Goal: Task Accomplishment & Management: Manage account settings

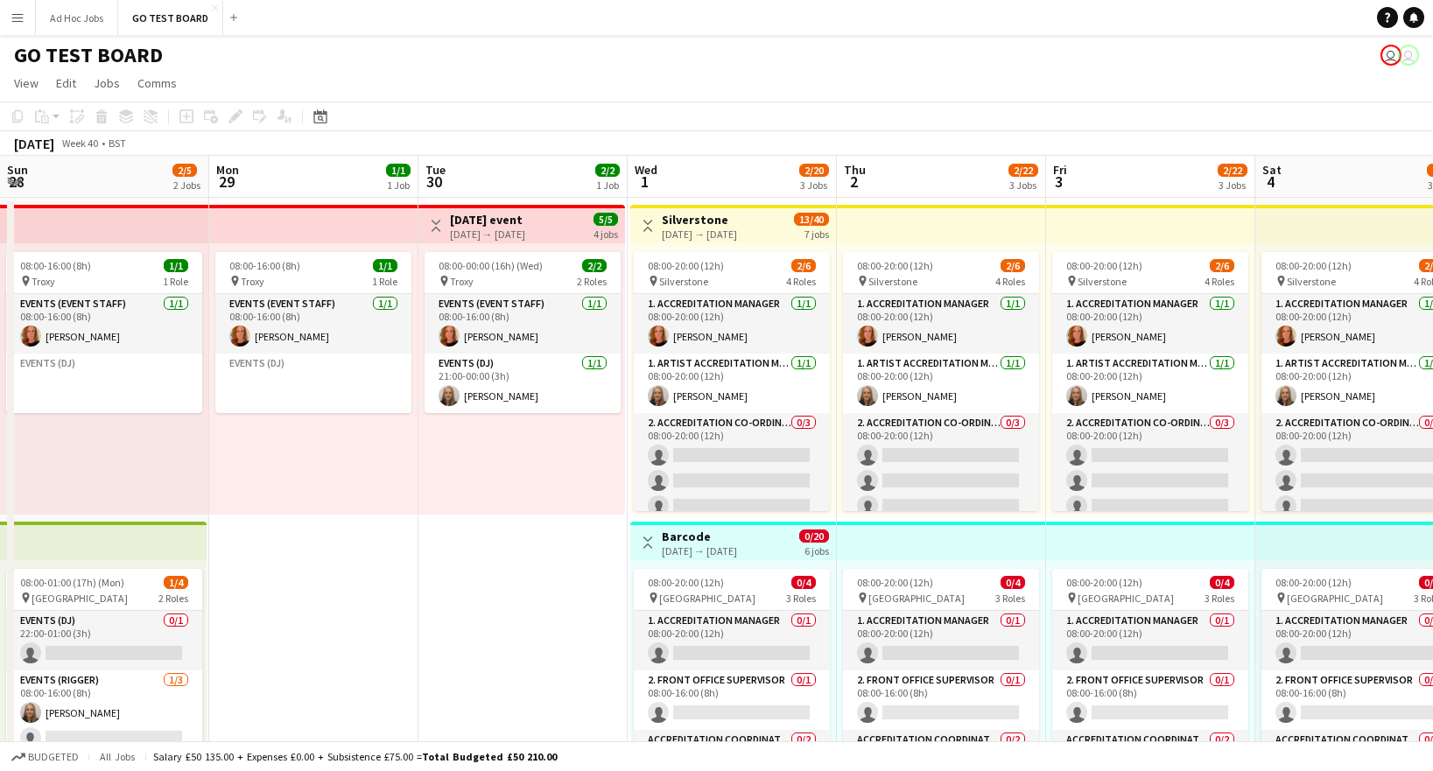
scroll to position [0, 505]
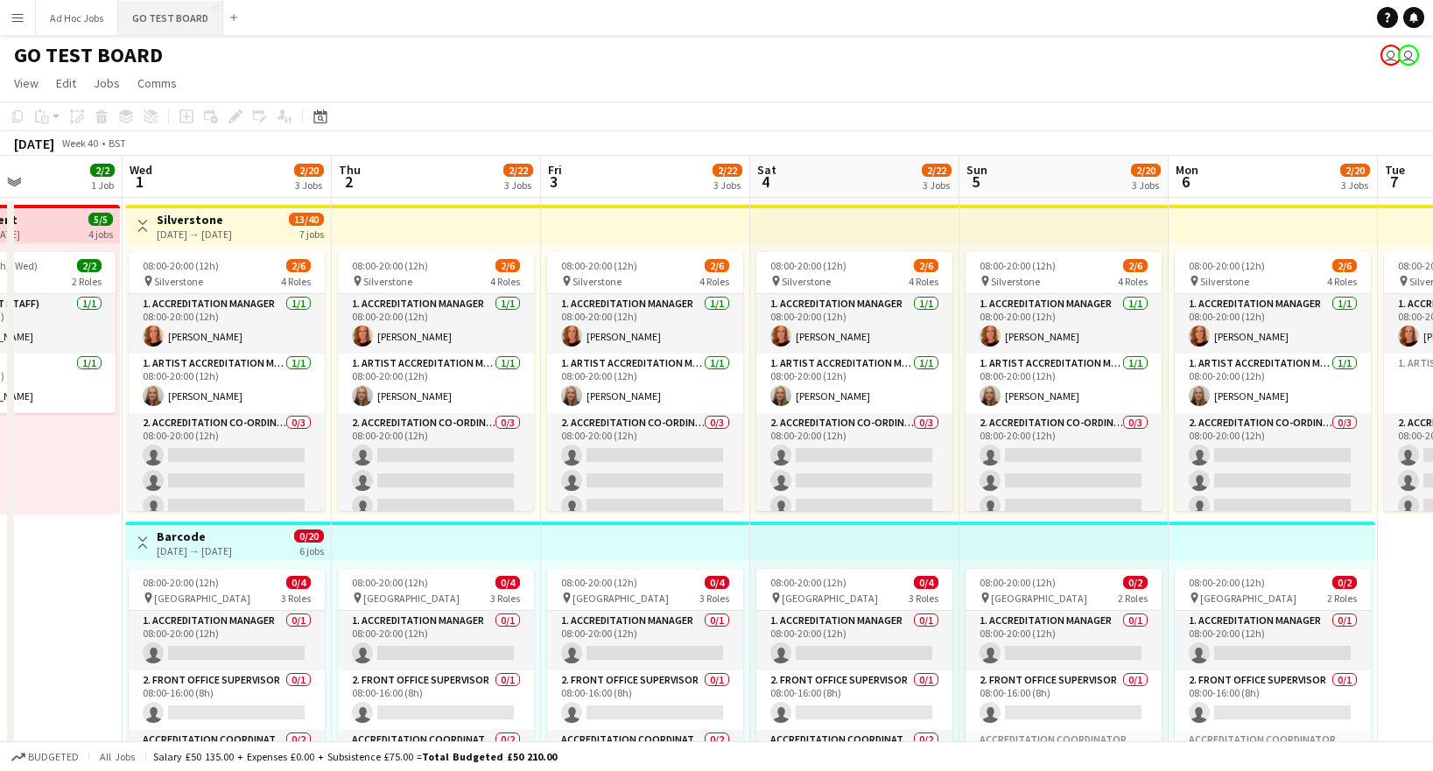
click at [167, 25] on button "GO TEST BOARD Close" at bounding box center [170, 18] width 105 height 34
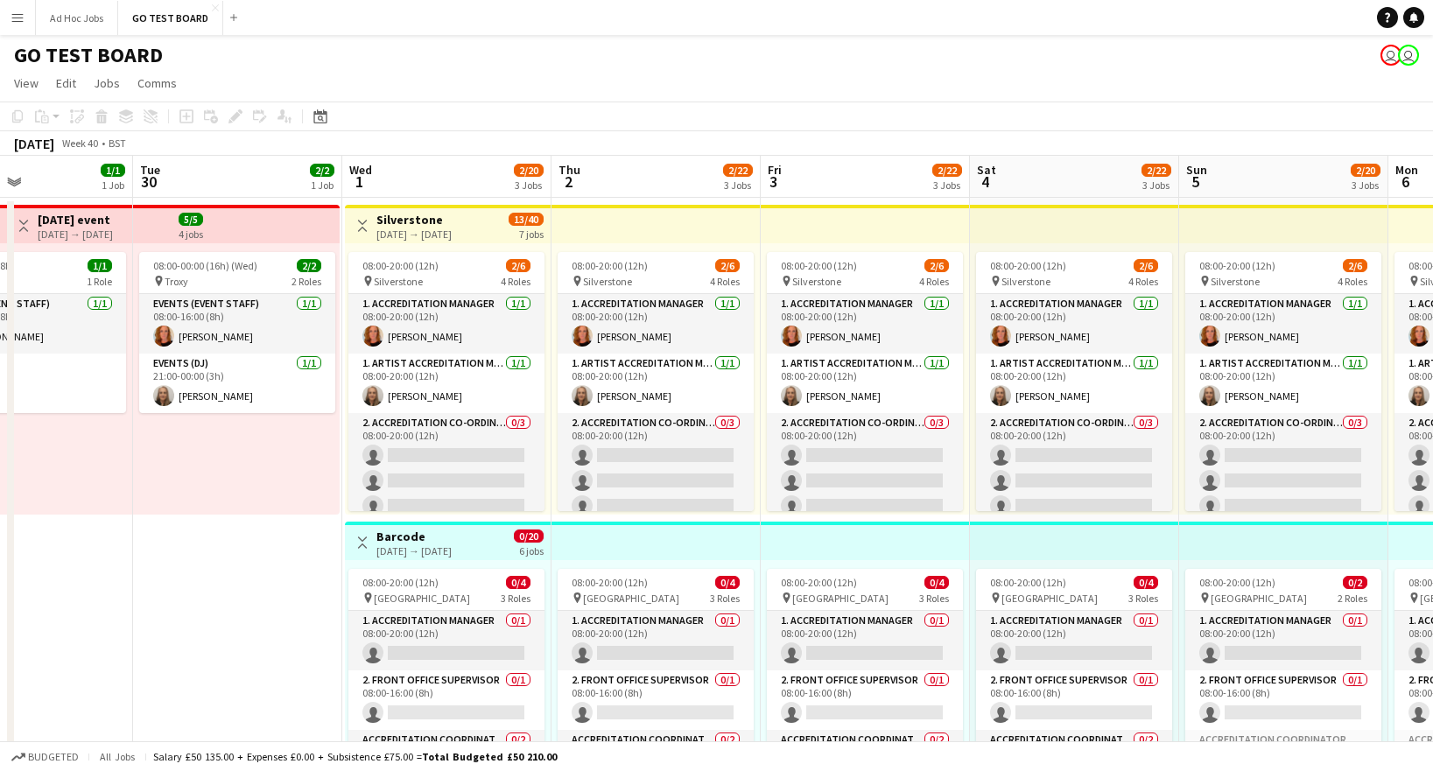
scroll to position [0, 538]
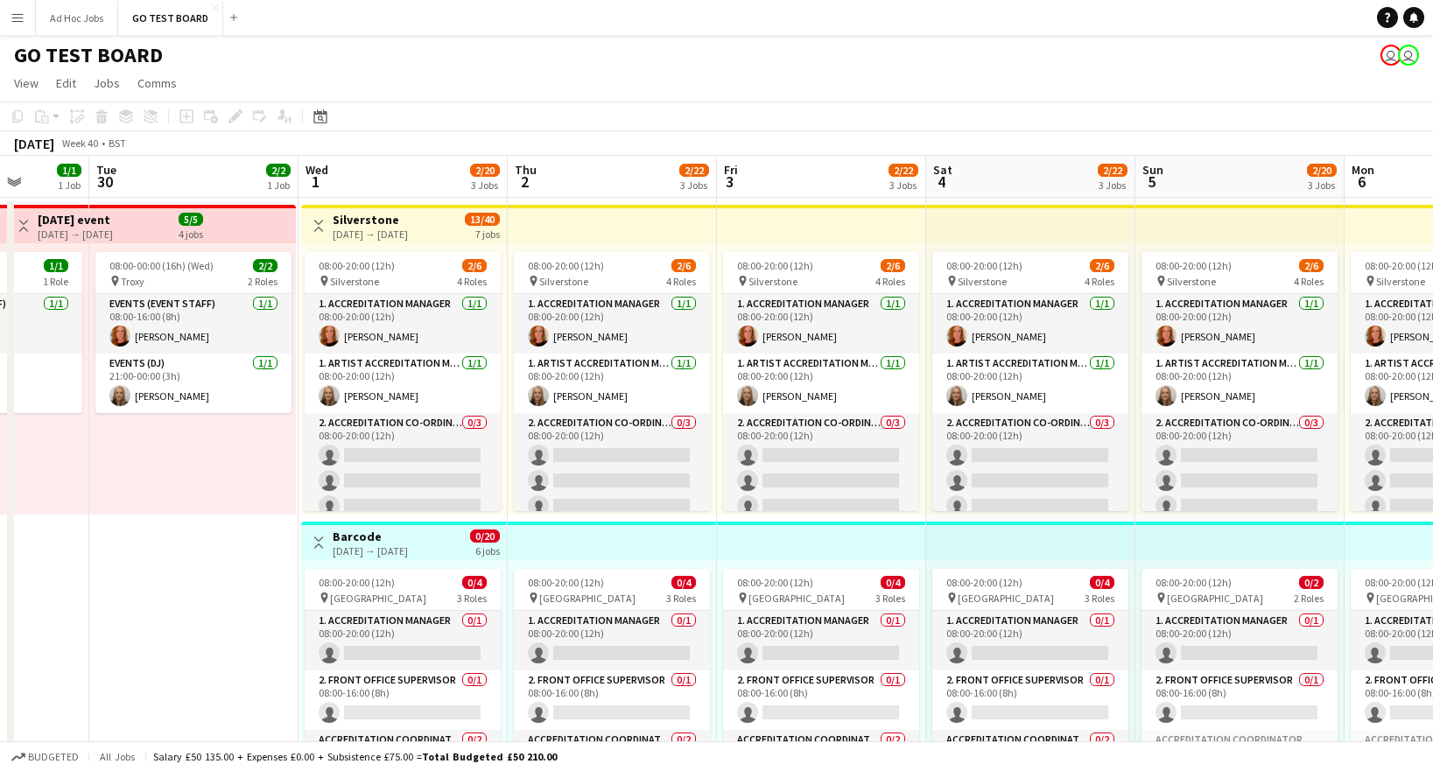
drag, startPoint x: 1296, startPoint y: 441, endPoint x: 130, endPoint y: 442, distance: 1166.0
click at [130, 442] on app-calendar-viewport "Sat 27 1/3 2 Jobs Sun 28 2/5 2 Jobs Mon 29 1/1 1 Job Tue 30 2/2 1 Job Wed 1 2/2…" at bounding box center [716, 656] width 1433 height 1000
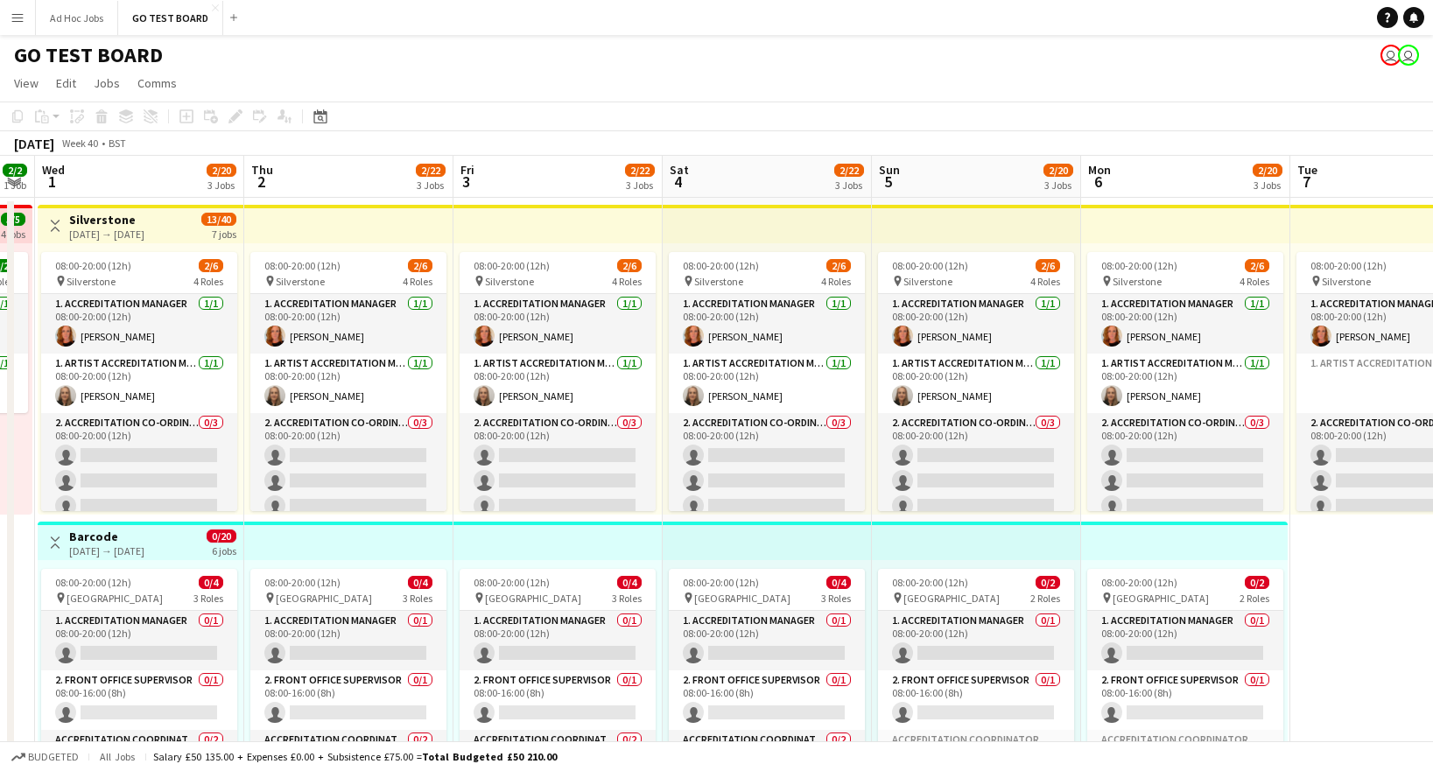
scroll to position [0, 351]
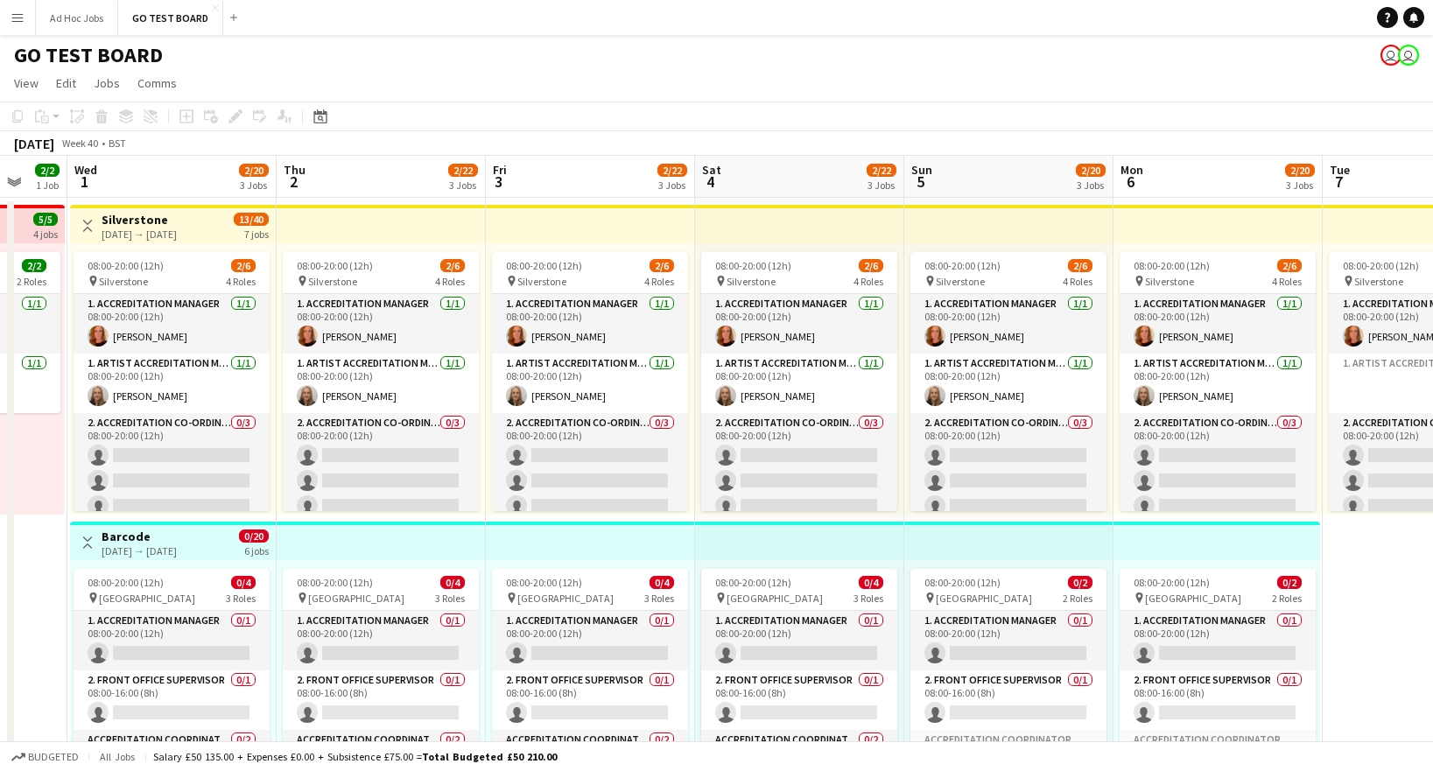
drag, startPoint x: 1341, startPoint y: 448, endPoint x: 1110, endPoint y: 432, distance: 231.7
click at [1110, 432] on app-calendar-viewport "Mon 29 1/1 1 Job Tue 30 2/2 1 Job Wed 1 2/20 3 Jobs Thu 2 2/22 3 Jobs Fri 3 2/2…" at bounding box center [716, 656] width 1433 height 1000
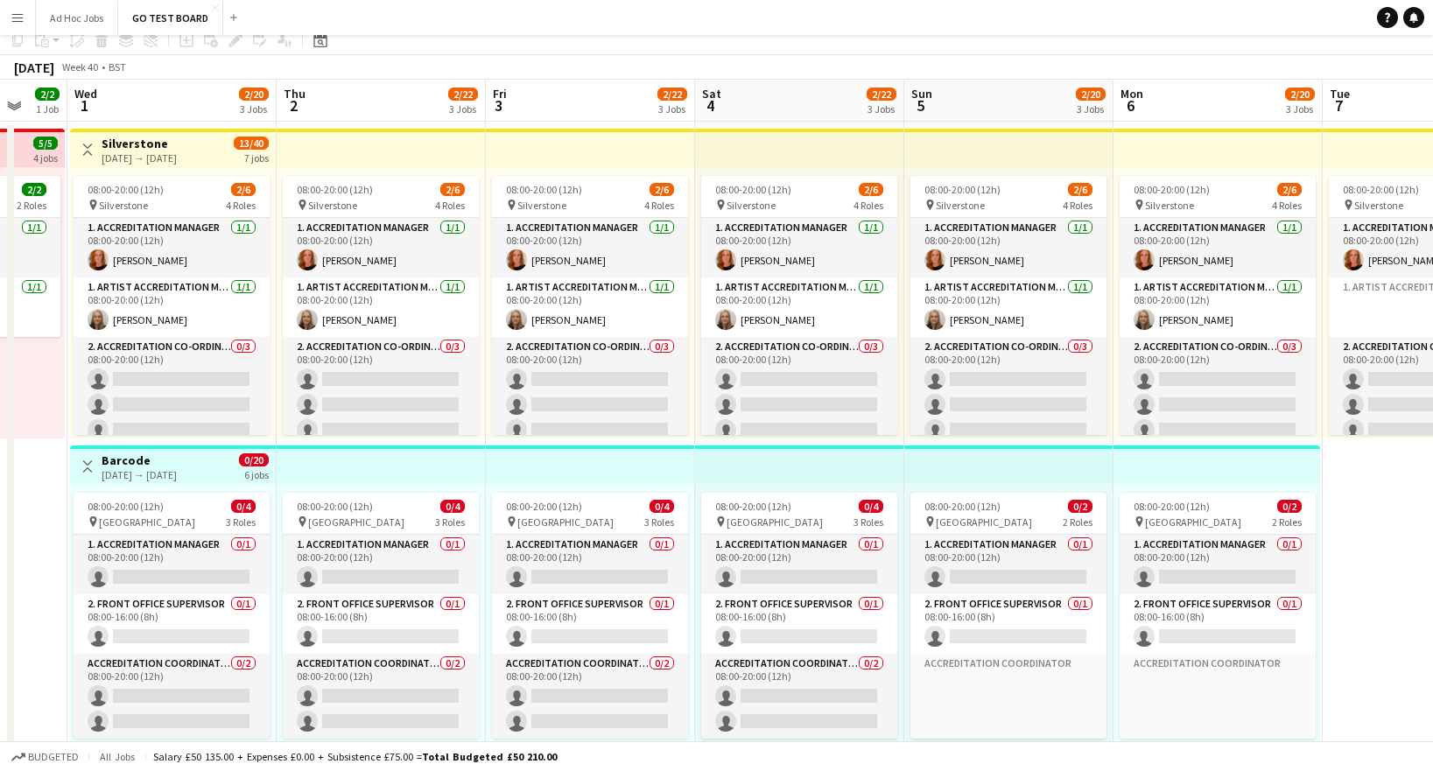
scroll to position [0, 0]
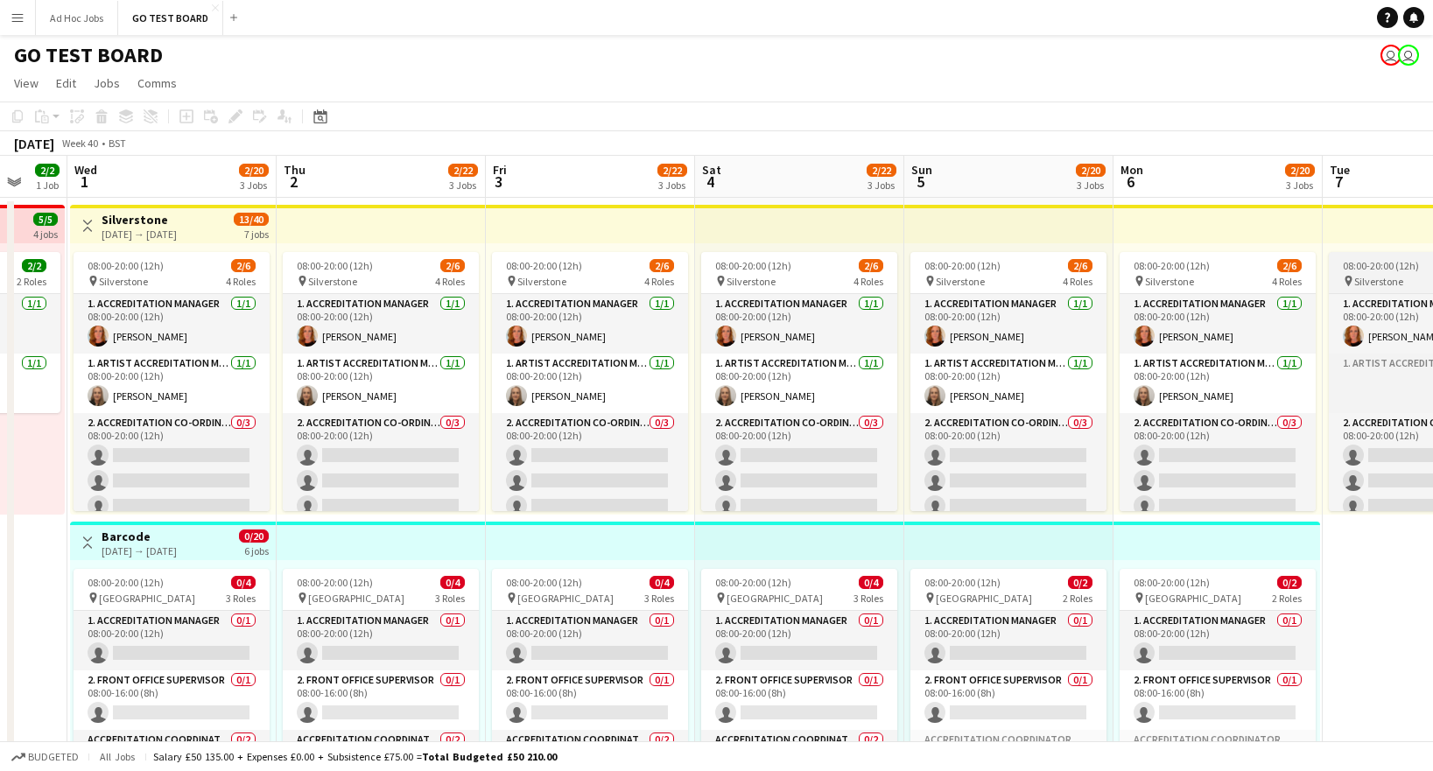
click at [1363, 268] on span "08:00-20:00 (12h)" at bounding box center [1381, 265] width 76 height 13
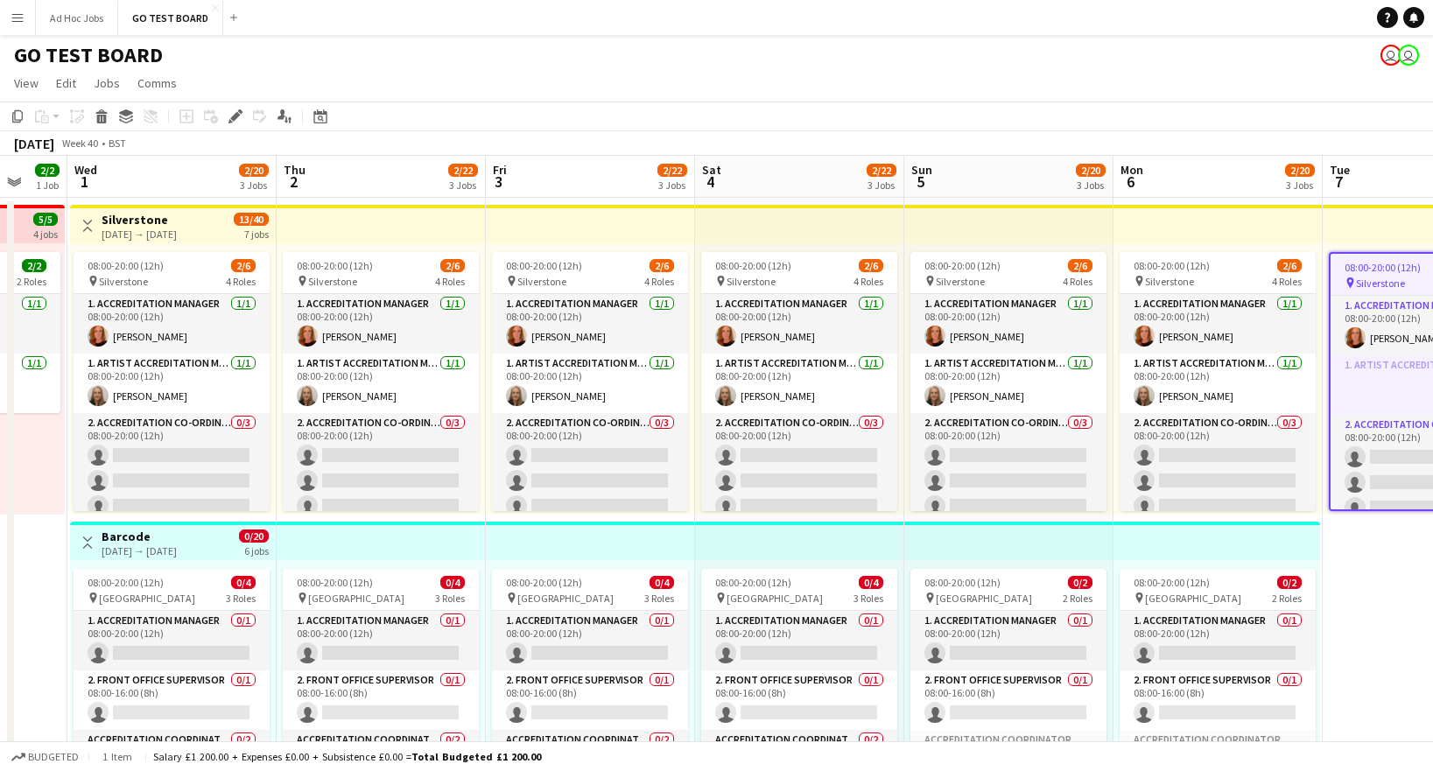
click at [1387, 603] on app-date-cell "08:00-20:00 (12h) 1/4 pin Silverstone 2 Roles 1. Accreditation Manager 1/1 08:0…" at bounding box center [1427, 677] width 209 height 958
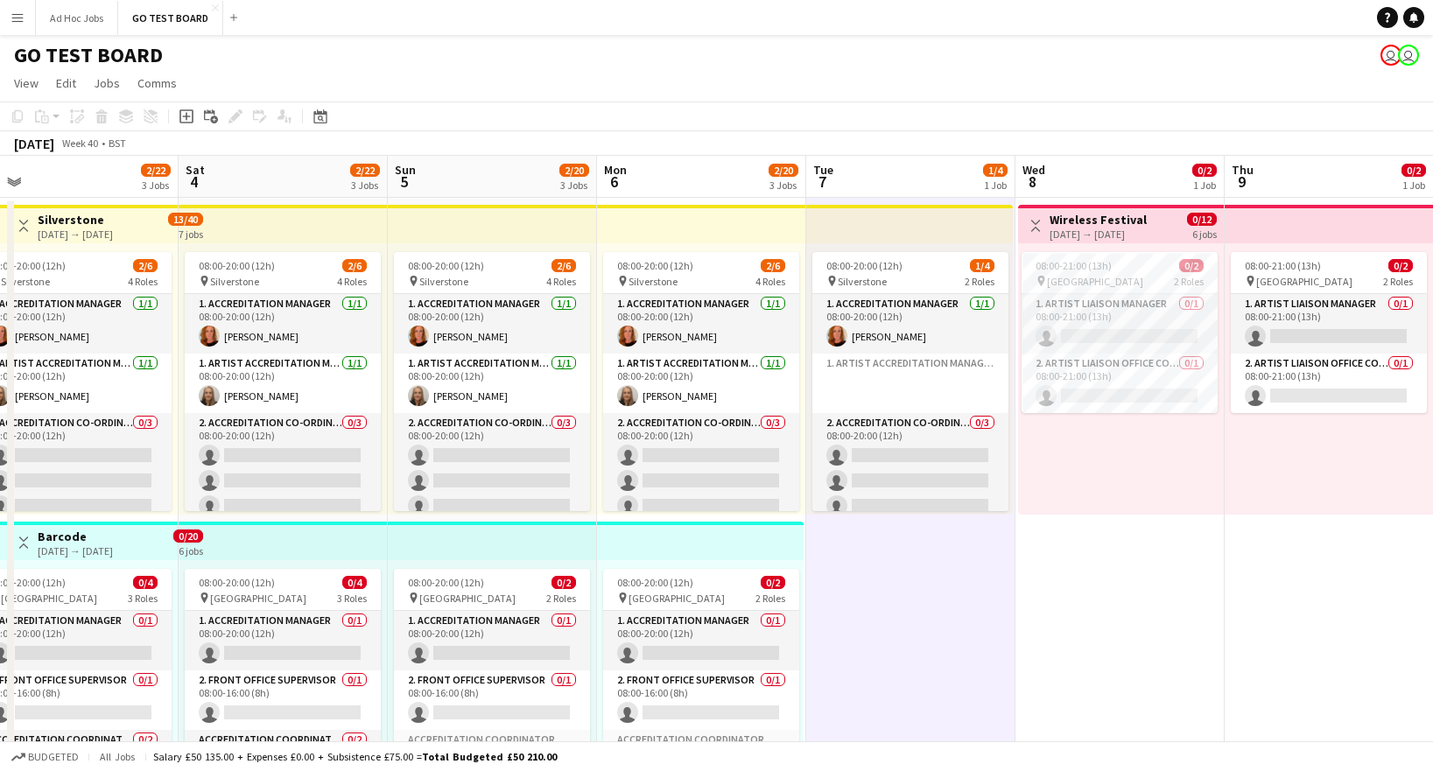
scroll to position [0, 670]
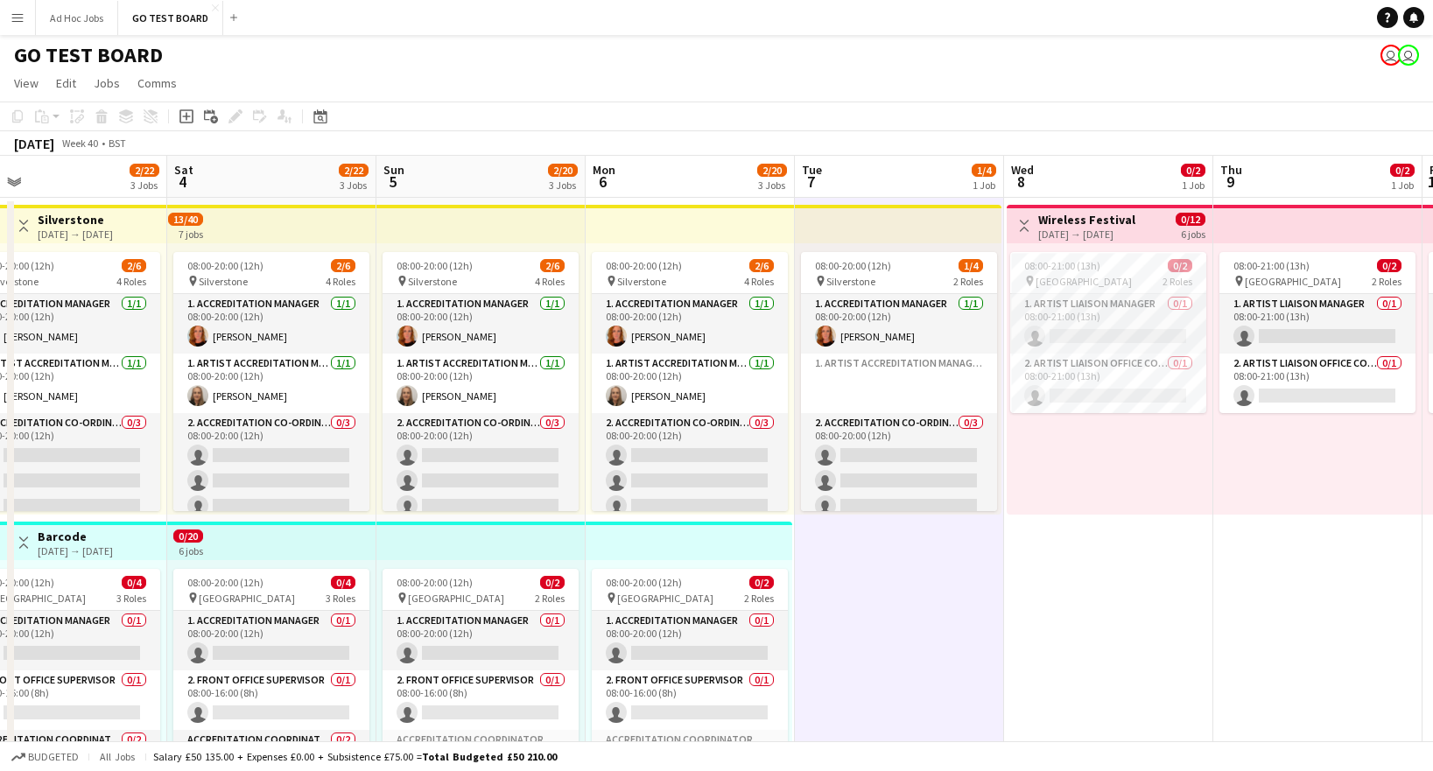
drag, startPoint x: 1375, startPoint y: 412, endPoint x: 847, endPoint y: 381, distance: 528.8
click at [847, 381] on app-calendar-viewport "Tue 30 2/2 1 Job Wed 1 2/20 3 Jobs Thu 2 2/22 3 Jobs Fri 3 2/22 3 Jobs Sat 4 2/…" at bounding box center [716, 656] width 1433 height 1000
click at [1123, 575] on app-date-cell "Toggle View Wireless Festival 08-10-2025 → 13-10-2025 0/12 6 jobs 08:00-21:00 (…" at bounding box center [1108, 677] width 209 height 958
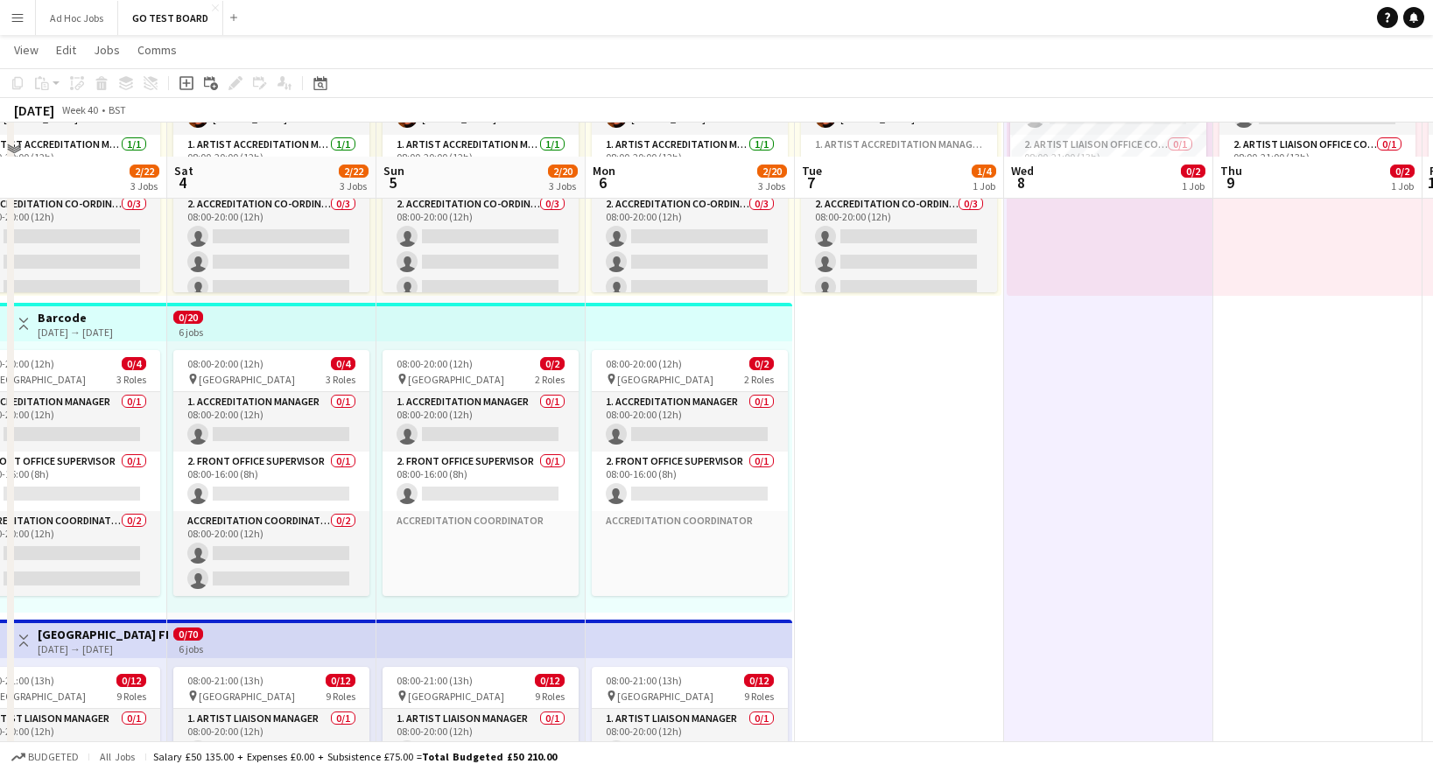
scroll to position [295, 0]
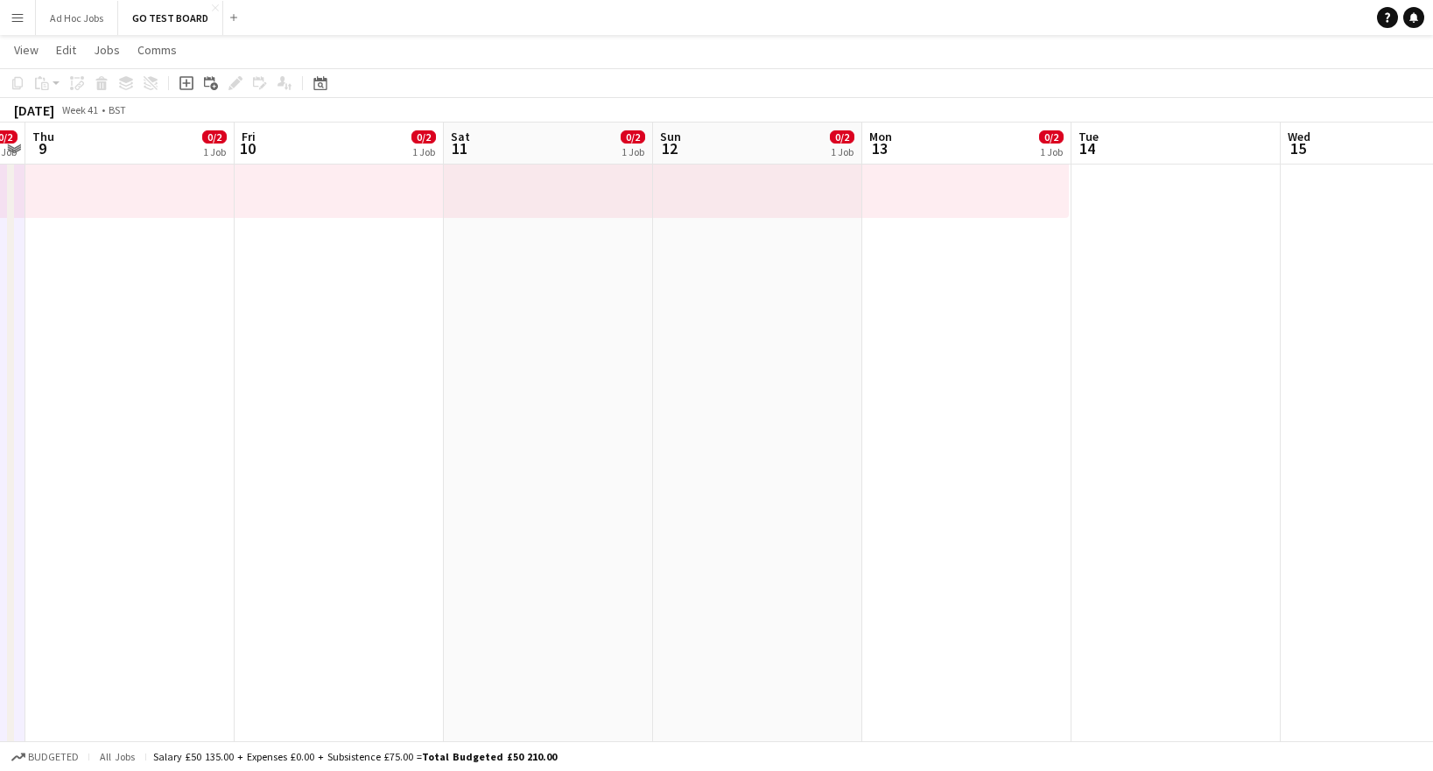
drag, startPoint x: 1337, startPoint y: 419, endPoint x: 310, endPoint y: 438, distance: 1027.0
click at [149, 455] on app-calendar-viewport "Mon 6 2/20 3 Jobs Tue 7 1/4 1 Job Wed 8 0/2 1 Job Thu 9 0/2 1 Job Fri 10 0/2 1 …" at bounding box center [716, 315] width 1433 height 1085
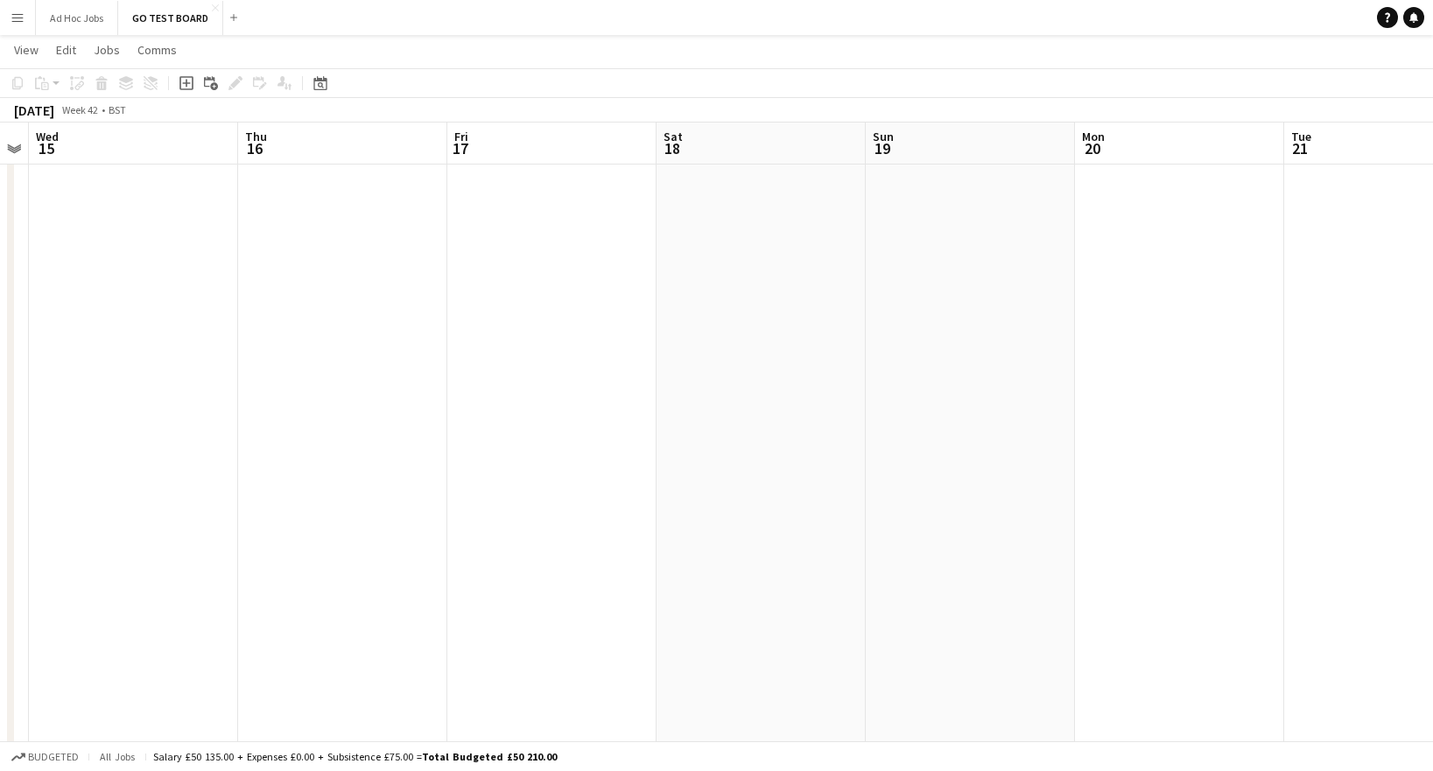
drag, startPoint x: 1273, startPoint y: 452, endPoint x: 552, endPoint y: 436, distance: 720.6
click at [167, 436] on app-calendar-viewport "Sun 12 0/2 1 Job Mon 13 0/2 1 Job Tue 14 Wed 15 Thu 16 Fri 17 Sat 18 Sun 19 Mon…" at bounding box center [716, 315] width 1433 height 1085
drag, startPoint x: 1109, startPoint y: 390, endPoint x: 216, endPoint y: 401, distance: 892.9
click at [216, 401] on app-calendar-viewport "Wed 15 Thu 16 Fri 17 Sat 18 Sun 19 Mon 20 Tue 21 Wed 22 Thu 23 Fri 24 Sat 25 Su…" at bounding box center [716, 315] width 1433 height 1085
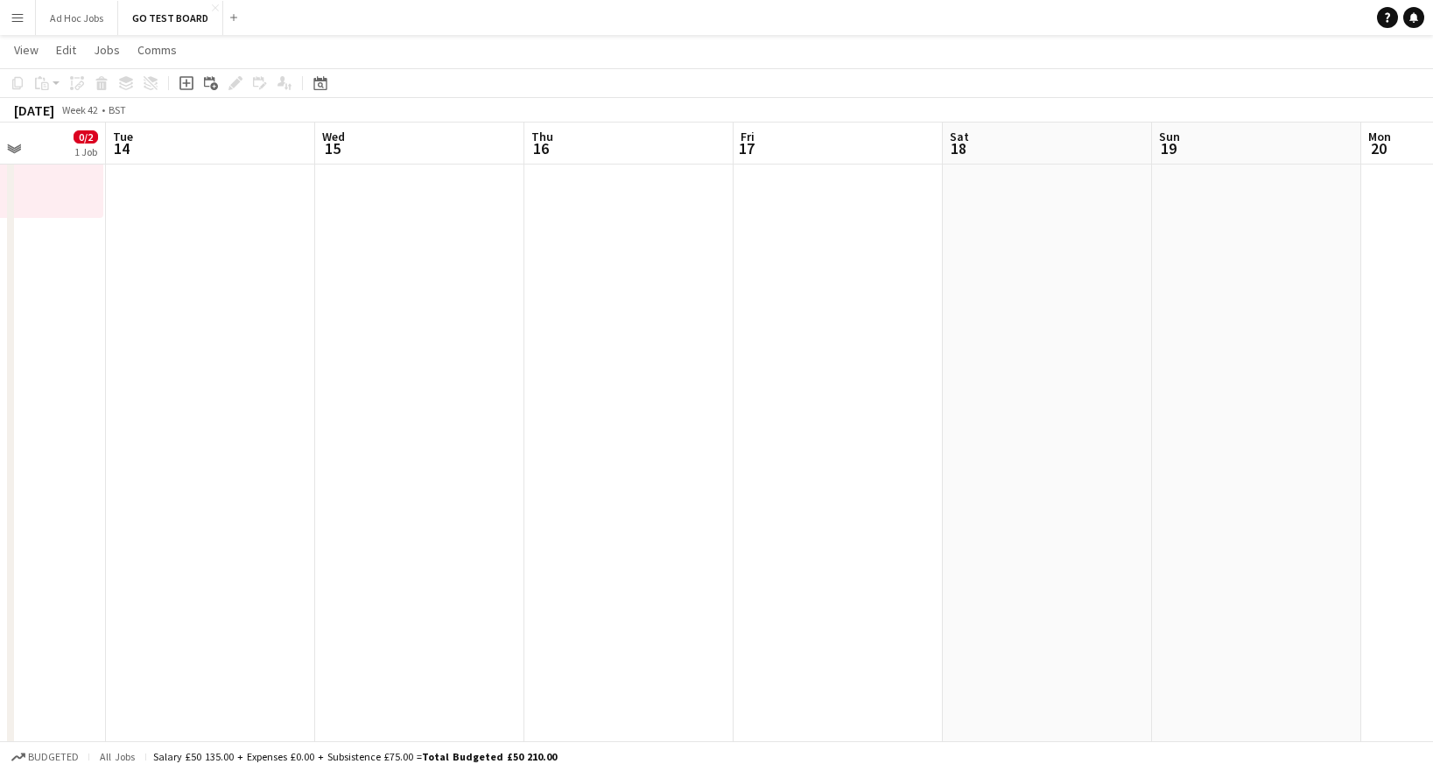
drag, startPoint x: 796, startPoint y: 412, endPoint x: 1716, endPoint y: 423, distance: 920.1
click at [1432, 423] on html "Menu Boards Boards Boards All jobs Status Workforce Workforce My Workforce Recr…" at bounding box center [716, 296] width 1433 height 1183
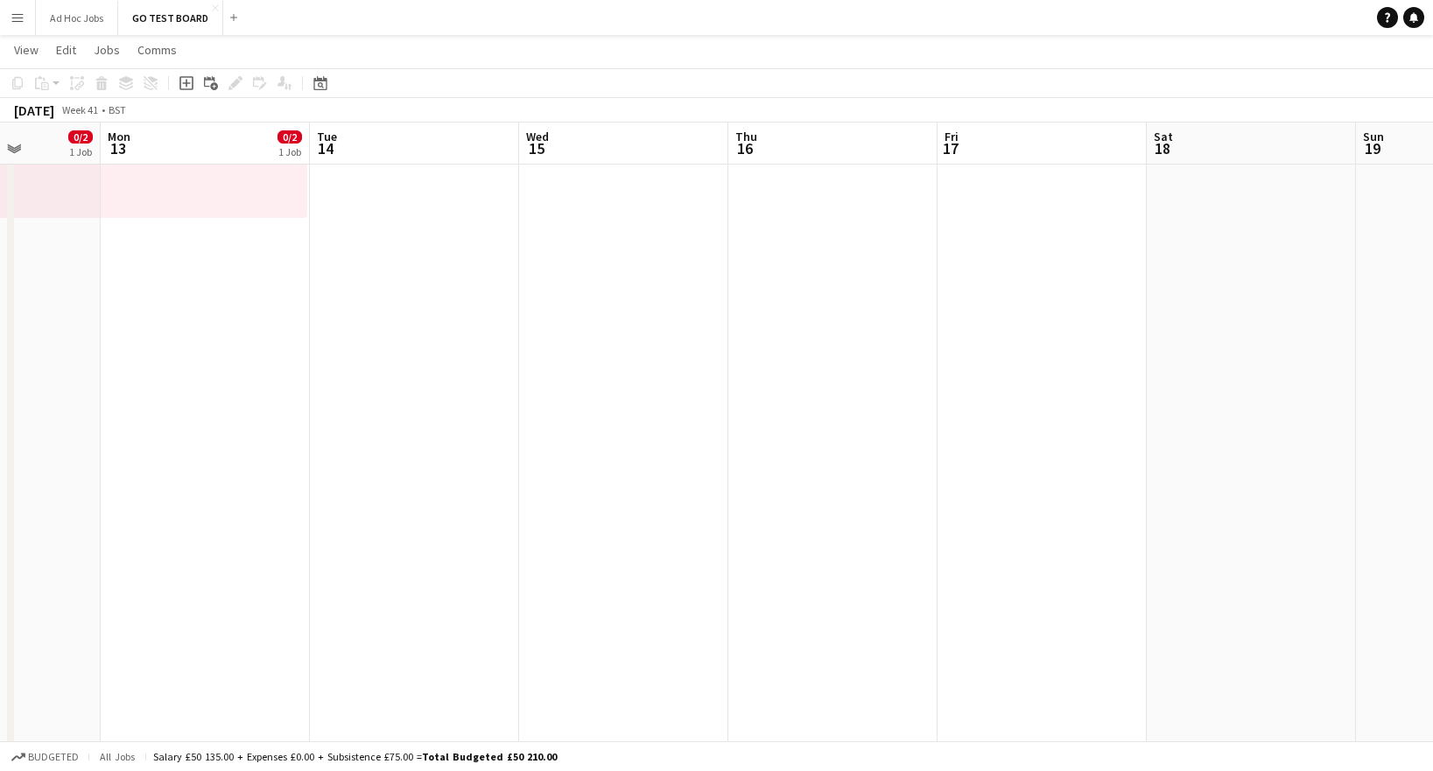
drag, startPoint x: 572, startPoint y: 435, endPoint x: 1721, endPoint y: 434, distance: 1149.3
click at [1432, 434] on html "Menu Boards Boards Boards All jobs Status Workforce Workforce My Workforce Recr…" at bounding box center [716, 296] width 1433 height 1183
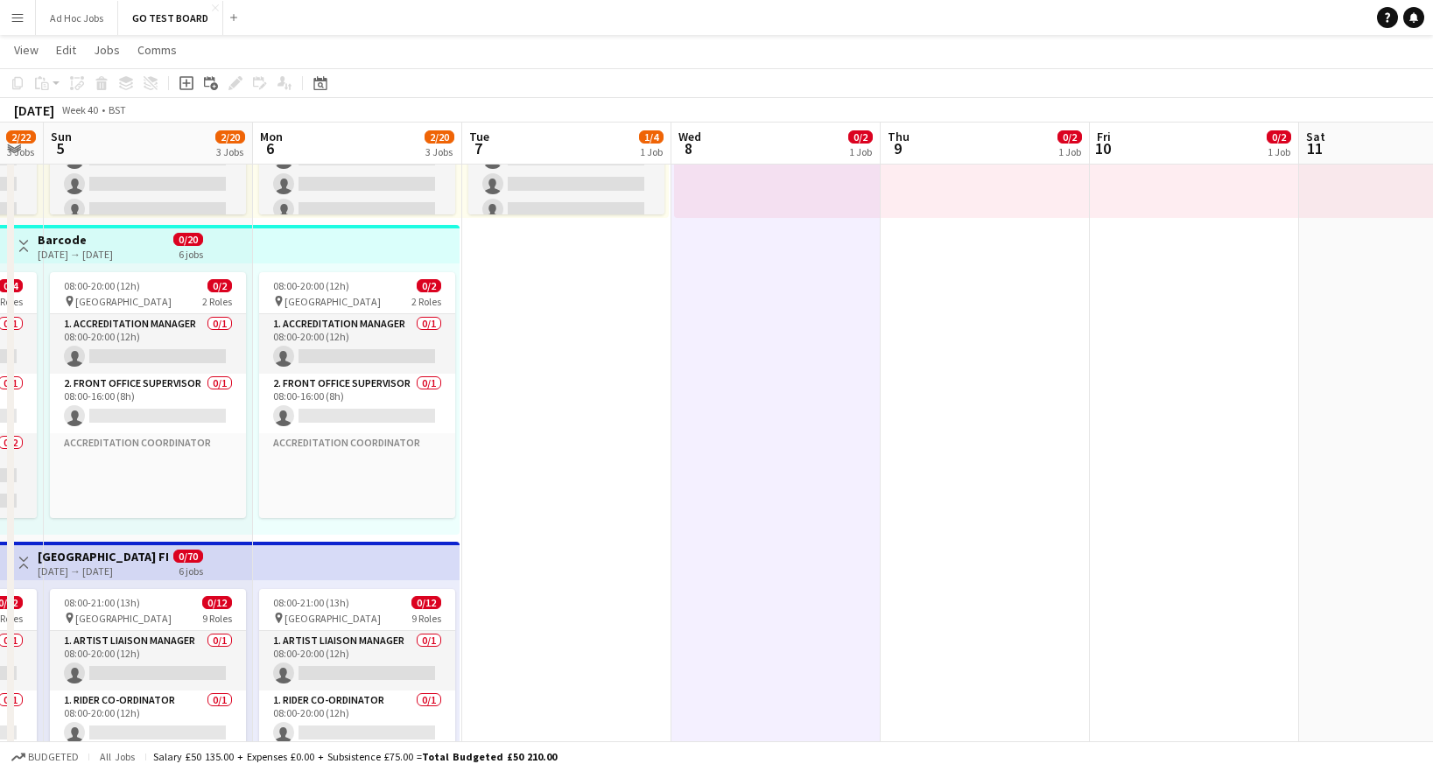
drag, startPoint x: 557, startPoint y: 446, endPoint x: 1674, endPoint y: 446, distance: 1117.0
click at [1432, 446] on html "Menu Boards Boards Boards All jobs Status Workforce Workforce My Workforce Recr…" at bounding box center [716, 296] width 1433 height 1183
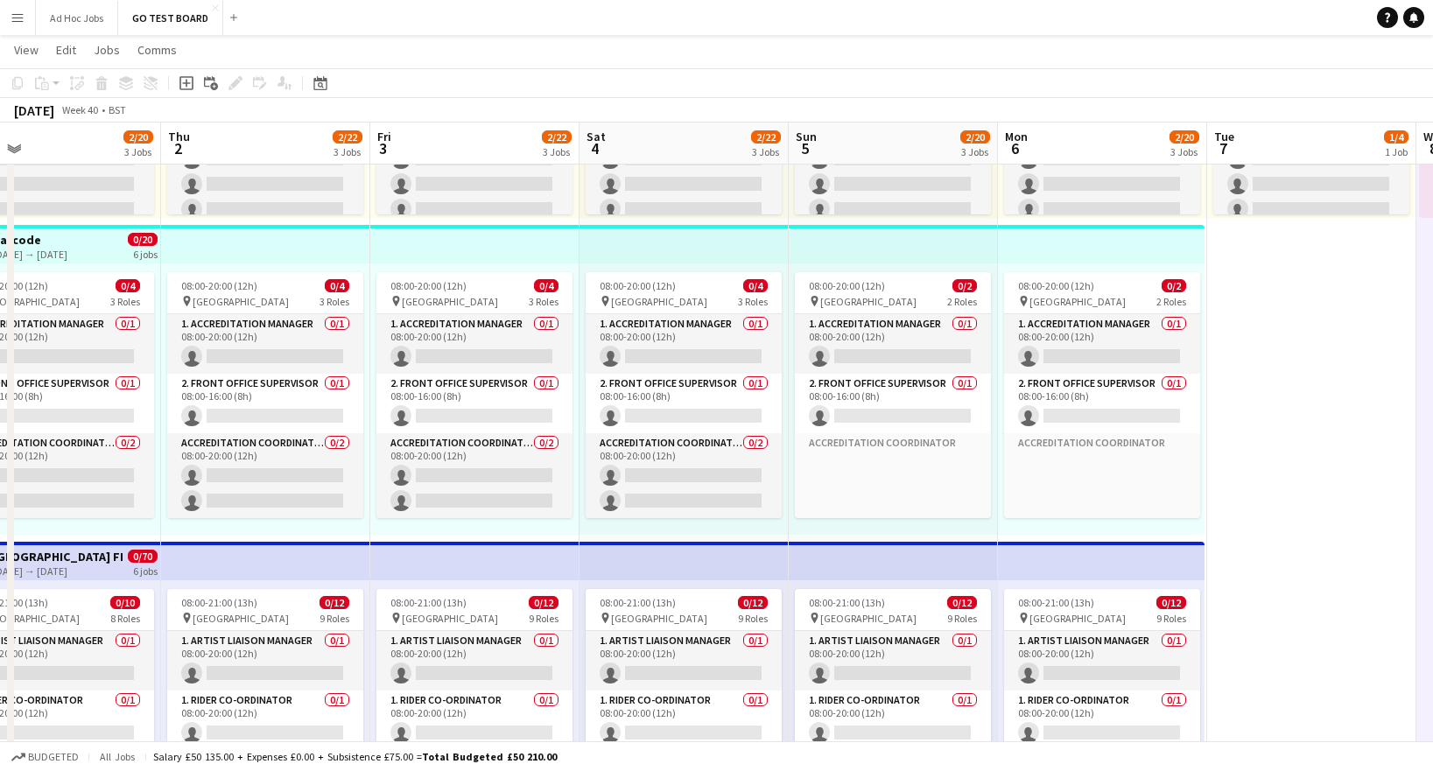
scroll to position [0, 417]
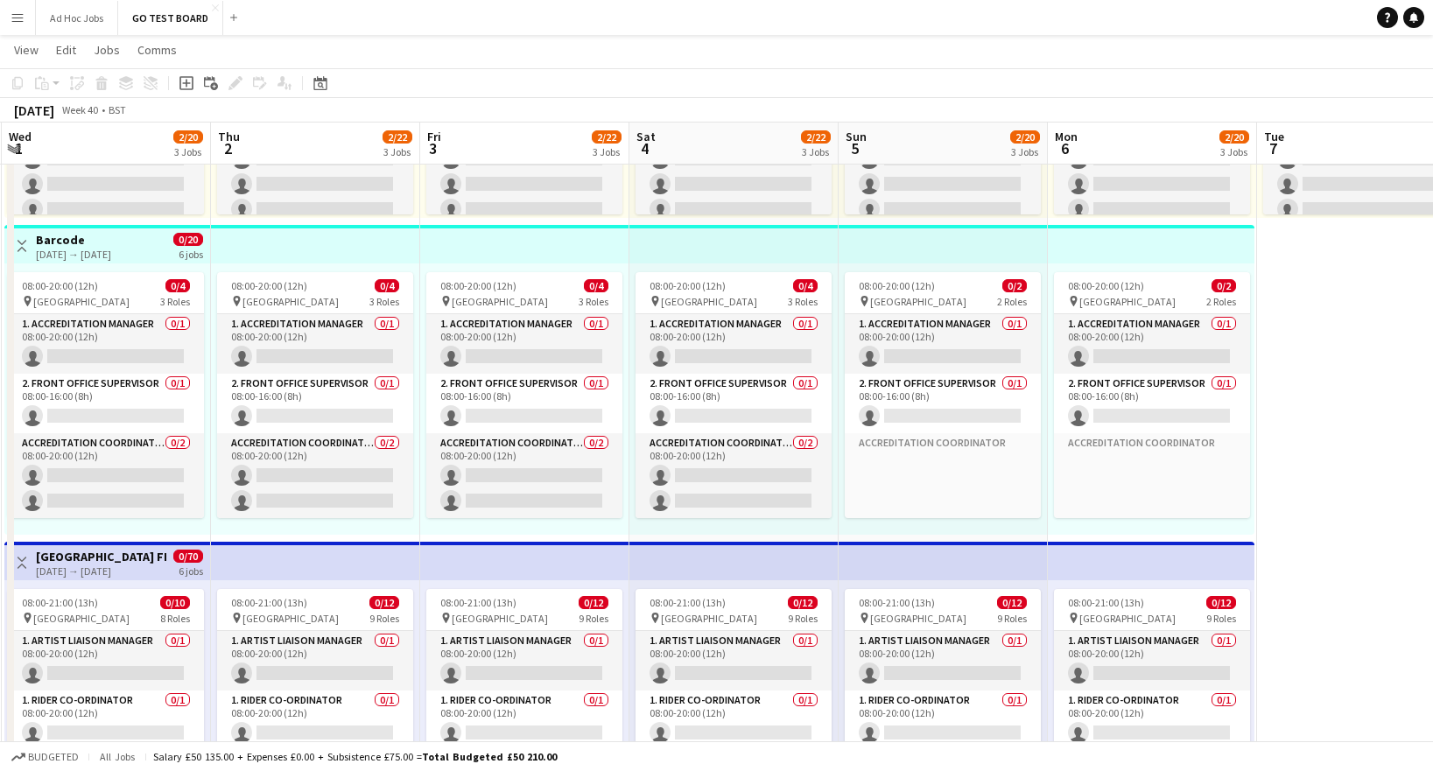
drag, startPoint x: 636, startPoint y: 464, endPoint x: 1521, endPoint y: 460, distance: 885.9
click at [1432, 460] on html "Menu Boards Boards Boards All jobs Status Workforce Workforce My Workforce Recr…" at bounding box center [716, 296] width 1433 height 1183
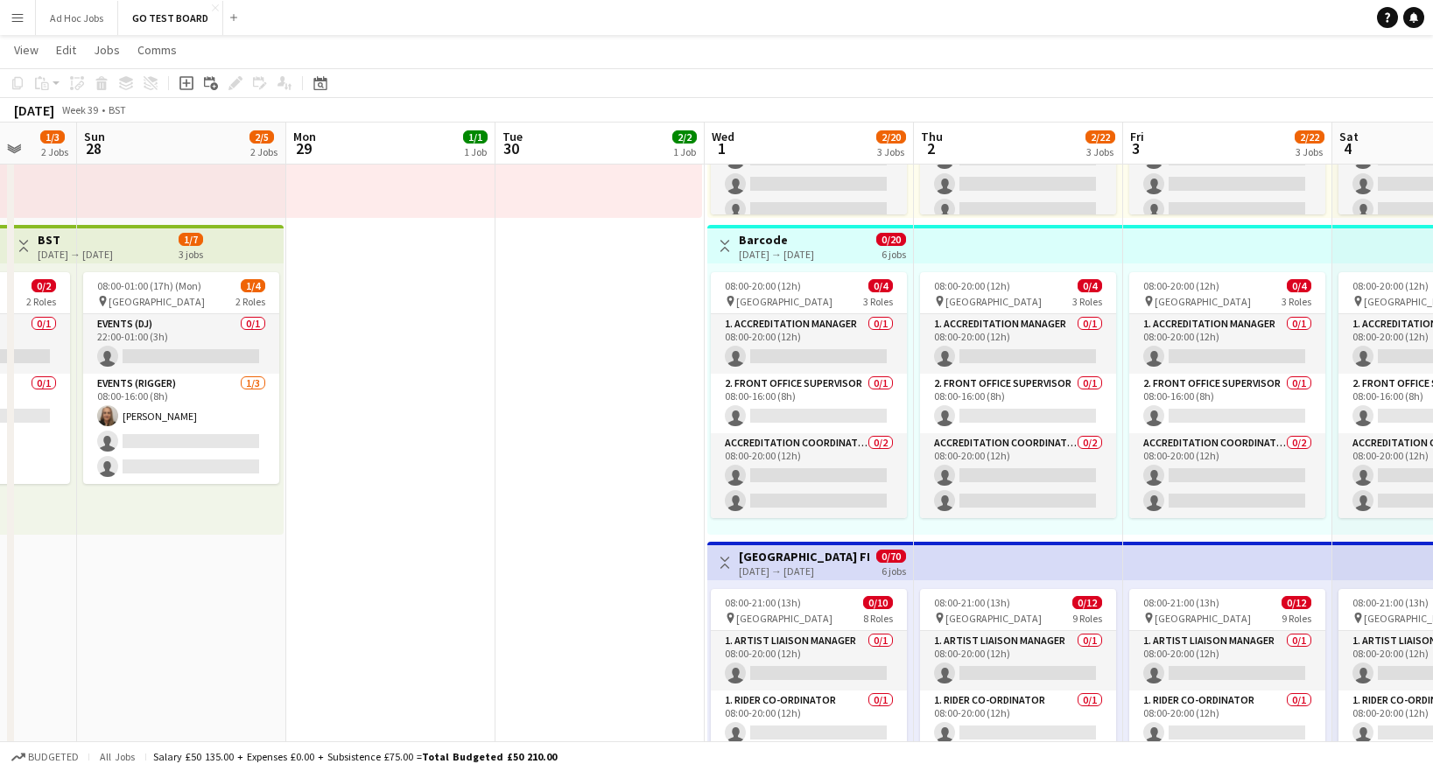
drag, startPoint x: 713, startPoint y: 527, endPoint x: 1602, endPoint y: 513, distance: 888.6
click at [1432, 513] on html "Menu Boards Boards Boards All jobs Status Workforce Workforce My Workforce Recr…" at bounding box center [716, 296] width 1433 height 1183
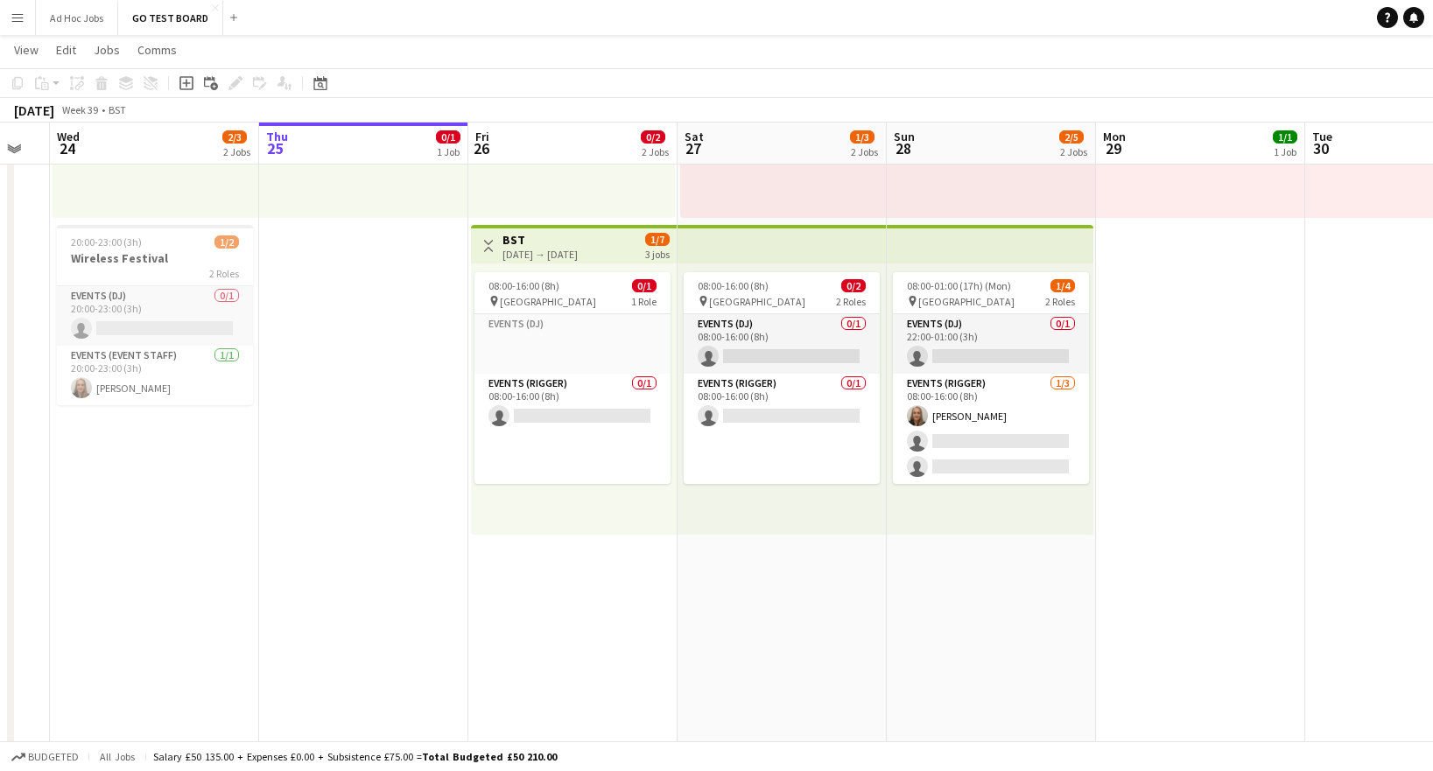
scroll to position [0, 488]
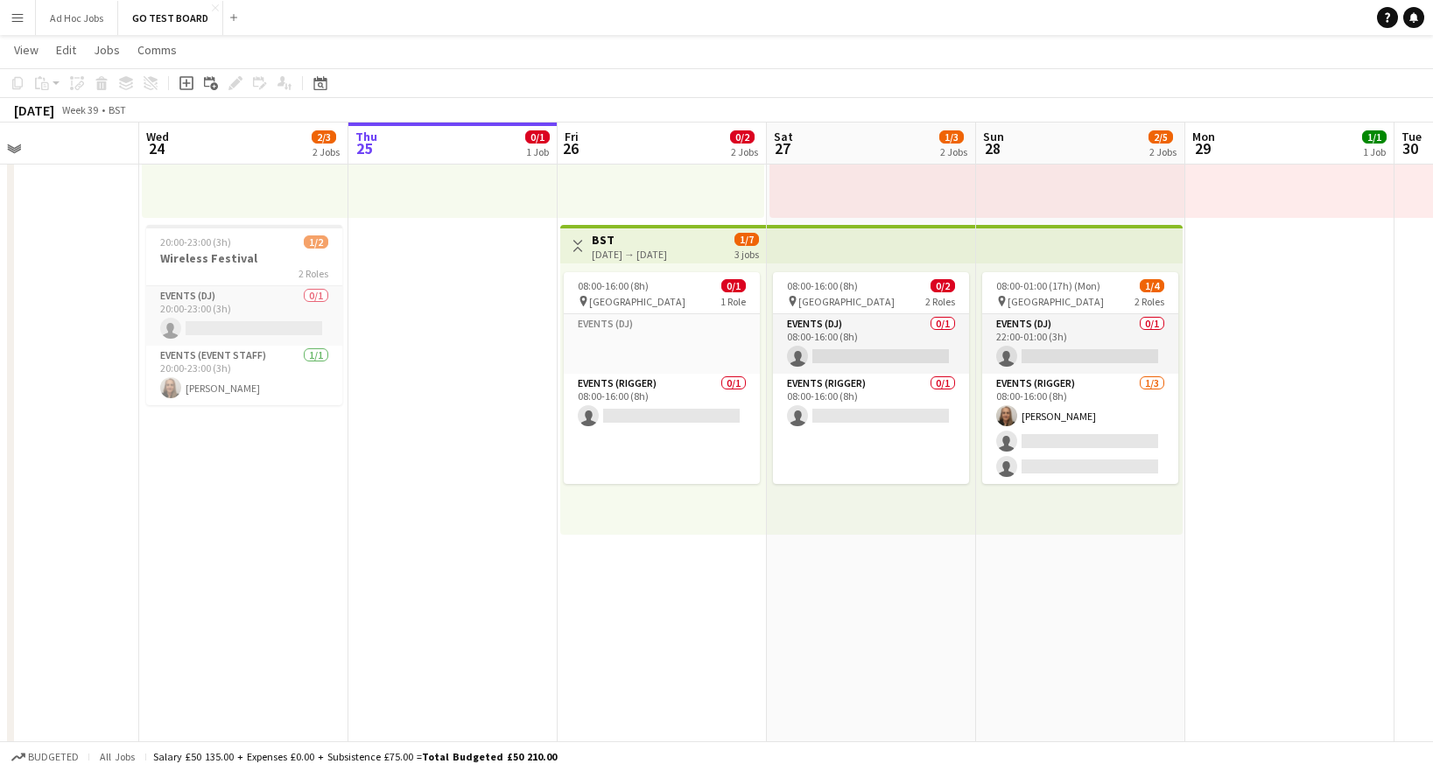
drag, startPoint x: 449, startPoint y: 529, endPoint x: 1279, endPoint y: 525, distance: 829.8
click at [1279, 525] on app-calendar-viewport "Sun 21 Mon 22 Tue 23 Wed 24 2/3 2 Jobs Thu 25 0/1 1 Job Fri 26 0/2 2 Jobs Sat 2…" at bounding box center [716, 315] width 1433 height 1085
click at [343, 553] on app-date-cell "Toggle View Abba Birthday 24-09-2025 → 26-09-2025 1/3 3 jobs 08:00-20:00 (12h) …" at bounding box center [243, 380] width 209 height 958
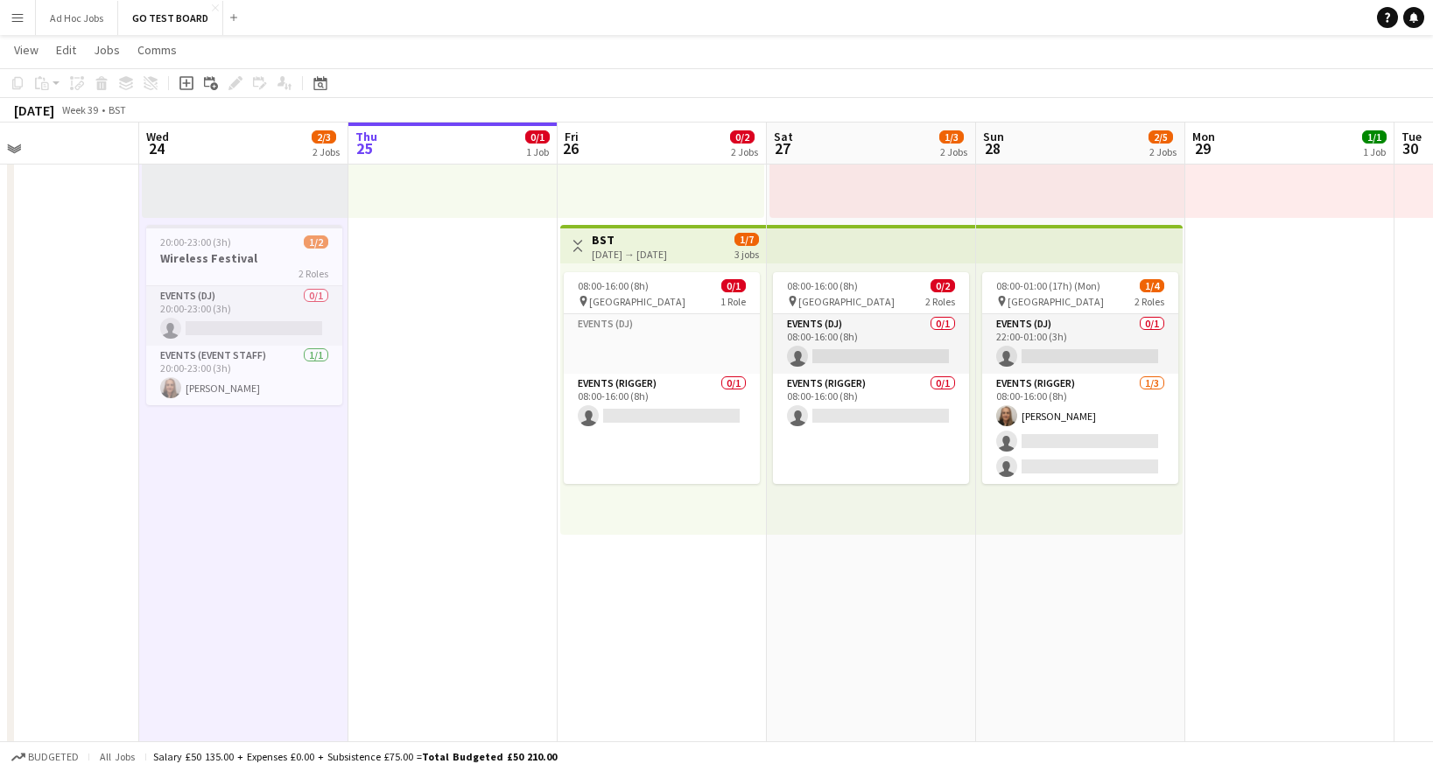
click at [692, 657] on app-date-cell "08:00-20:00 (12h) 0/1 pin BSE 1 Role Events (DJ) 1I 0/1 08:00-20:00 (12h) singl…" at bounding box center [662, 380] width 209 height 958
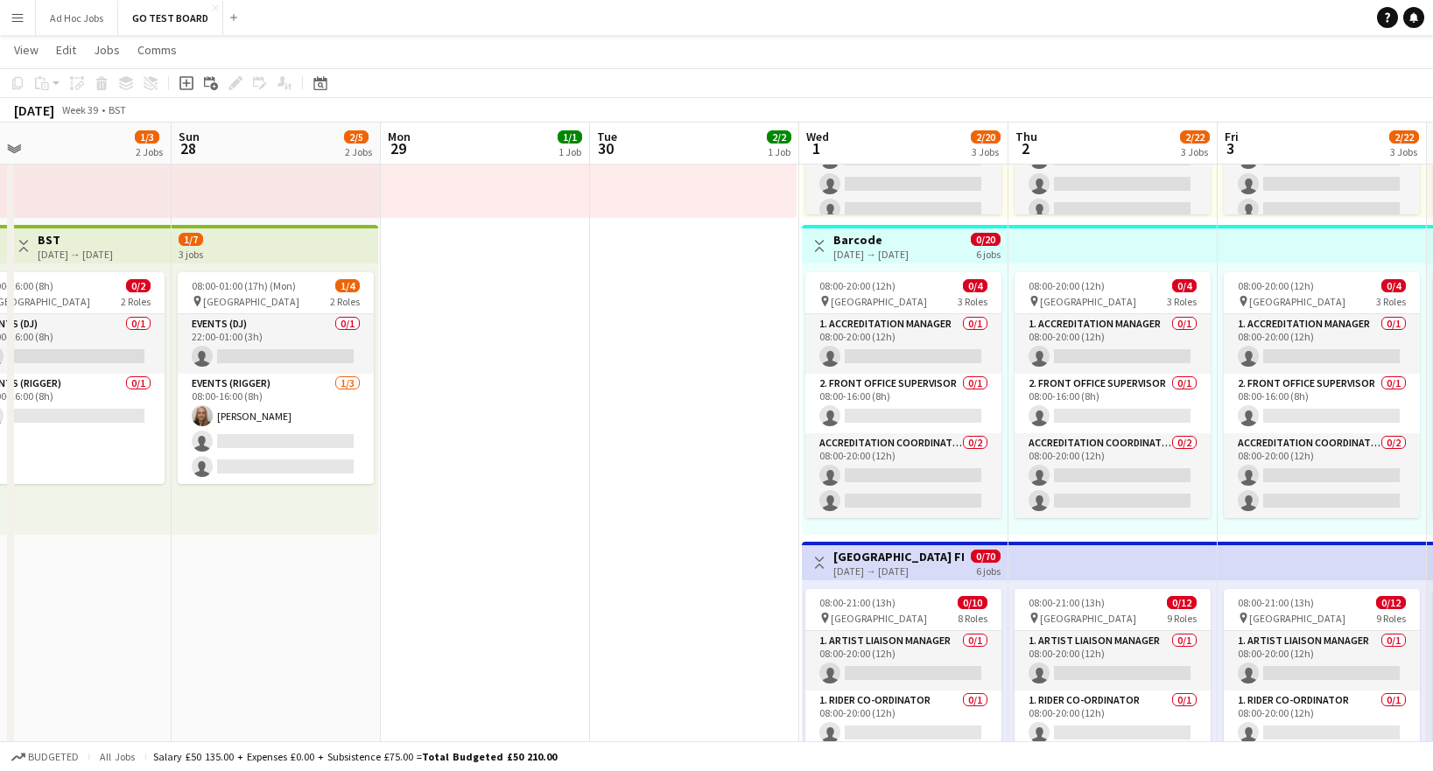
scroll to position [0, 669]
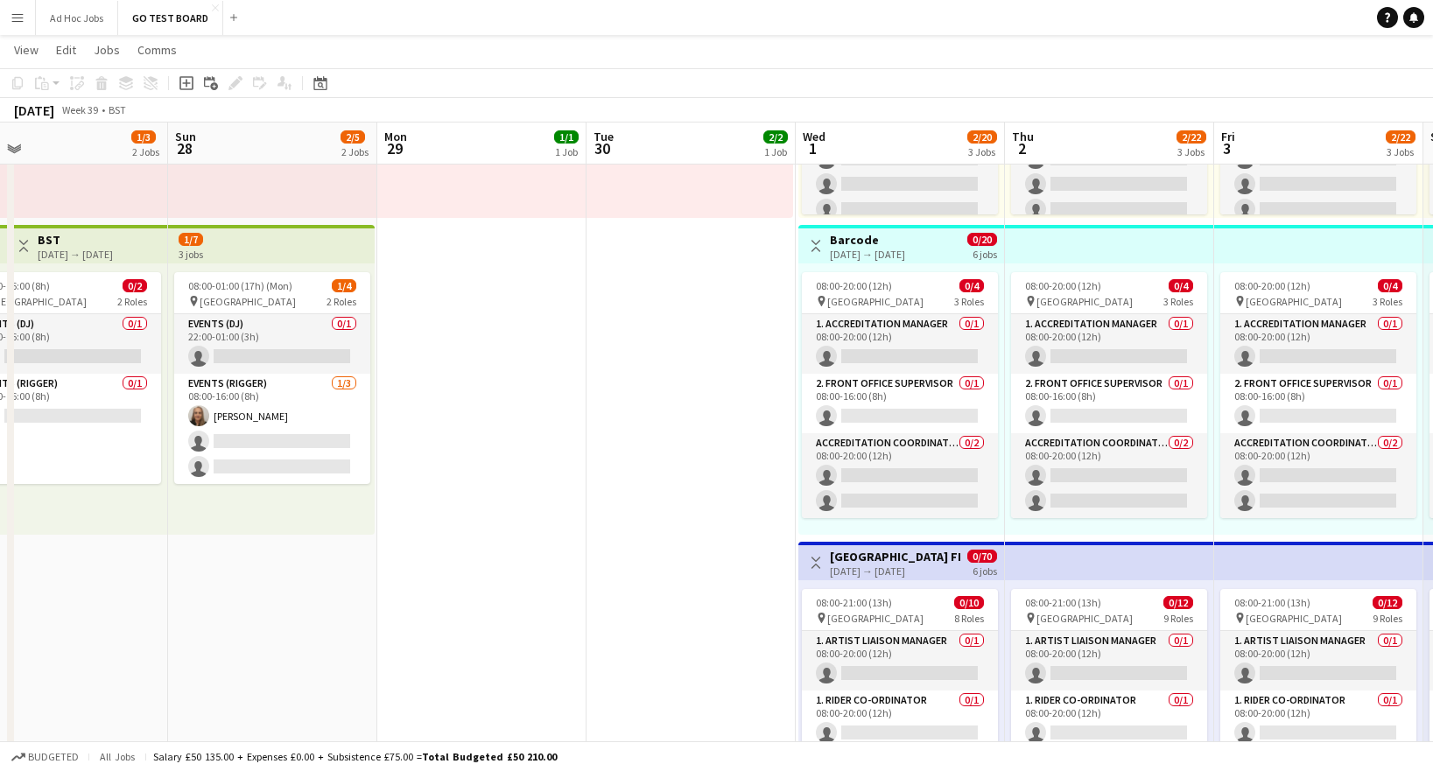
drag, startPoint x: 1094, startPoint y: 634, endPoint x: 364, endPoint y: 617, distance: 730.2
click at [364, 617] on app-calendar-viewport "Wed 24 2/3 2 Jobs Thu 25 0/1 1 Job Fri 26 0/2 2 Jobs Sat 27 1/3 2 Jobs Sun 28 2…" at bounding box center [716, 315] width 1433 height 1085
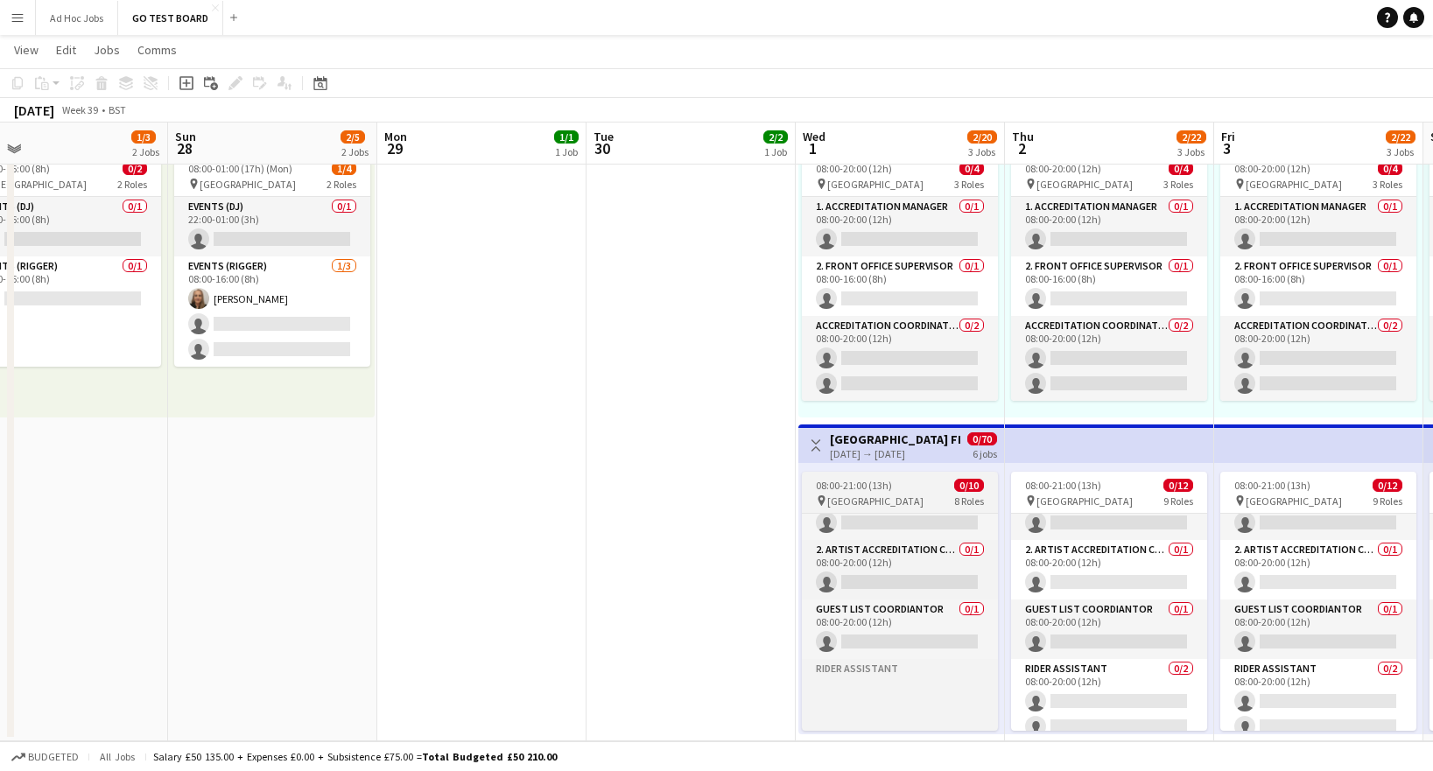
scroll to position [0, 0]
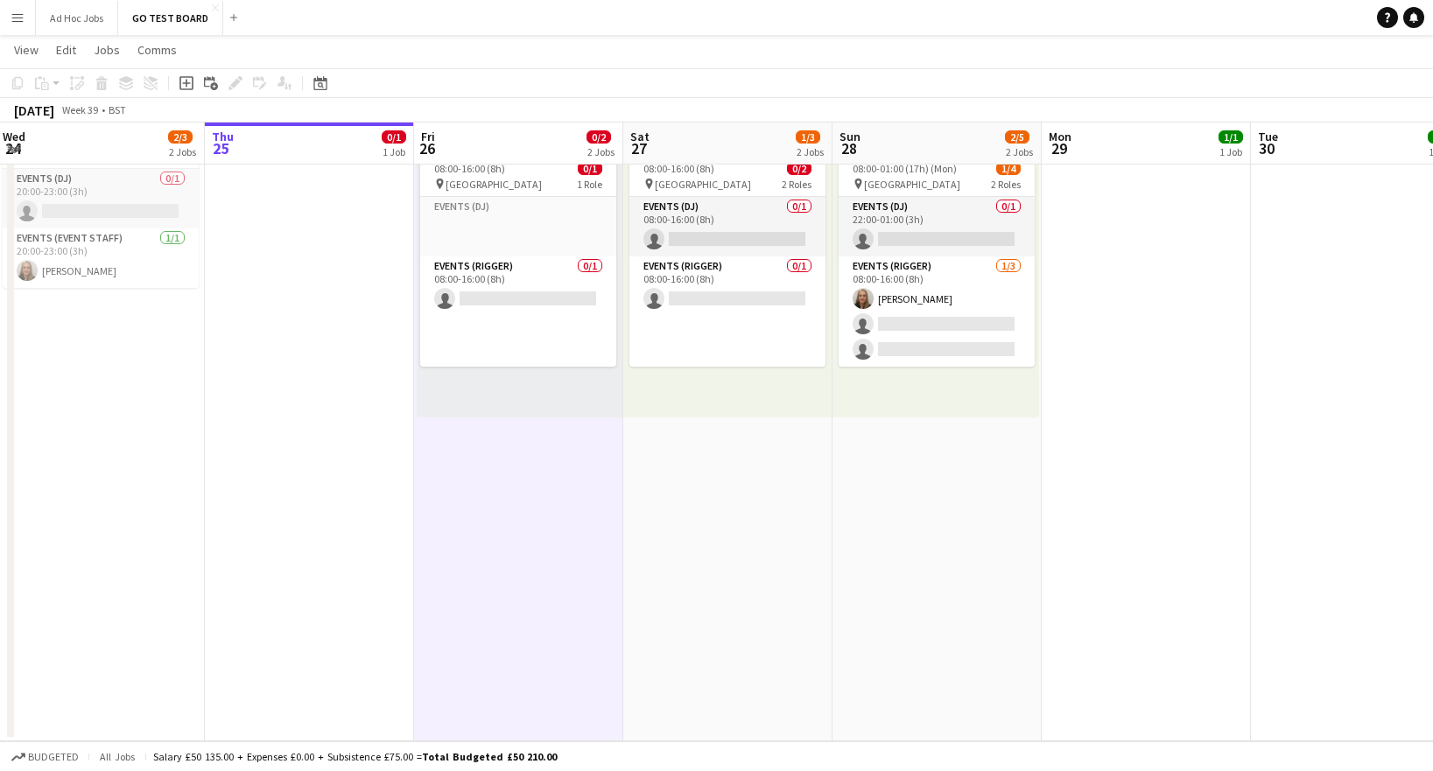
drag, startPoint x: 334, startPoint y: 584, endPoint x: 993, endPoint y: 638, distance: 660.5
click at [993, 638] on app-calendar-viewport "Mon 22 Tue 23 Wed 24 2/3 2 Jobs Thu 25 0/1 1 Job Fri 26 0/2 2 Jobs Sat 27 1/3 2…" at bounding box center [716, 198] width 1433 height 1085
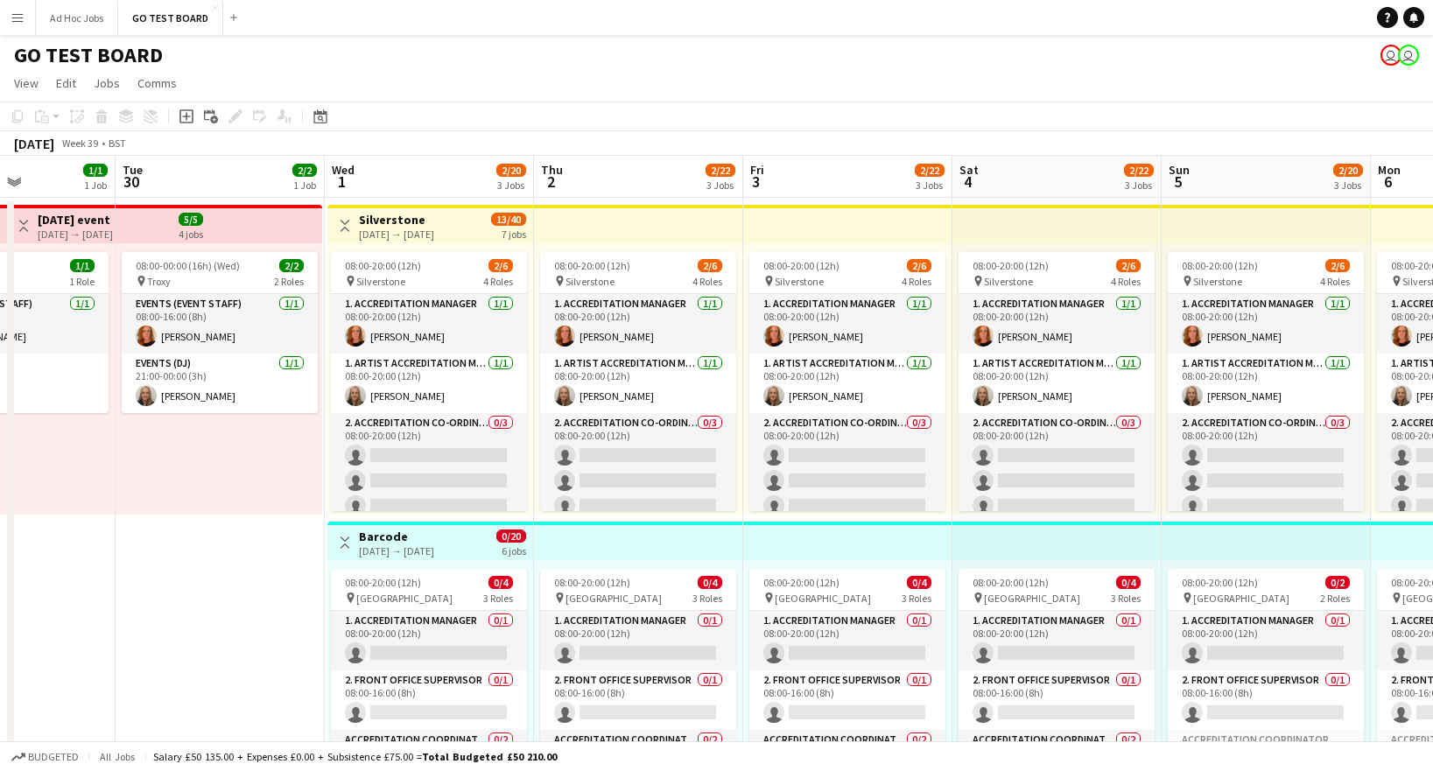
drag, startPoint x: 1319, startPoint y: 606, endPoint x: 184, endPoint y: 581, distance: 1135.6
click at [184, 581] on app-calendar-viewport "Fri 26 0/2 2 Jobs Sat 27 1/3 2 Jobs Sun 28 2/5 2 Jobs Mon 29 1/1 1 Job Tue 30 2…" at bounding box center [716, 656] width 1433 height 1000
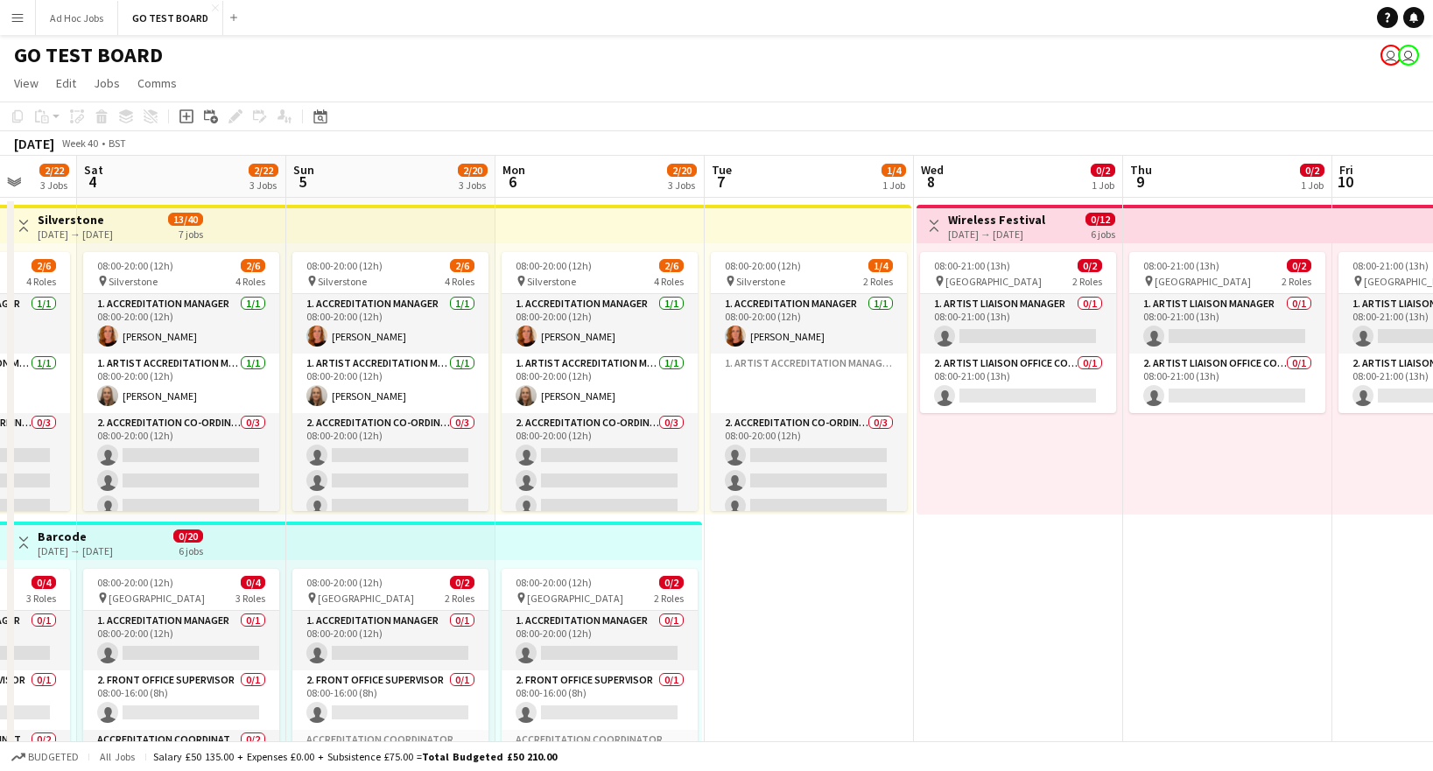
drag, startPoint x: 1321, startPoint y: 543, endPoint x: 446, endPoint y: 568, distance: 875.7
click at [446, 568] on app-calendar-viewport "Wed 1 2/20 3 Jobs Thu 2 2/22 3 Jobs Fri 3 2/22 3 Jobs Sat 4 2/22 3 Jobs Sun 5 2…" at bounding box center [716, 656] width 1433 height 1000
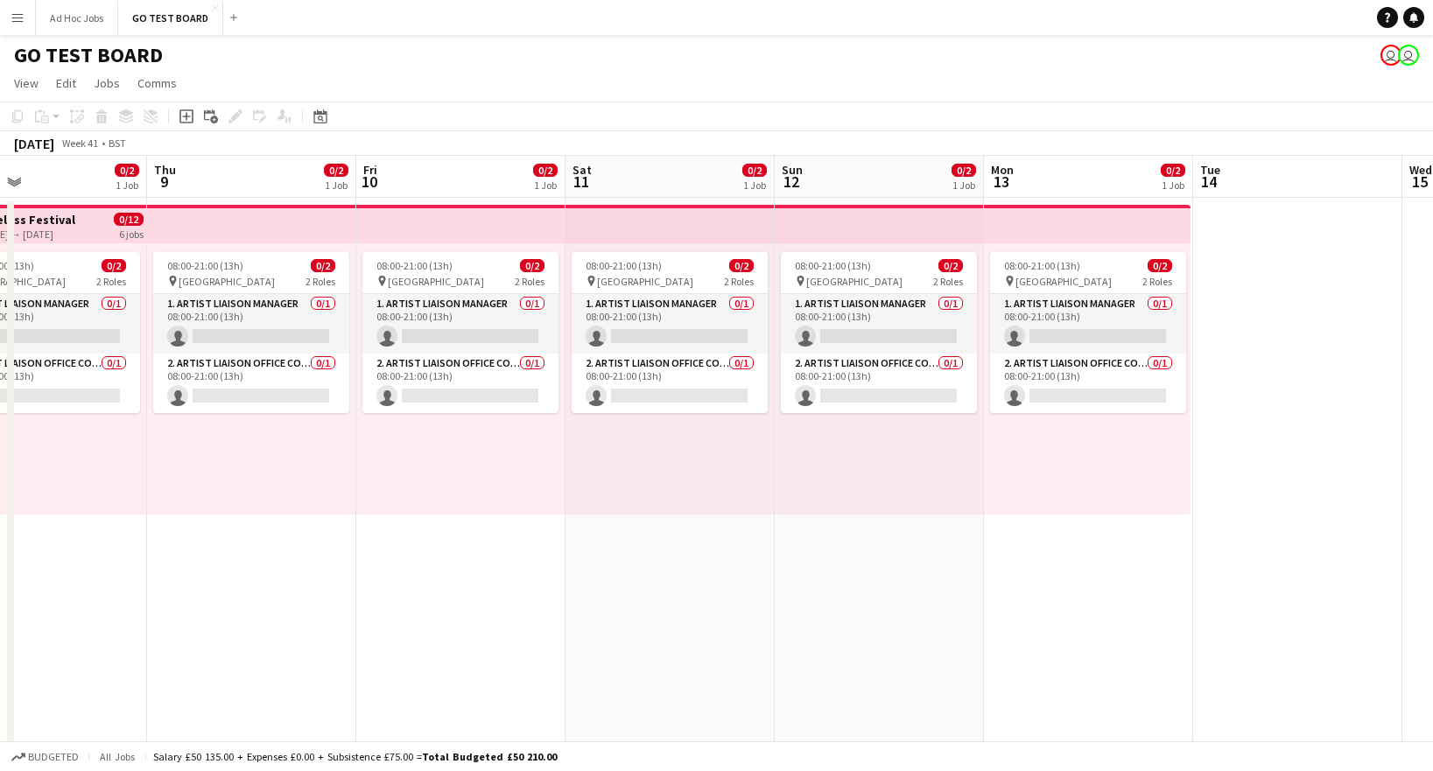
drag, startPoint x: 1359, startPoint y: 548, endPoint x: 383, endPoint y: 595, distance: 977.2
click at [383, 595] on app-calendar-viewport "Sun 5 2/20 3 Jobs Mon 6 2/20 3 Jobs Tue 7 1/4 1 Job Wed 8 0/2 1 Job Thu 9 0/2 1…" at bounding box center [716, 656] width 1433 height 1000
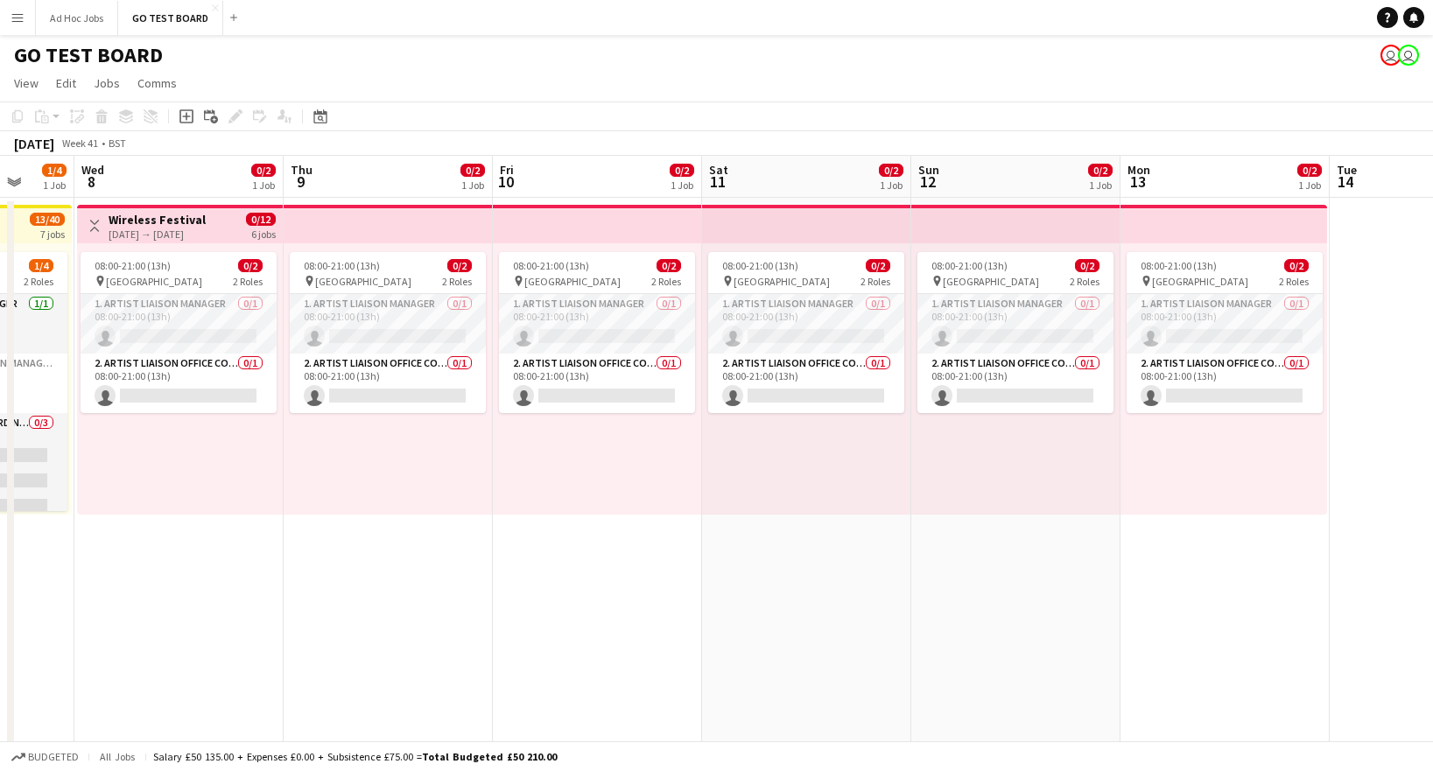
scroll to position [0, 535]
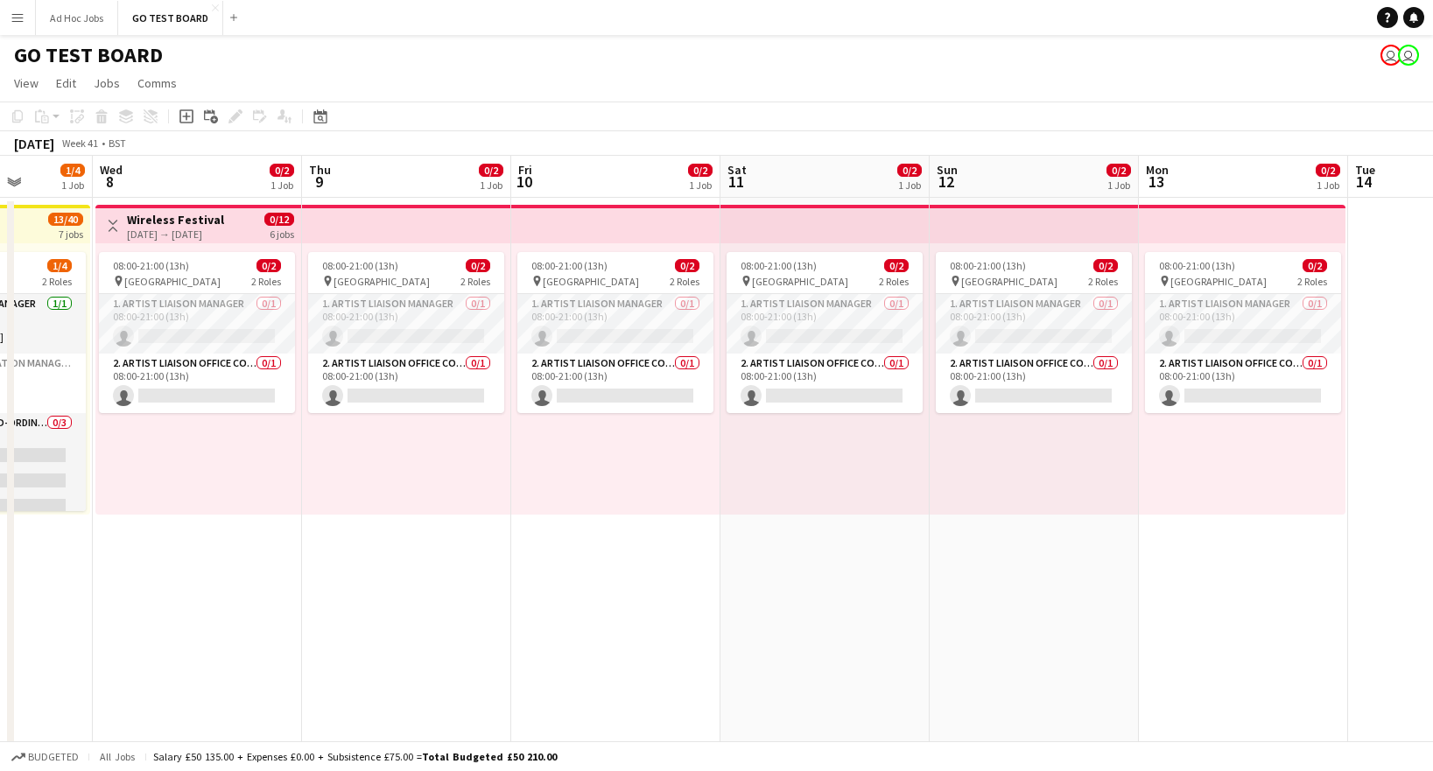
drag, startPoint x: 415, startPoint y: 577, endPoint x: 570, endPoint y: 606, distance: 157.6
click at [570, 606] on app-calendar-viewport "Sun 5 2/20 3 Jobs Mon 6 2/20 3 Jobs Tue 7 1/4 1 Job Wed 8 0/2 1 Job Thu 9 0/2 1…" at bounding box center [716, 656] width 1433 height 1000
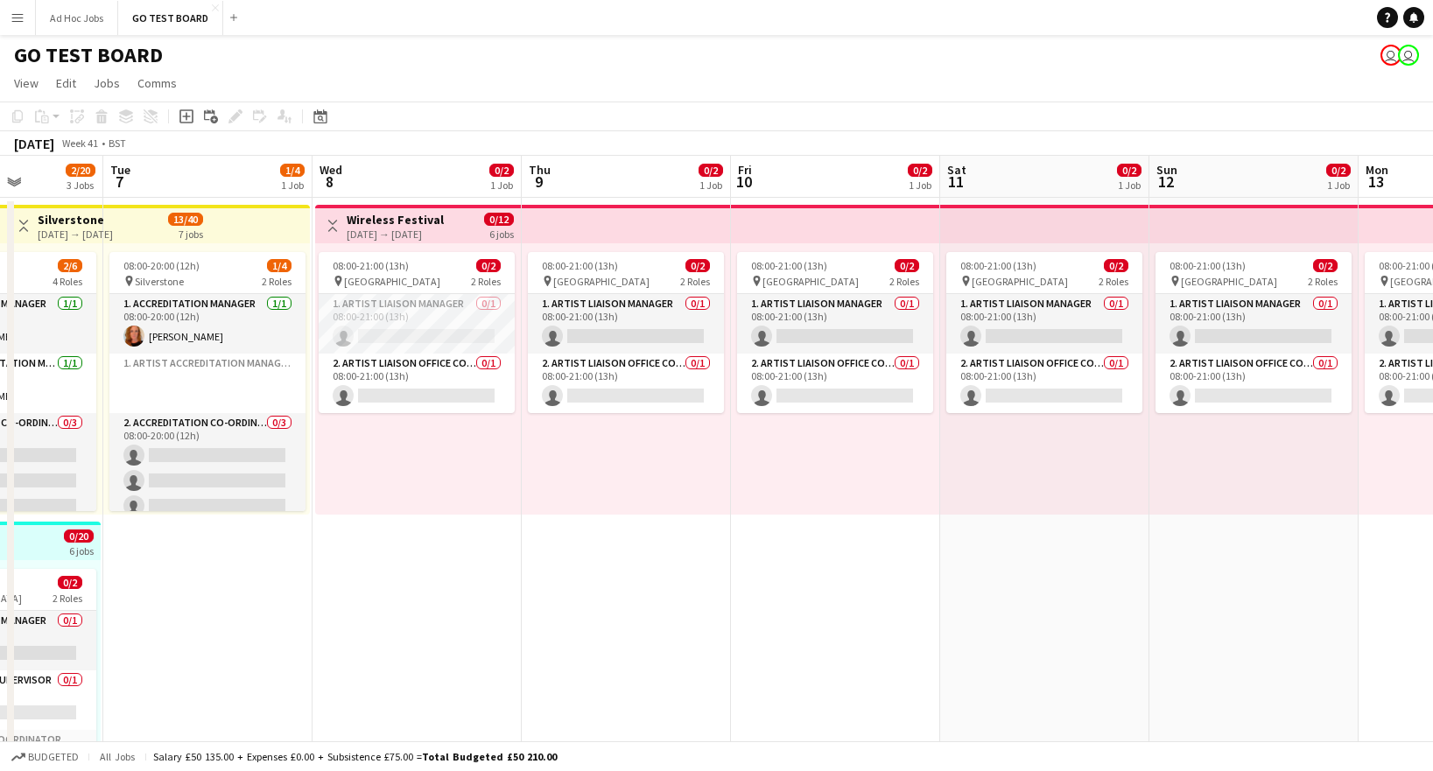
scroll to position [0, 522]
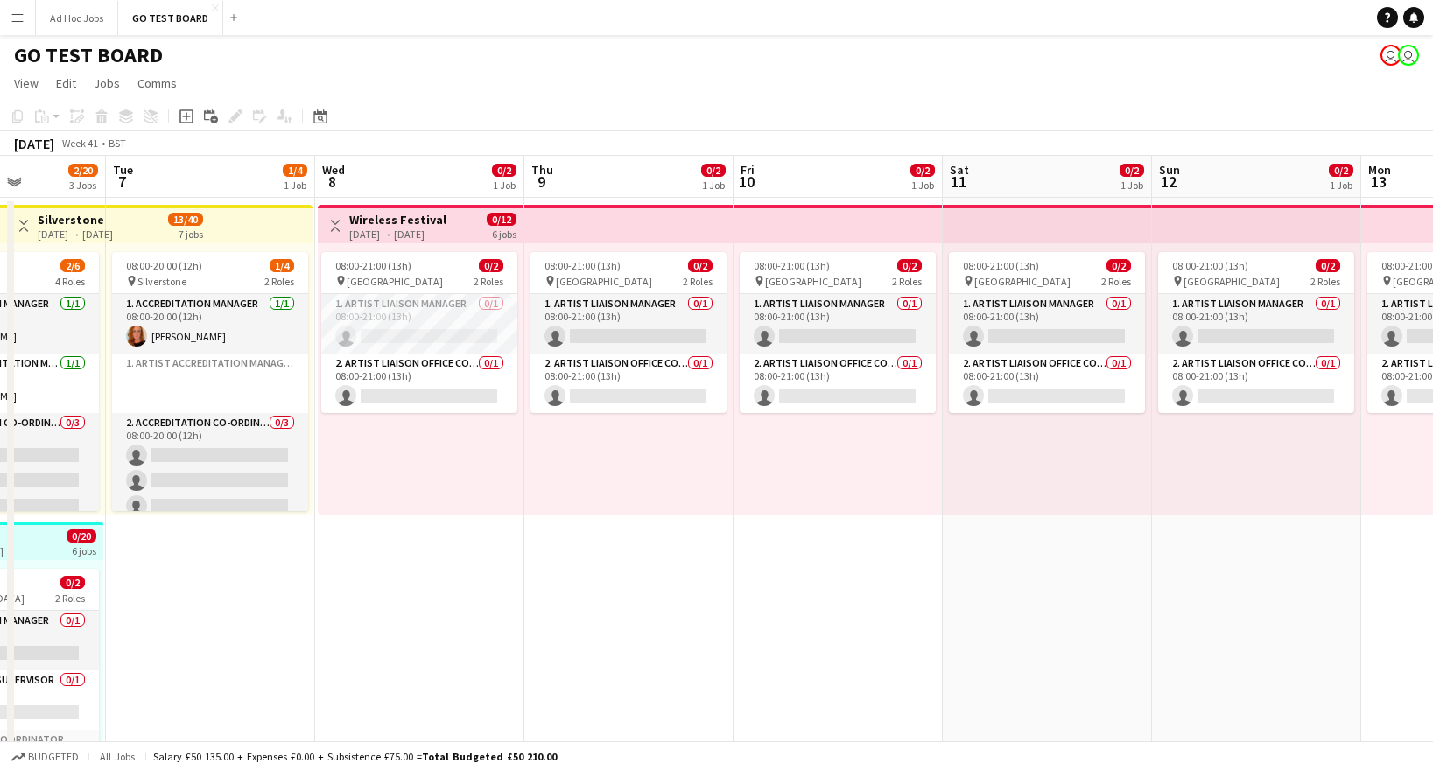
drag, startPoint x: 530, startPoint y: 611, endPoint x: 753, endPoint y: 617, distance: 222.4
click at [753, 617] on app-calendar-viewport "Sat 4 2/22 3 Jobs Sun 5 2/20 3 Jobs Mon 6 2/20 3 Jobs Tue 7 1/4 1 Job Wed 8 0/2…" at bounding box center [716, 656] width 1433 height 1000
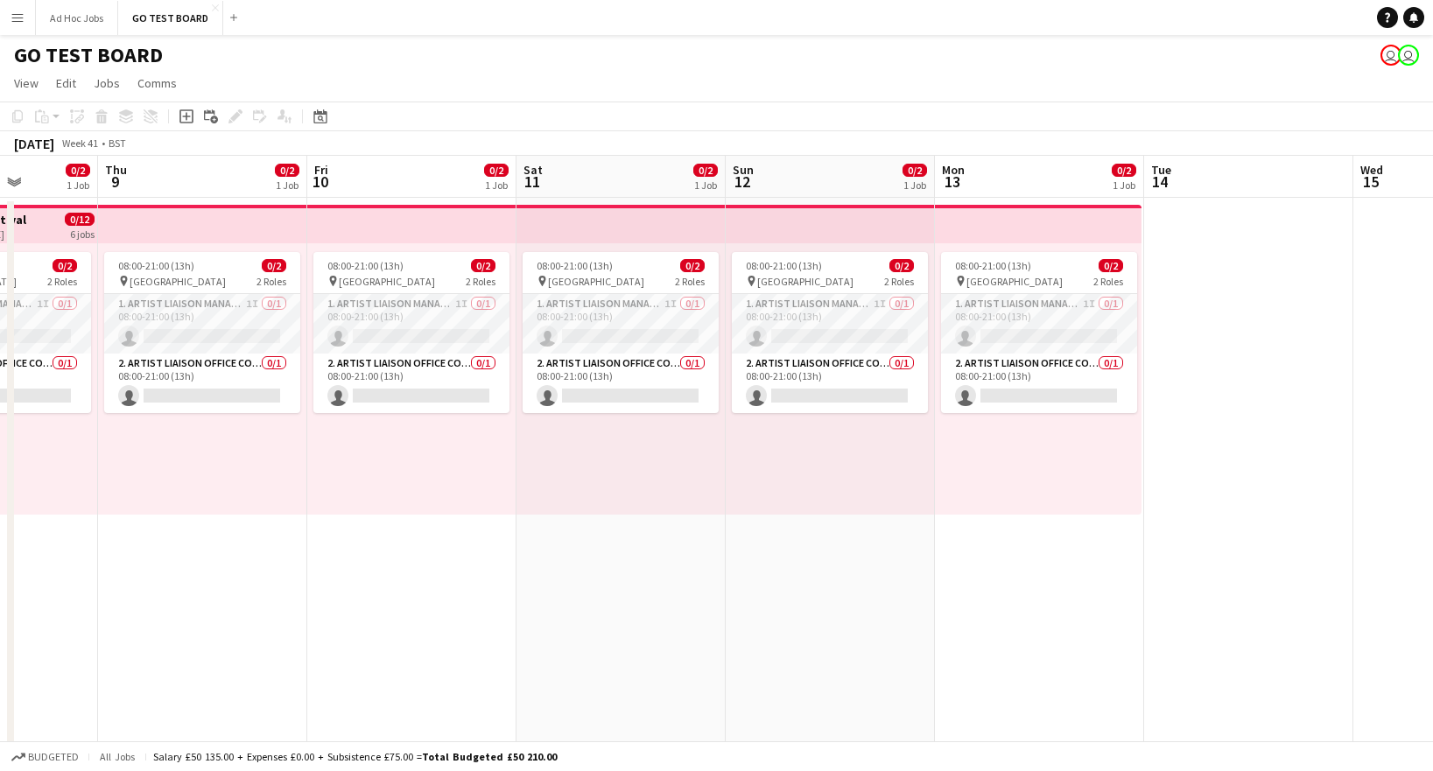
scroll to position [0, 557]
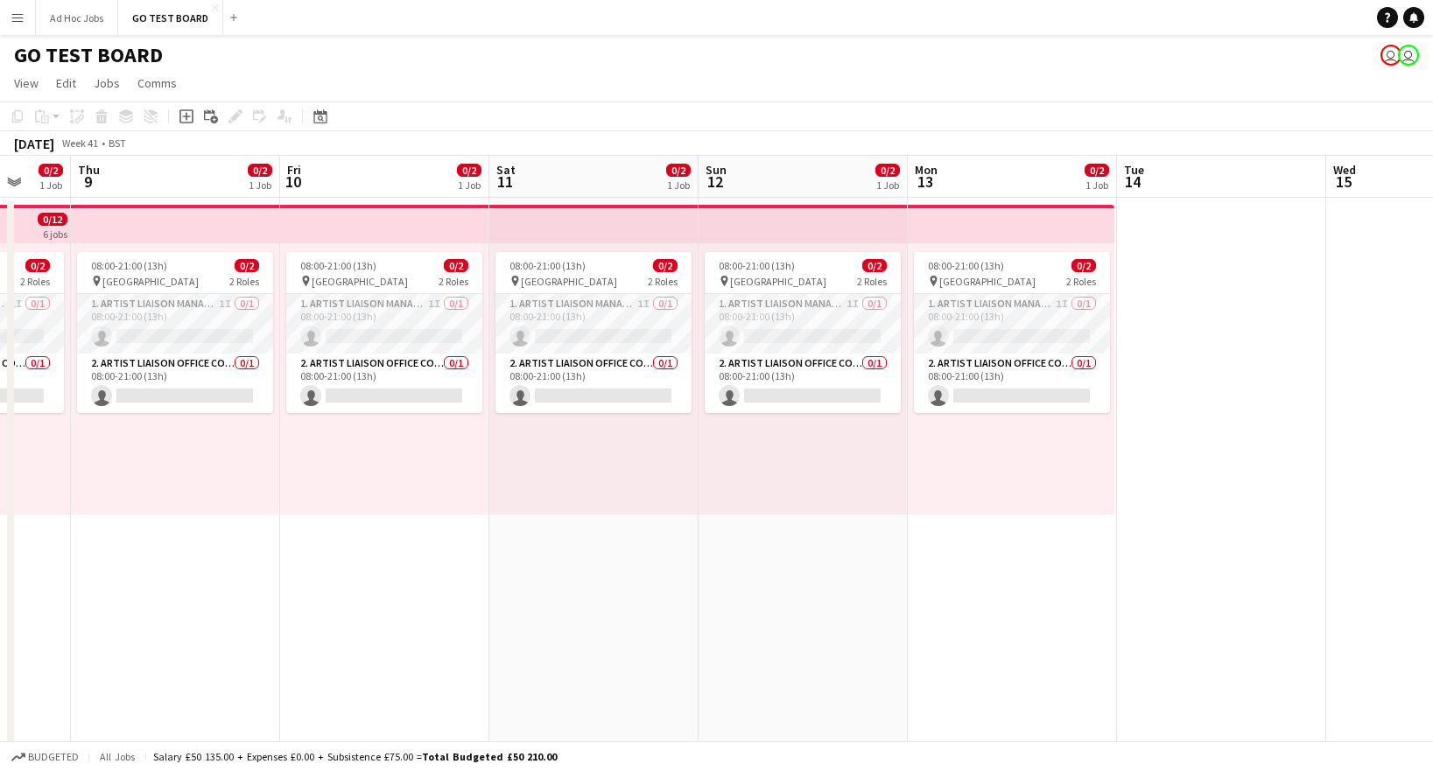
drag, startPoint x: 1274, startPoint y: 559, endPoint x: 820, endPoint y: 579, distance: 453.9
click at [820, 579] on app-calendar-viewport "Mon 6 2/20 3 Jobs Tue 7 1/4 1 Job Wed 8 0/2 1 Job Thu 9 0/2 1 Job Fri 10 0/2 1 …" at bounding box center [716, 656] width 1433 height 1000
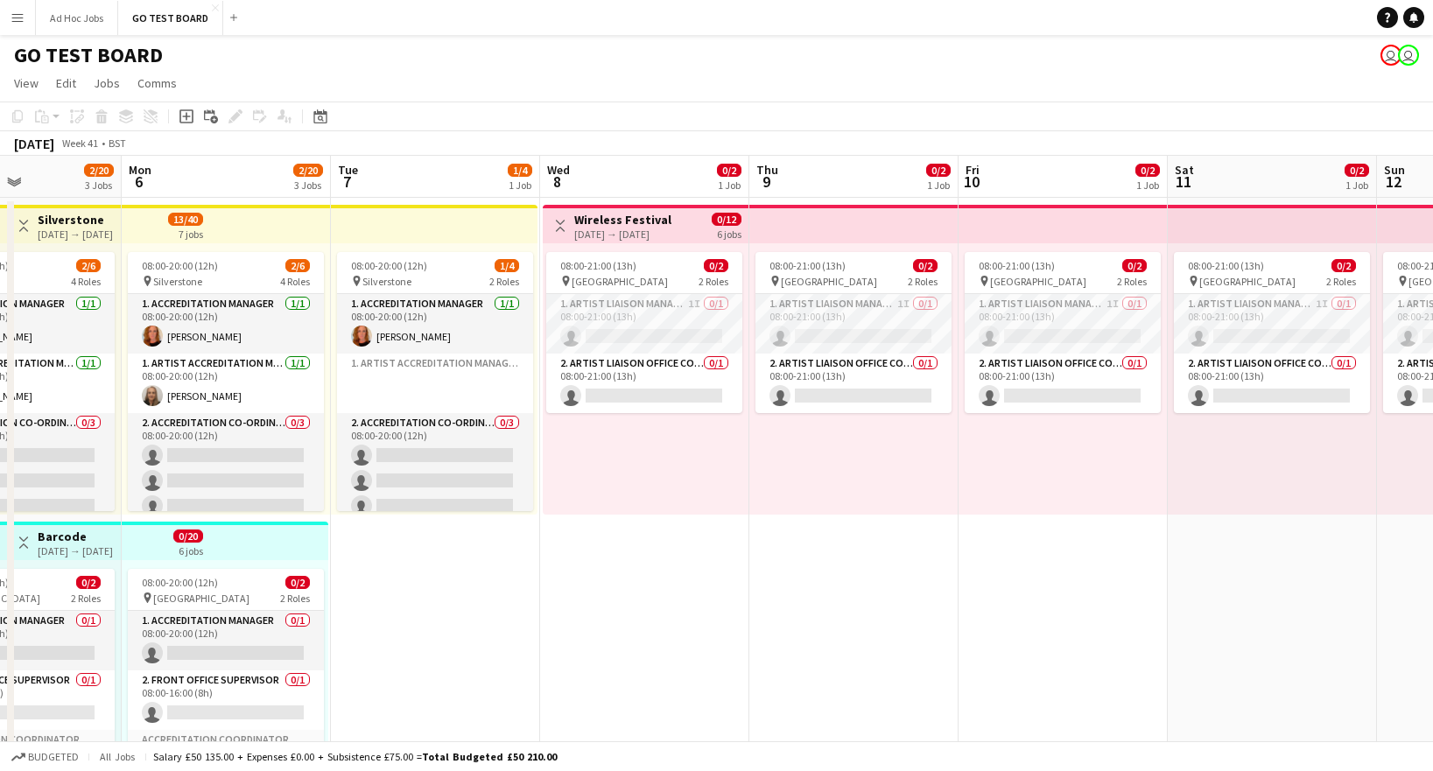
scroll to position [0, 491]
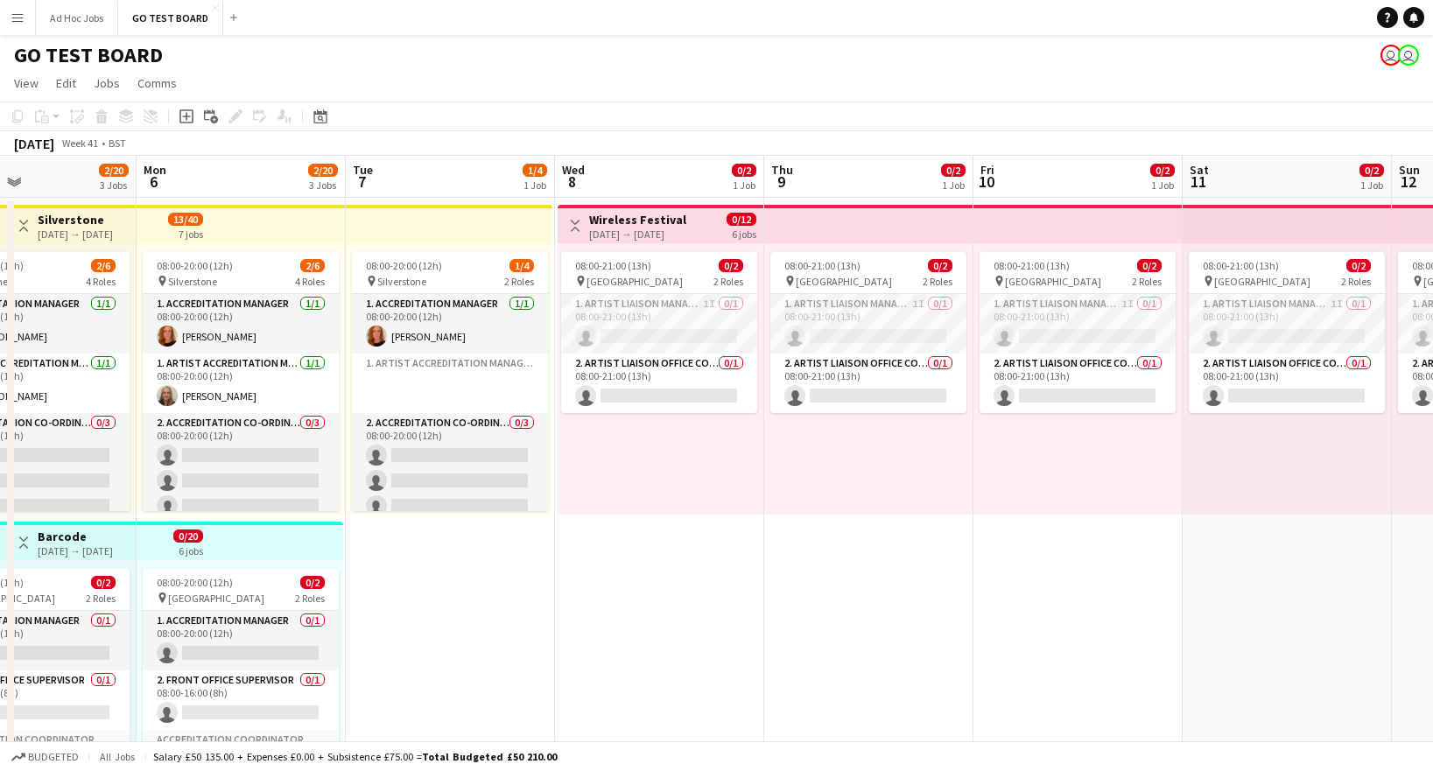
drag, startPoint x: 429, startPoint y: 641, endPoint x: 1122, endPoint y: 664, distance: 693.7
click at [1122, 664] on app-calendar-viewport "Fri 3 2/22 3 Jobs Sat 4 2/22 3 Jobs Sun 5 2/20 3 Jobs Mon 6 2/20 3 Jobs Tue 7 1…" at bounding box center [716, 656] width 1433 height 1000
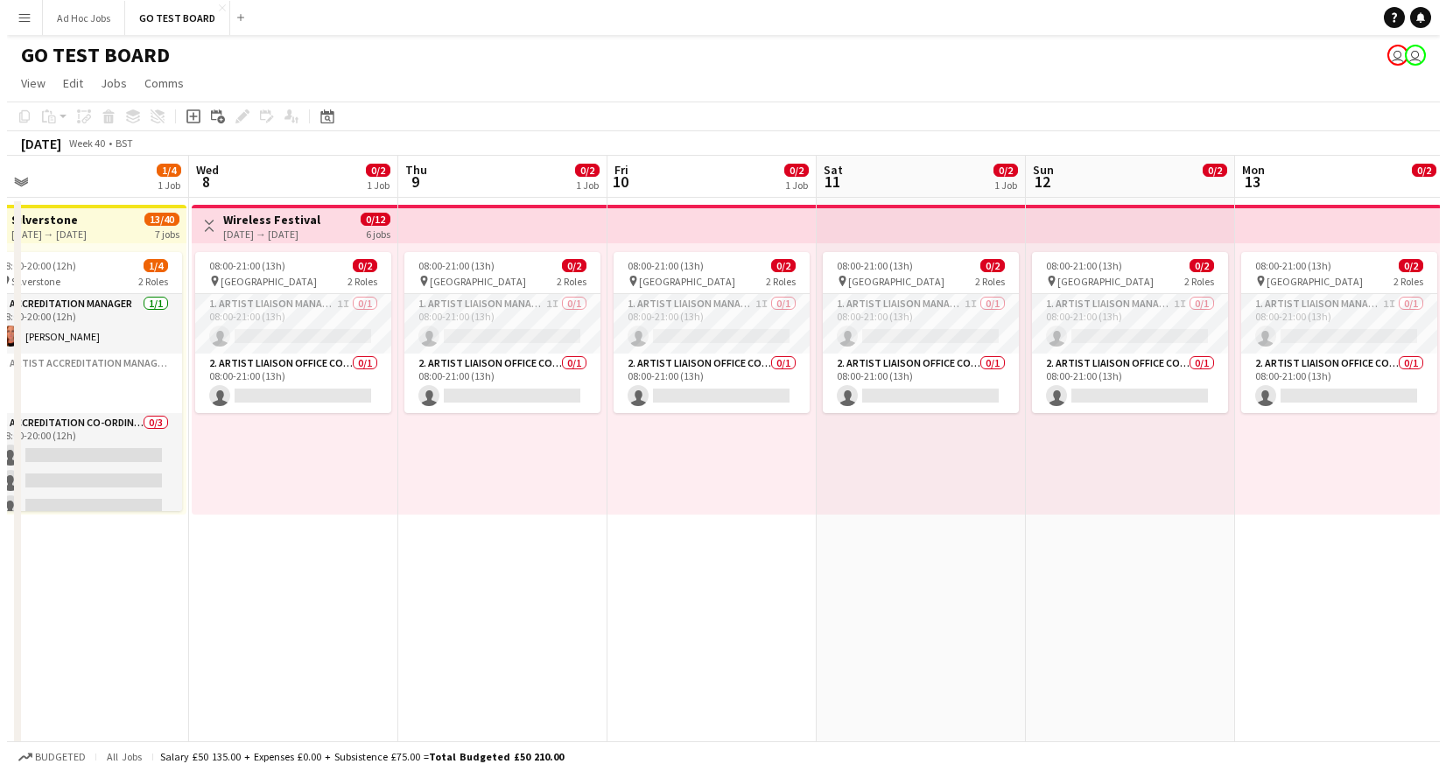
scroll to position [0, 551]
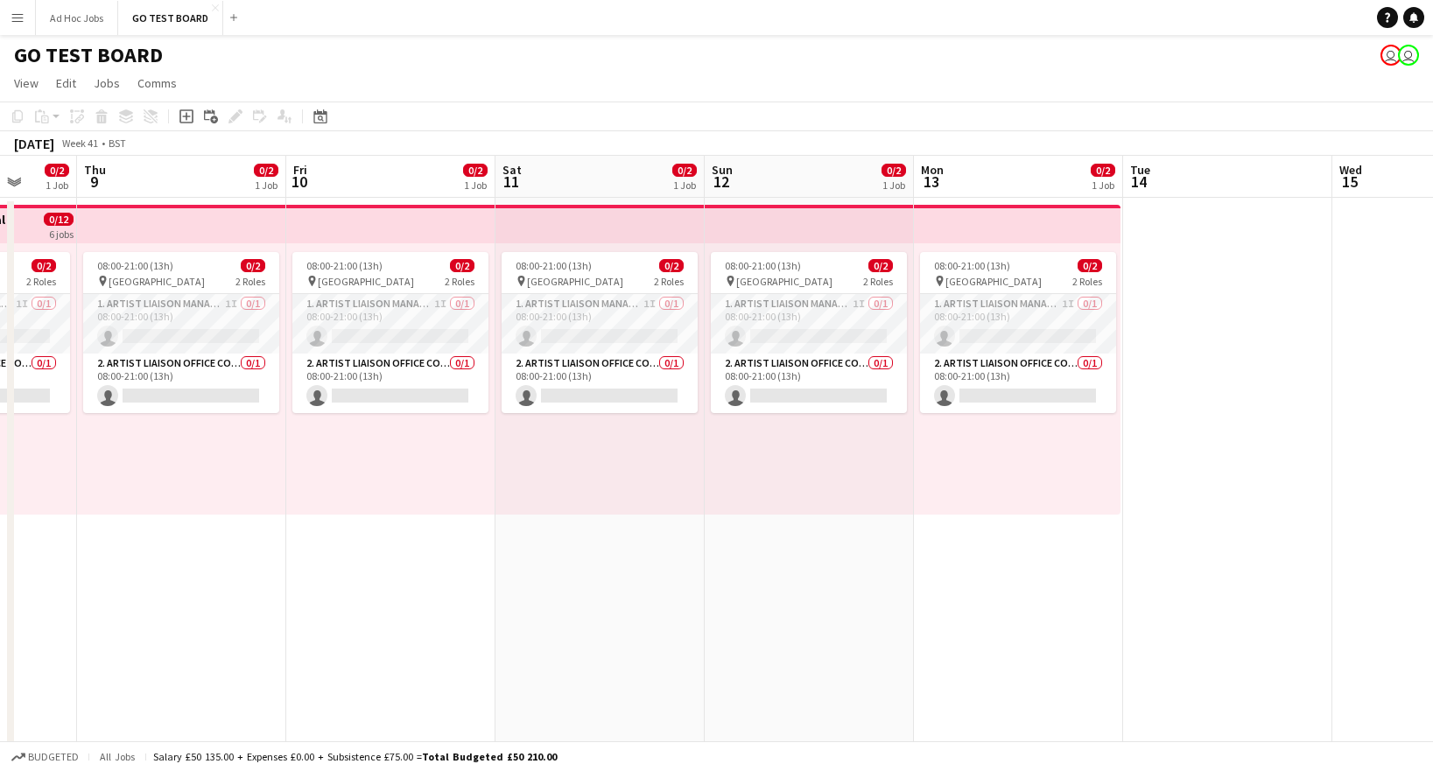
drag, startPoint x: 720, startPoint y: 620, endPoint x: -1, endPoint y: 627, distance: 720.5
click at [0, 627] on html "Menu Boards Boards Boards All jobs Status Workforce Workforce My Workforce Recr…" at bounding box center [716, 592] width 1433 height 1185
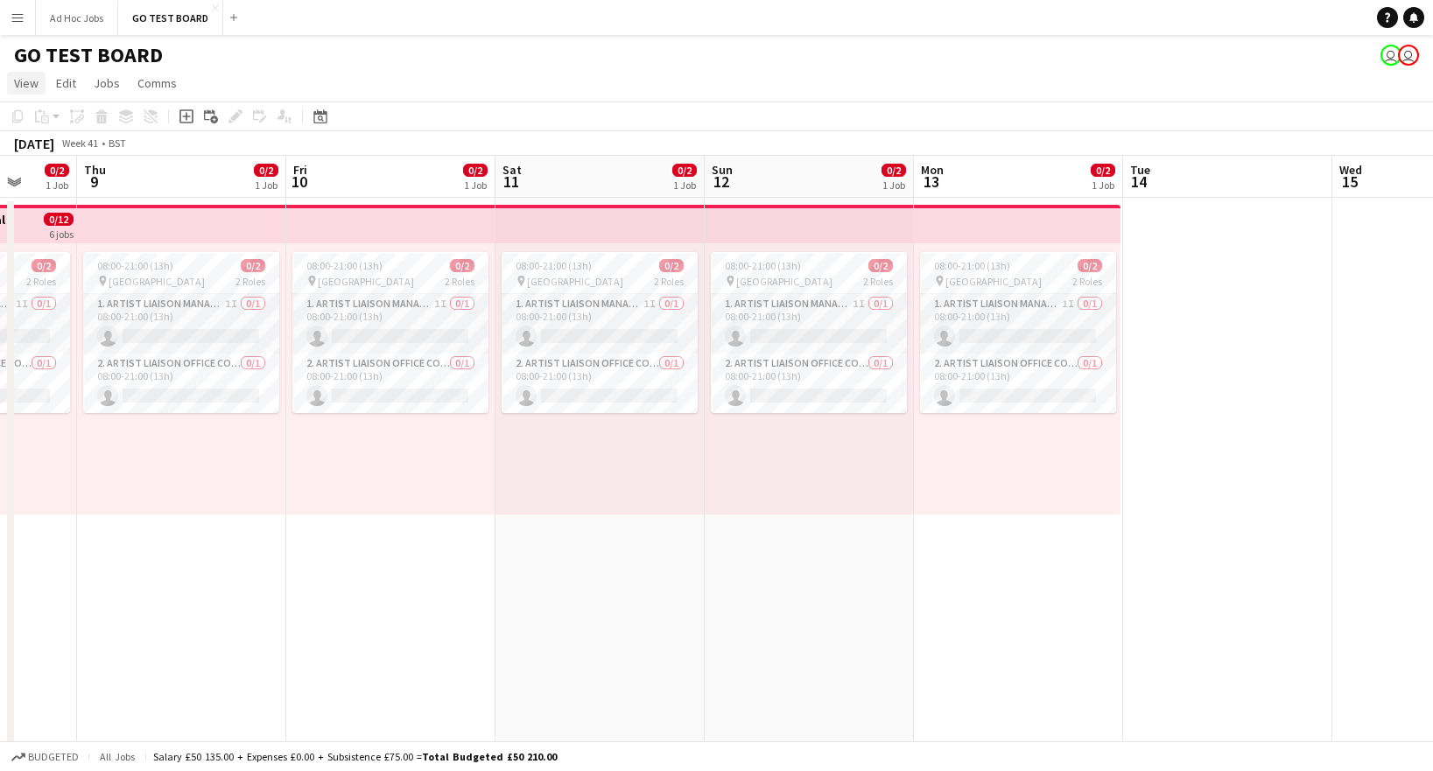
click at [18, 87] on span "View" at bounding box center [26, 83] width 25 height 16
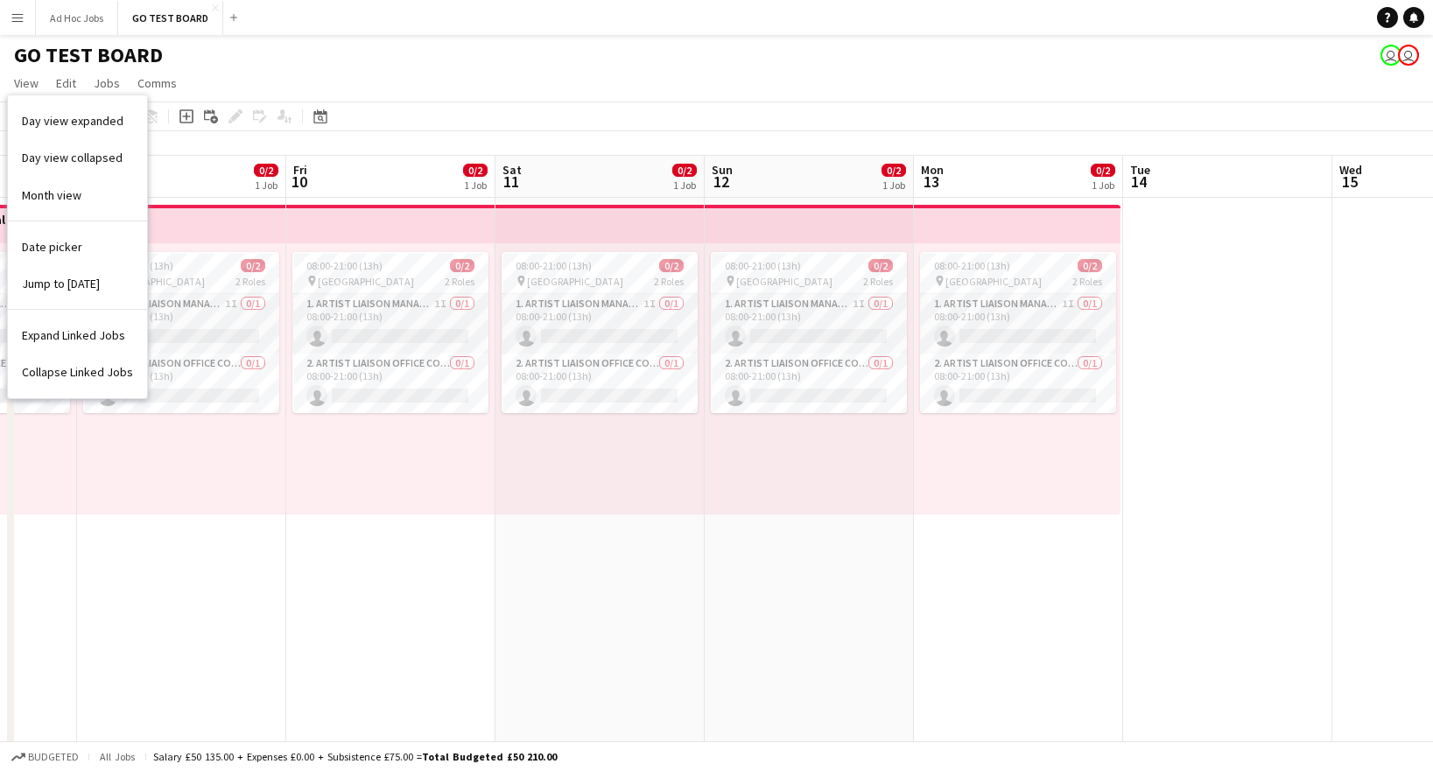
click at [19, 20] on app-icon "Menu" at bounding box center [18, 18] width 14 height 14
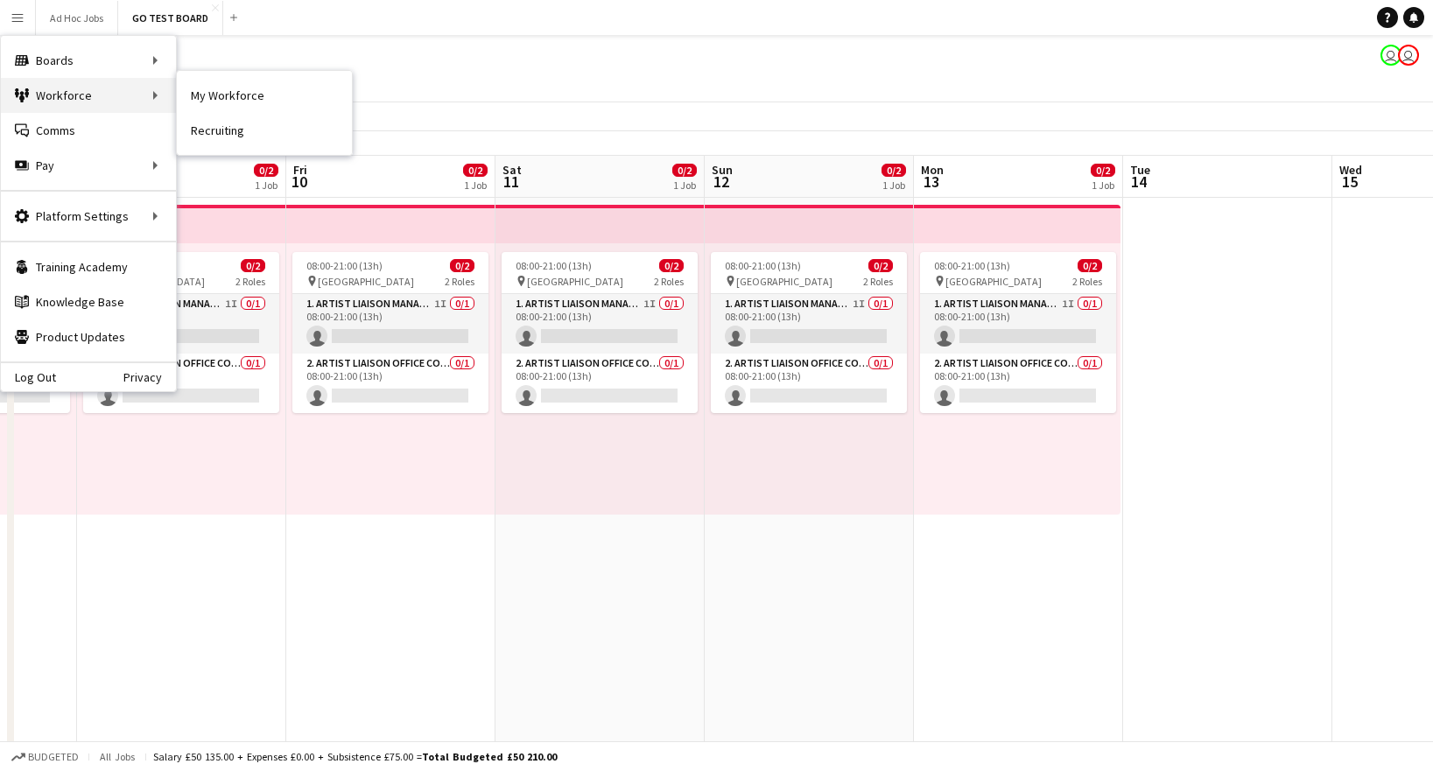
click at [60, 94] on div "Workforce Workforce" at bounding box center [88, 95] width 175 height 35
click at [251, 92] on link "My Workforce" at bounding box center [264, 95] width 175 height 35
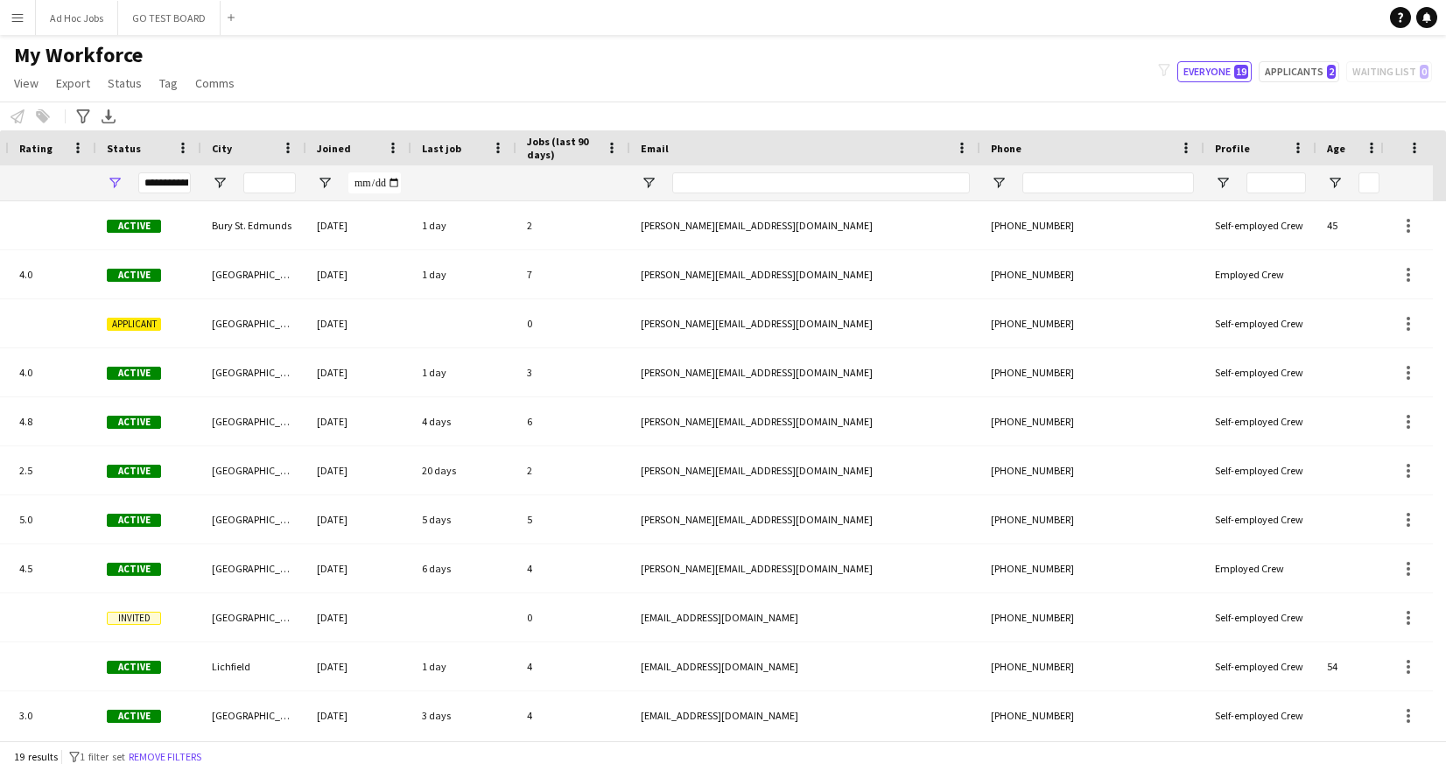
scroll to position [0, 206]
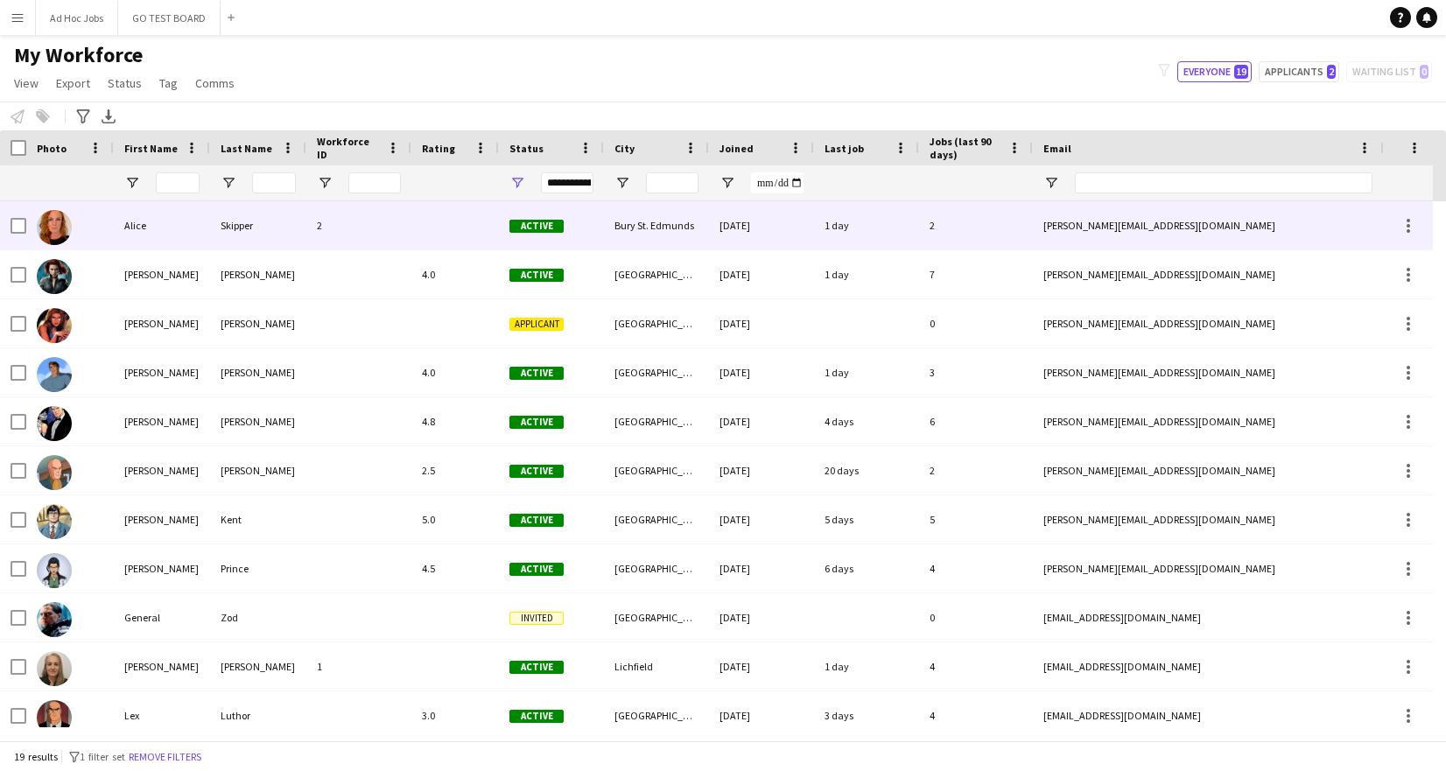
click at [171, 224] on div "Alice" at bounding box center [162, 225] width 96 height 48
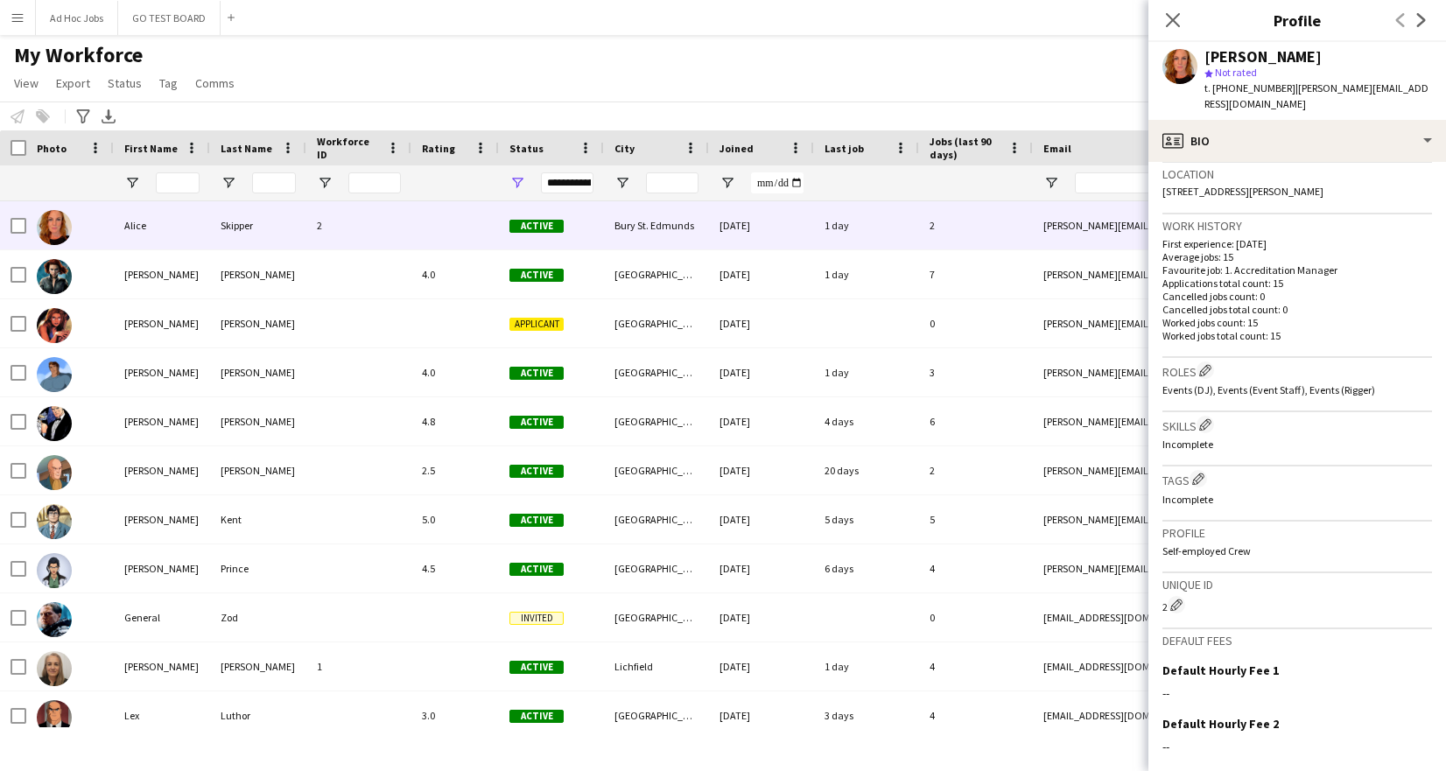
scroll to position [544, 0]
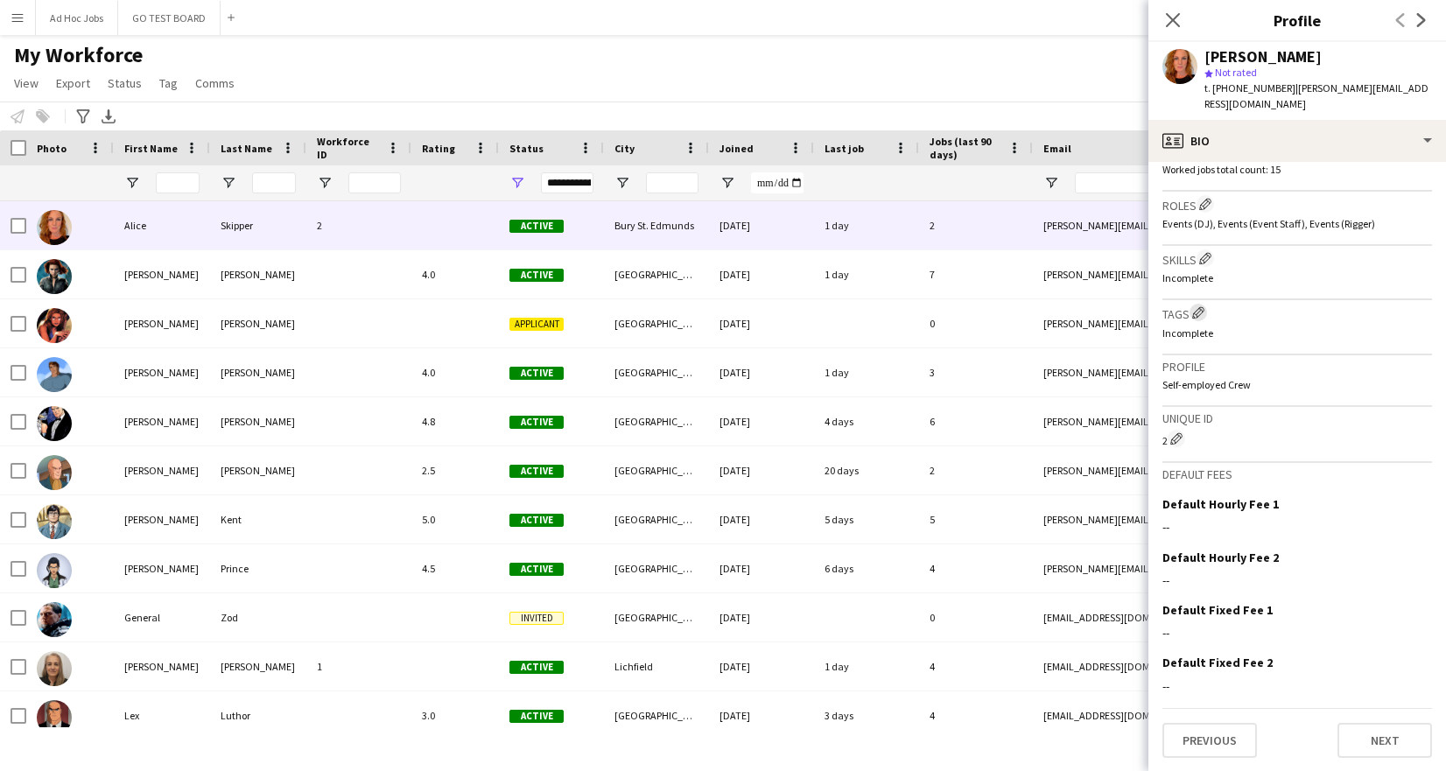
click at [1204, 313] on app-icon "Edit crew company tags" at bounding box center [1198, 312] width 12 height 12
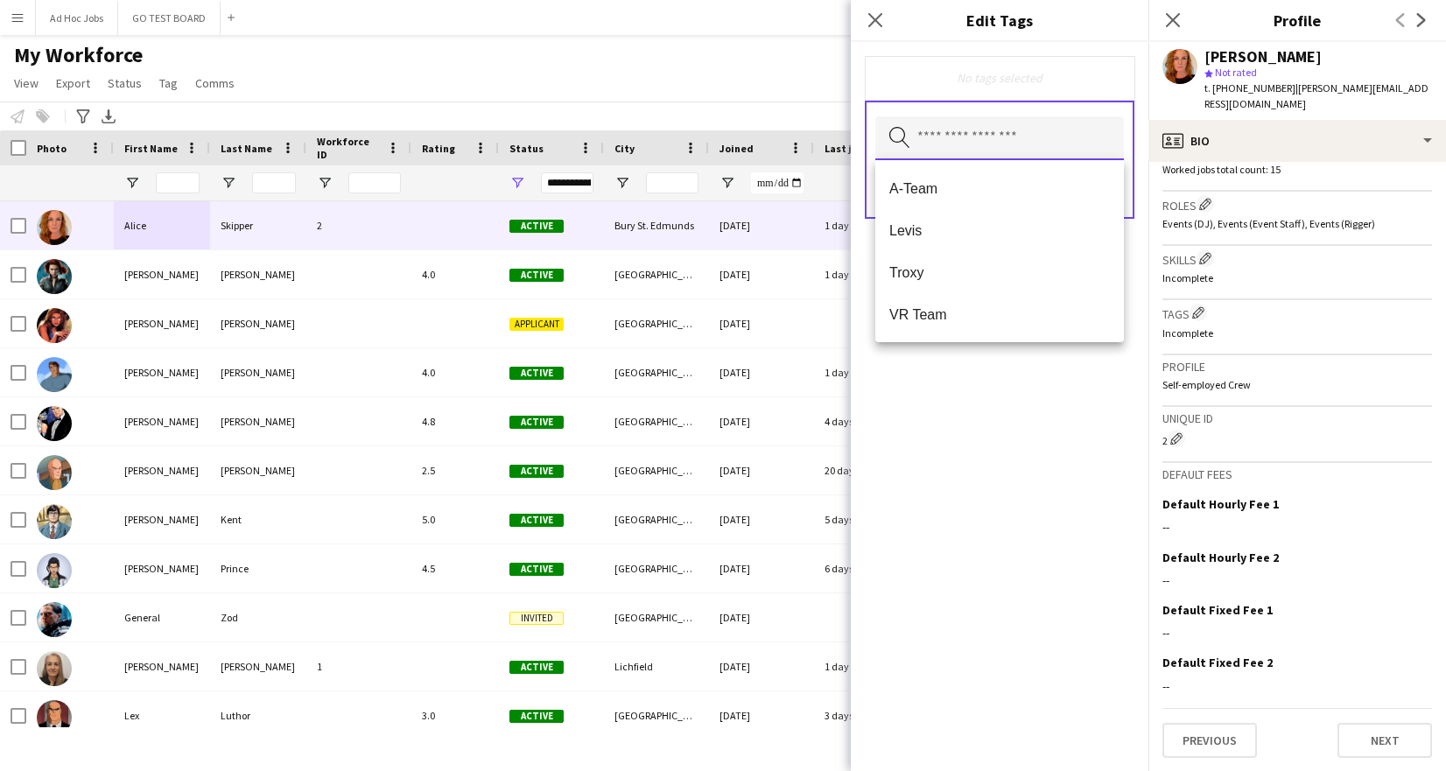
click at [1034, 142] on input "text" at bounding box center [999, 138] width 249 height 44
click at [951, 190] on span "A-Team" at bounding box center [999, 188] width 221 height 17
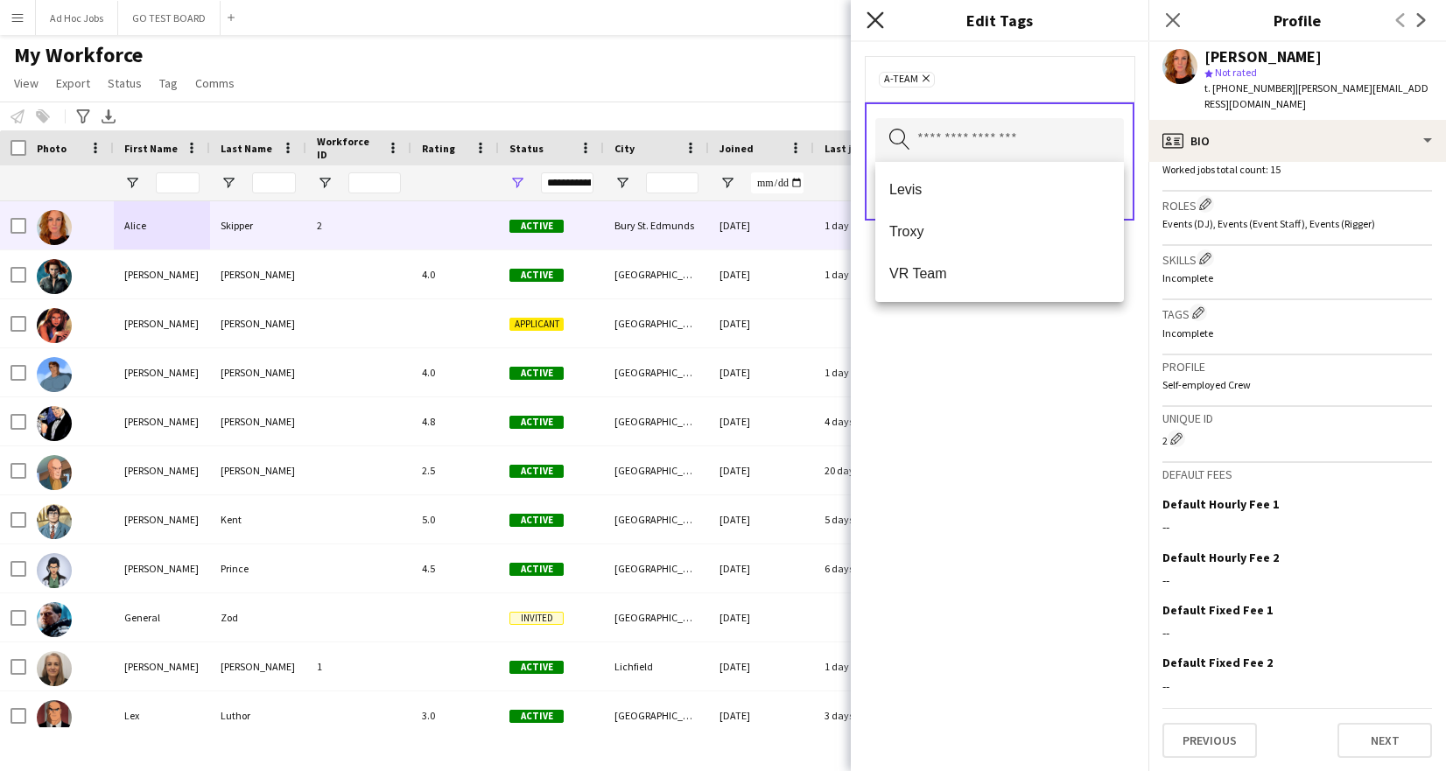
click at [872, 19] on icon "Close pop-in" at bounding box center [875, 19] width 17 height 17
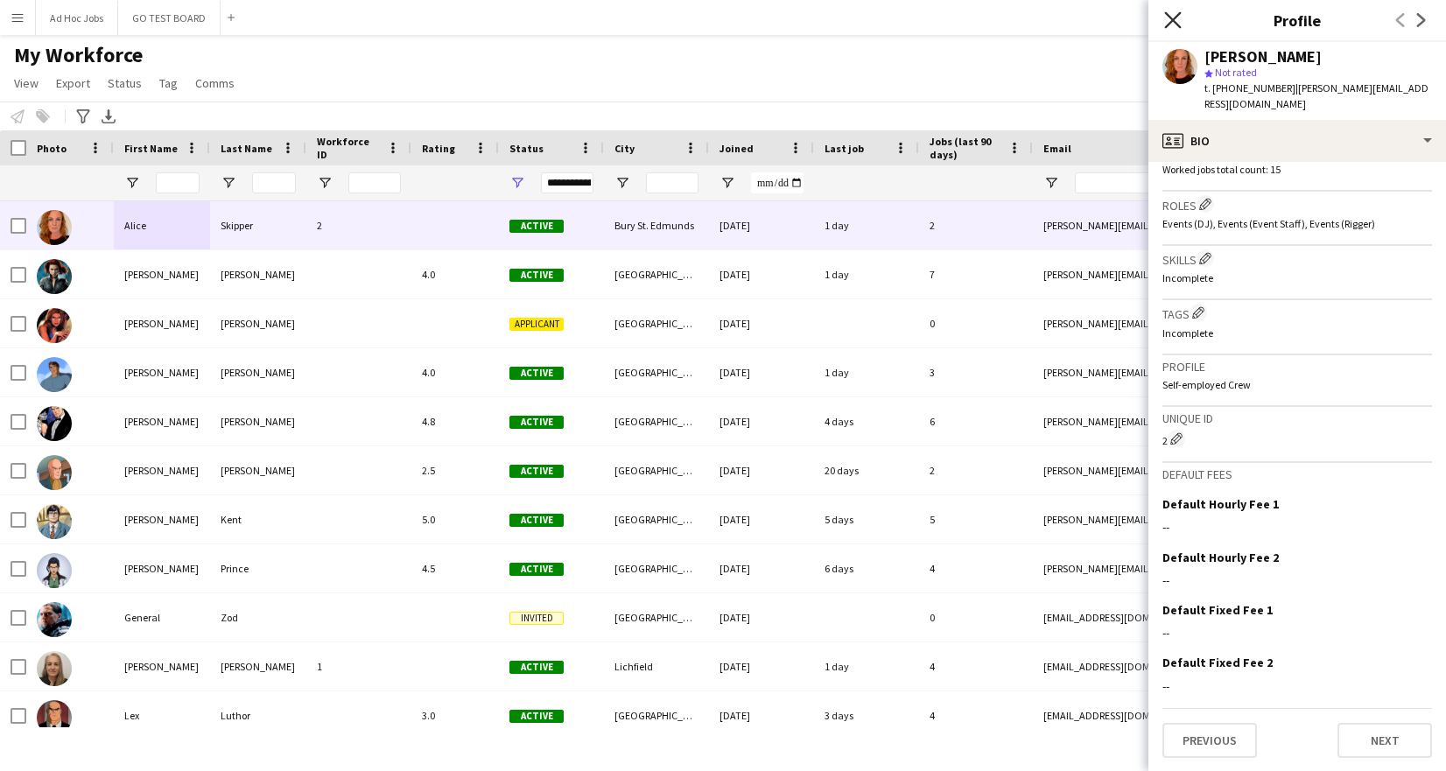
click at [1172, 24] on icon "Close pop-in" at bounding box center [1172, 19] width 17 height 17
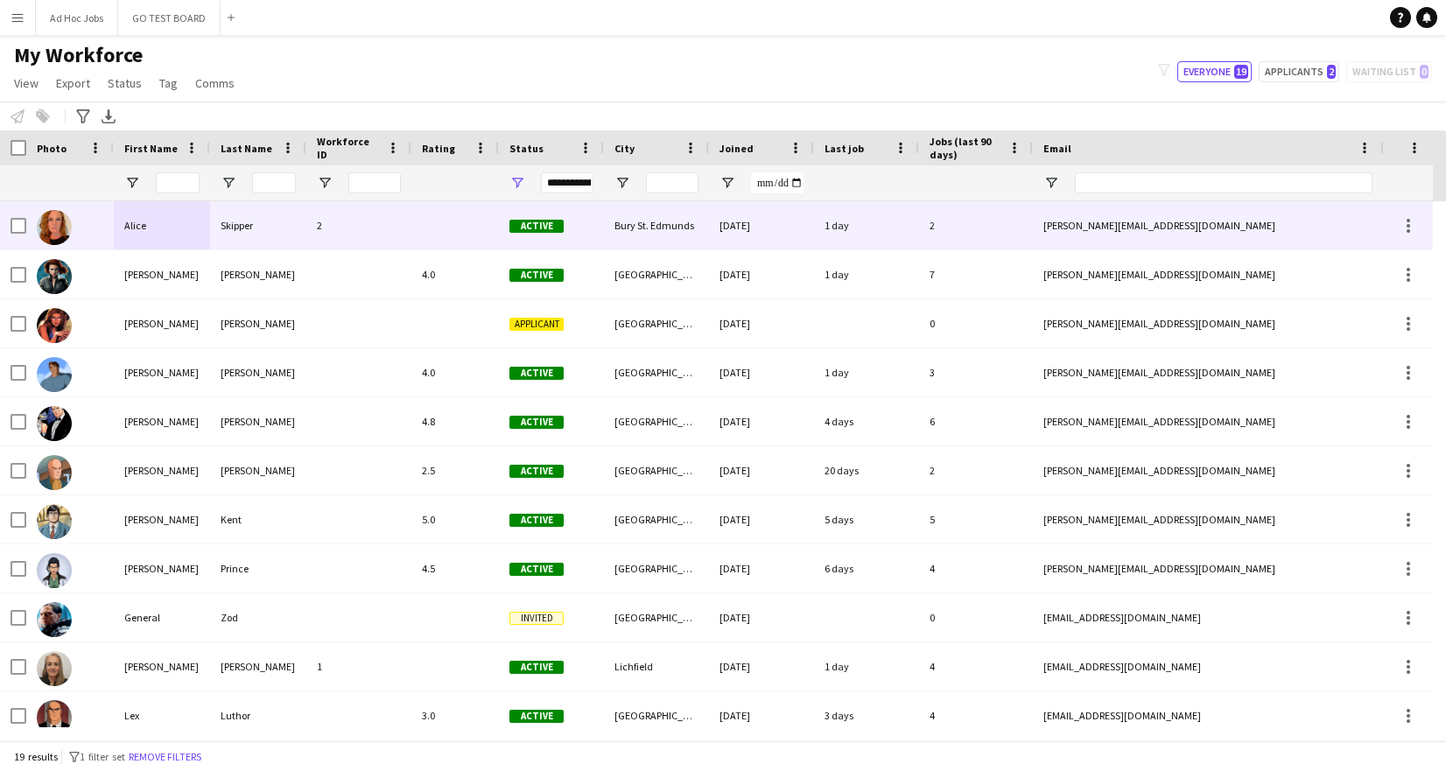
click at [153, 226] on div "Alice" at bounding box center [162, 225] width 96 height 48
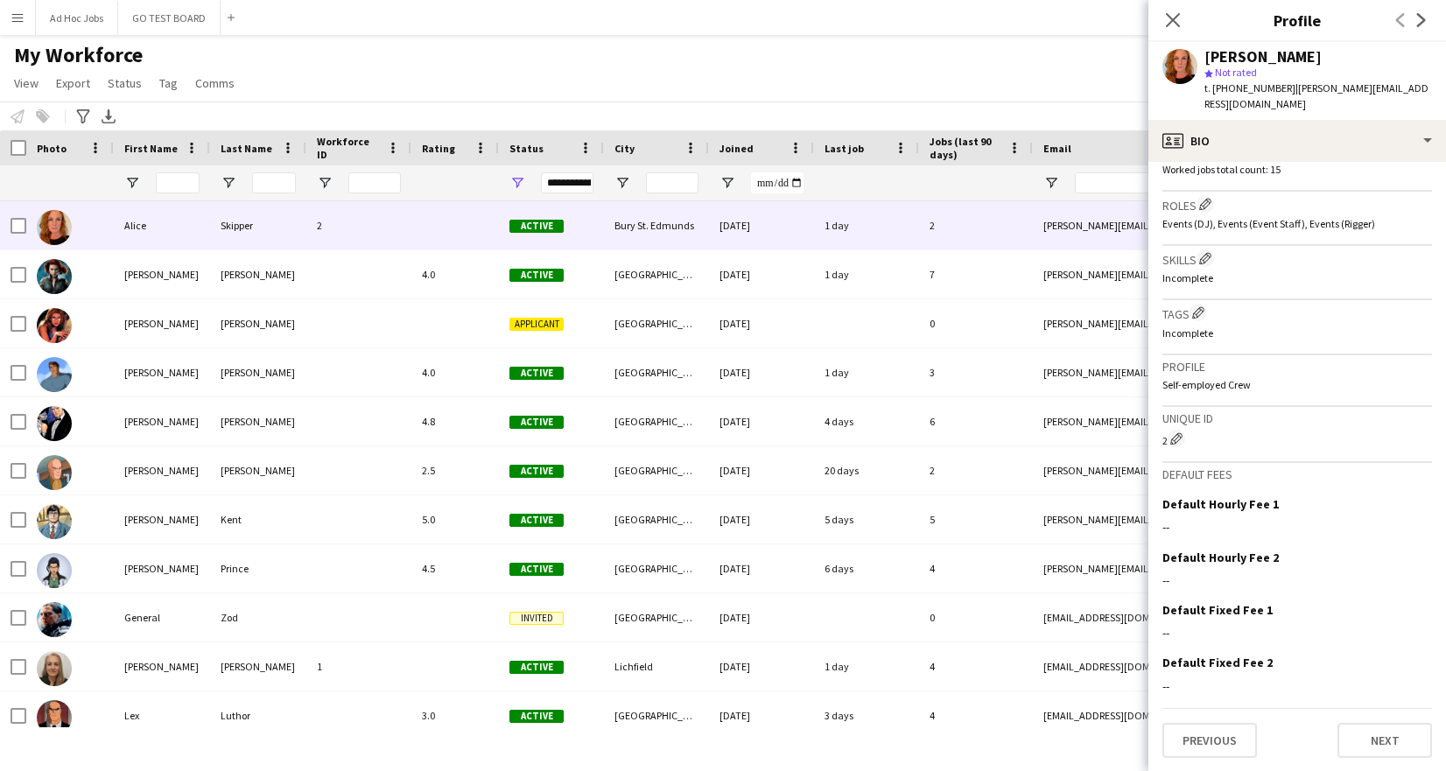
scroll to position [540, 0]
click at [1198, 318] on app-icon "Edit crew company tags" at bounding box center [1198, 316] width 12 height 12
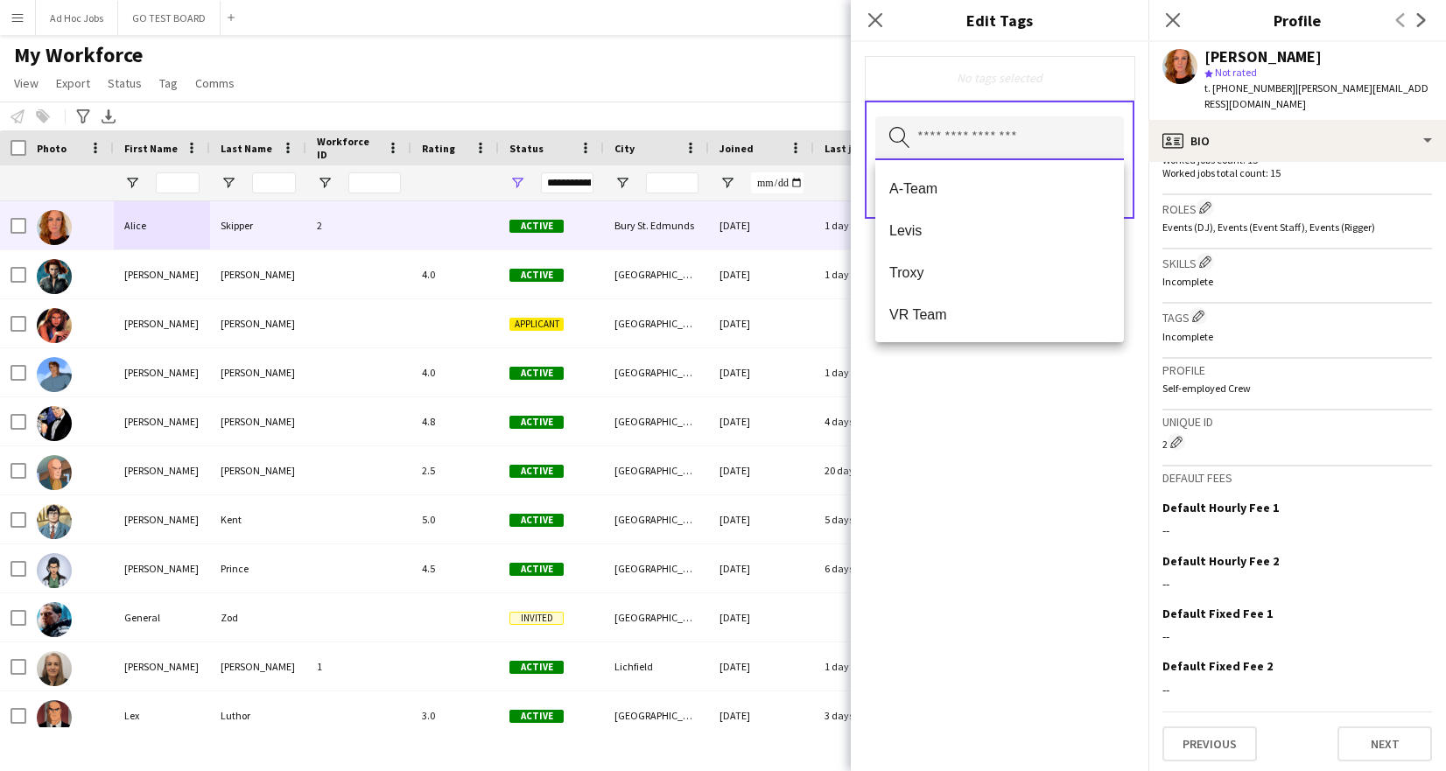
click at [1001, 137] on input "text" at bounding box center [999, 138] width 249 height 44
click at [949, 200] on mat-option "A-Team" at bounding box center [999, 188] width 249 height 42
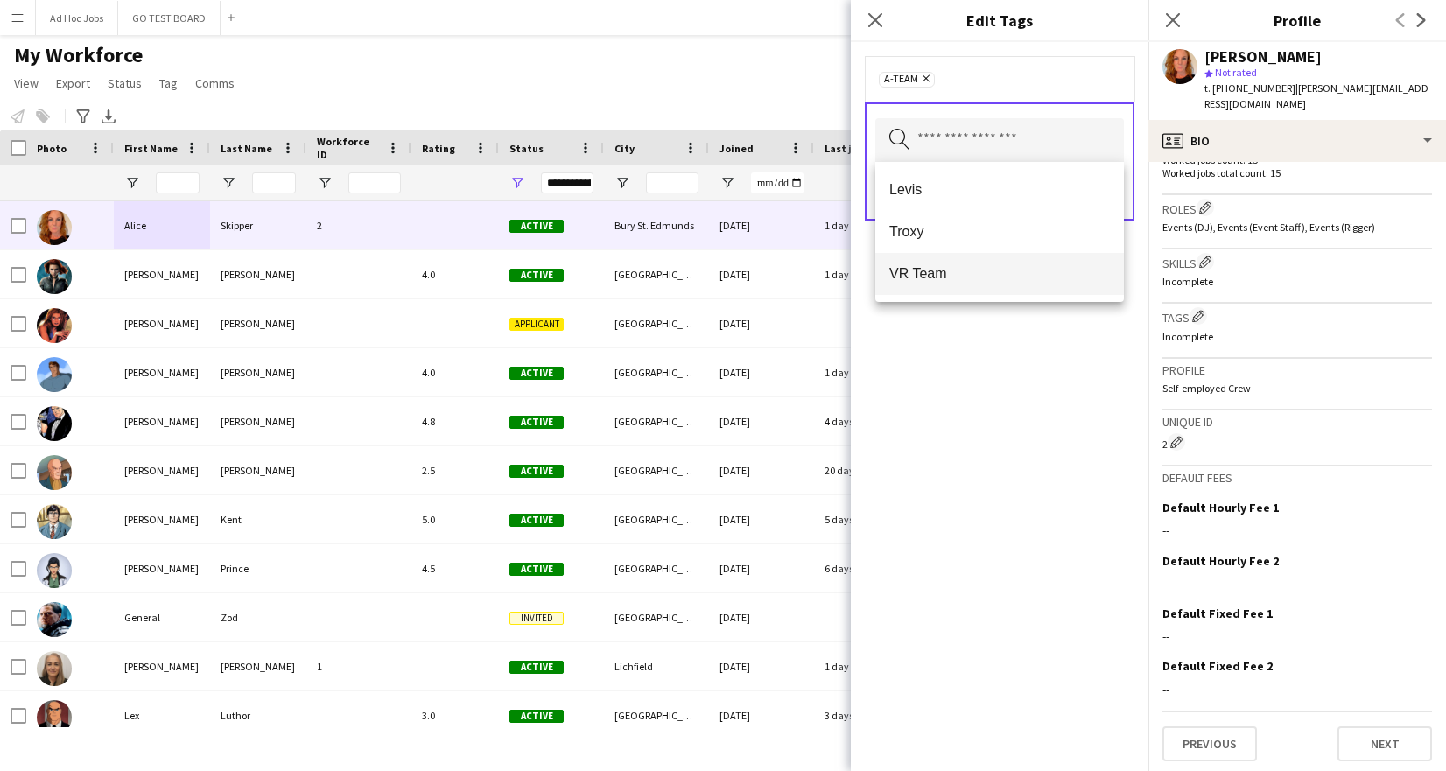
click at [960, 270] on span "VR Team" at bounding box center [999, 273] width 221 height 17
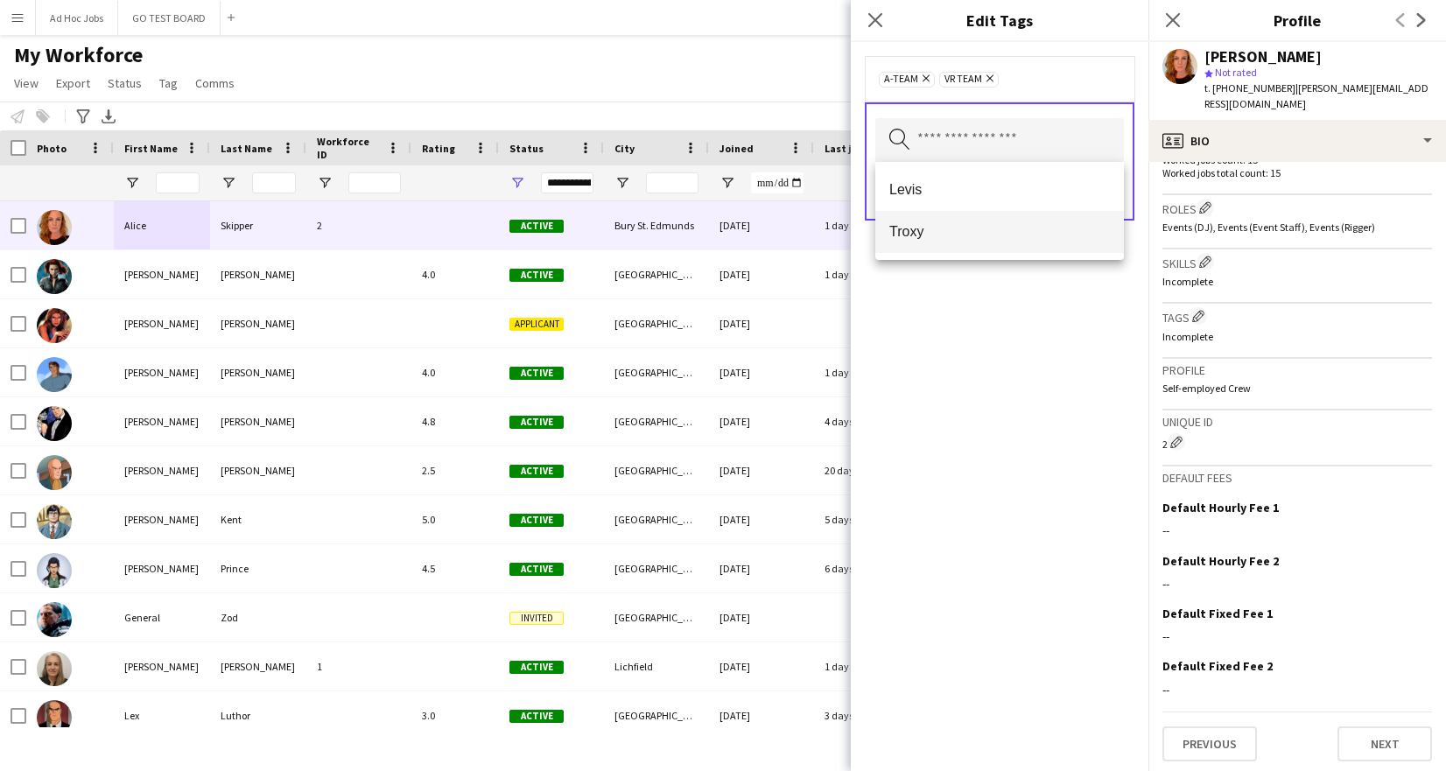
click at [945, 228] on span "Troxy" at bounding box center [999, 231] width 221 height 17
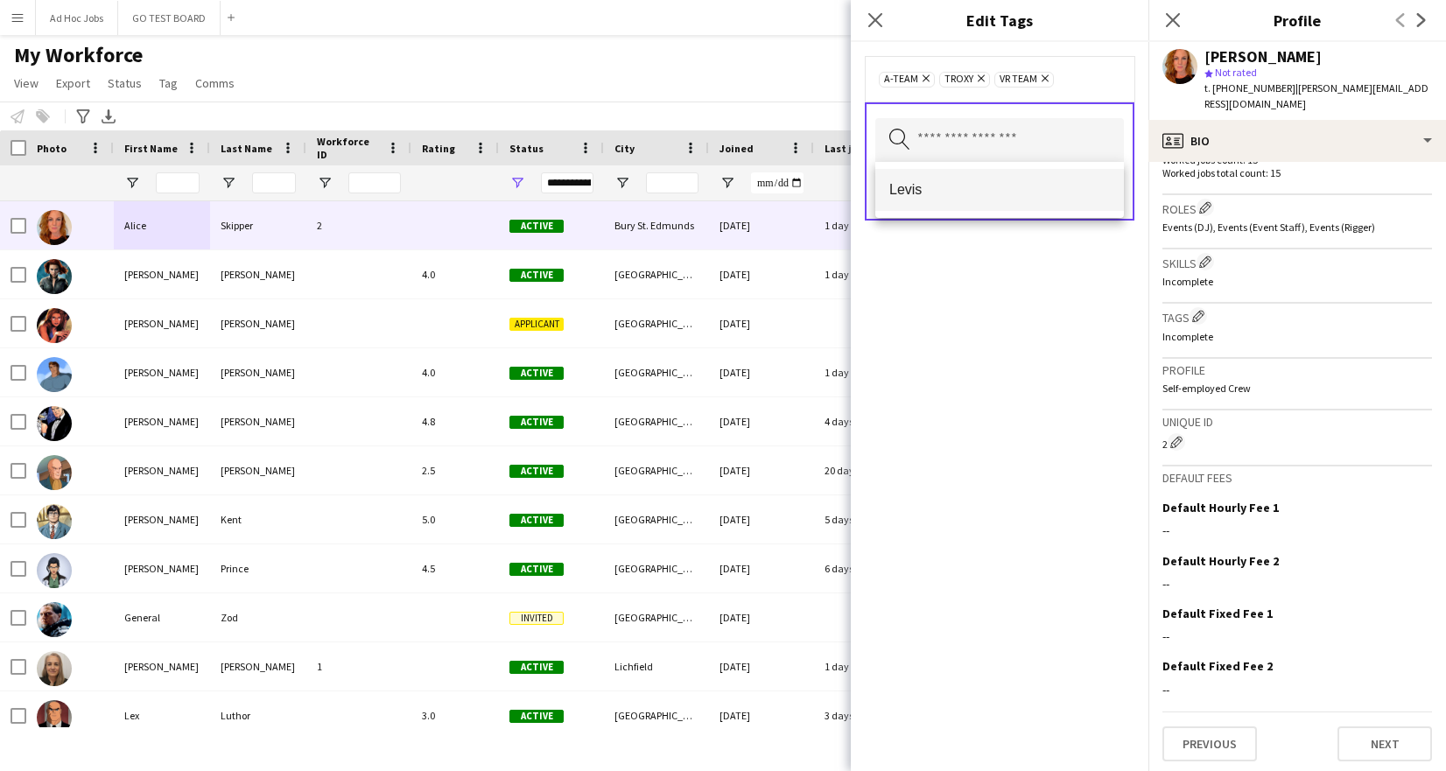
click at [955, 187] on span "Levis" at bounding box center [999, 189] width 221 height 17
click at [1109, 199] on button "Save" at bounding box center [1103, 192] width 41 height 28
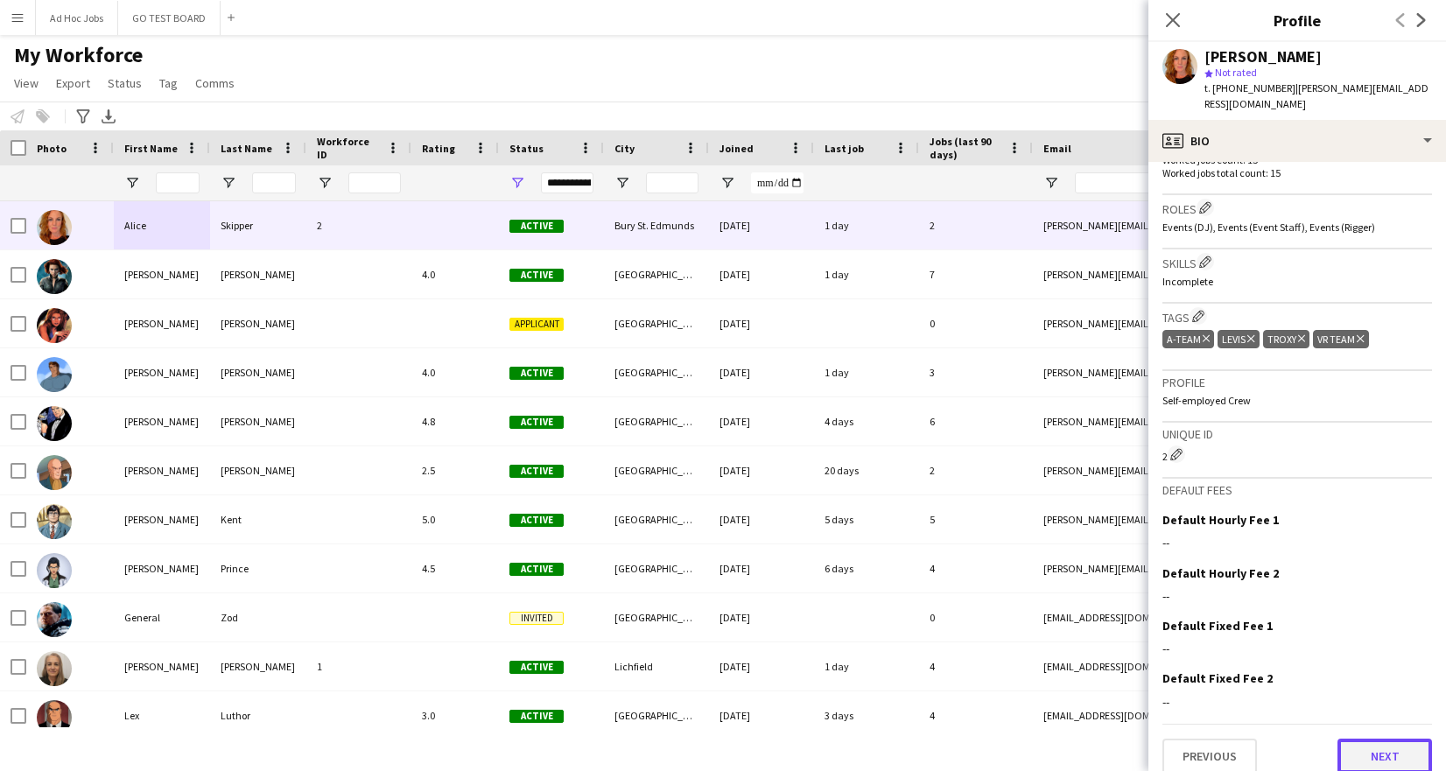
click at [1380, 759] on button "Next" at bounding box center [1385, 756] width 95 height 35
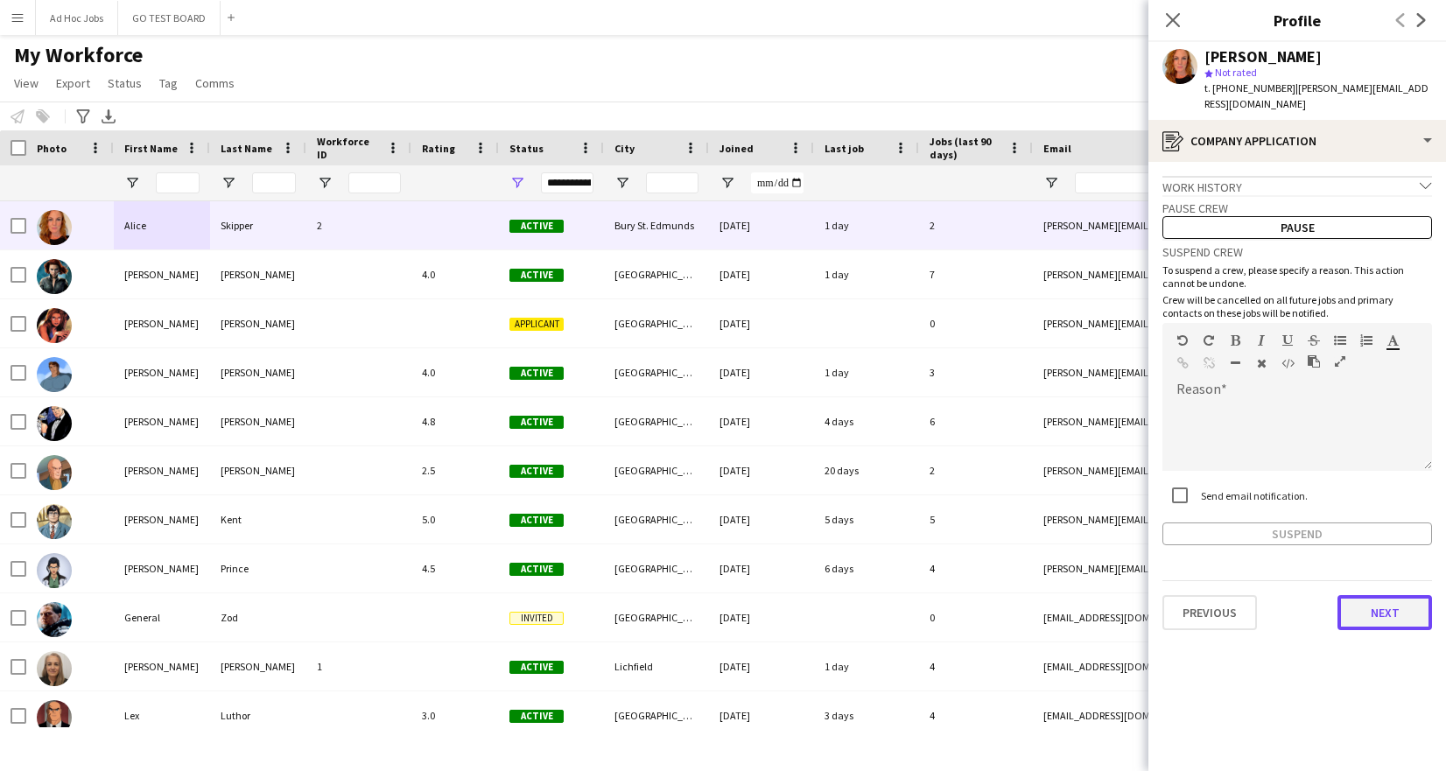
click at [1382, 612] on button "Next" at bounding box center [1385, 612] width 95 height 35
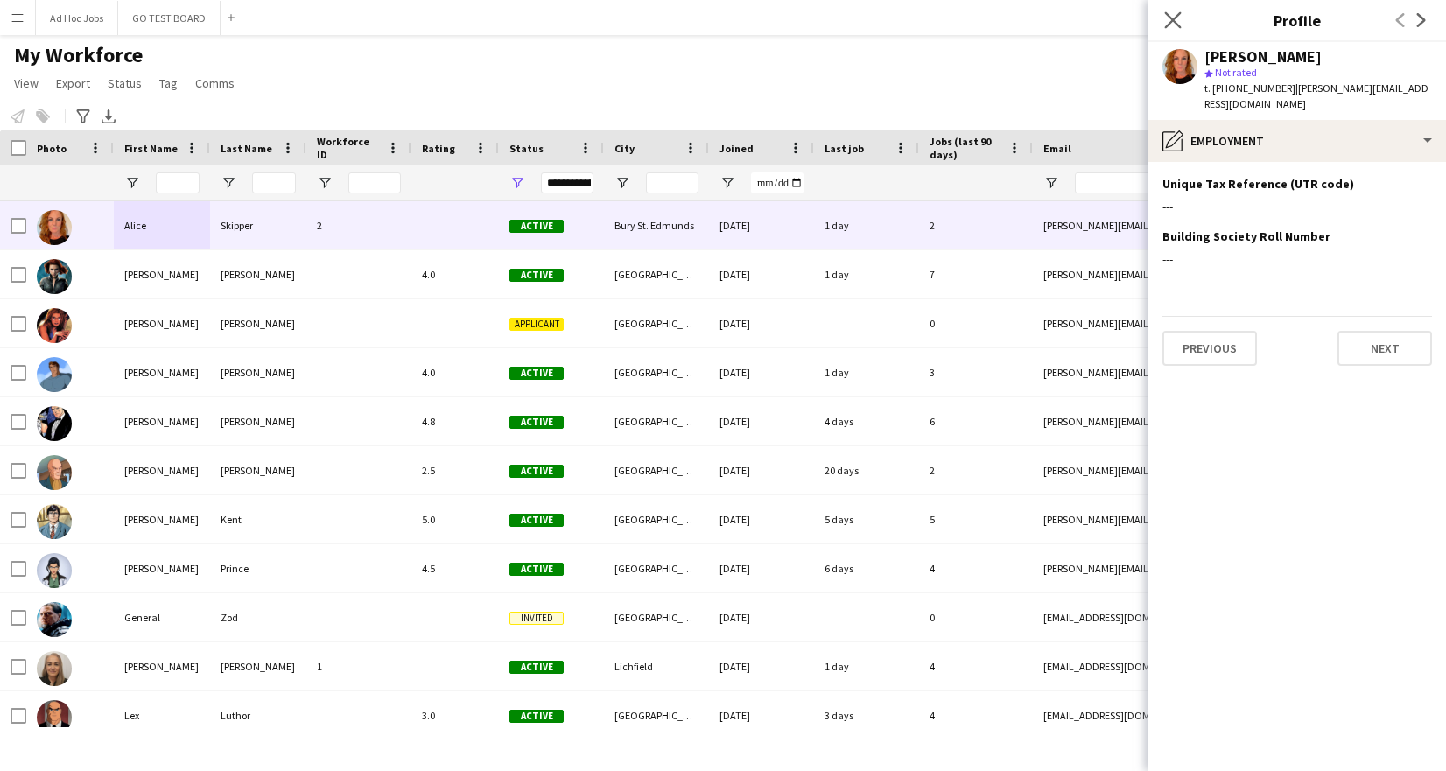
click at [1183, 21] on app-icon "Close pop-in" at bounding box center [1173, 20] width 25 height 25
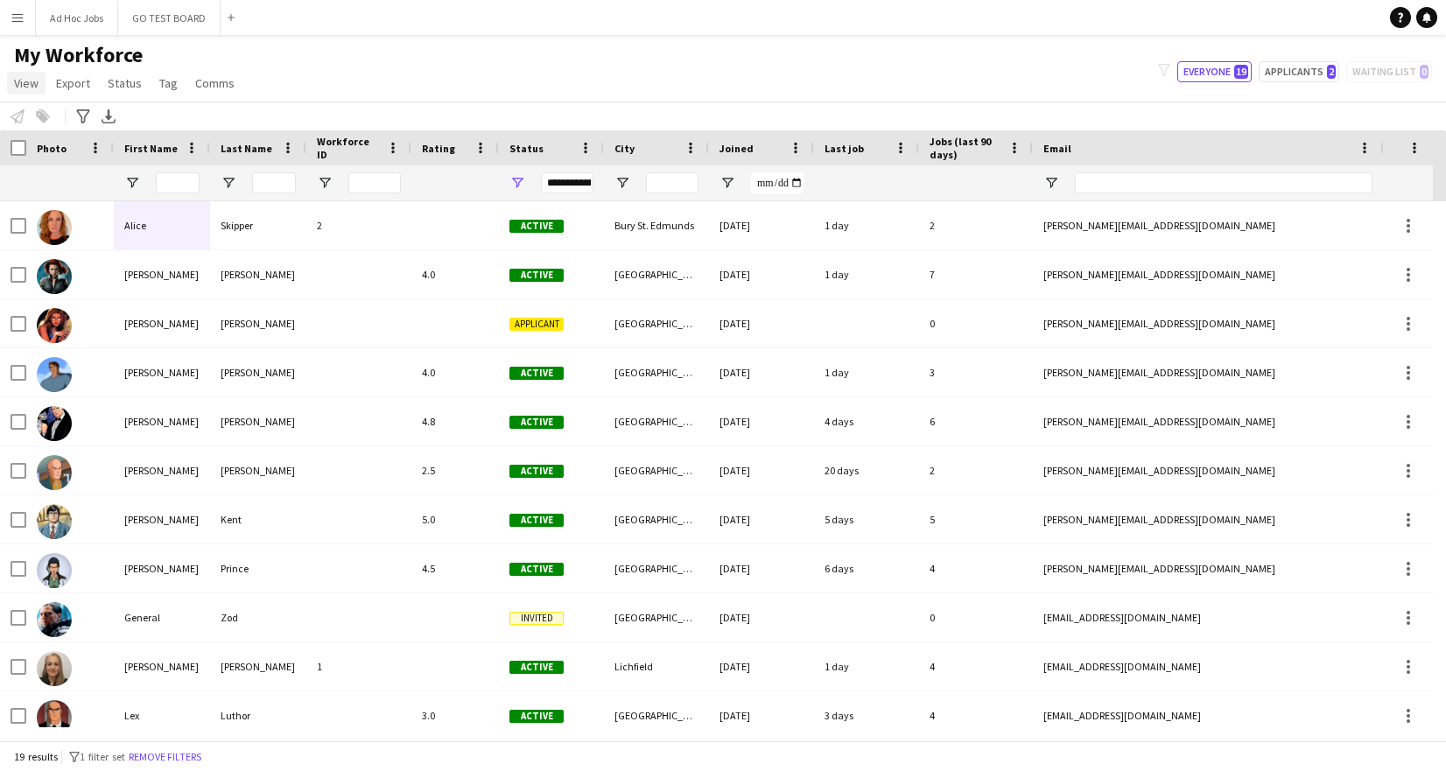
click at [30, 83] on span "View" at bounding box center [26, 83] width 25 height 16
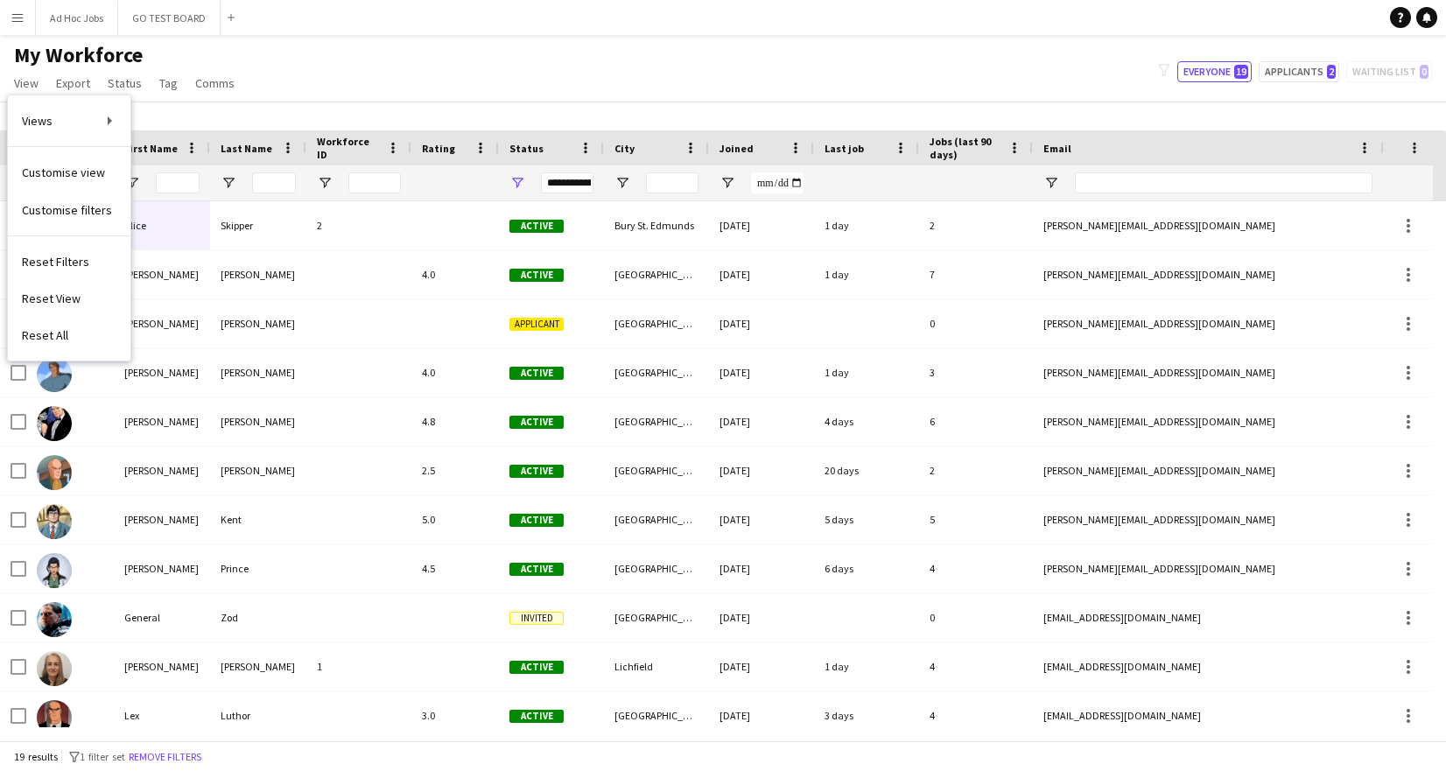
click at [318, 65] on div "My Workforce View Views Default view New view Update view Delete view Edit name…" at bounding box center [723, 72] width 1446 height 60
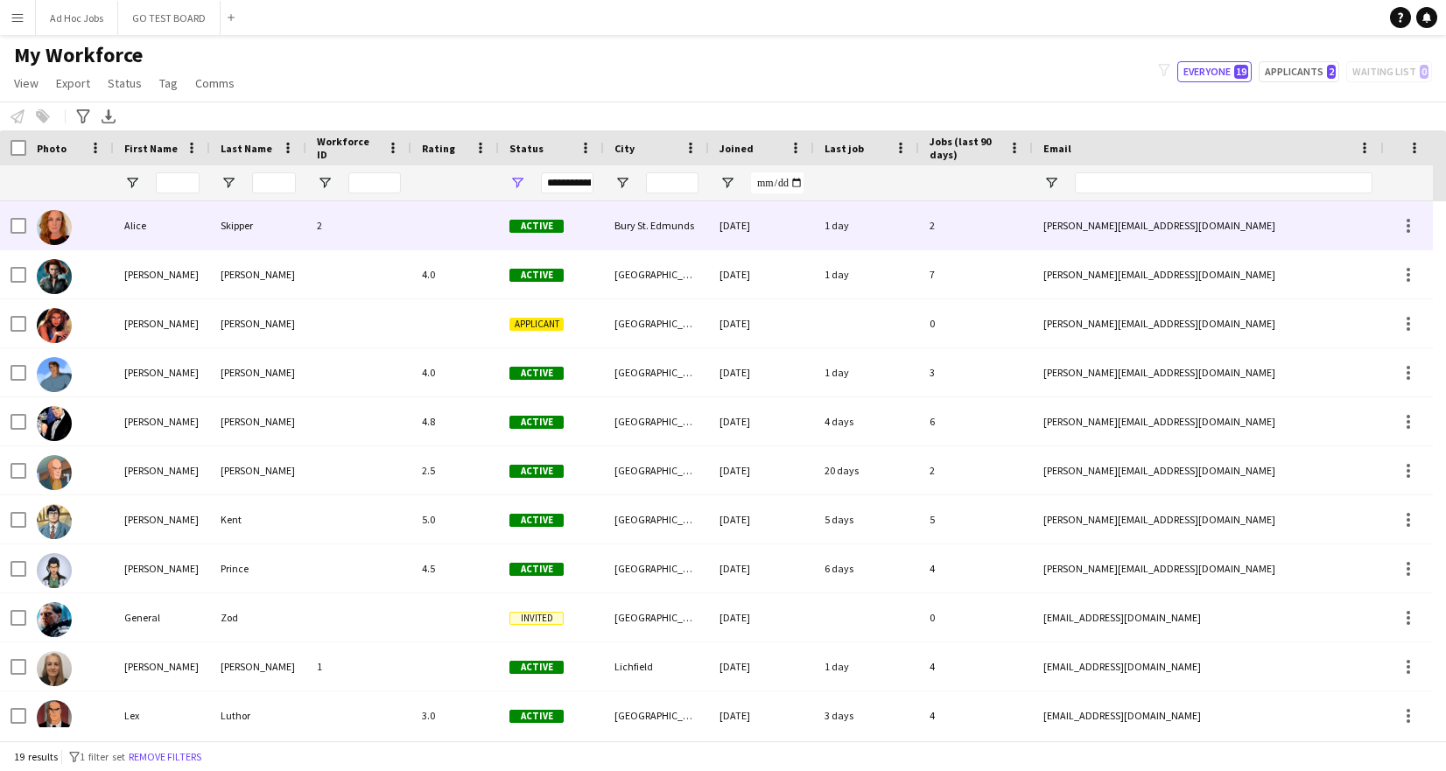
click at [169, 228] on div "Alice" at bounding box center [162, 225] width 96 height 48
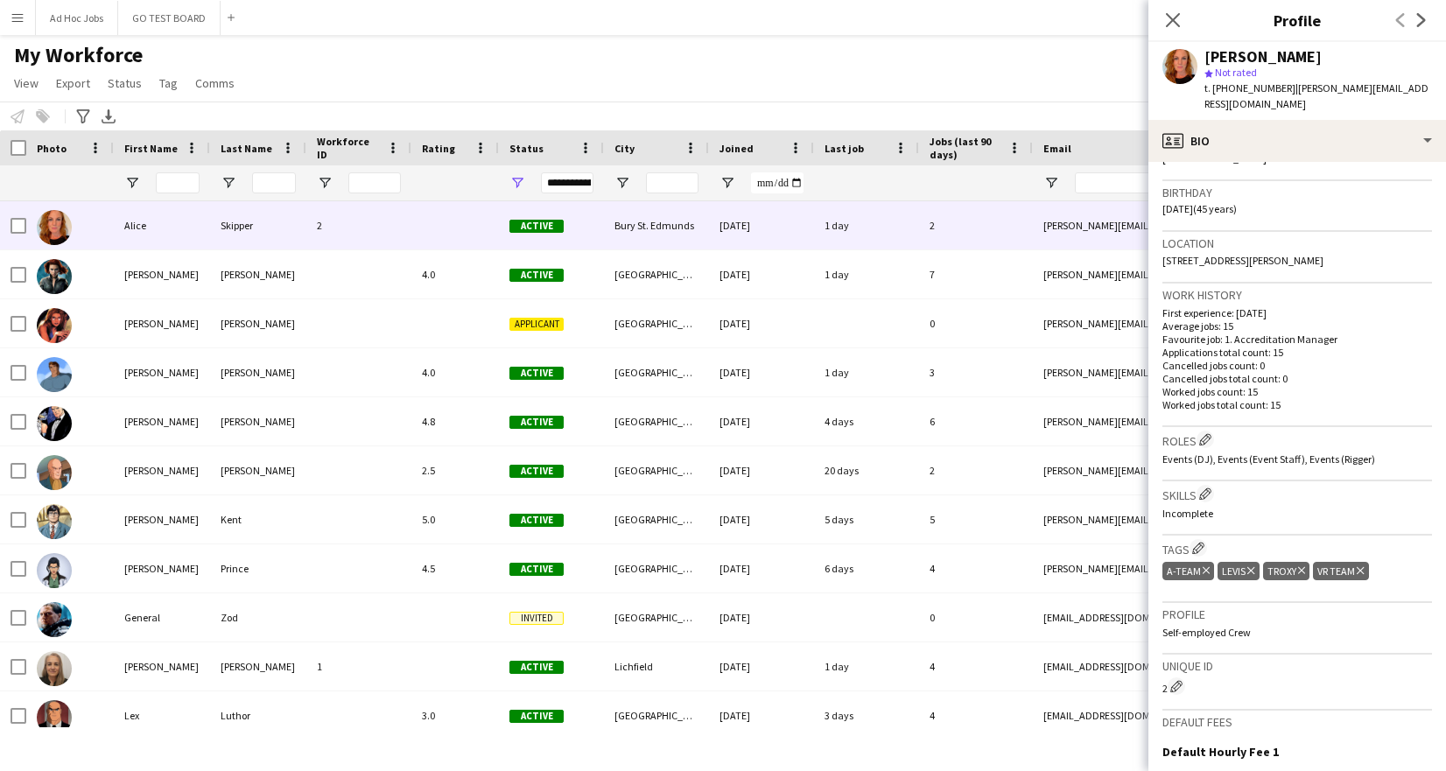
scroll to position [556, 0]
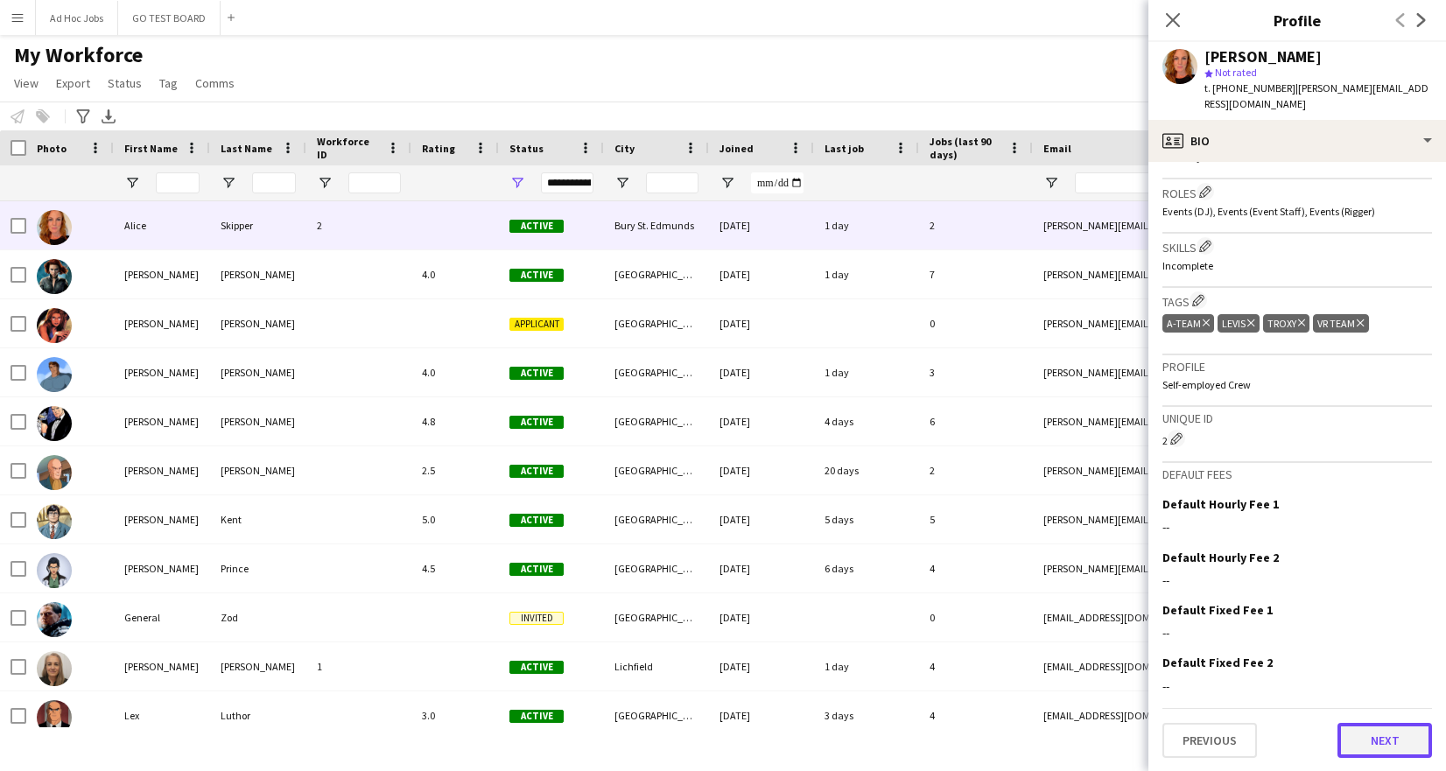
click at [1346, 736] on button "Next" at bounding box center [1385, 740] width 95 height 35
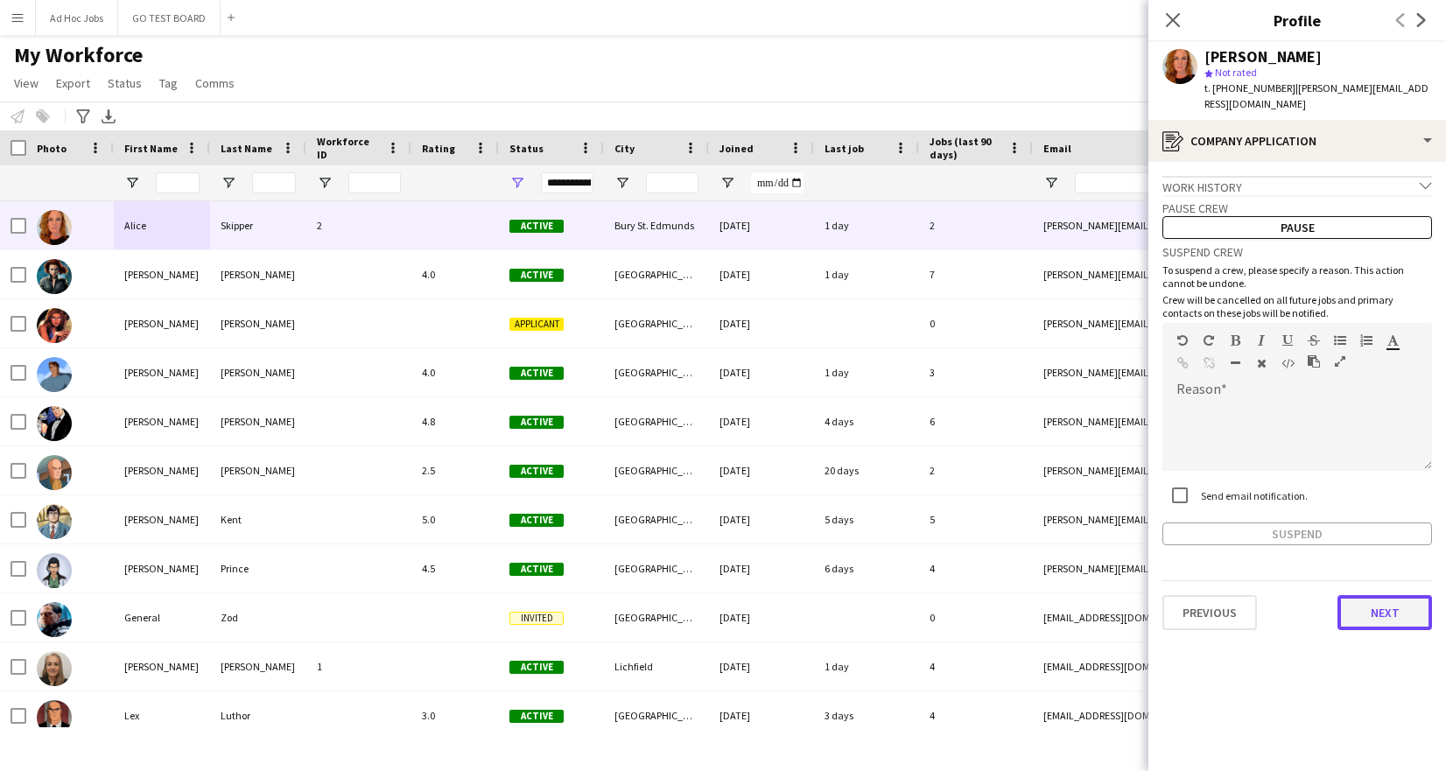
click at [1399, 600] on button "Next" at bounding box center [1385, 612] width 95 height 35
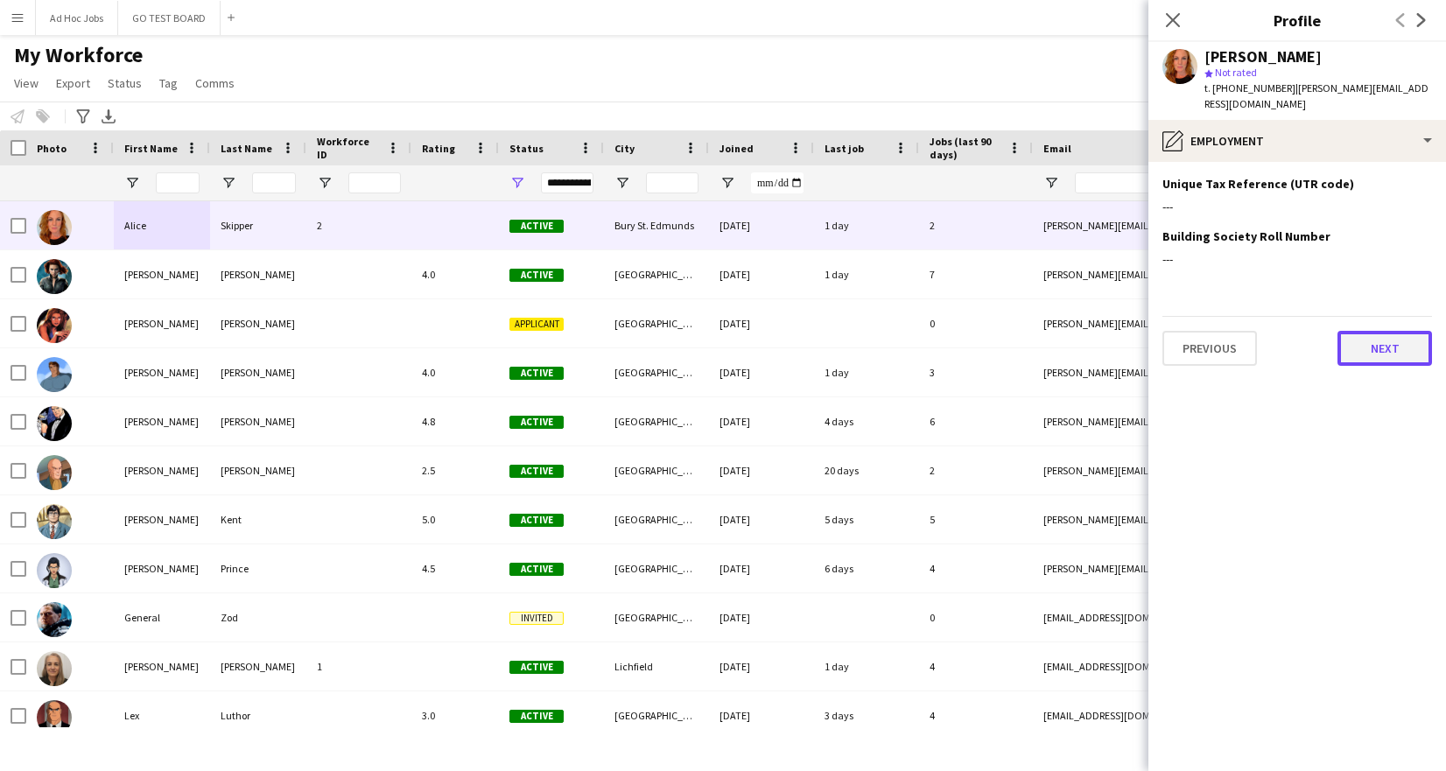
click at [1378, 334] on button "Next" at bounding box center [1385, 348] width 95 height 35
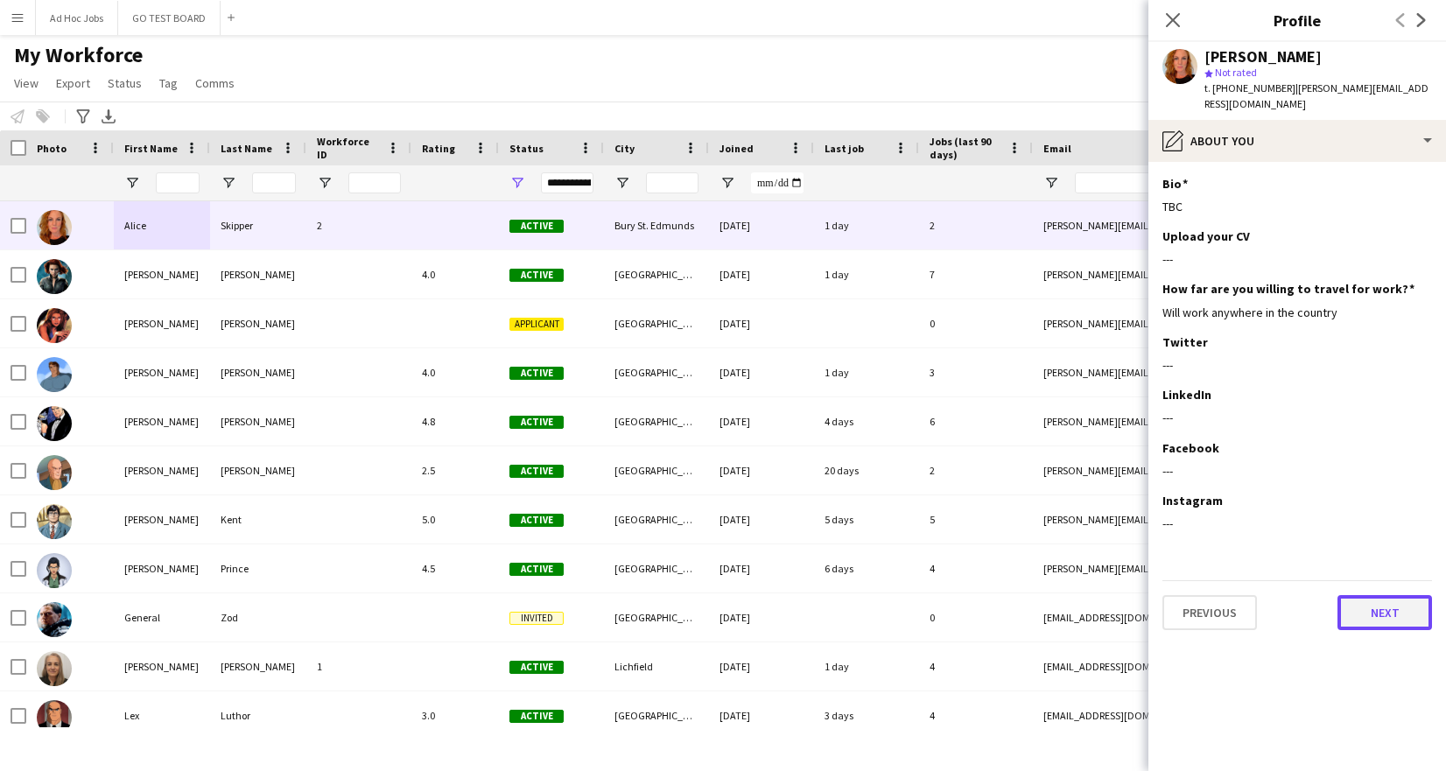
click at [1386, 609] on button "Next" at bounding box center [1385, 612] width 95 height 35
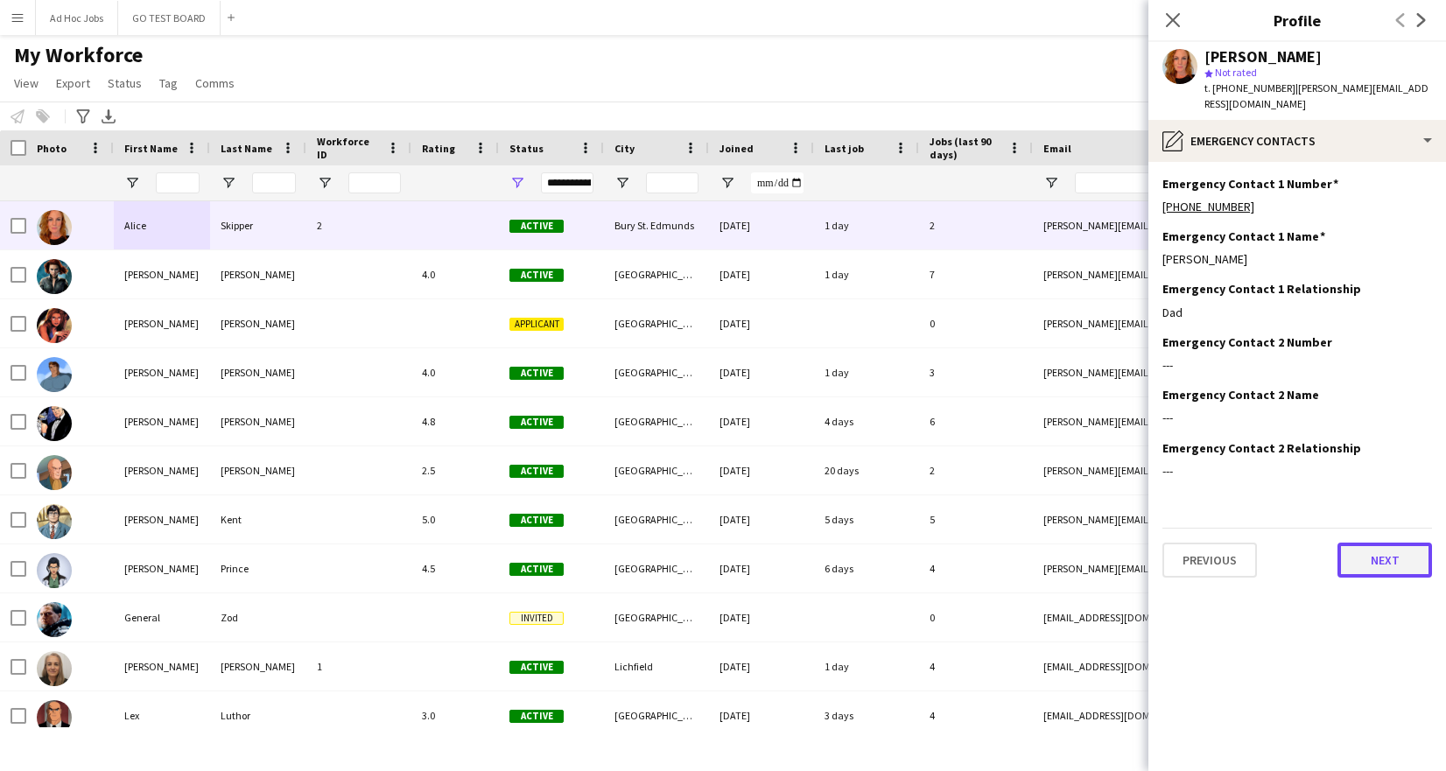
click at [1390, 544] on button "Next" at bounding box center [1385, 560] width 95 height 35
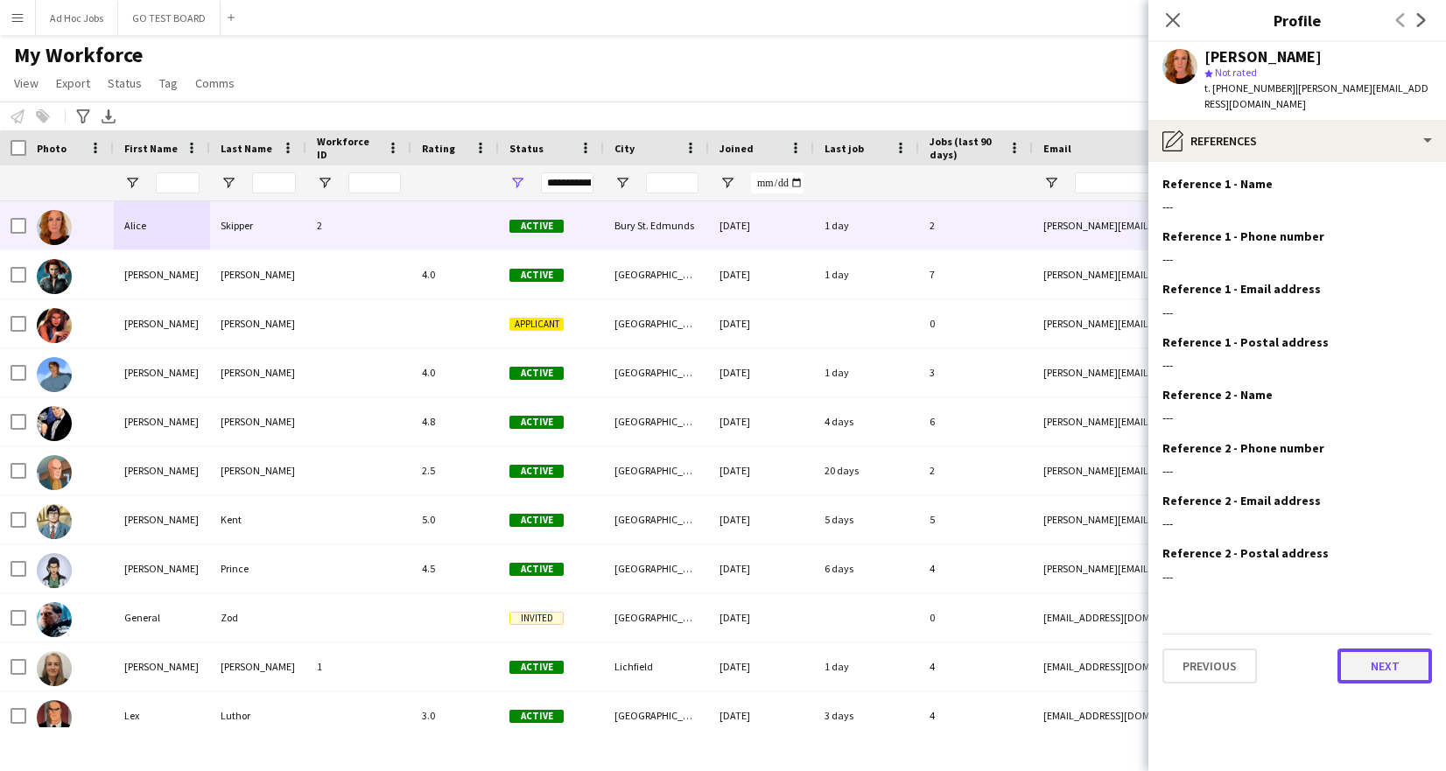
click at [1395, 649] on button "Next" at bounding box center [1385, 666] width 95 height 35
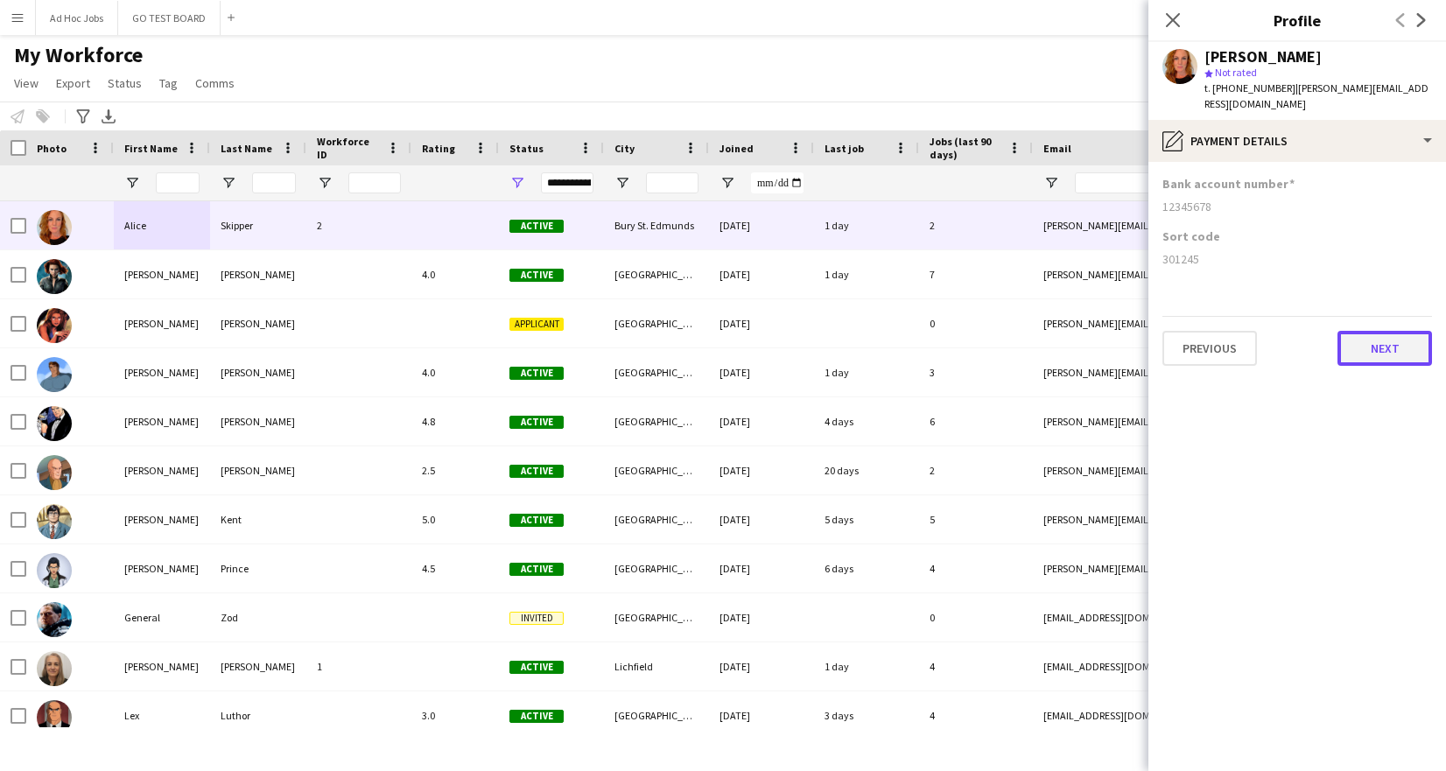
click at [1406, 331] on button "Next" at bounding box center [1385, 348] width 95 height 35
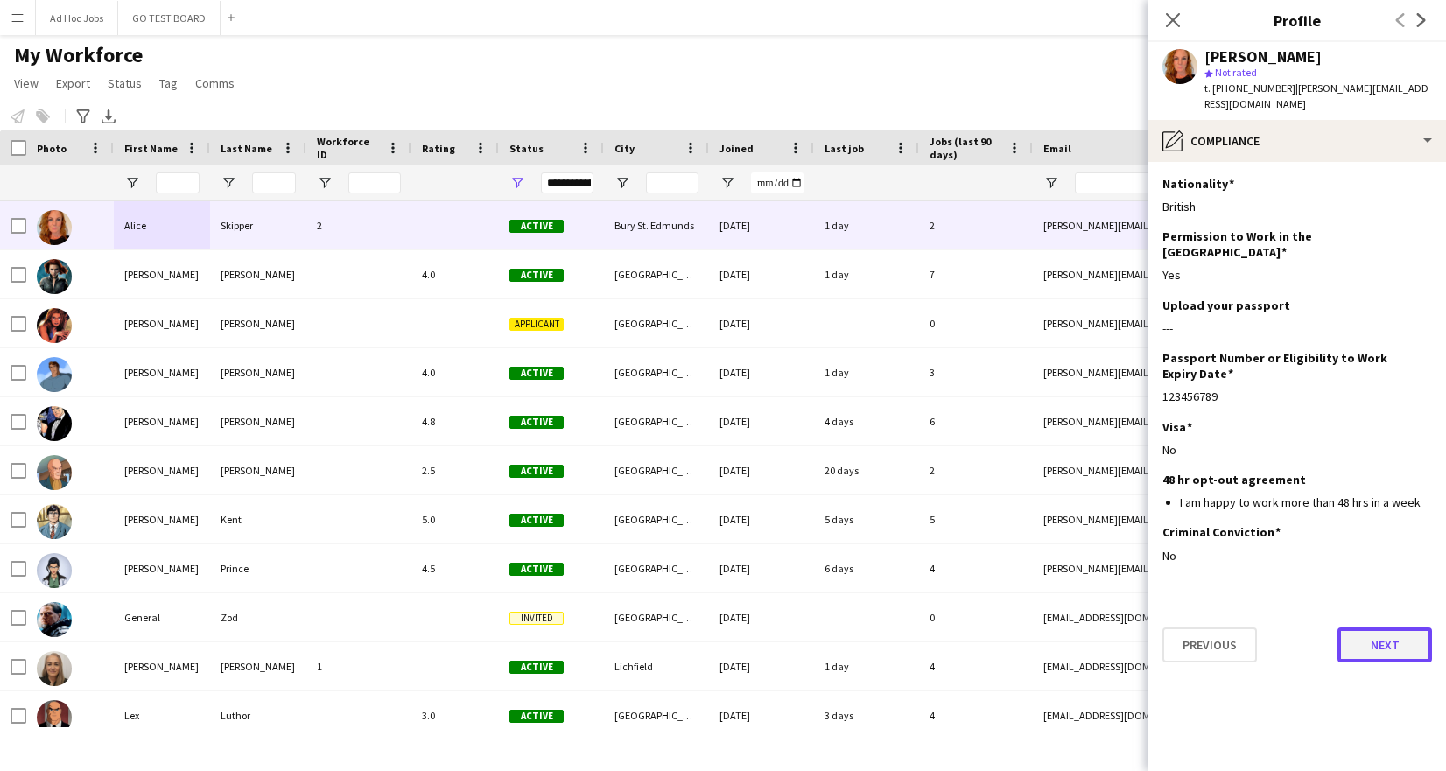
click at [1393, 628] on button "Next" at bounding box center [1385, 645] width 95 height 35
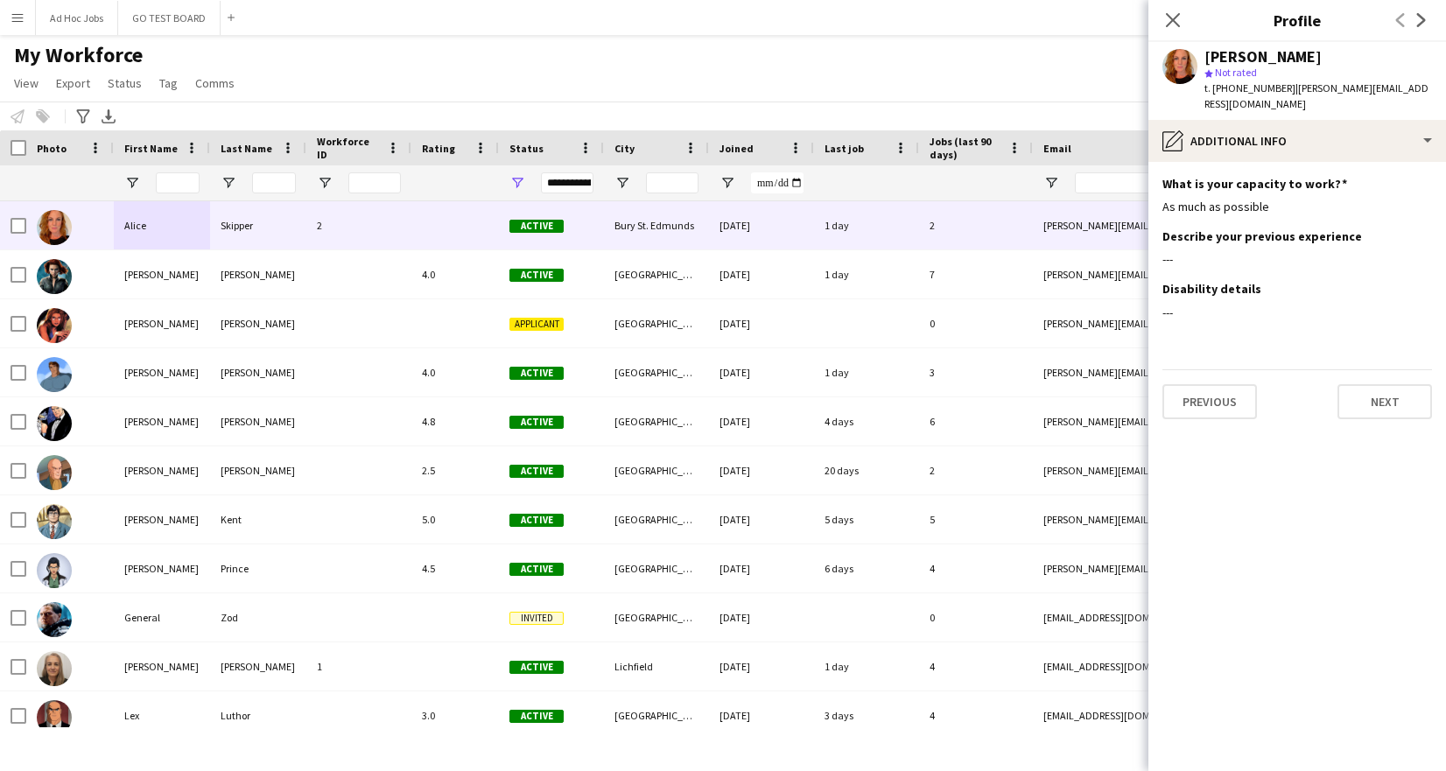
click at [1400, 369] on div "Previous Next" at bounding box center [1297, 394] width 270 height 50
click at [1395, 385] on button "Next" at bounding box center [1385, 401] width 95 height 35
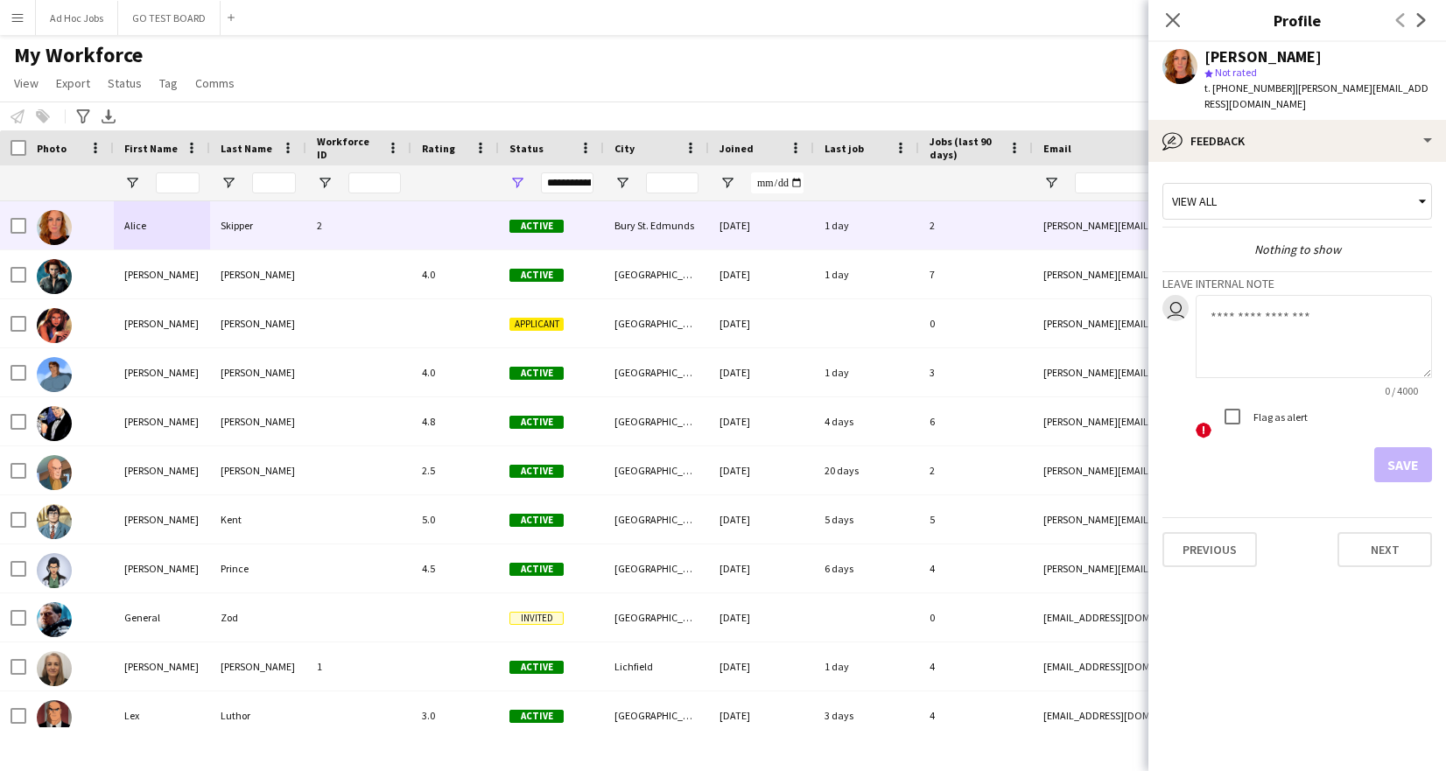
click at [1412, 404] on div "! Flag as alert" at bounding box center [1314, 418] width 236 height 39
click at [1391, 532] on button "Next" at bounding box center [1385, 549] width 95 height 35
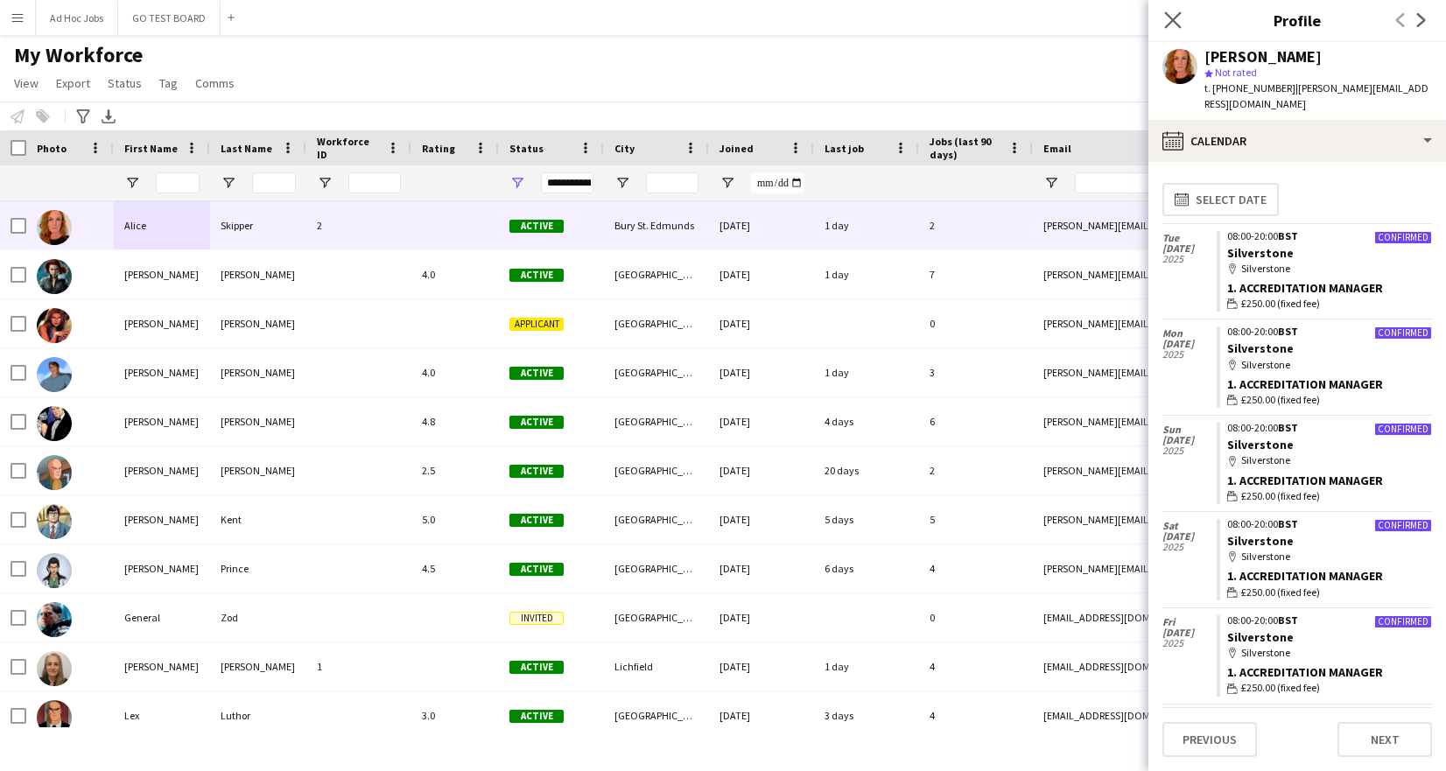
click at [1178, 29] on app-icon "Close pop-in" at bounding box center [1173, 20] width 25 height 25
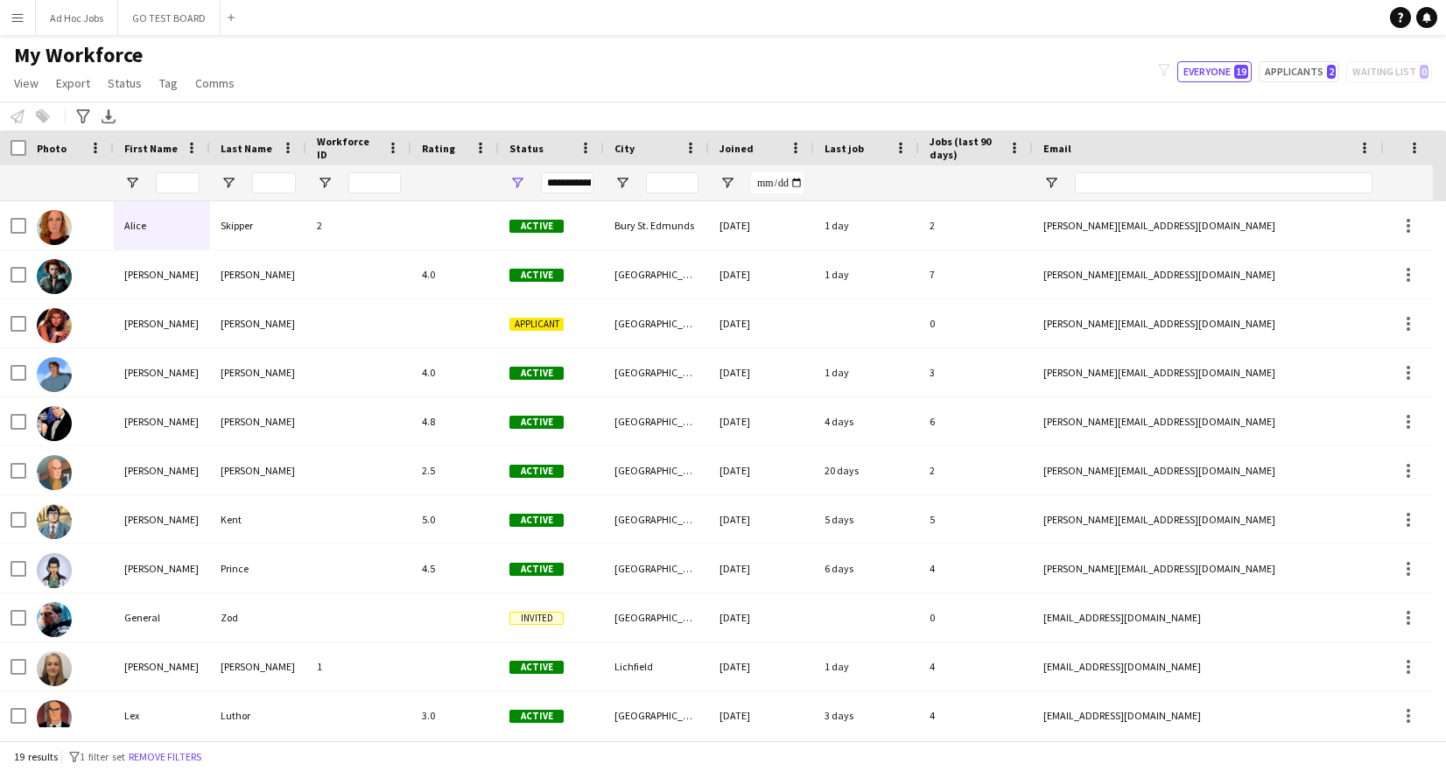
click at [4, 79] on app-page-menu "View Views Default view New view Update view Delete view Edit name Customise vi…" at bounding box center [126, 84] width 252 height 33
click at [17, 79] on span "View" at bounding box center [26, 83] width 25 height 16
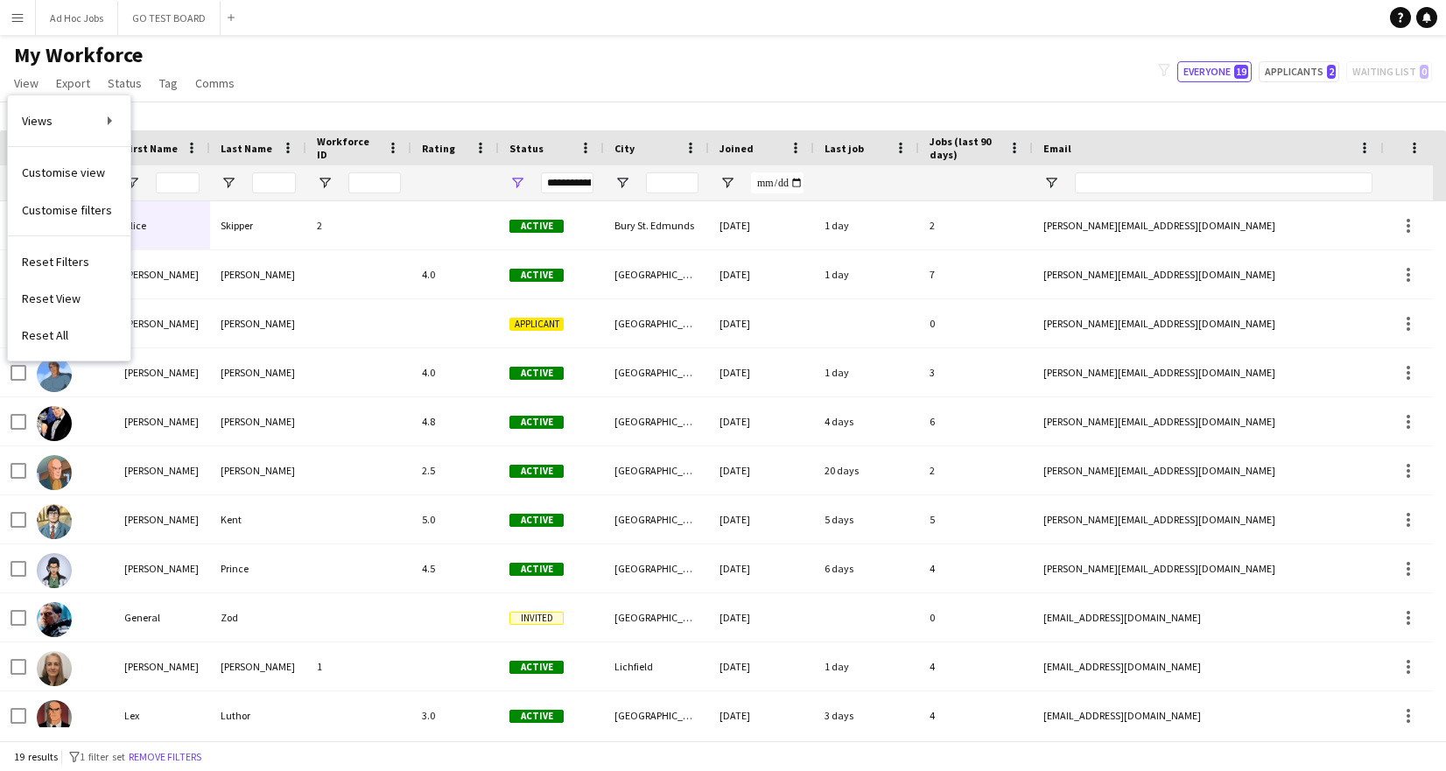
click at [16, 16] on app-icon "Menu" at bounding box center [18, 18] width 14 height 14
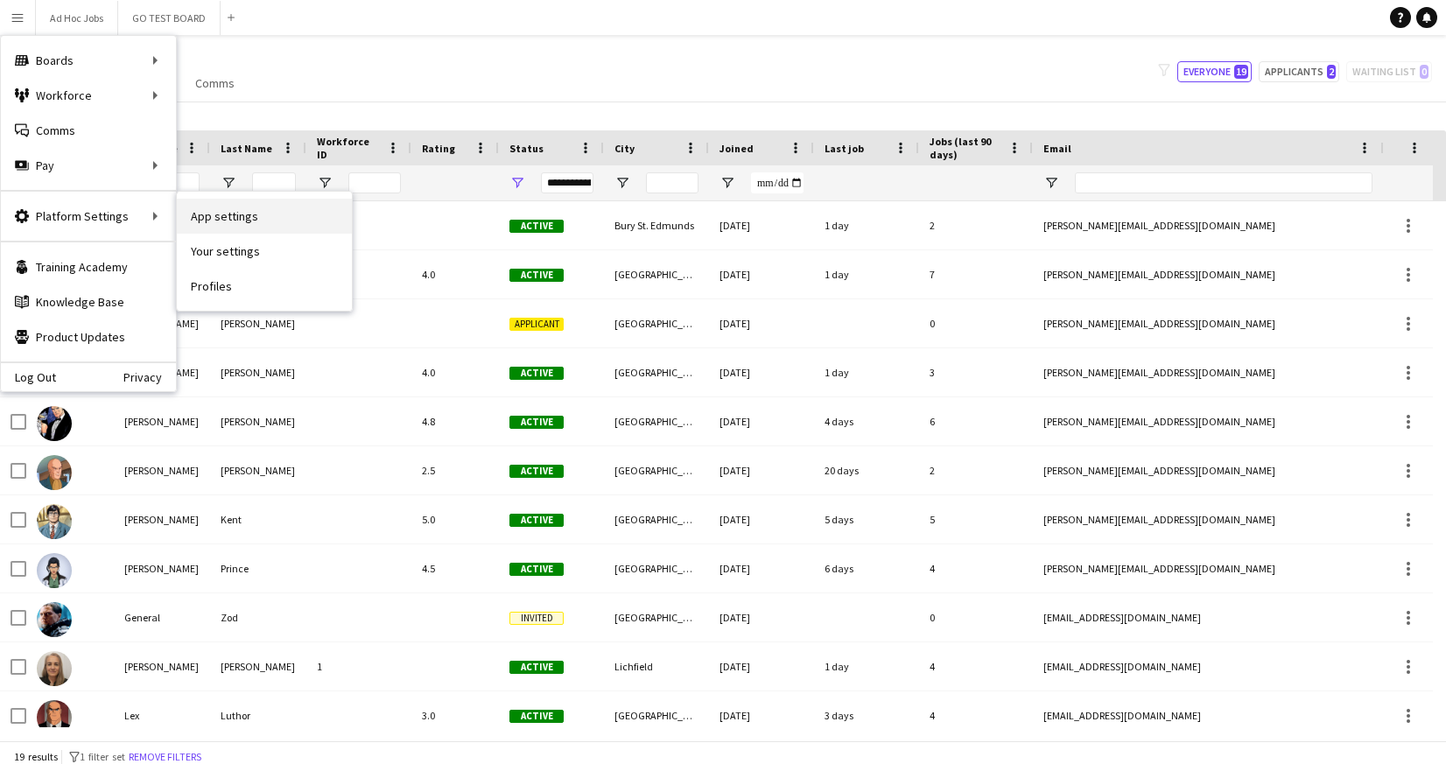
click at [244, 216] on link "App settings" at bounding box center [264, 216] width 175 height 35
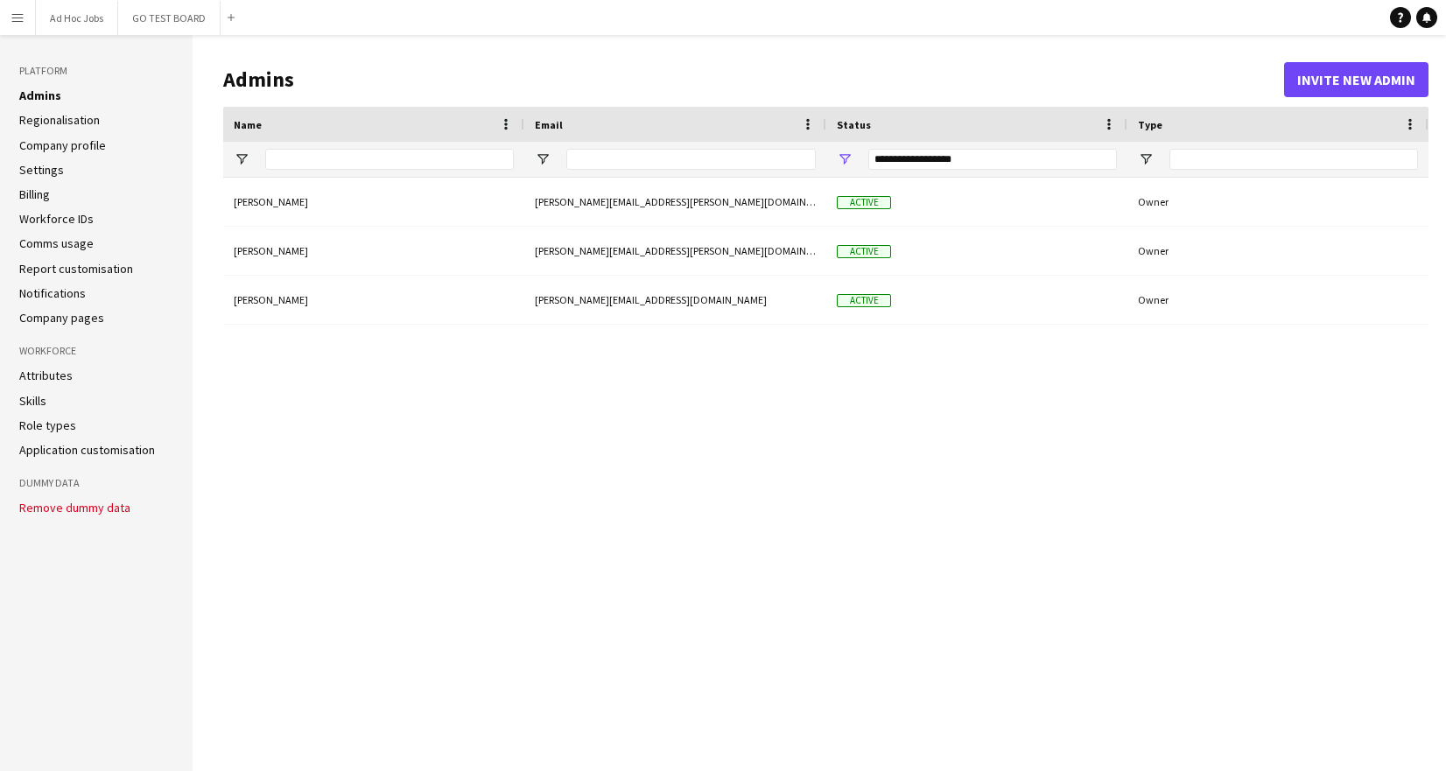
click at [37, 403] on link "Skills" at bounding box center [32, 401] width 27 height 16
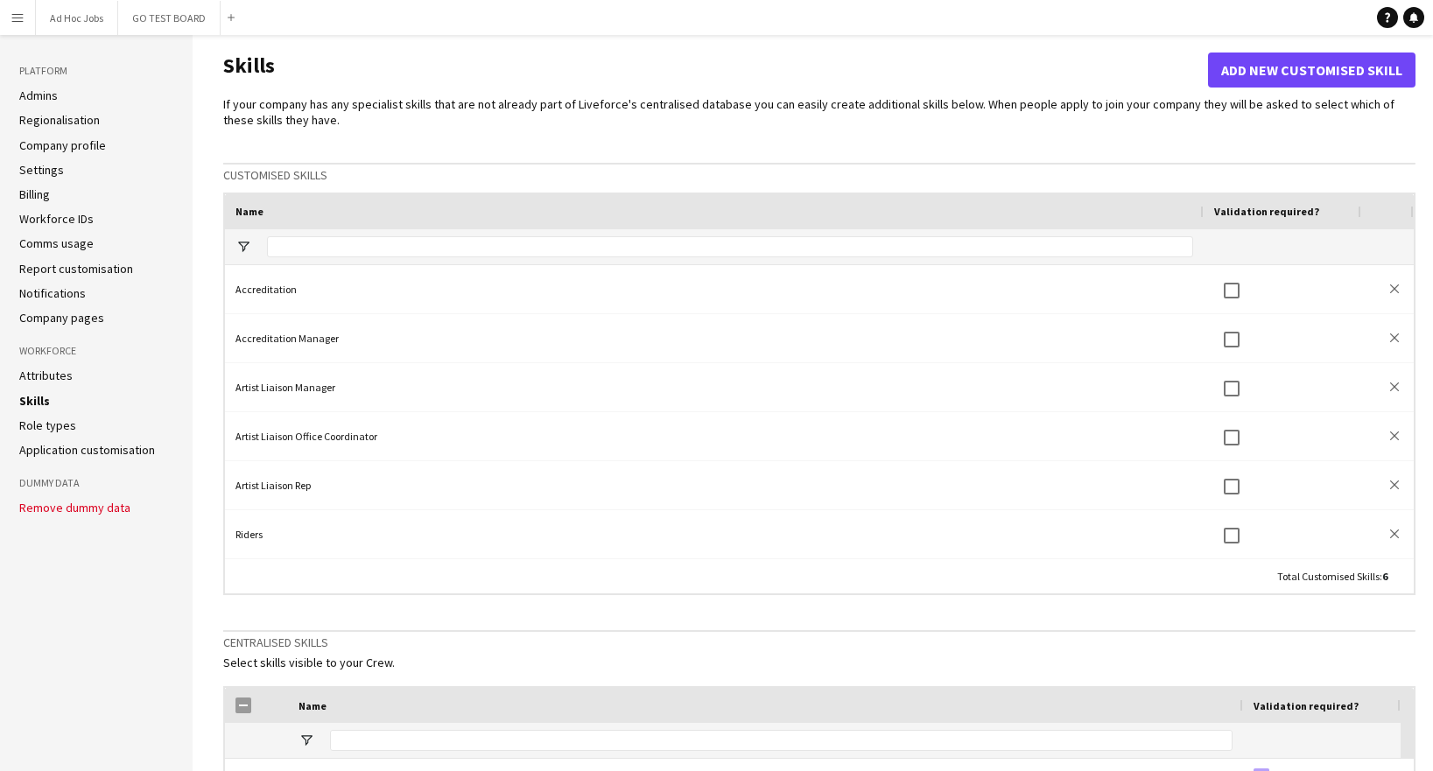
click at [18, 17] on app-icon "Menu" at bounding box center [18, 18] width 14 height 14
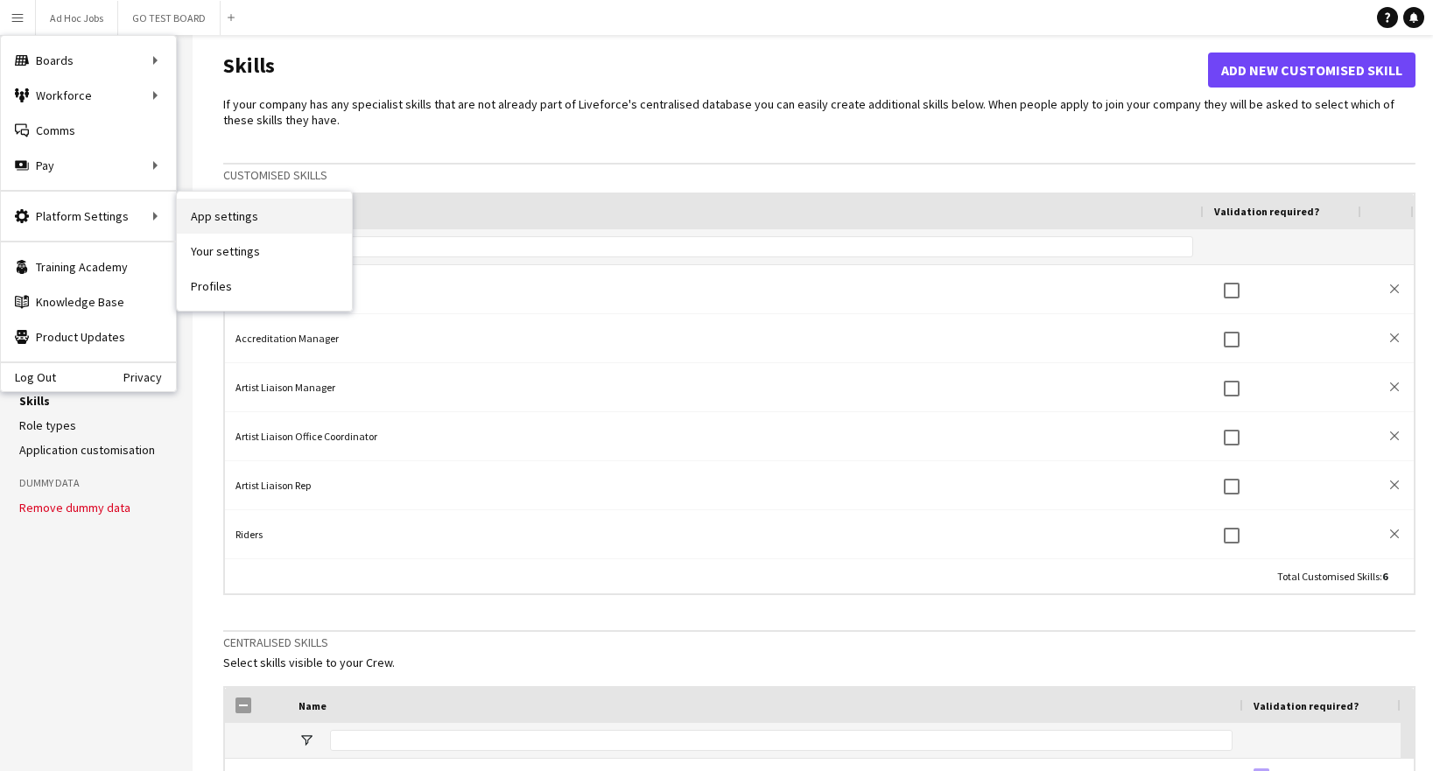
click at [231, 227] on link "App settings" at bounding box center [264, 216] width 175 height 35
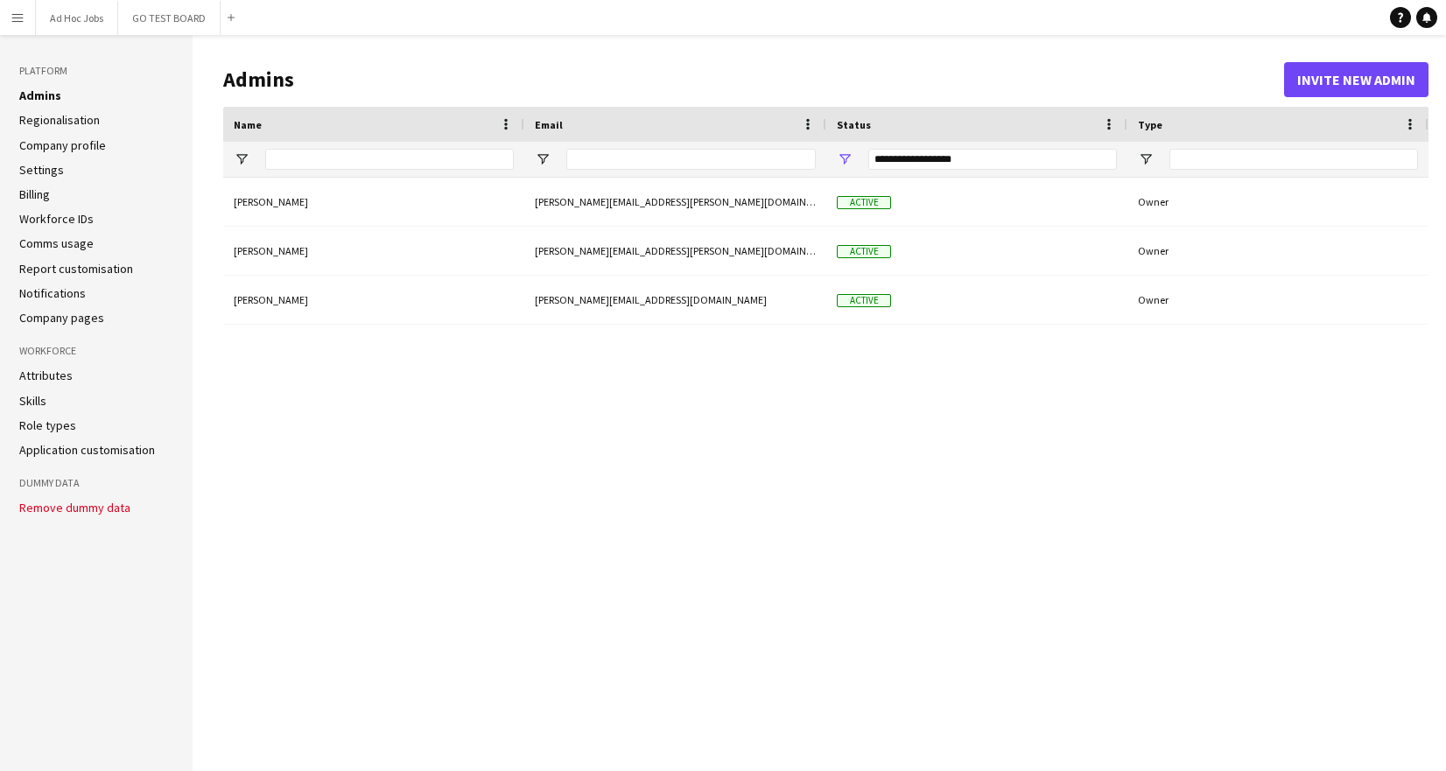
click at [22, 24] on app-icon "Menu" at bounding box center [18, 18] width 14 height 14
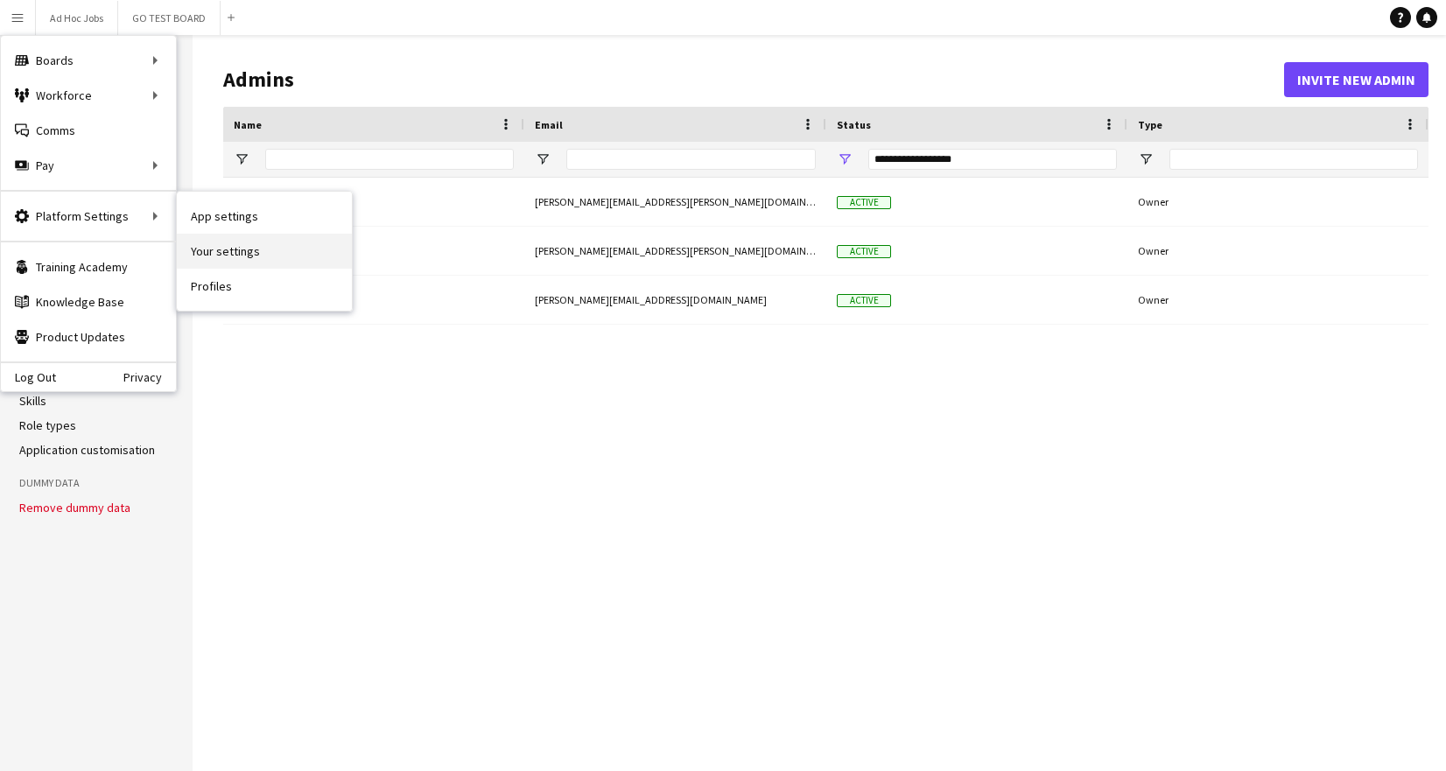
click at [214, 249] on link "Your settings" at bounding box center [264, 251] width 175 height 35
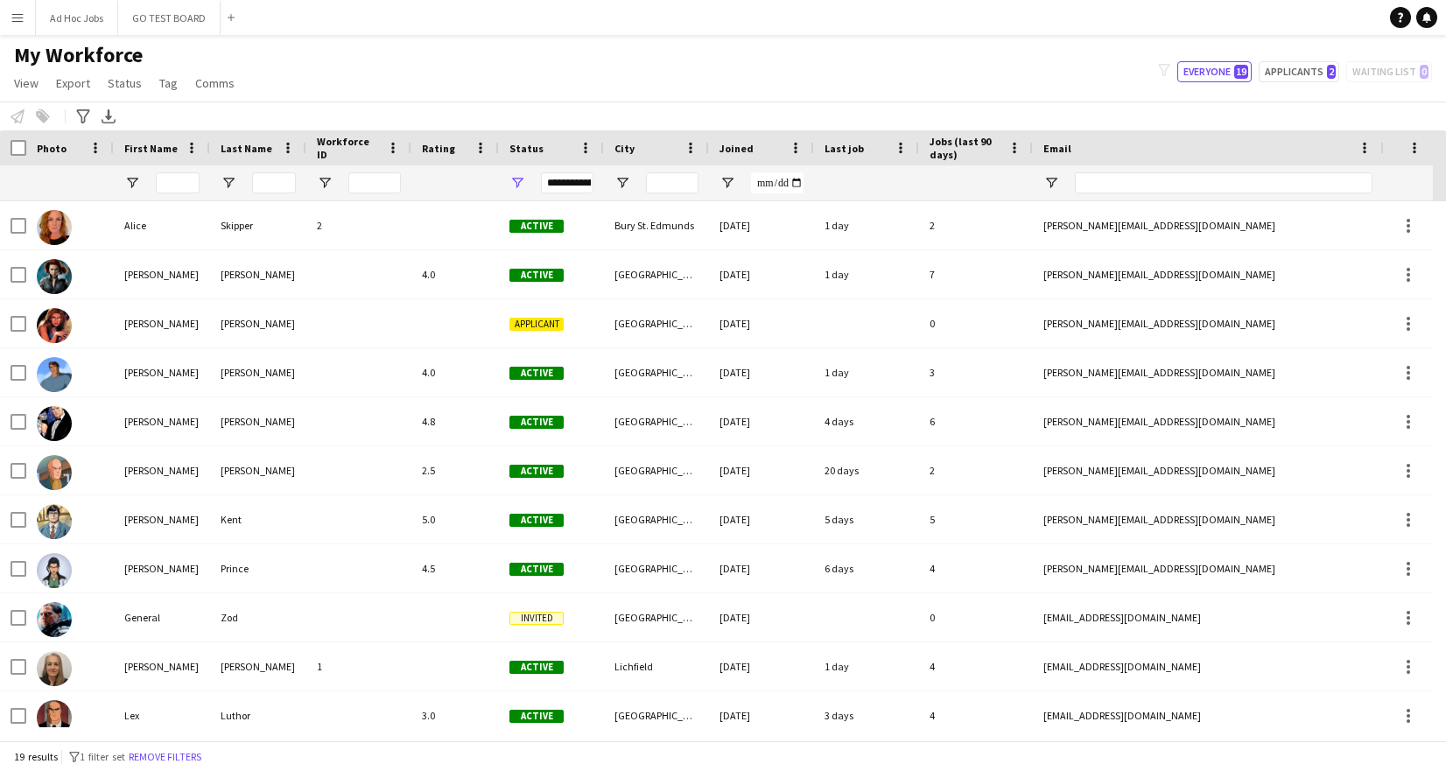
click at [21, 16] on app-icon "Menu" at bounding box center [18, 18] width 14 height 14
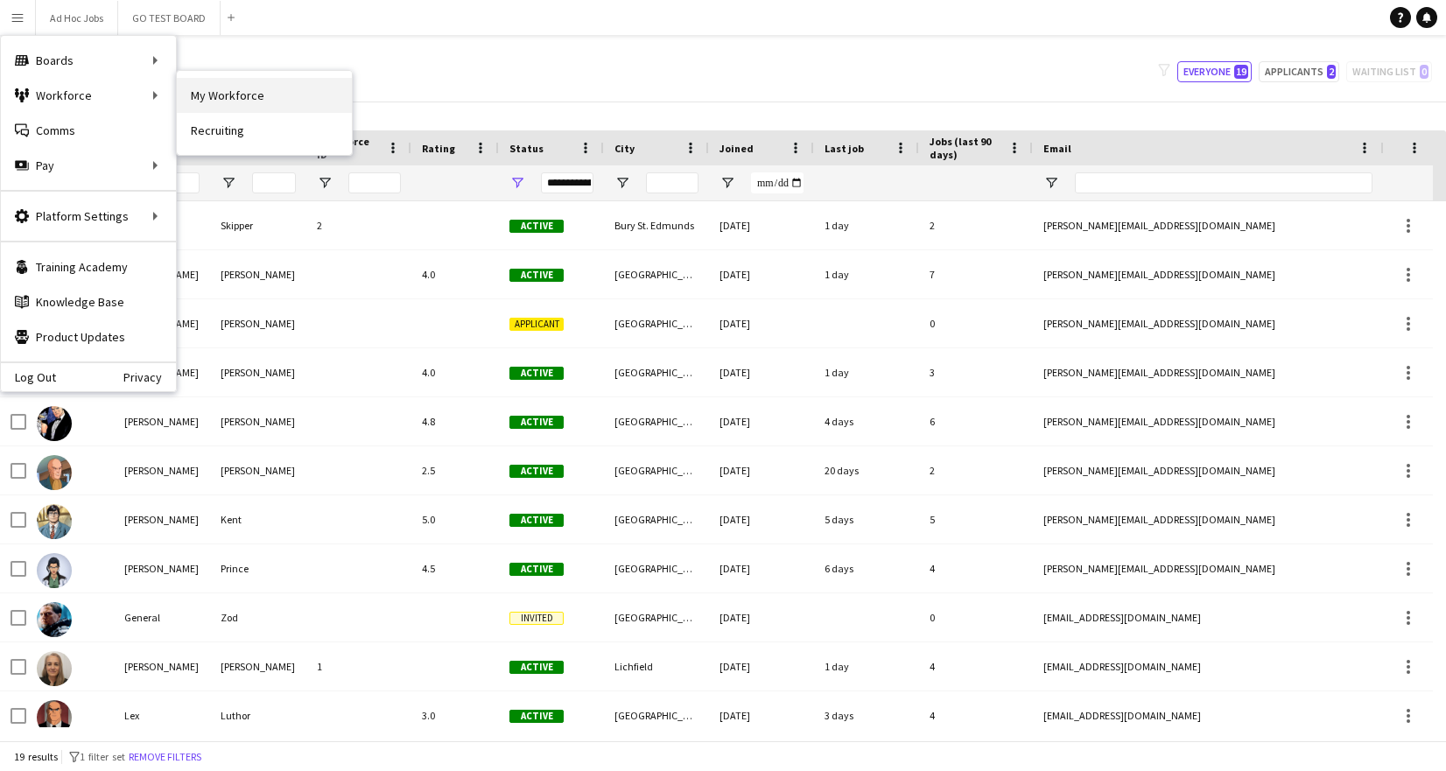
click at [252, 95] on link "My Workforce" at bounding box center [264, 95] width 175 height 35
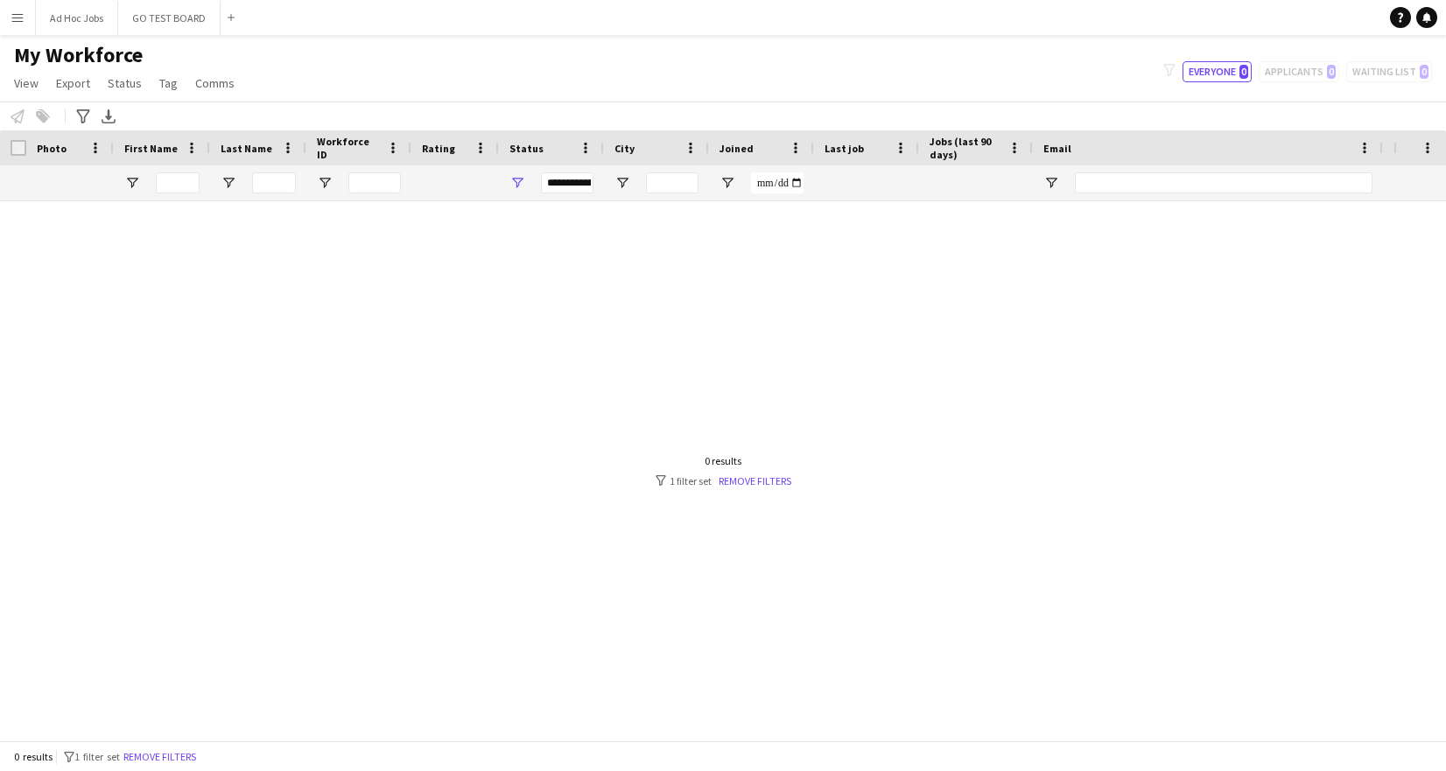
click at [22, 18] on app-icon "Menu" at bounding box center [18, 18] width 14 height 14
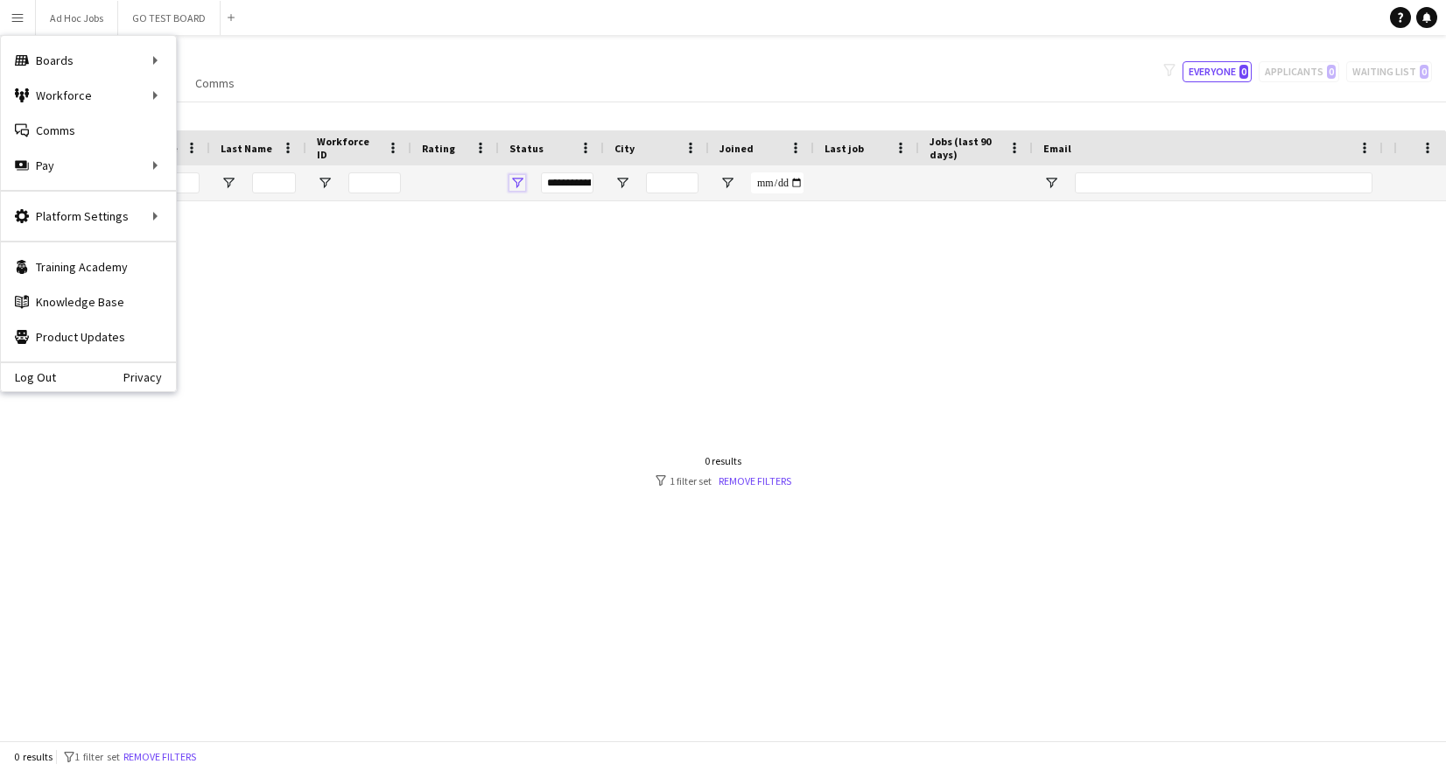
click at [523, 179] on span "Open Filter Menu" at bounding box center [517, 183] width 16 height 16
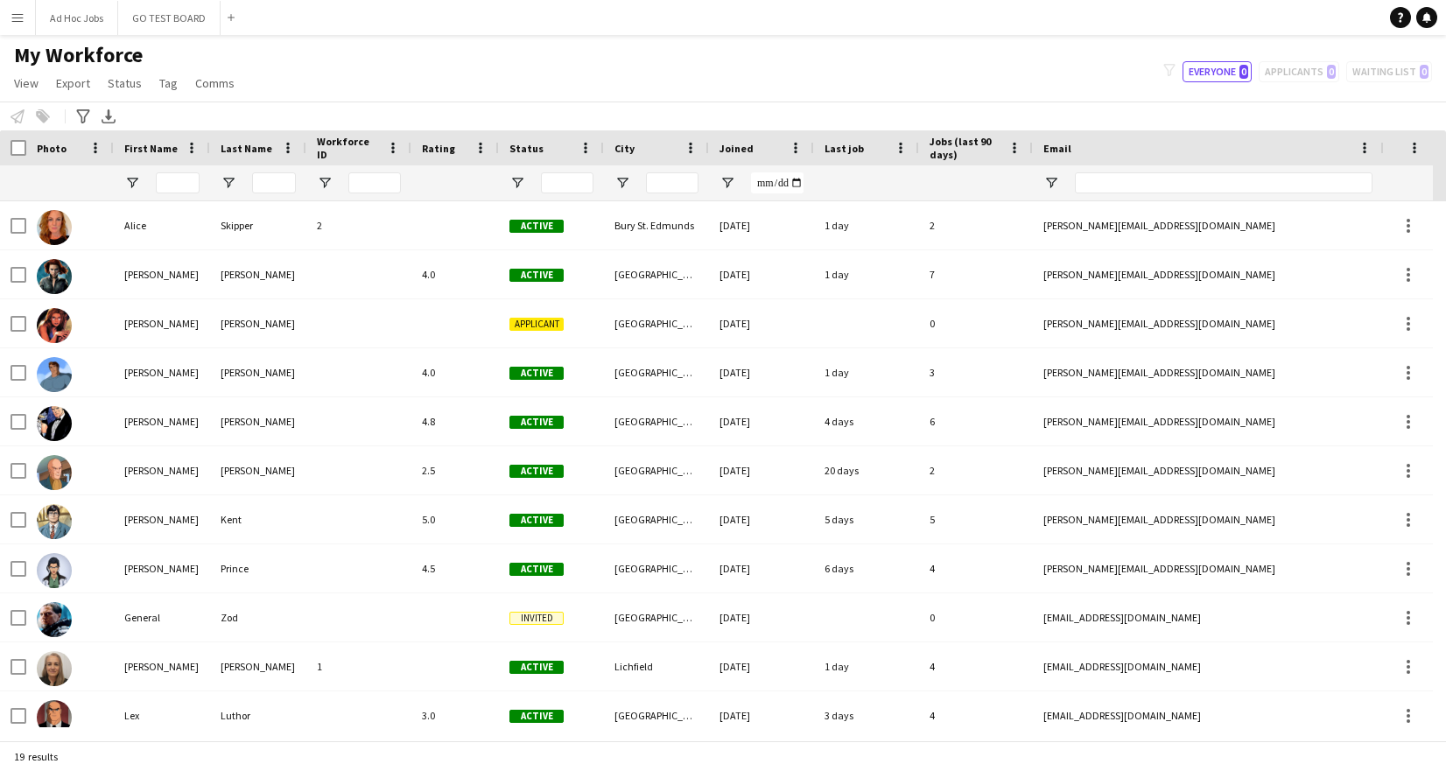
click at [532, 84] on div "My Workforce View Views Default view New view Update view Delete view Edit name…" at bounding box center [723, 72] width 1446 height 60
click at [23, 21] on app-icon "Menu" at bounding box center [18, 18] width 14 height 14
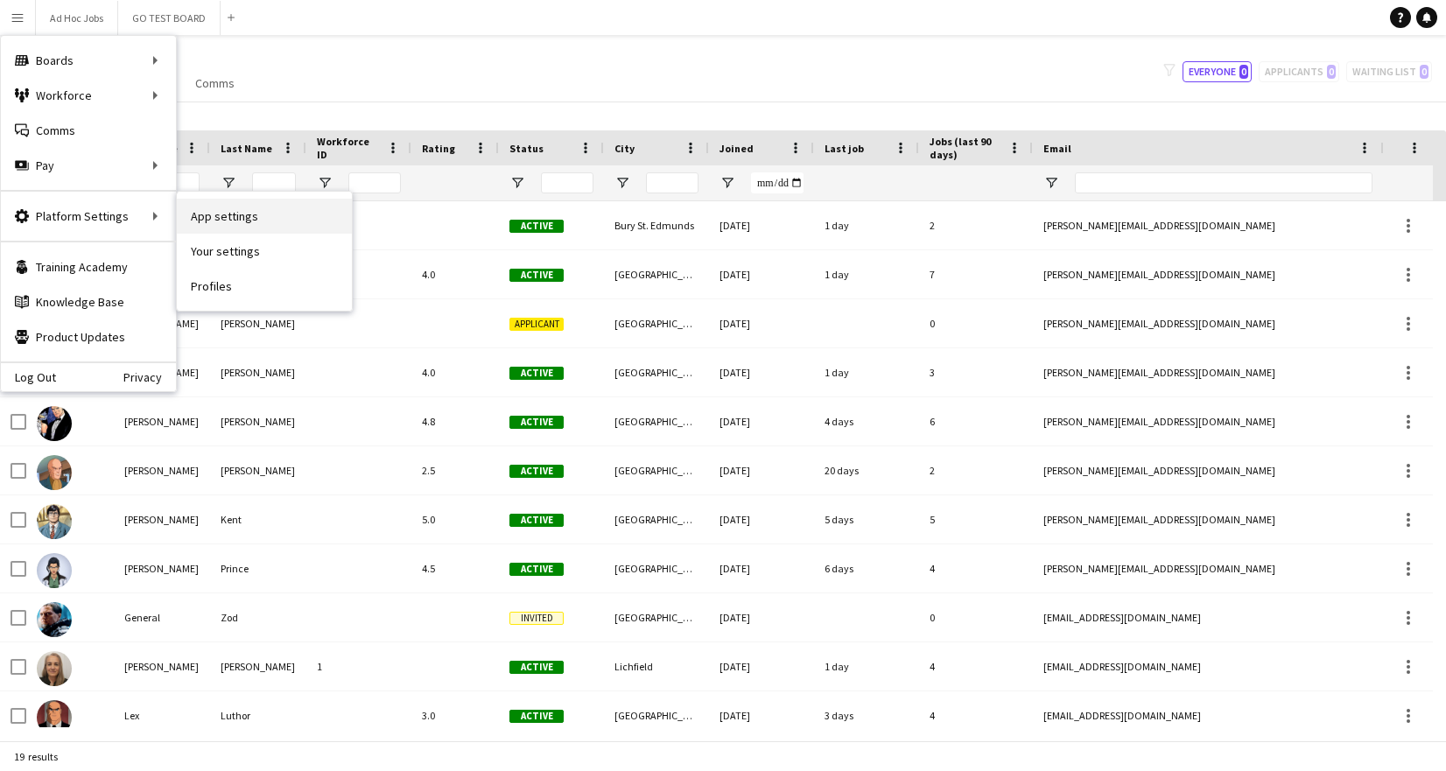
click at [228, 223] on link "App settings" at bounding box center [264, 216] width 175 height 35
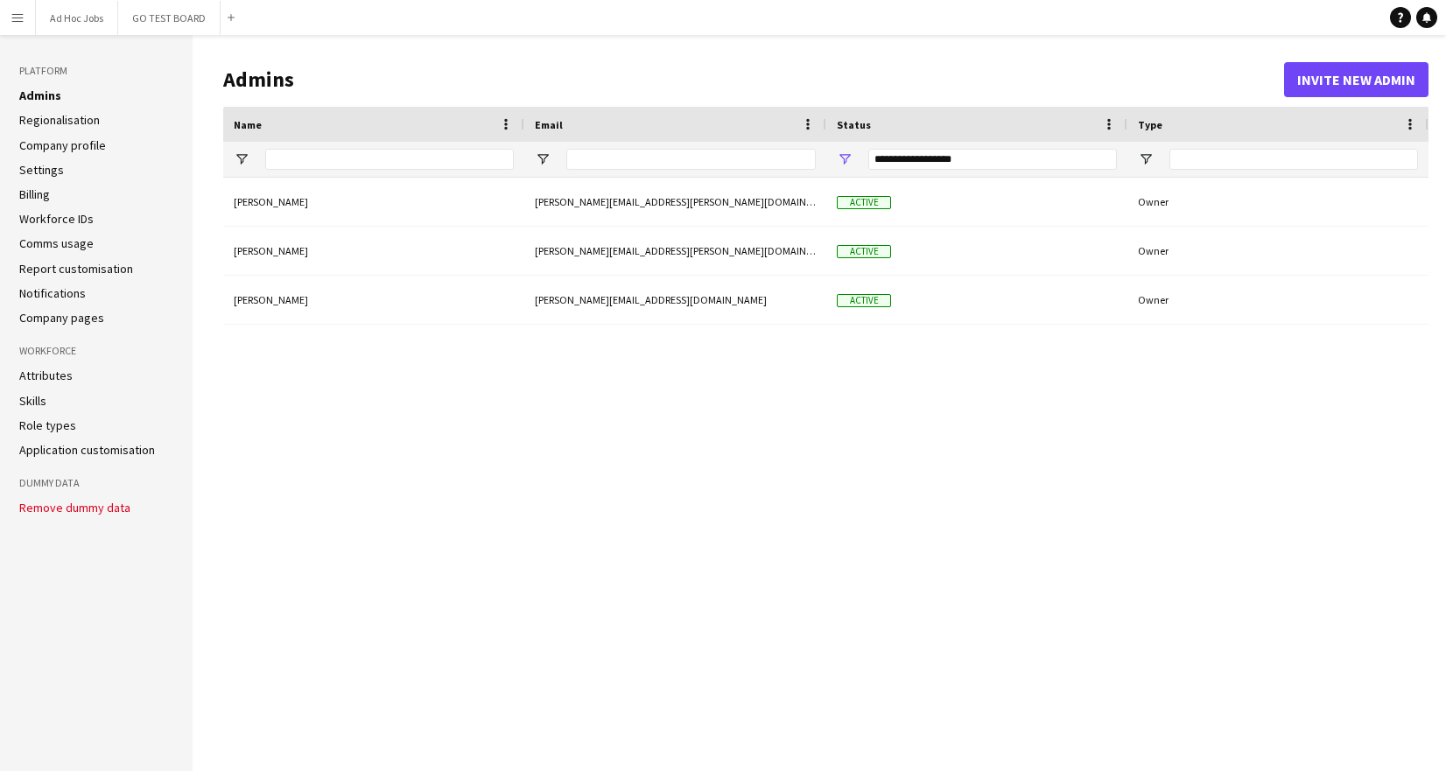
click at [42, 449] on link "Application customisation" at bounding box center [87, 450] width 136 height 16
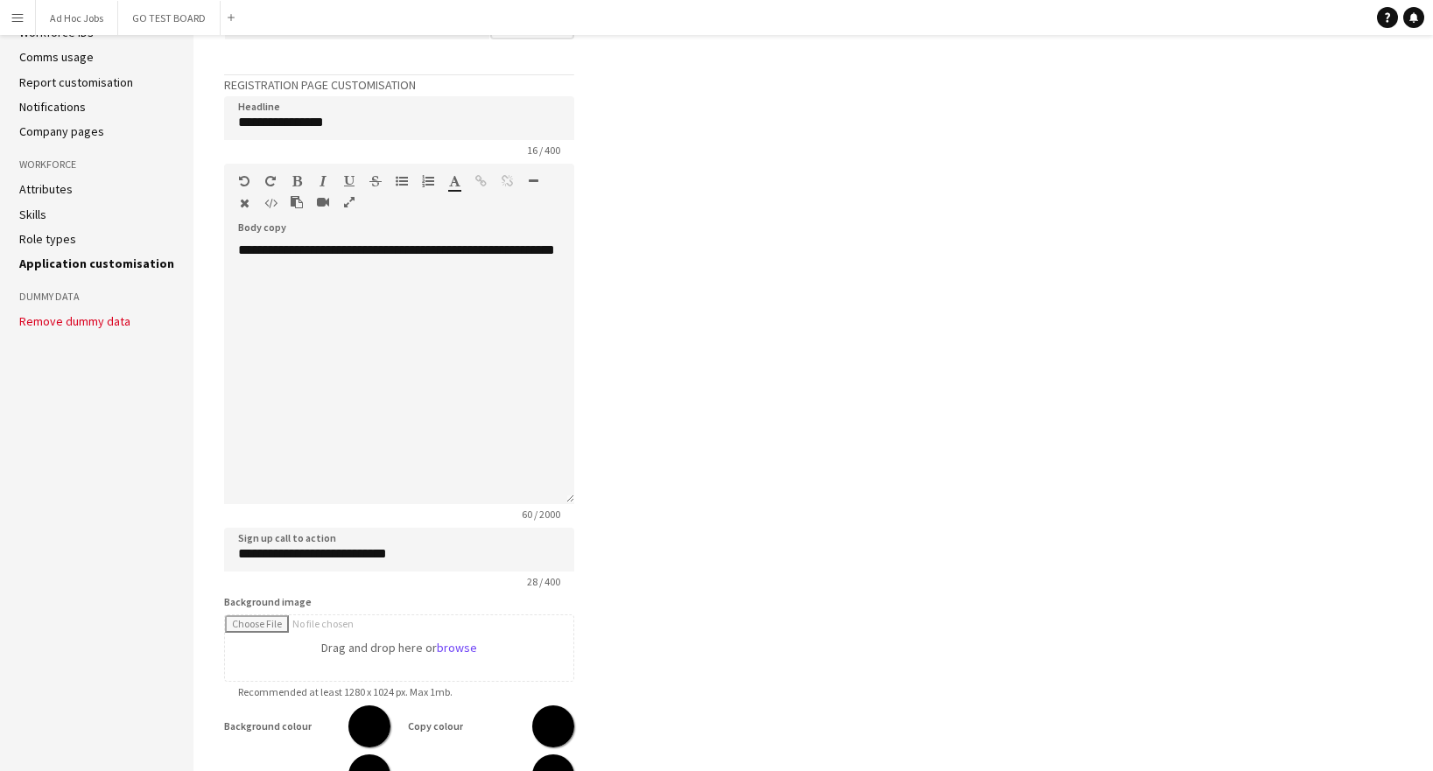
scroll to position [185, 0]
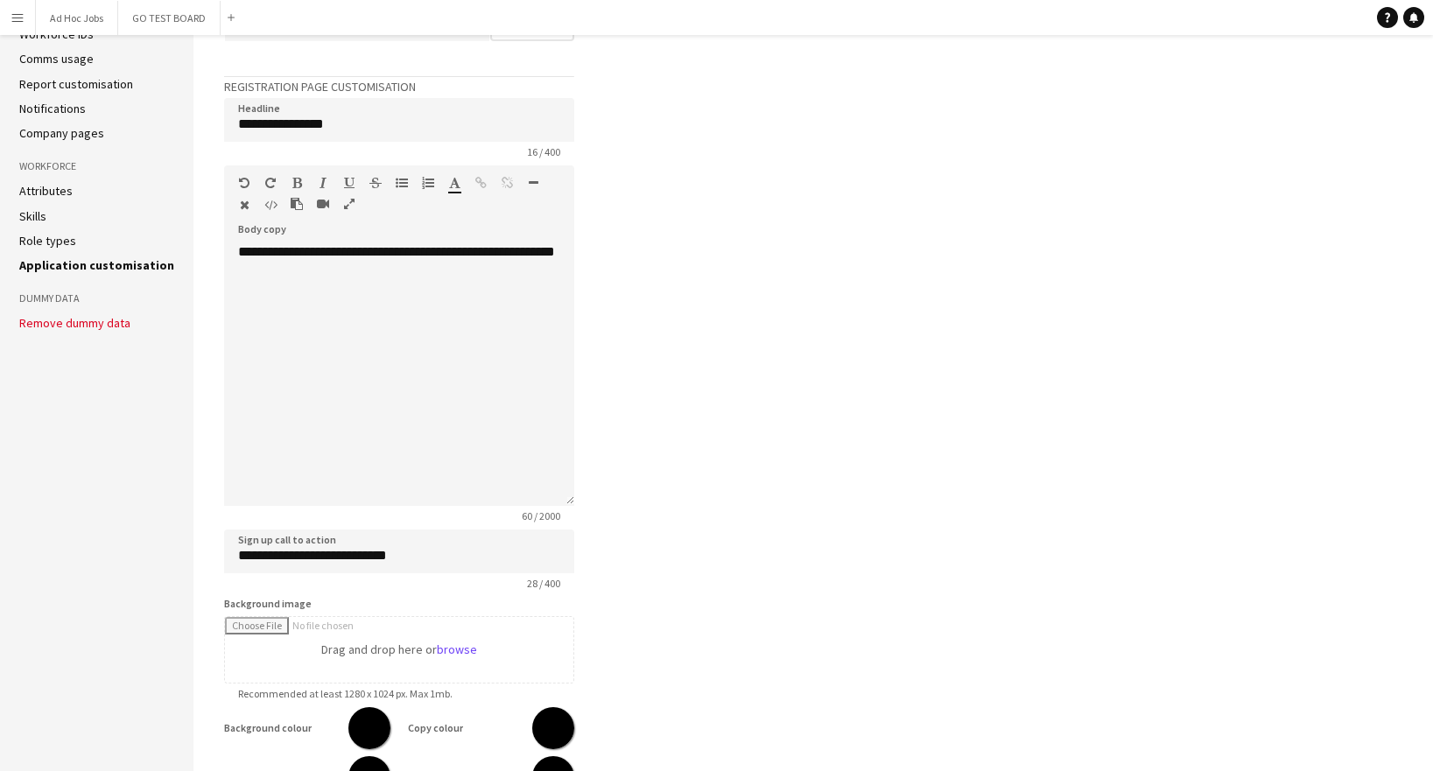
click at [51, 244] on link "Role types" at bounding box center [47, 241] width 57 height 16
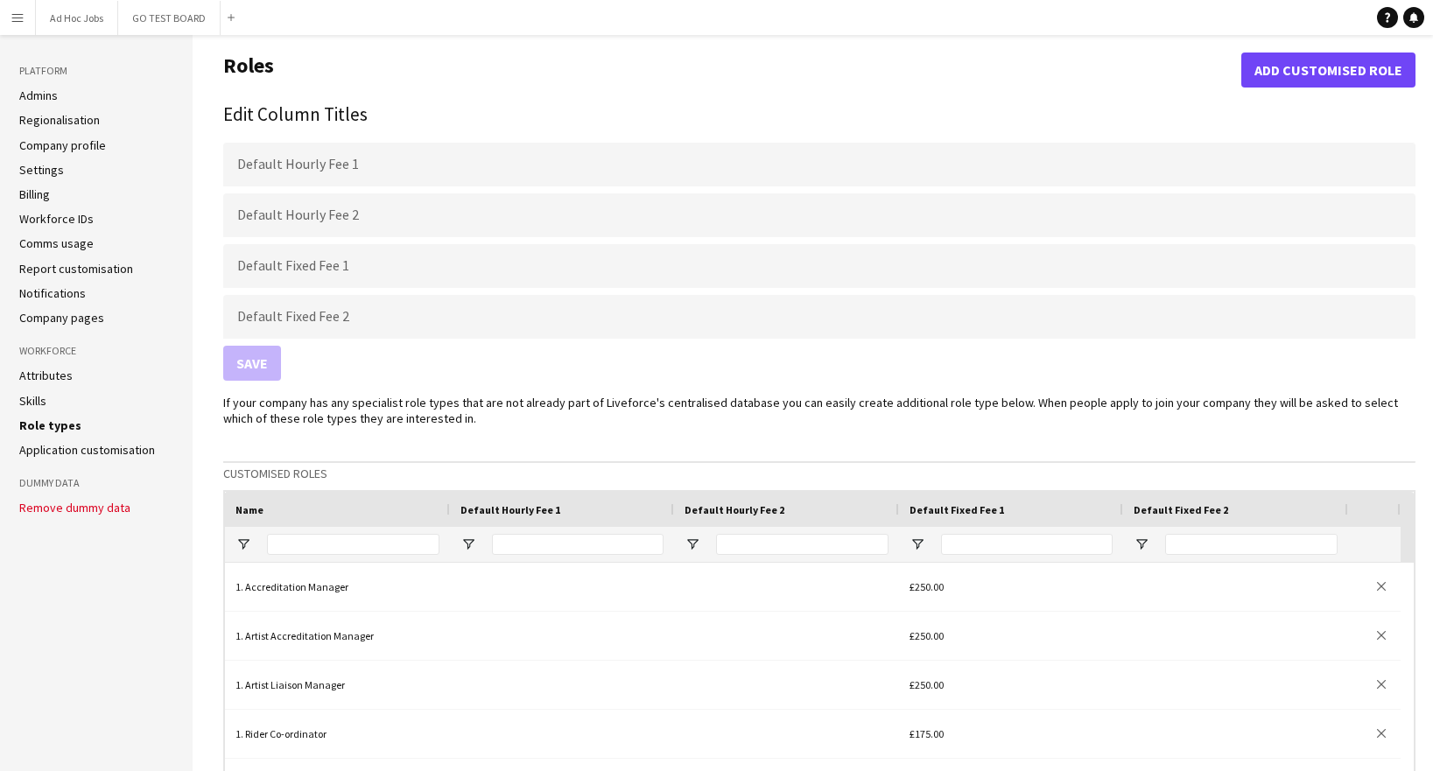
click at [39, 401] on link "Skills" at bounding box center [32, 401] width 27 height 16
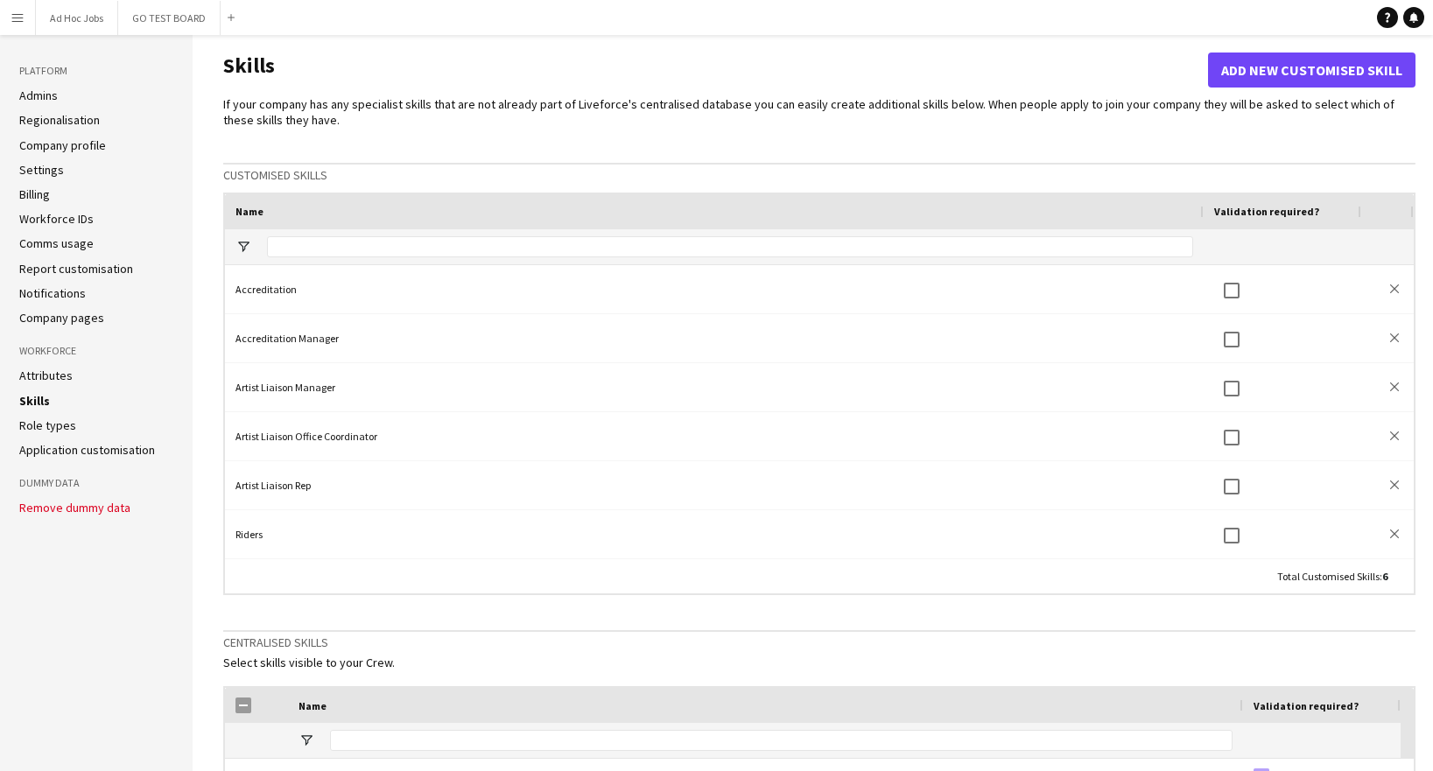
click at [39, 380] on link "Attributes" at bounding box center [45, 376] width 53 height 16
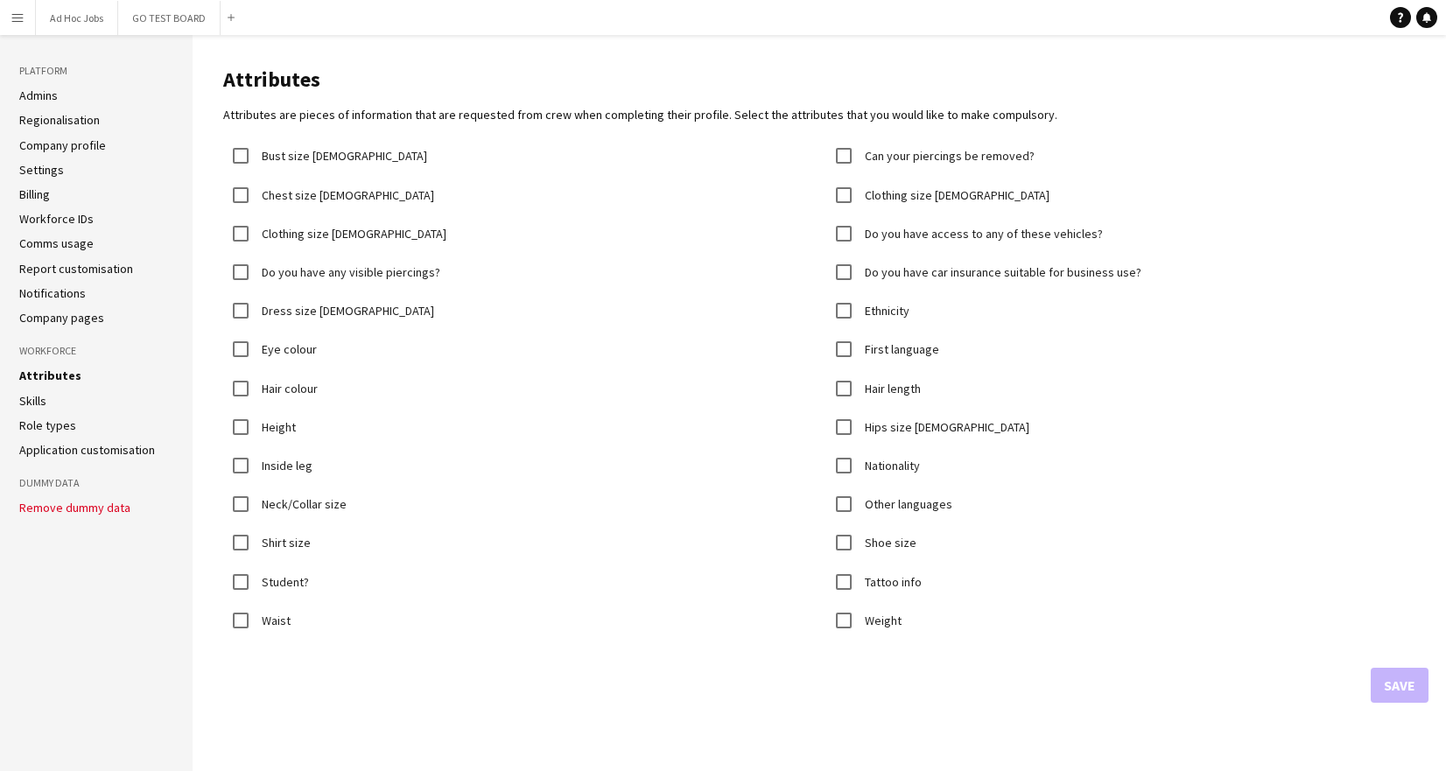
click at [48, 320] on link "Company pages" at bounding box center [61, 318] width 85 height 16
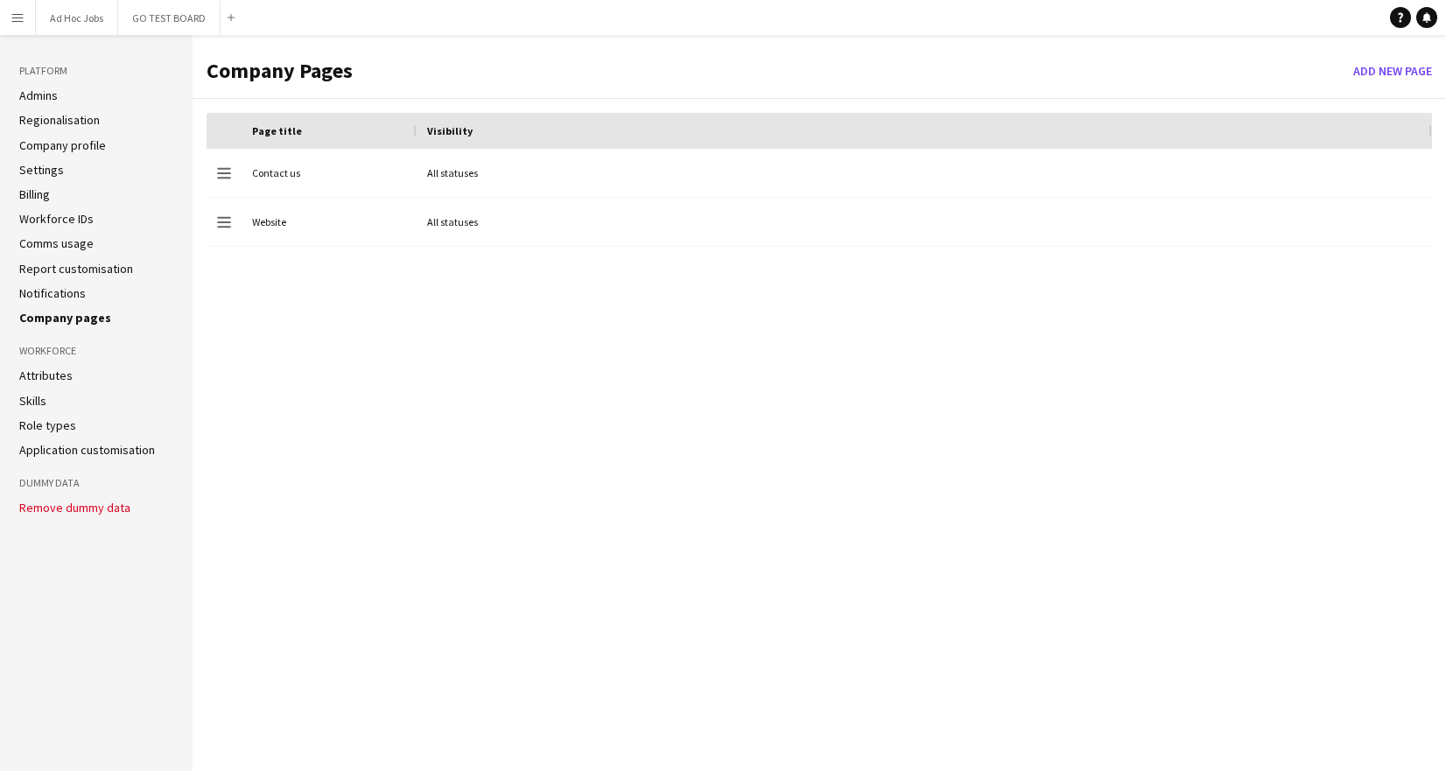
click at [59, 293] on link "Notifications" at bounding box center [52, 293] width 67 height 16
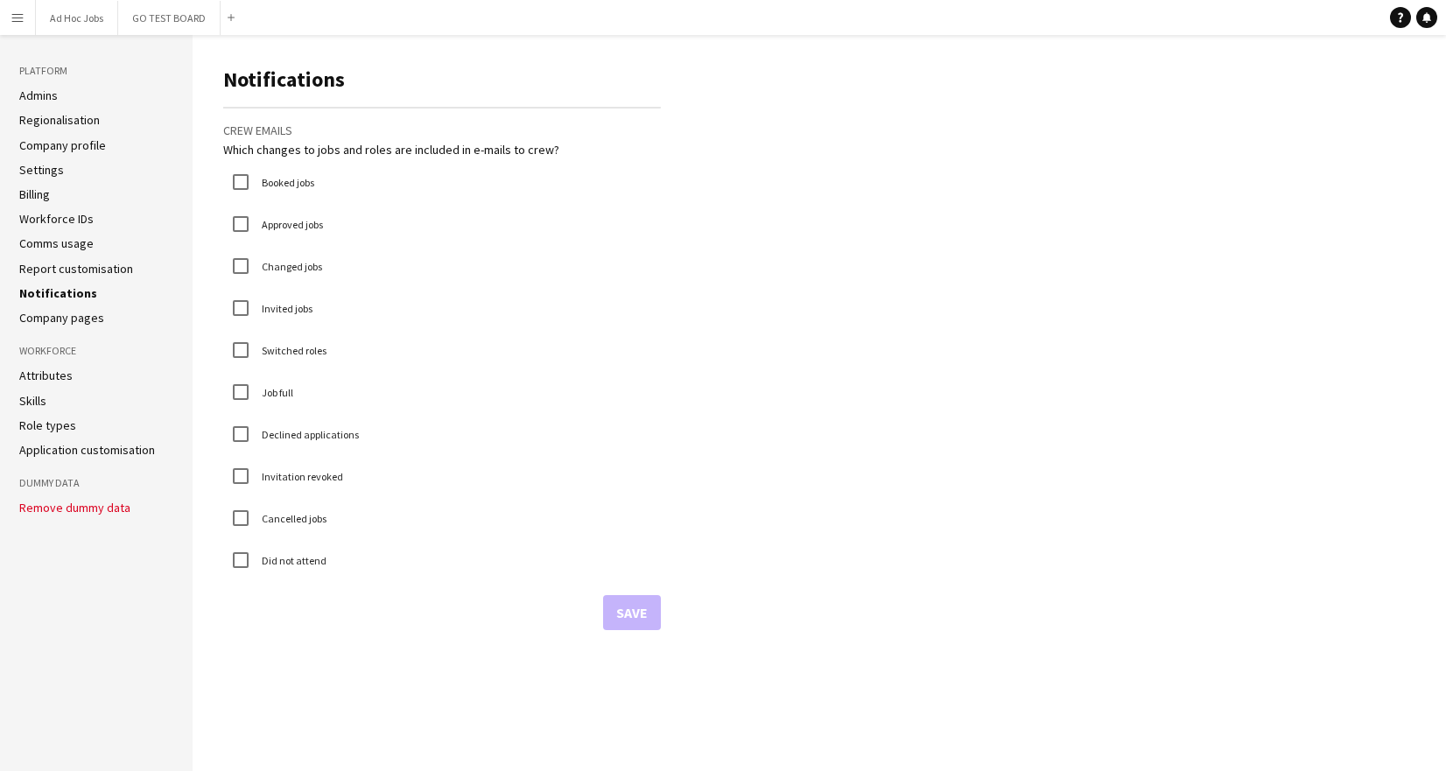
click at [66, 266] on link "Report customisation" at bounding box center [76, 269] width 114 height 16
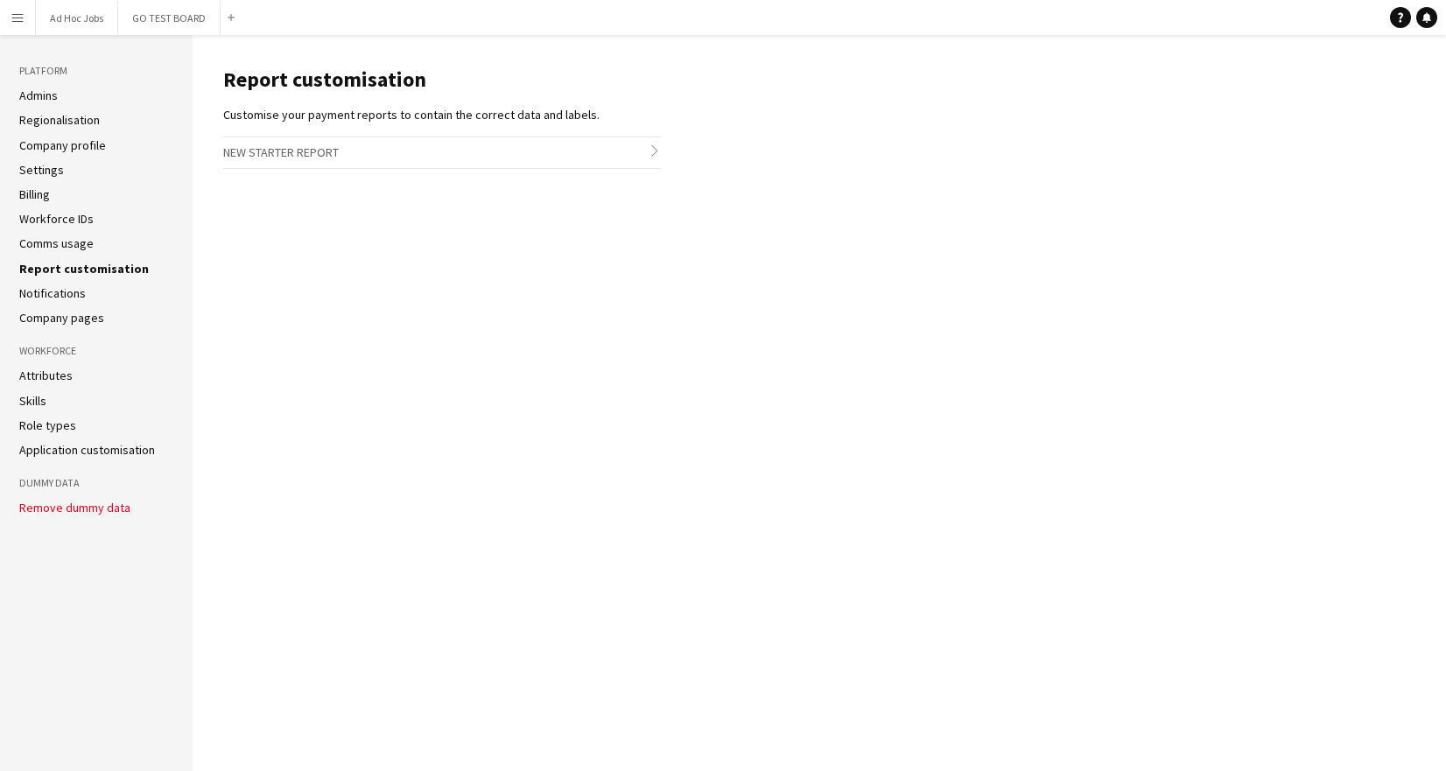
click at [68, 235] on ul "Admins Regionalisation Company profile Settings Billing Workforce IDs Comms usa…" at bounding box center [96, 207] width 154 height 238
click at [70, 249] on link "Comms usage" at bounding box center [56, 243] width 74 height 16
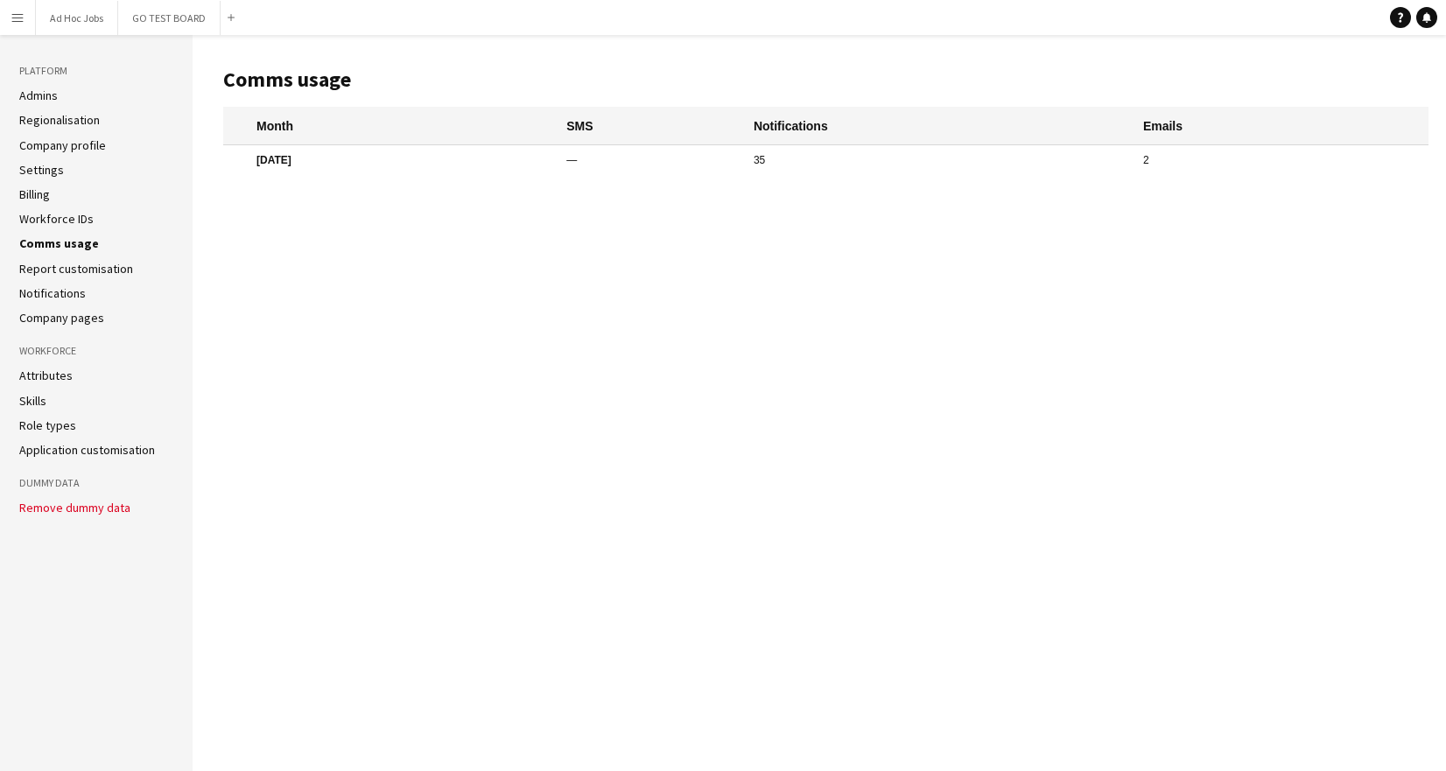
click at [66, 220] on link "Workforce IDs" at bounding box center [56, 219] width 74 height 16
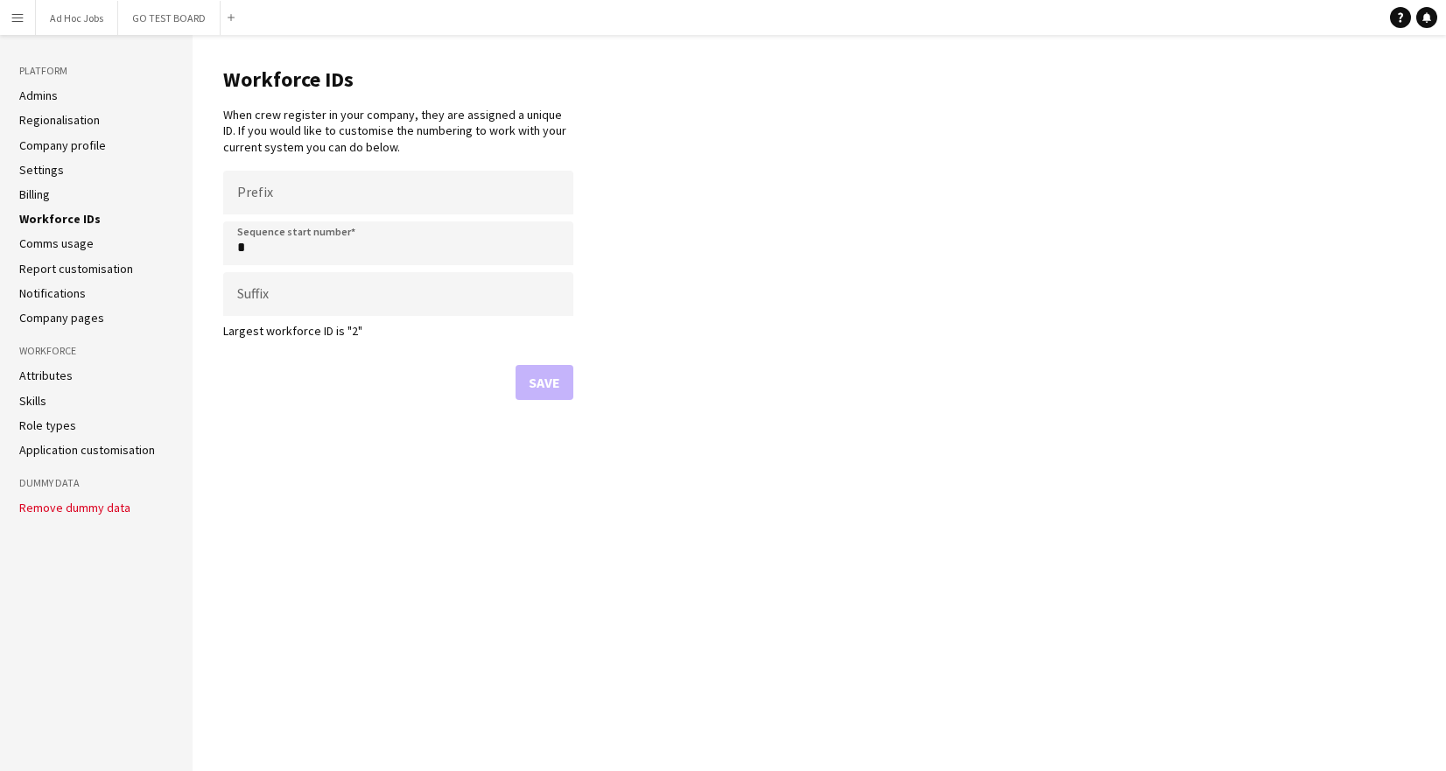
click at [38, 197] on link "Billing" at bounding box center [34, 194] width 31 height 16
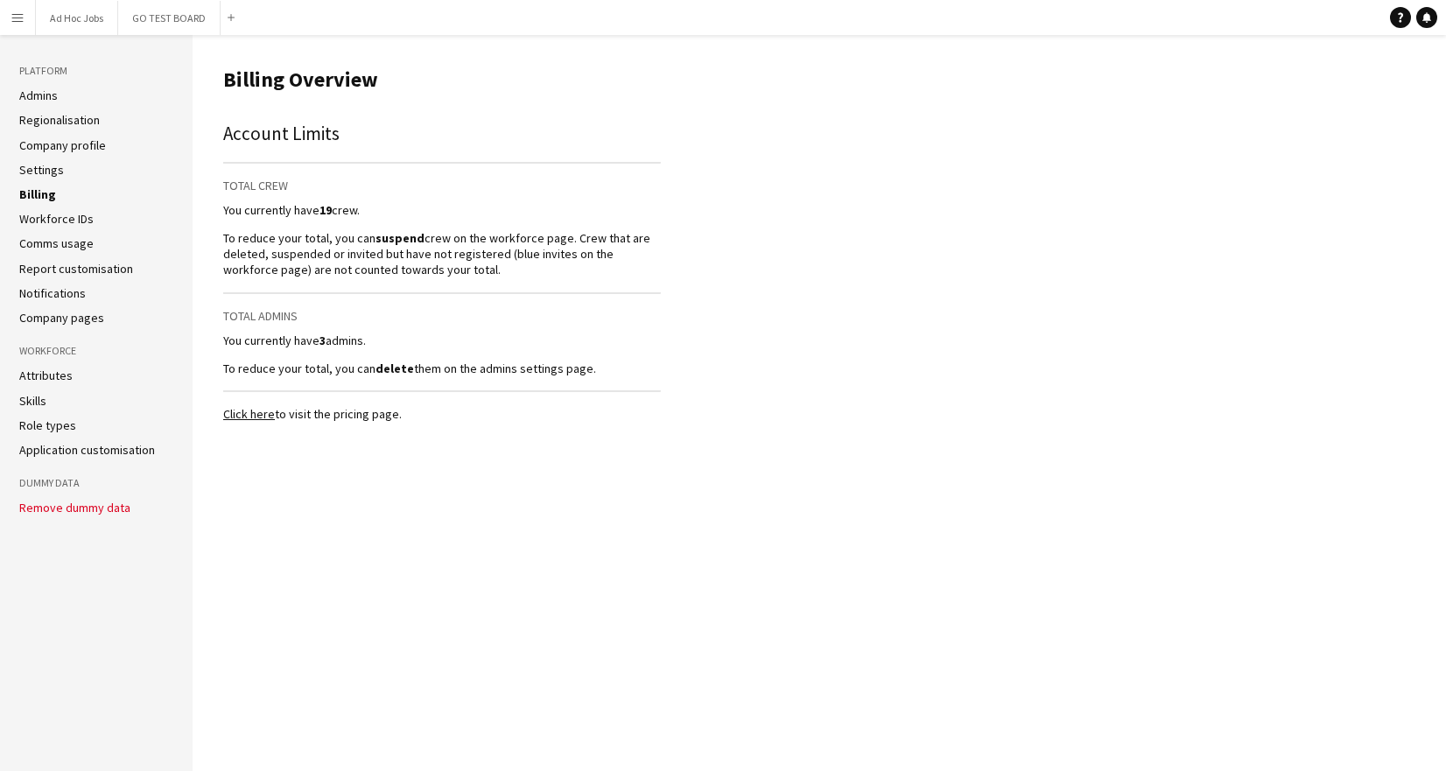
click at [46, 178] on ul "Admins Regionalisation Company profile Settings Billing Workforce IDs Comms usa…" at bounding box center [96, 207] width 154 height 238
click at [53, 172] on link "Settings" at bounding box center [41, 170] width 45 height 16
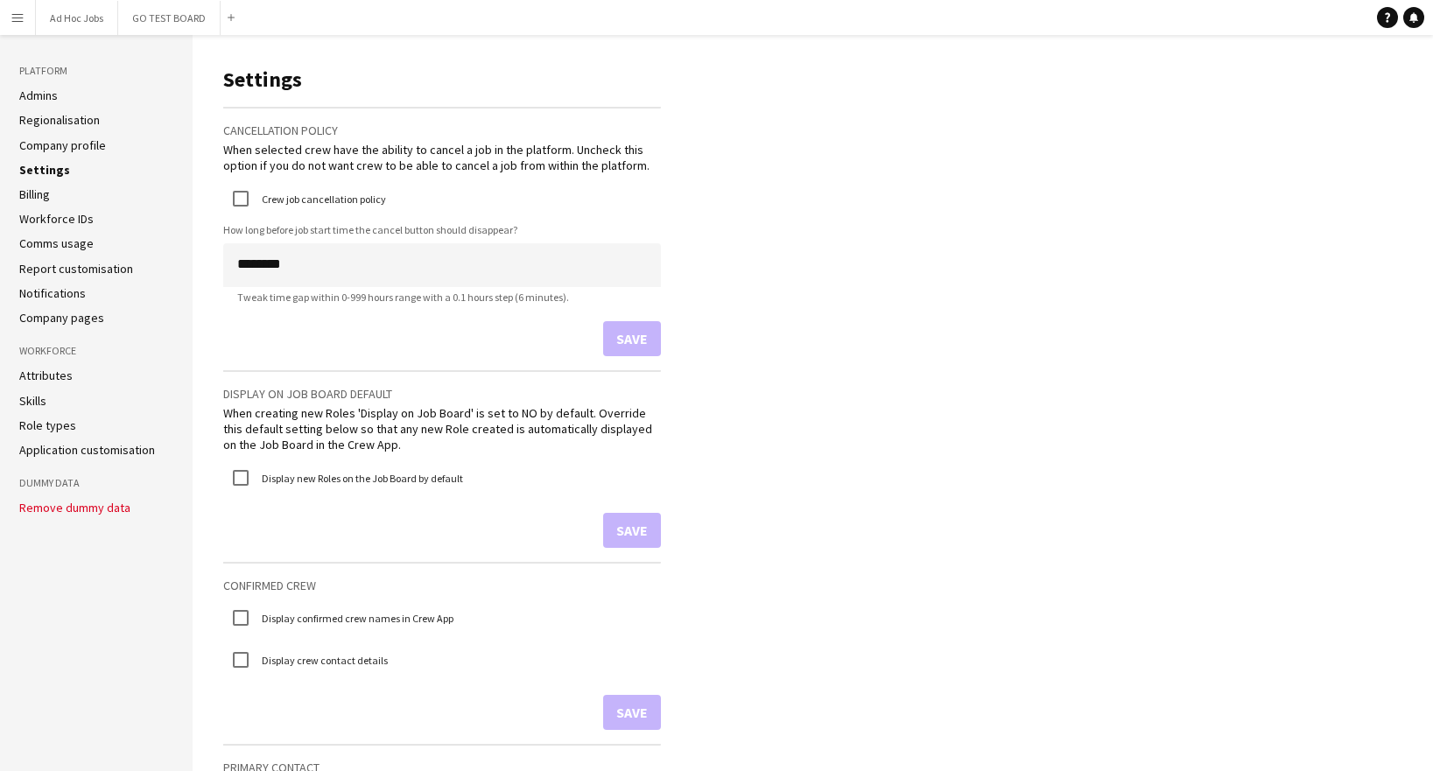
click at [17, 23] on app-icon "Menu" at bounding box center [18, 18] width 14 height 14
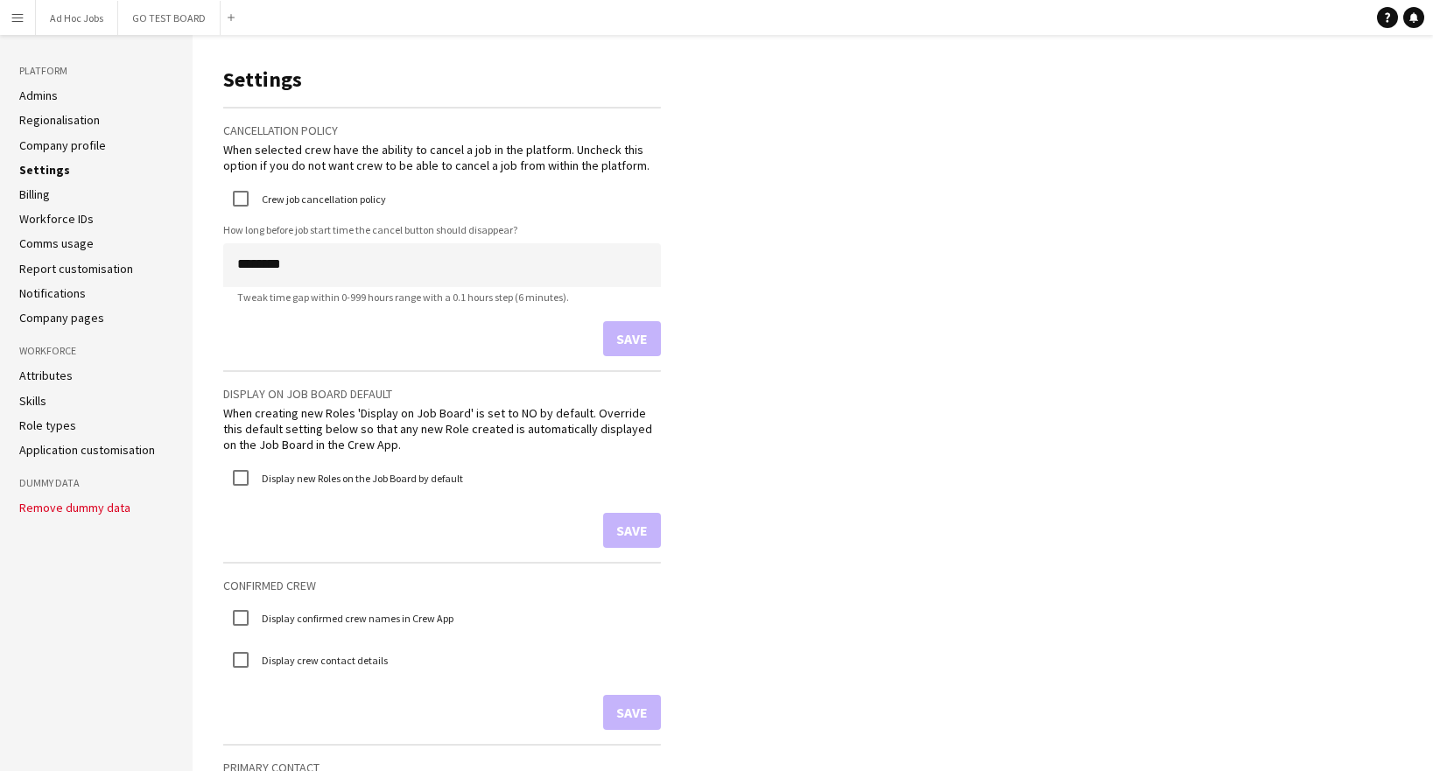
click at [7, 16] on button "Menu" at bounding box center [17, 17] width 35 height 35
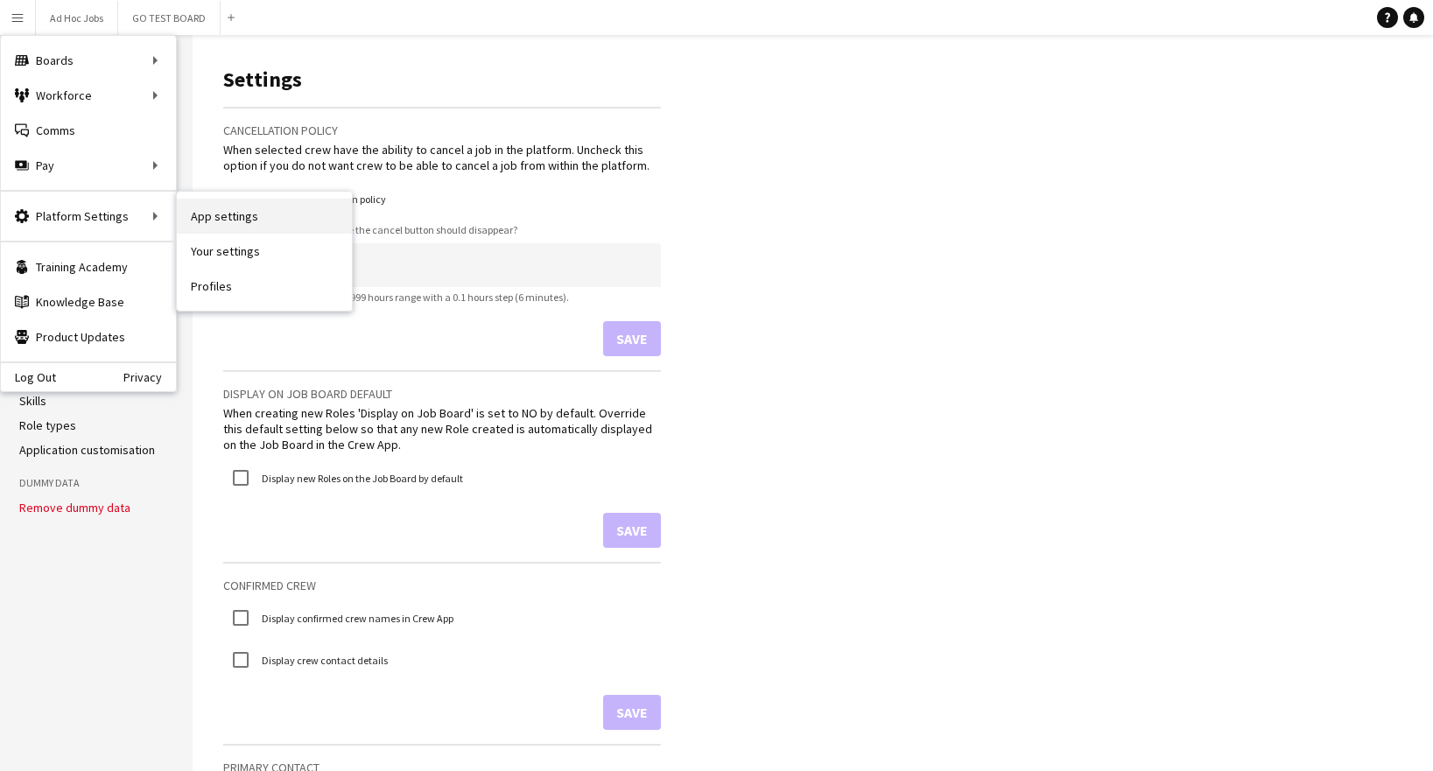
click at [224, 223] on link "App settings" at bounding box center [264, 216] width 175 height 35
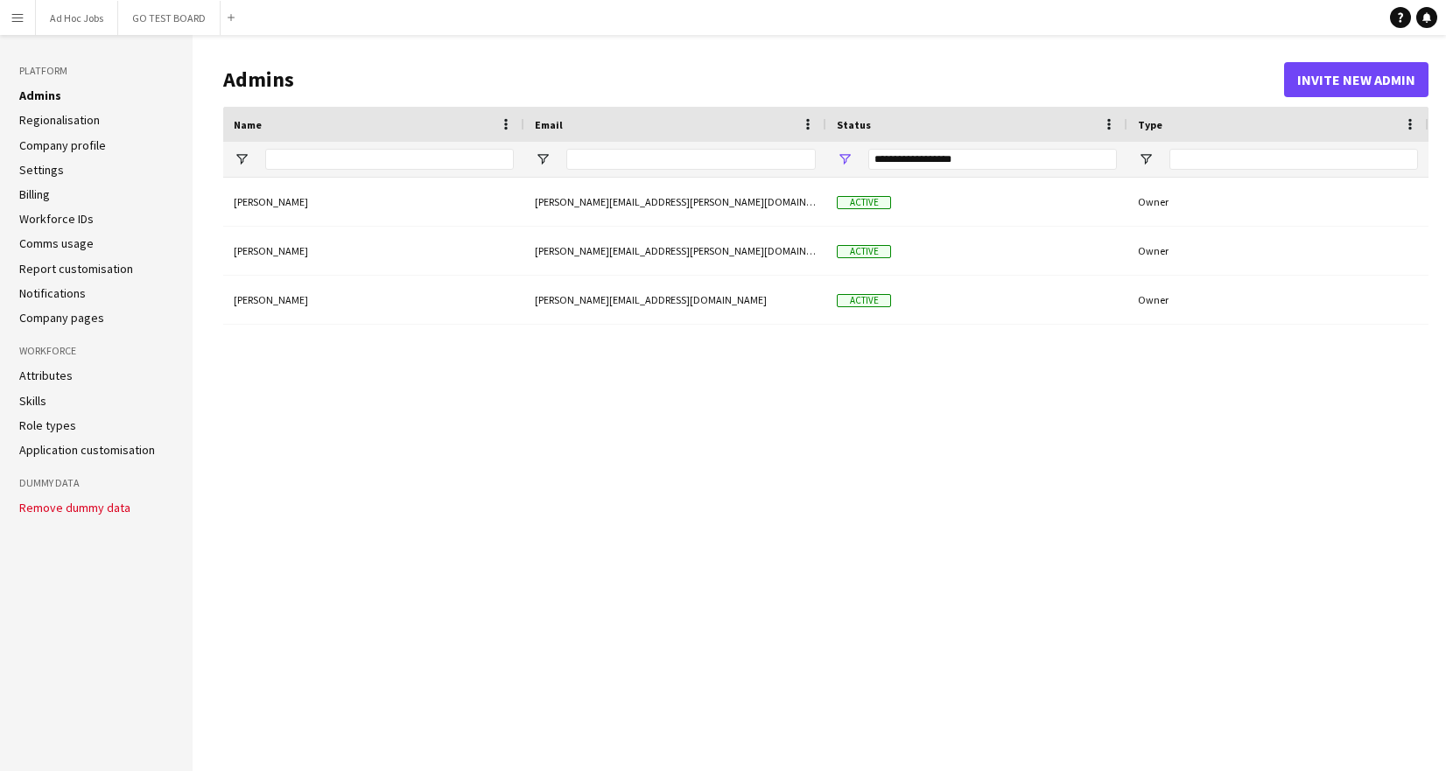
click at [40, 175] on link "Settings" at bounding box center [41, 170] width 45 height 16
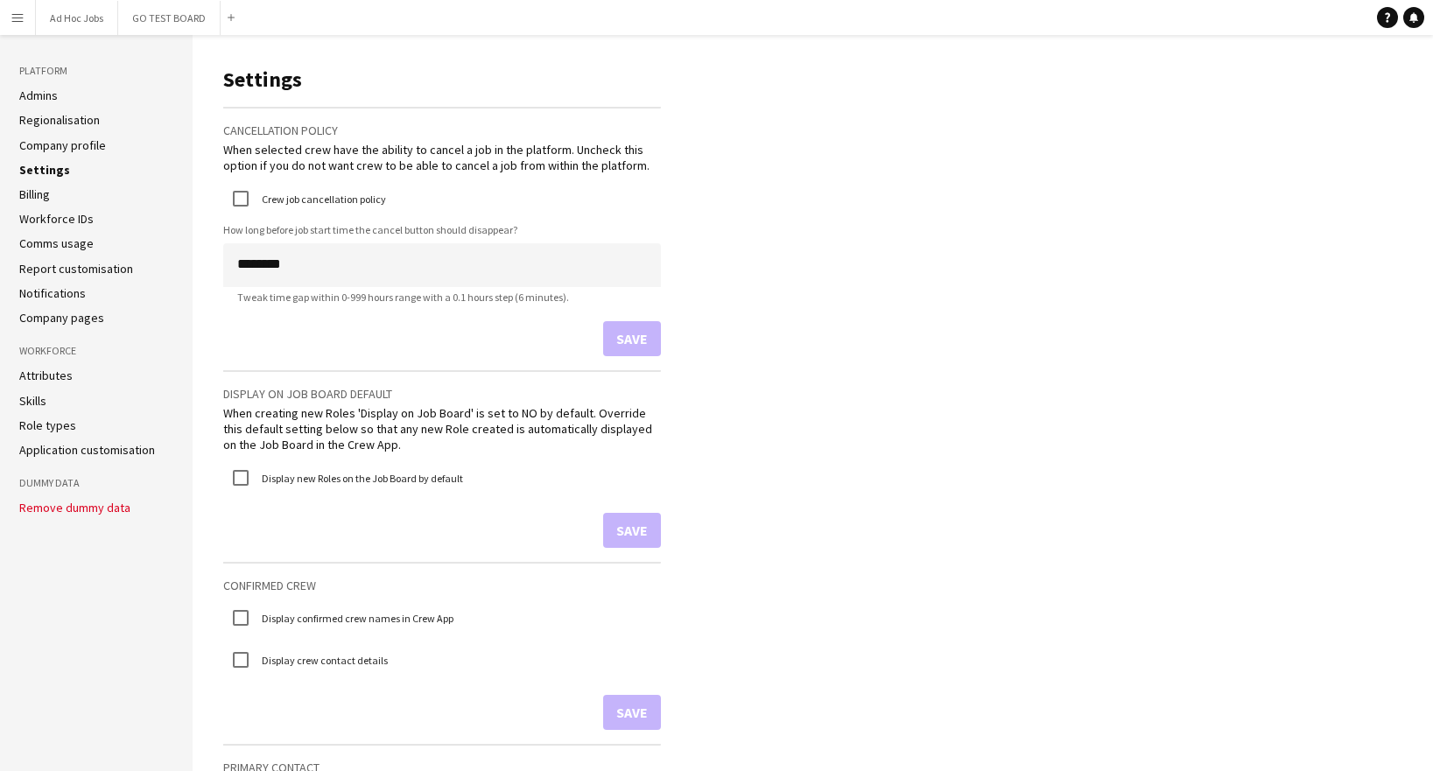
click at [30, 402] on link "Skills" at bounding box center [32, 401] width 27 height 16
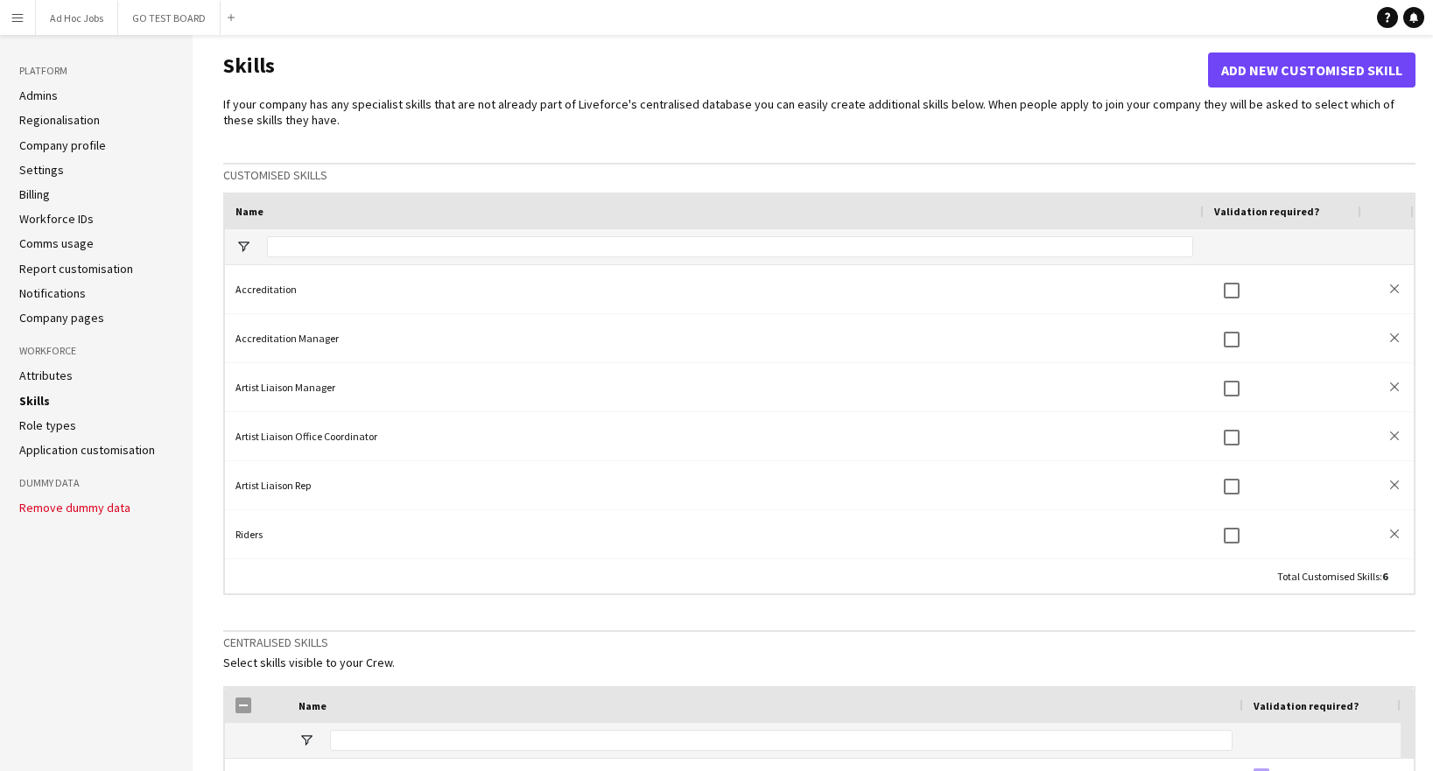
click at [34, 193] on link "Billing" at bounding box center [34, 194] width 31 height 16
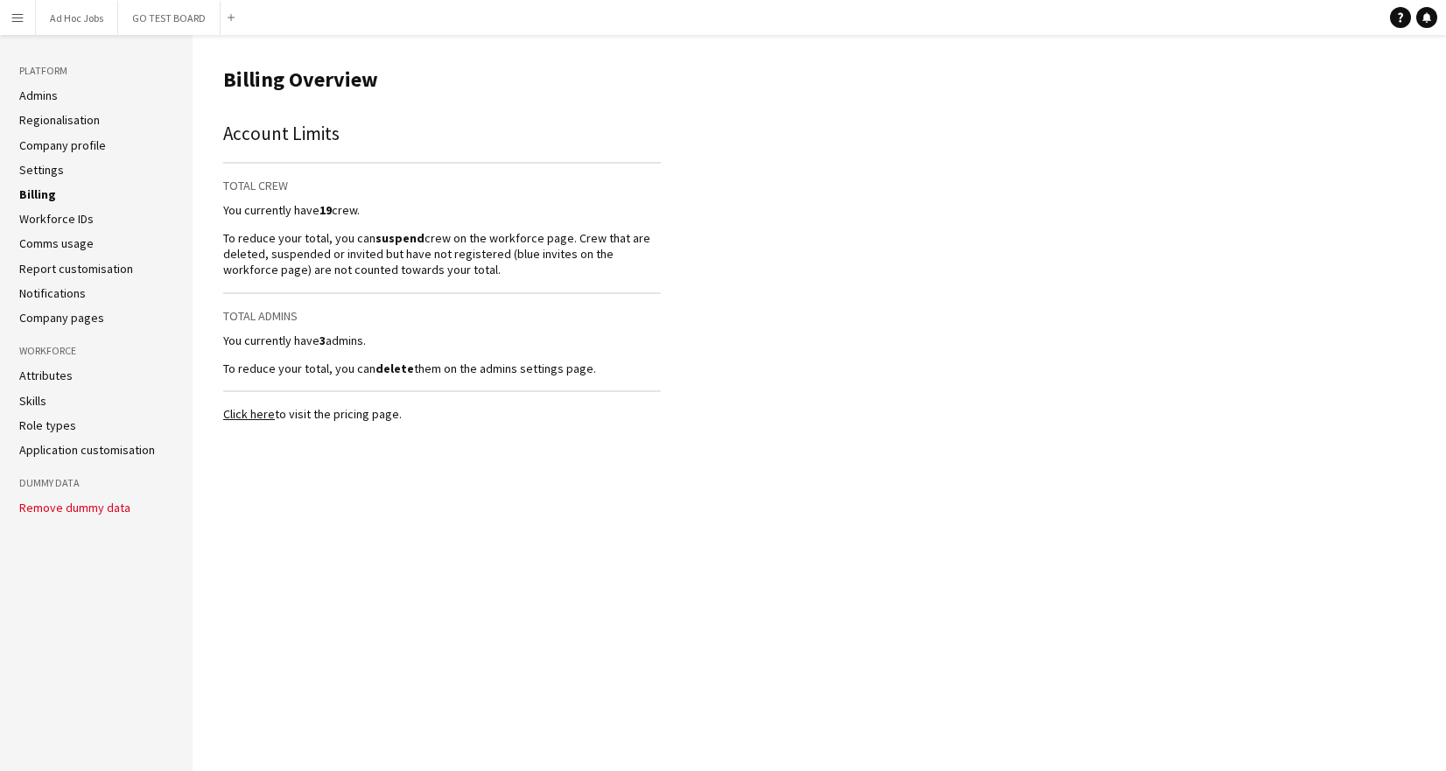
click at [40, 167] on link "Settings" at bounding box center [41, 170] width 45 height 16
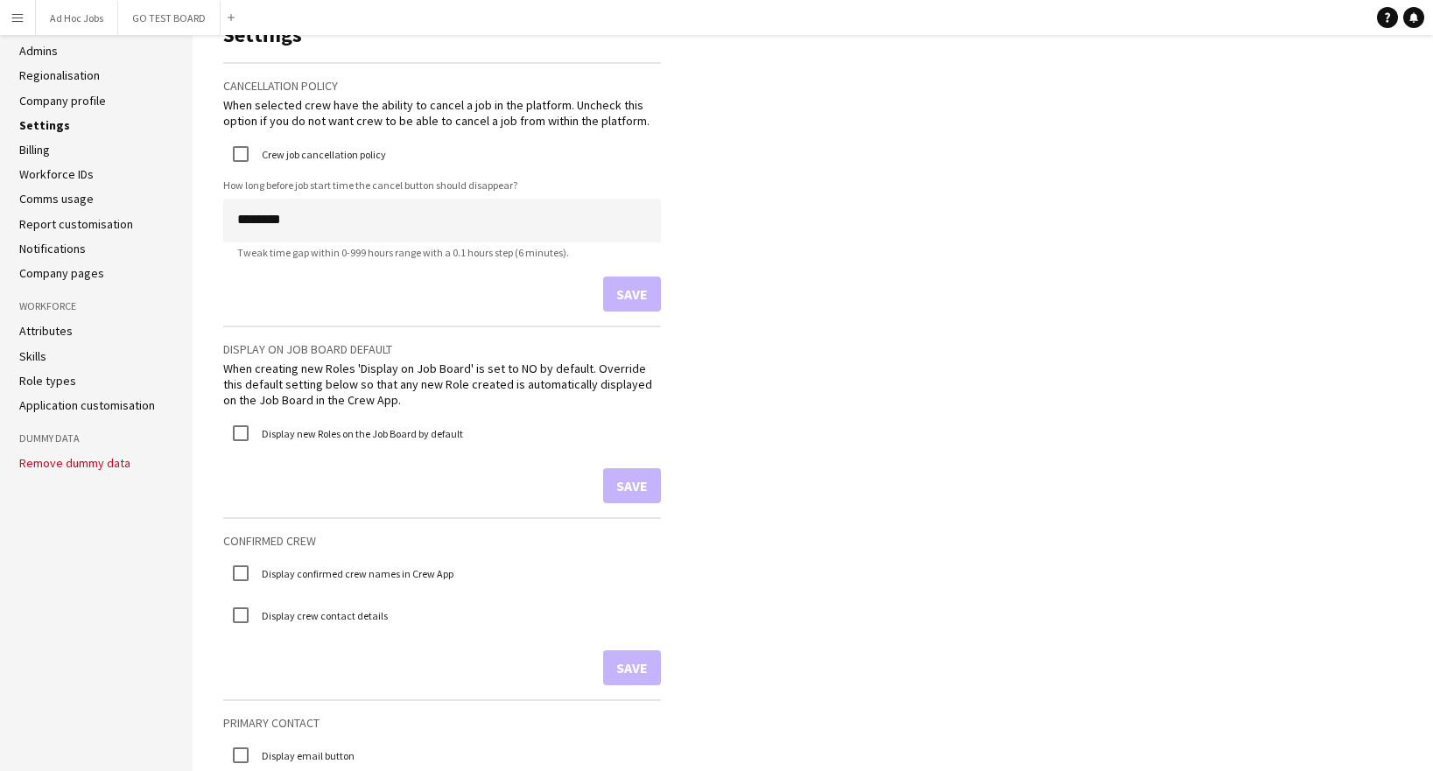
scroll to position [41, 0]
click at [57, 385] on link "Role types" at bounding box center [47, 384] width 57 height 16
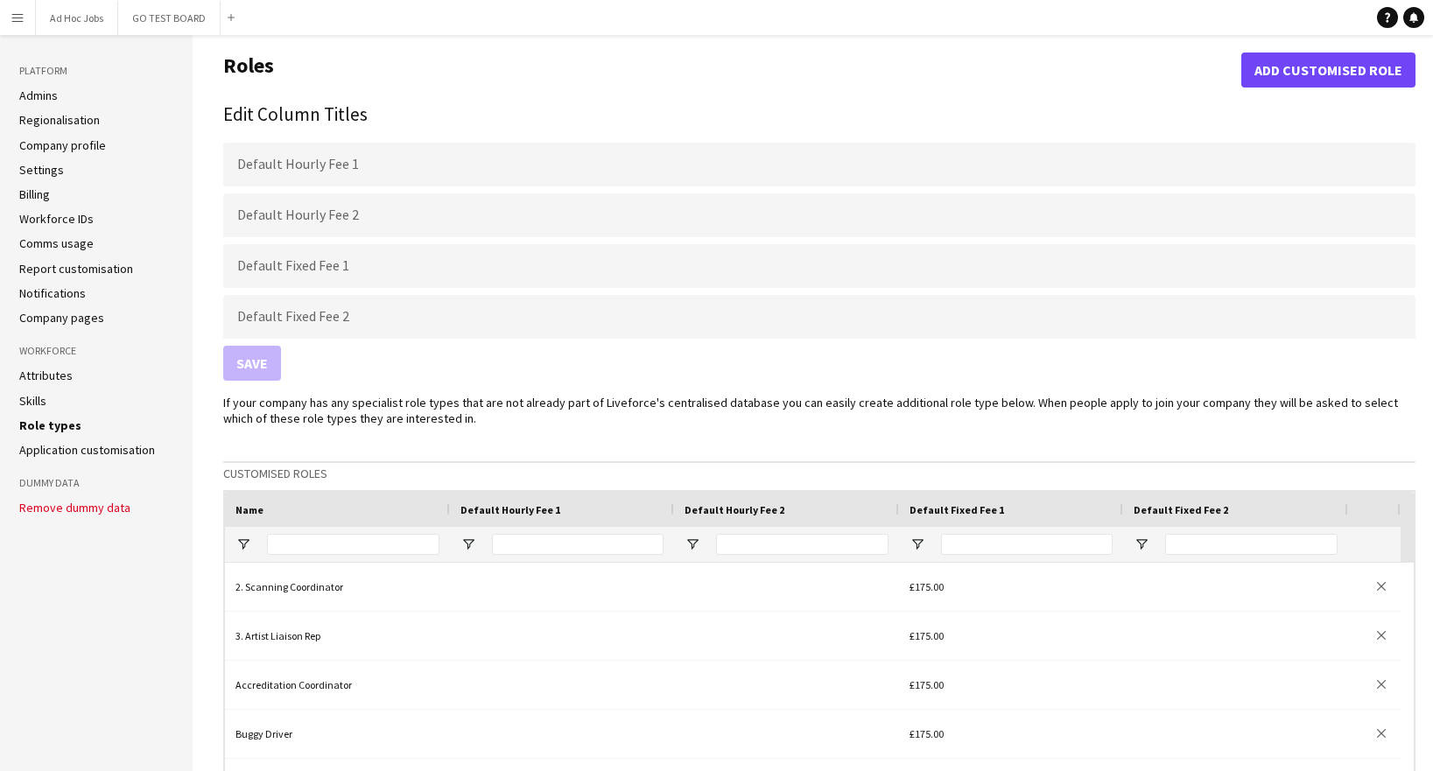
click at [36, 403] on link "Skills" at bounding box center [32, 401] width 27 height 16
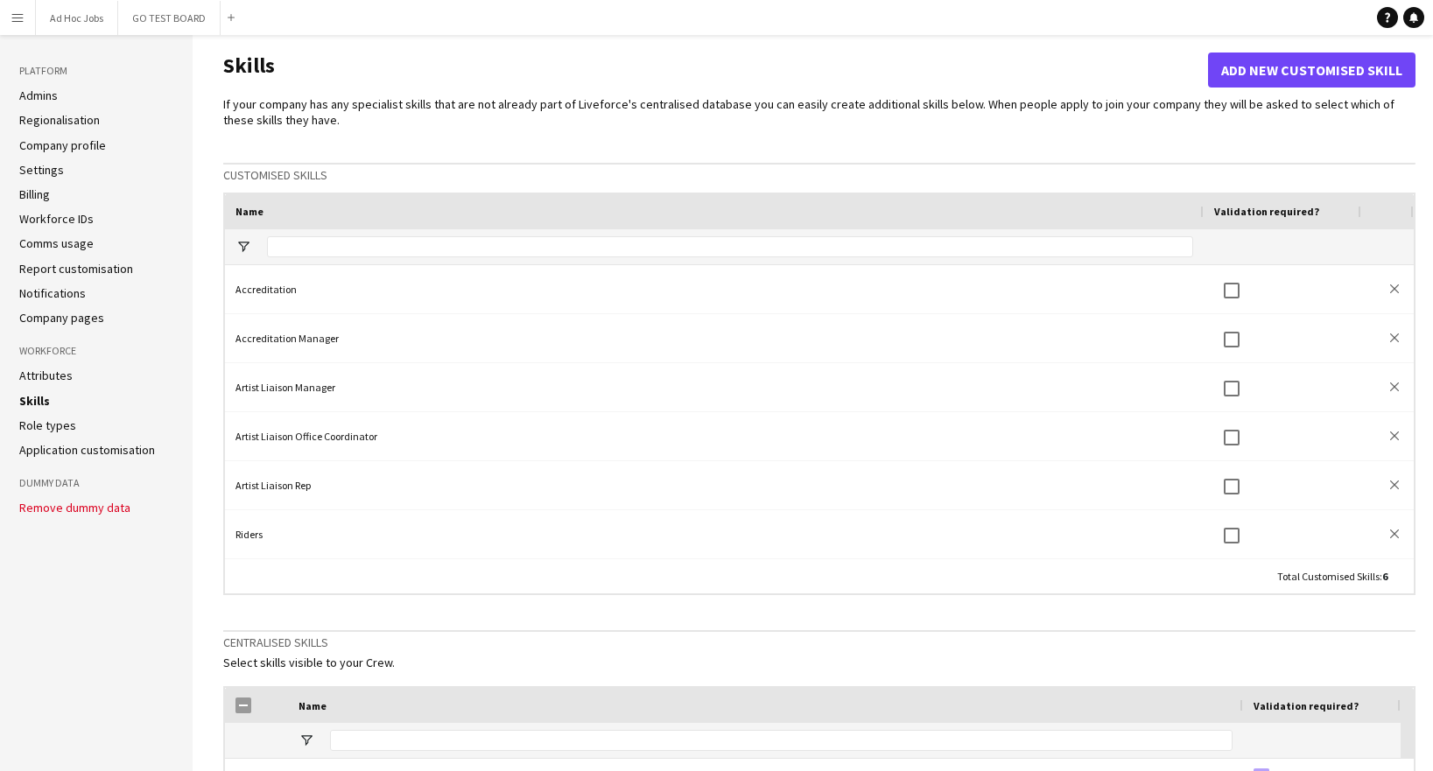
click at [53, 428] on link "Role types" at bounding box center [47, 426] width 57 height 16
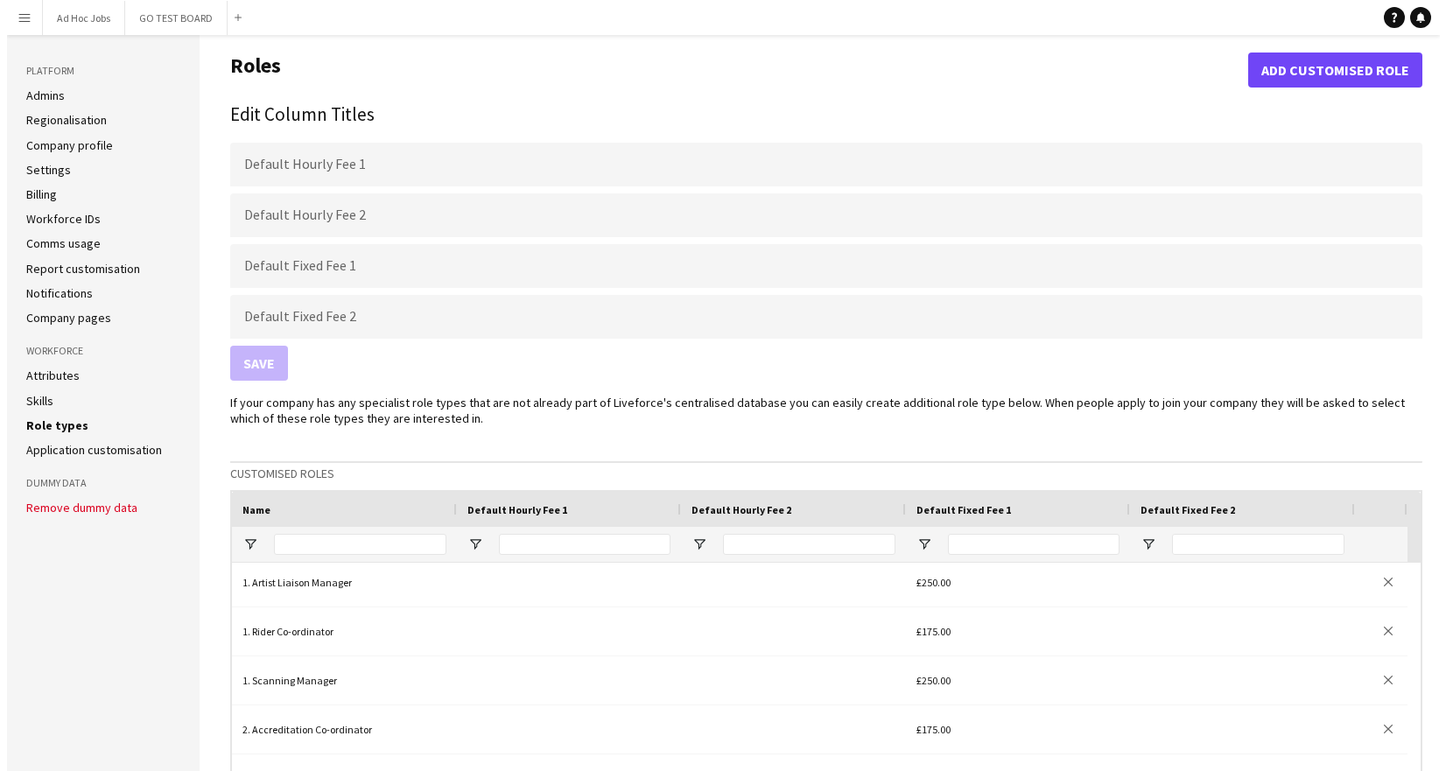
scroll to position [121, 0]
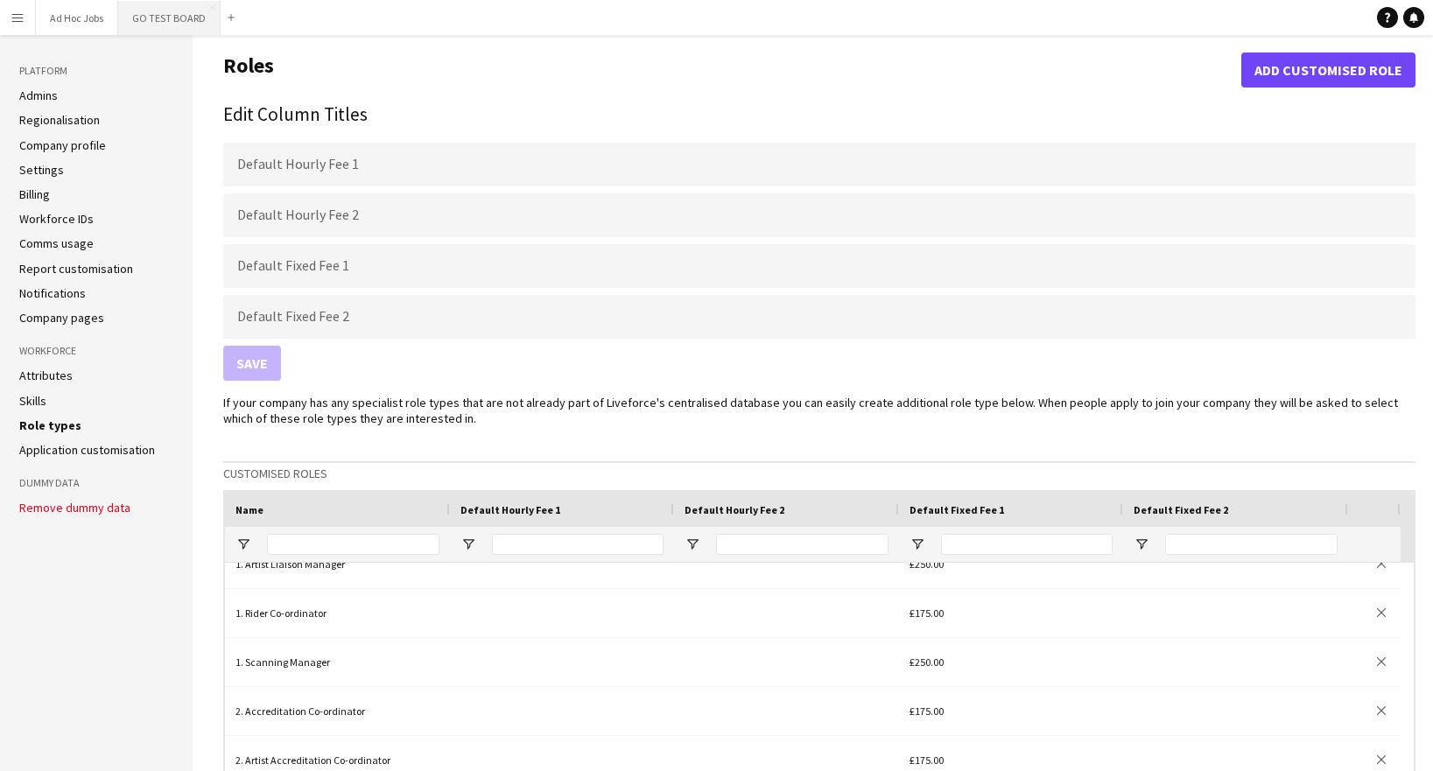
click at [176, 14] on button "GO TEST BOARD Close" at bounding box center [169, 18] width 102 height 34
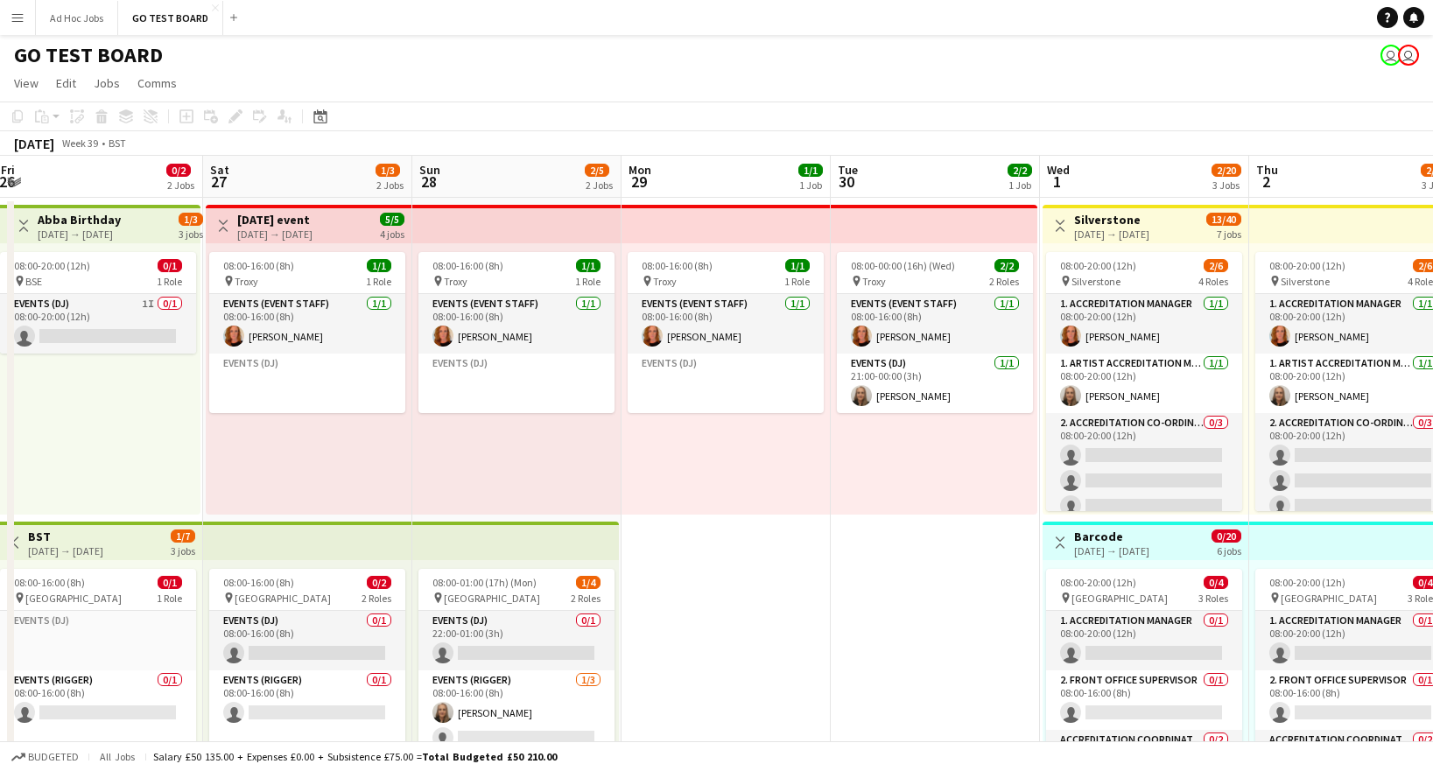
scroll to position [0, 563]
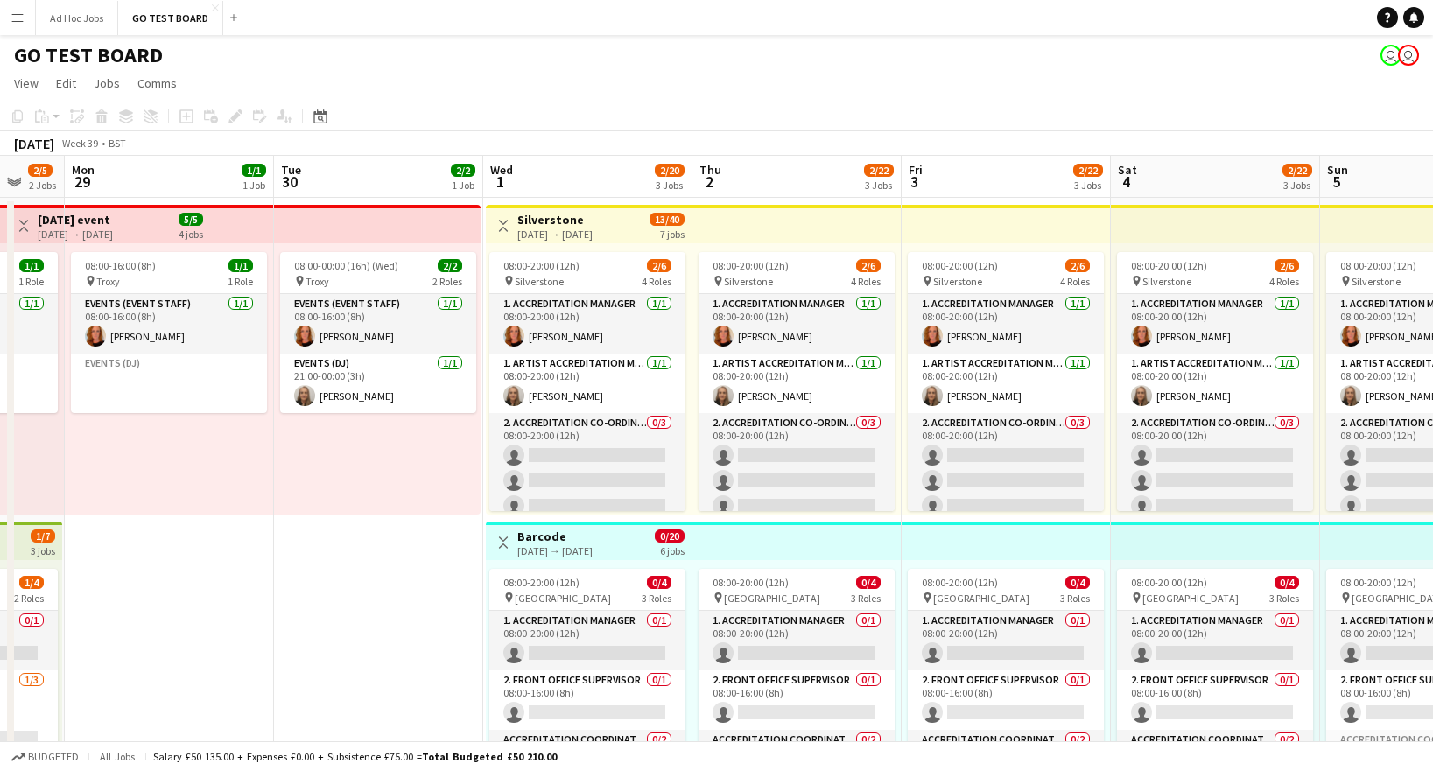
drag, startPoint x: 1347, startPoint y: 505, endPoint x: 366, endPoint y: 506, distance: 981.3
click at [366, 506] on app-calendar-viewport "Fri 26 0/2 2 Jobs Sat 27 1/3 2 Jobs Sun 28 2/5 2 Jobs Mon 29 1/1 1 Job Tue 30 2…" at bounding box center [716, 656] width 1433 height 1000
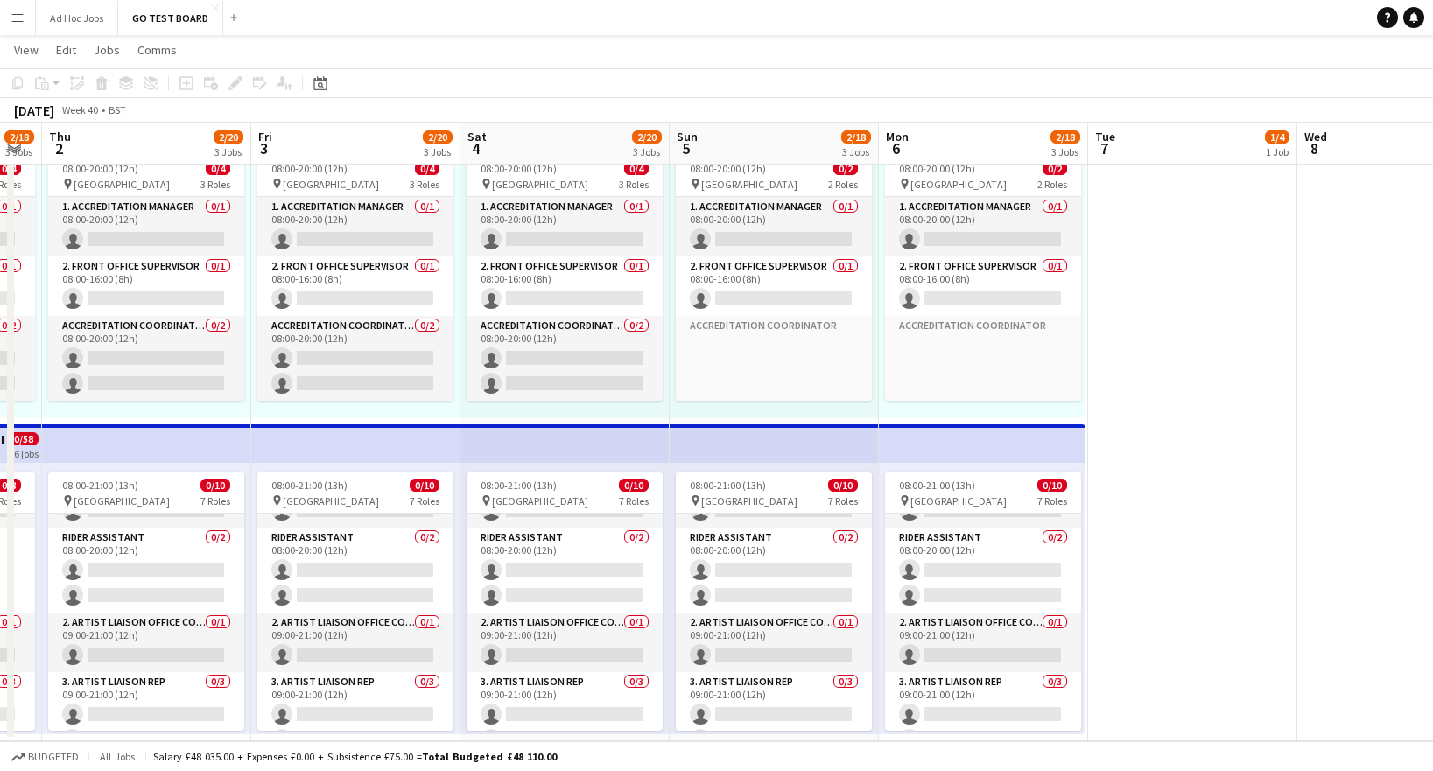
scroll to position [0, 364]
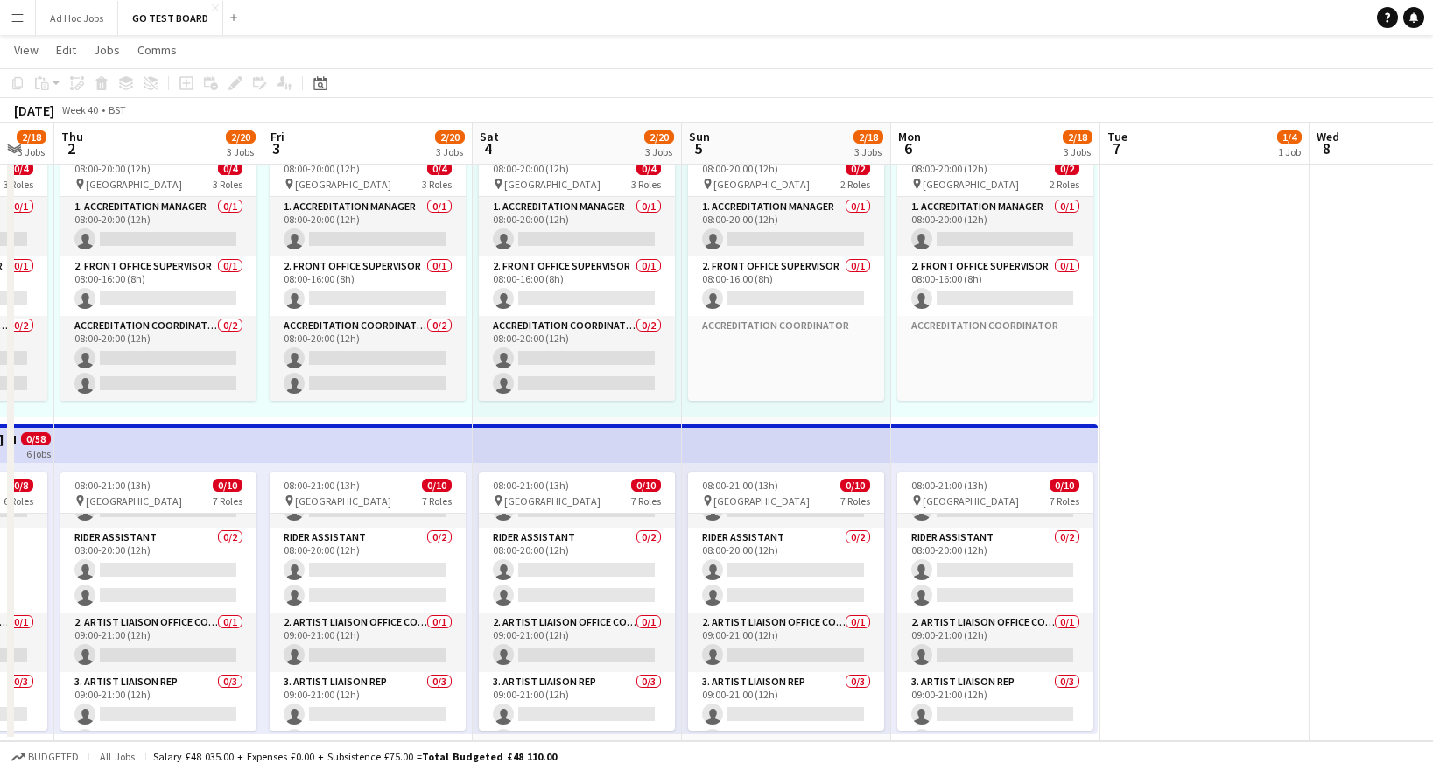
drag, startPoint x: 1203, startPoint y: 580, endPoint x: 578, endPoint y: 537, distance: 626.5
click at [578, 537] on app-calendar-viewport "Tue 30 2/2 1 Job Wed 1 2/18 3 Jobs Thu 2 2/20 3 Jobs Fri 3 2/20 3 Jobs Sat 4 2/…" at bounding box center [716, 198] width 1433 height 1085
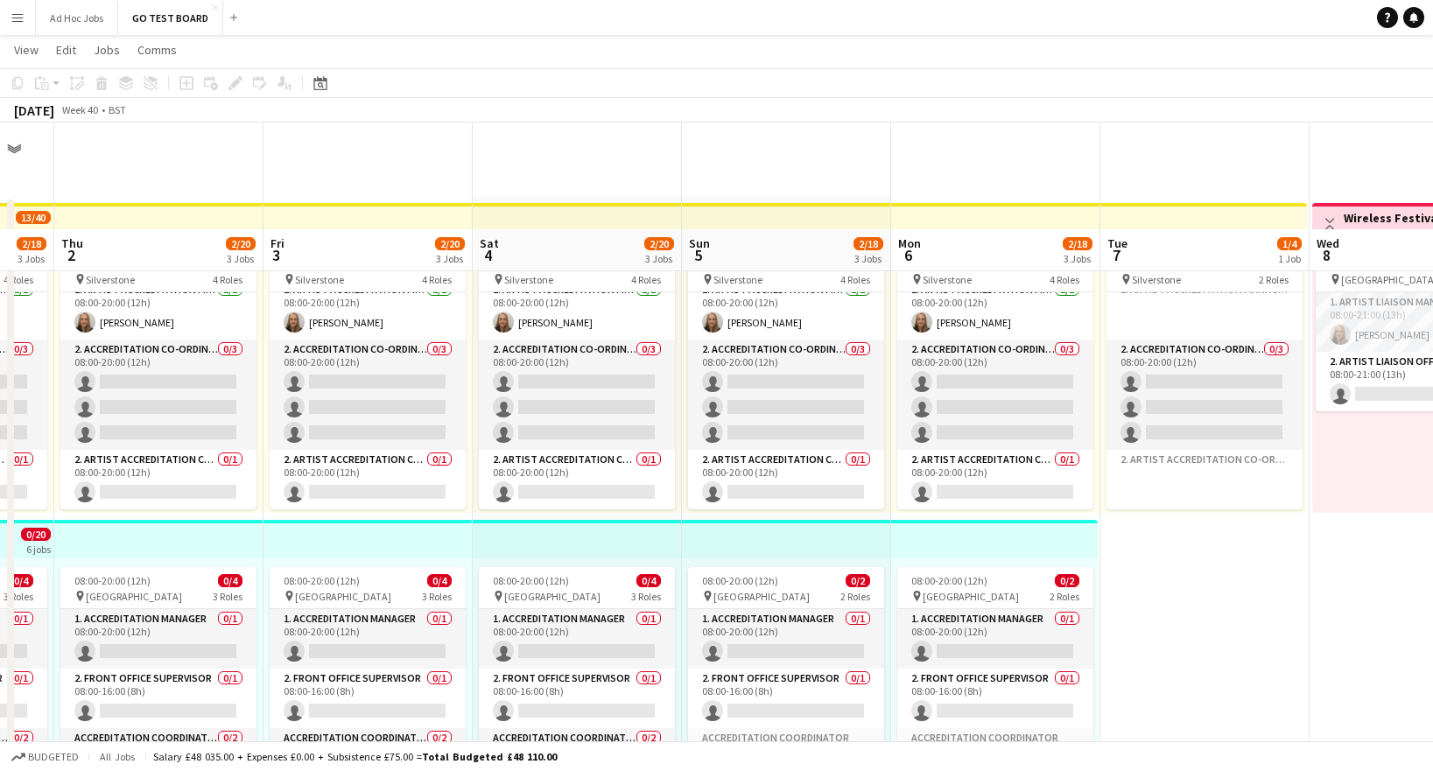
scroll to position [412, 0]
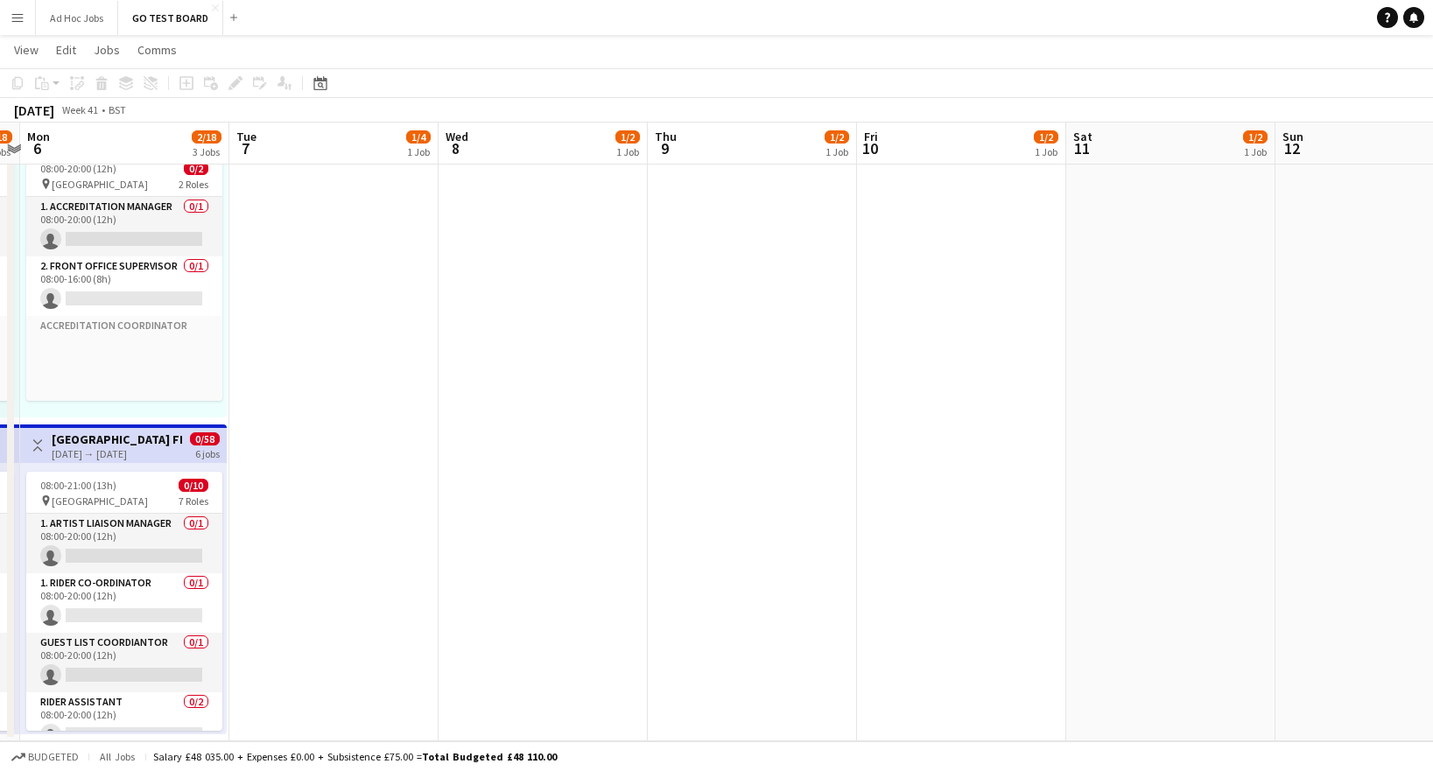
drag, startPoint x: 1277, startPoint y: 433, endPoint x: 325, endPoint y: 432, distance: 952.4
click at [213, 432] on app-calendar-viewport "Fri 3 2/20 3 Jobs Sat 4 2/20 3 Jobs Sun 5 2/18 3 Jobs Mon 6 2/18 3 Jobs Tue 7 1…" at bounding box center [716, 198] width 1433 height 1085
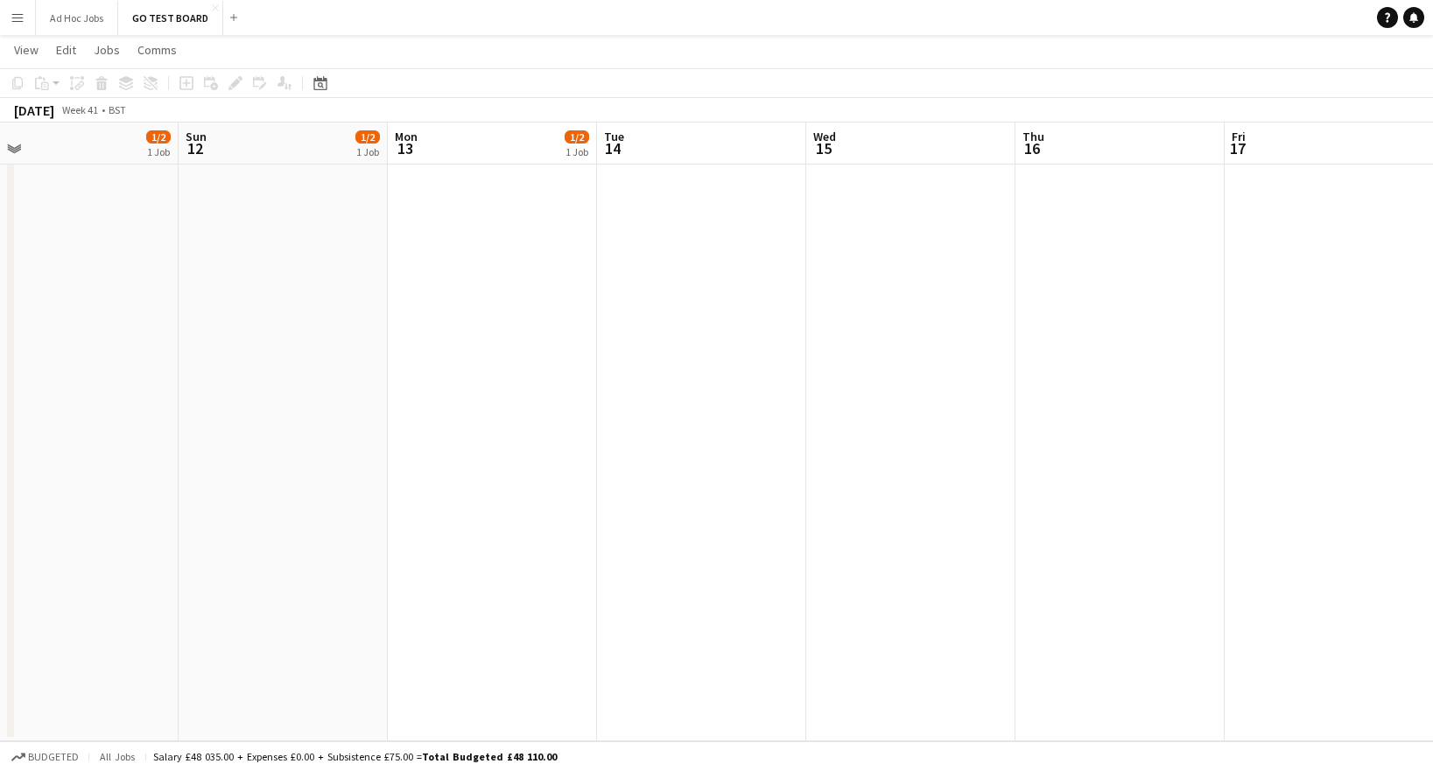
drag, startPoint x: 1078, startPoint y: 395, endPoint x: 205, endPoint y: 376, distance: 873.8
click at [205, 376] on app-calendar-viewport "Wed 8 1/2 1 Job Thu 9 1/2 1 Job Fri 10 1/2 1 Job Sat 11 1/2 1 Job Sun 12 1/2 1 …" at bounding box center [716, 198] width 1433 height 1085
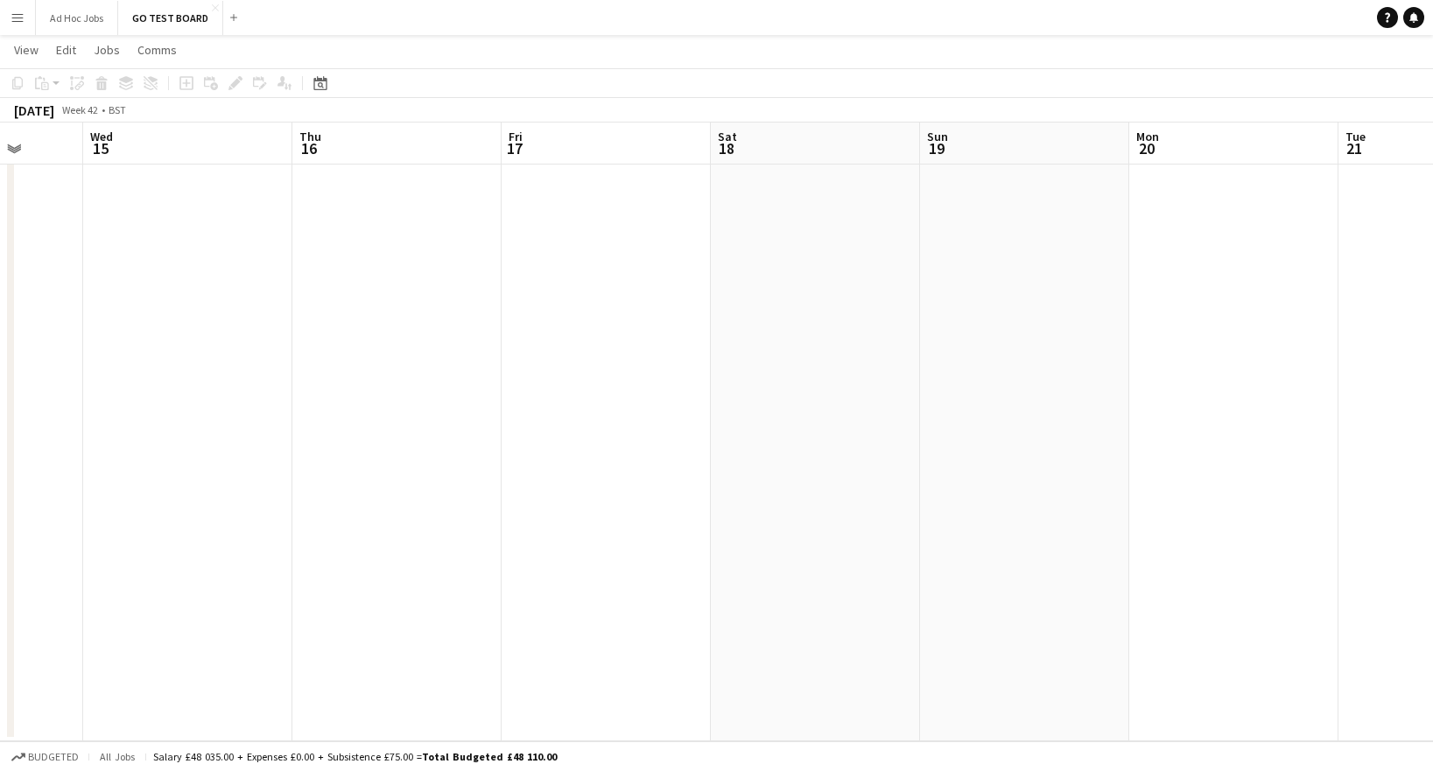
drag, startPoint x: 1228, startPoint y: 387, endPoint x: 134, endPoint y: 387, distance: 1094.2
click at [87, 387] on app-calendar-viewport "Sun 12 1/2 1 Job Mon 13 1/2 1 Job Tue 14 Wed 15 Thu 16 Fri 17 Sat 18 Sun 19 Mon…" at bounding box center [716, 198] width 1433 height 1085
drag, startPoint x: 581, startPoint y: 364, endPoint x: 156, endPoint y: 362, distance: 425.4
click at [158, 362] on app-calendar-viewport "Fri 17 Sat 18 Sun 19 Mon 20 Tue 21 Wed 22 Thu 23 Fri 24 Sat 25 Sun 26 Mon 27 Tu…" at bounding box center [716, 198] width 1433 height 1085
drag, startPoint x: 993, startPoint y: 361, endPoint x: 24, endPoint y: 353, distance: 969.1
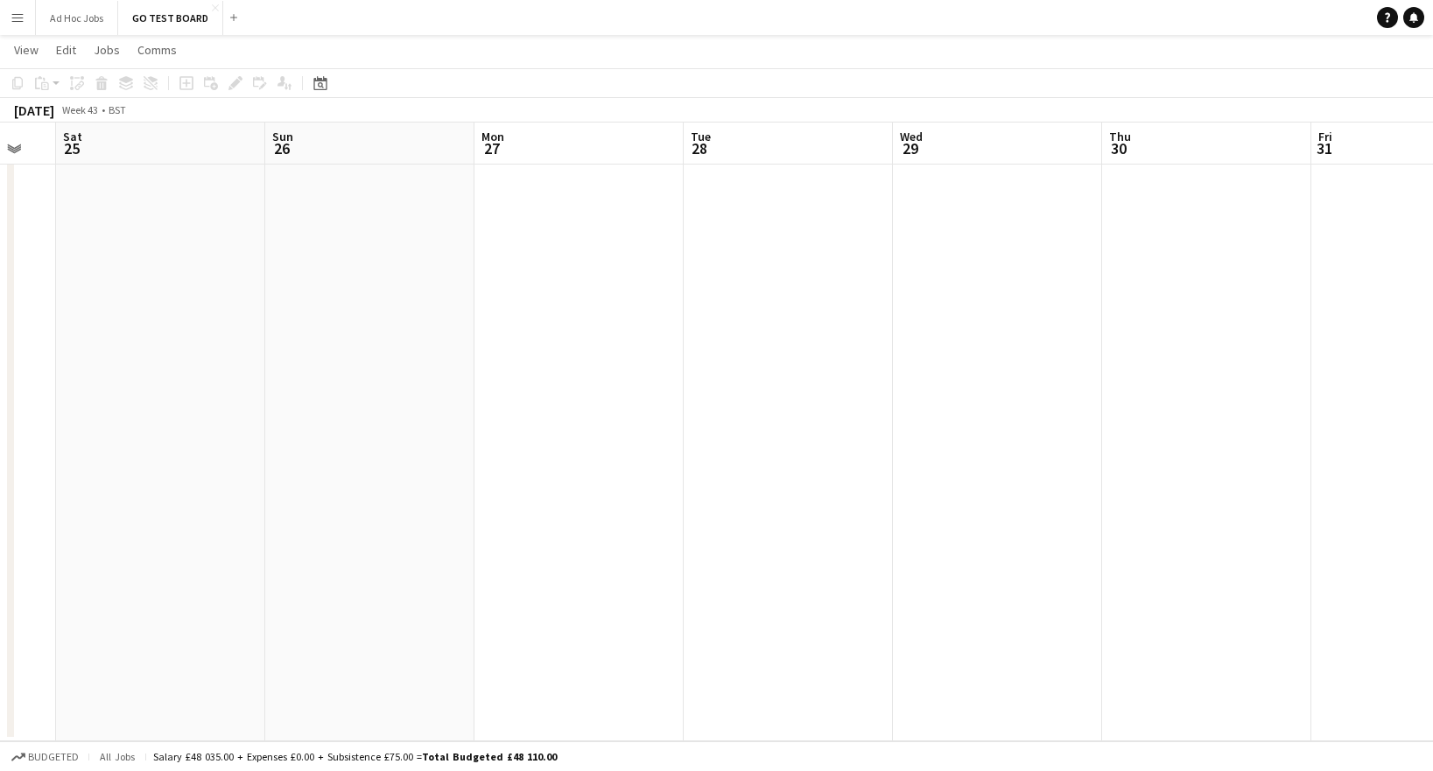
click at [25, 353] on app-calendar-viewport "Wed 22 Thu 23 Fri 24 Sat 25 Sun 26 Mon 27 Tue 28 Wed 29 Thu 30 Fri 31 Sat 1 Sun…" at bounding box center [716, 198] width 1433 height 1085
drag, startPoint x: 314, startPoint y: 362, endPoint x: 1629, endPoint y: 362, distance: 1314.8
click at [1433, 362] on html "Menu Boards Boards Boards All jobs Status Workforce Workforce My Workforce Recr…" at bounding box center [716, 179] width 1433 height 1183
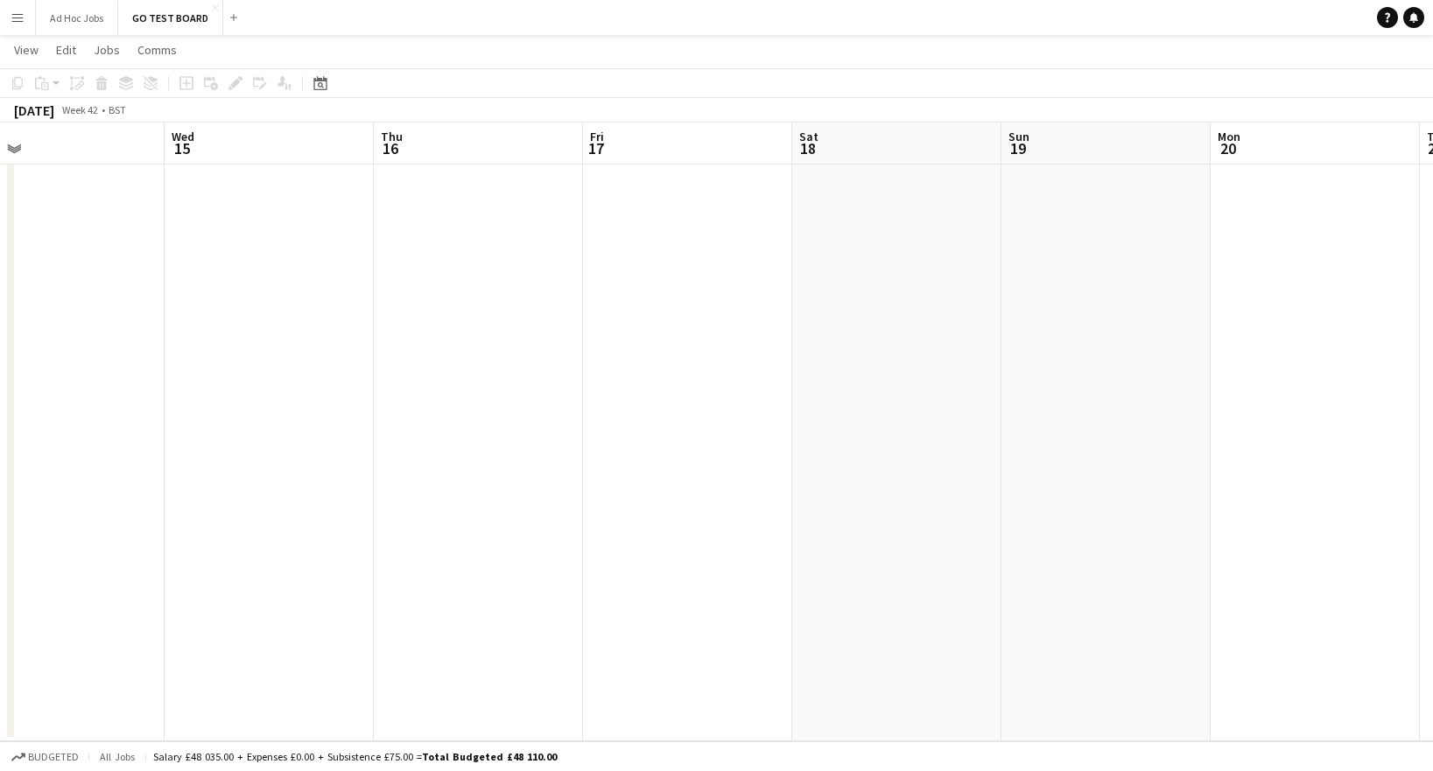
drag, startPoint x: 450, startPoint y: 356, endPoint x: 1727, endPoint y: 362, distance: 1277.2
click at [1433, 362] on html "Menu Boards Boards Boards All jobs Status Workforce Workforce My Workforce Recr…" at bounding box center [716, 179] width 1433 height 1183
drag, startPoint x: 443, startPoint y: 390, endPoint x: 1701, endPoint y: 399, distance: 1257.9
click at [1433, 399] on html "Menu Boards Boards Boards All jobs Status Workforce Workforce My Workforce Recr…" at bounding box center [716, 179] width 1433 height 1183
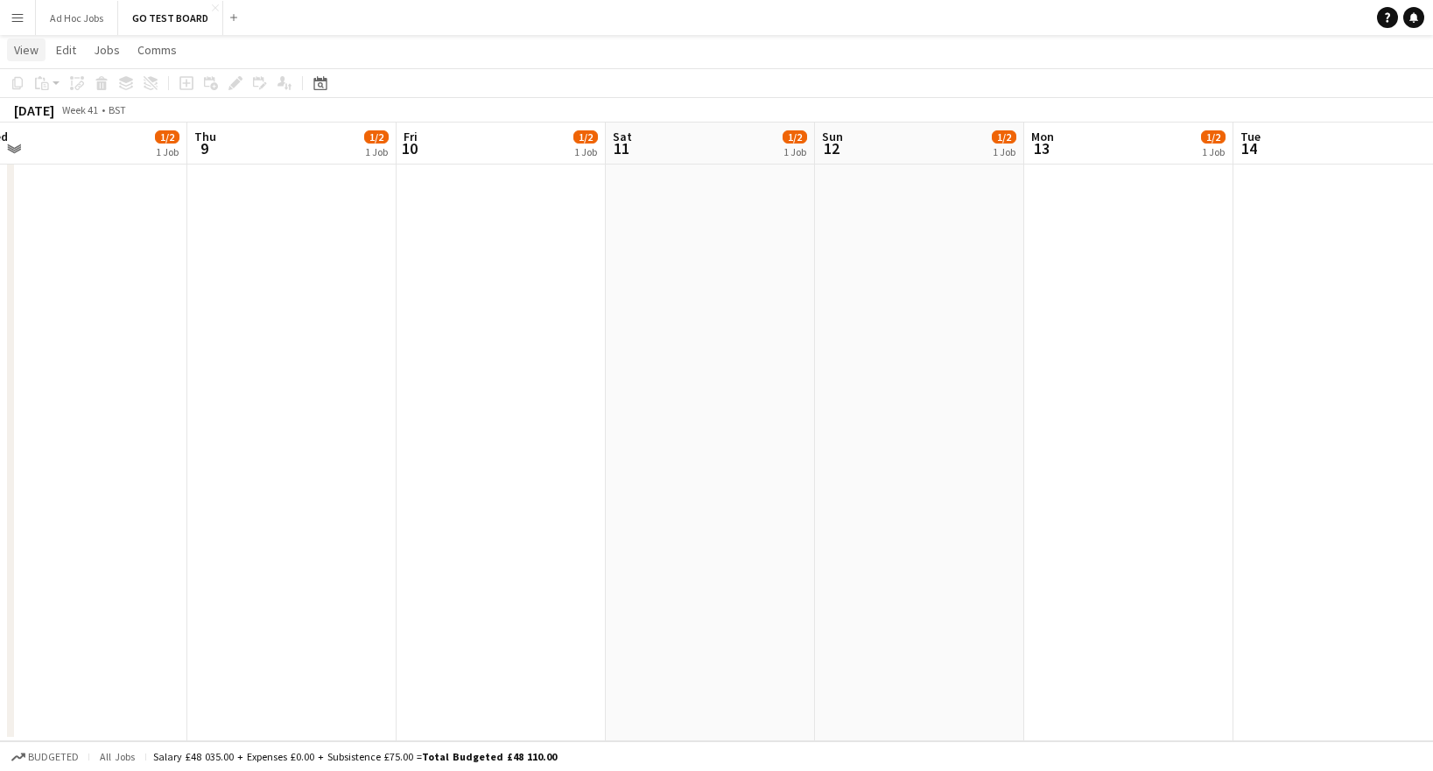
click at [19, 51] on span "View" at bounding box center [26, 50] width 25 height 16
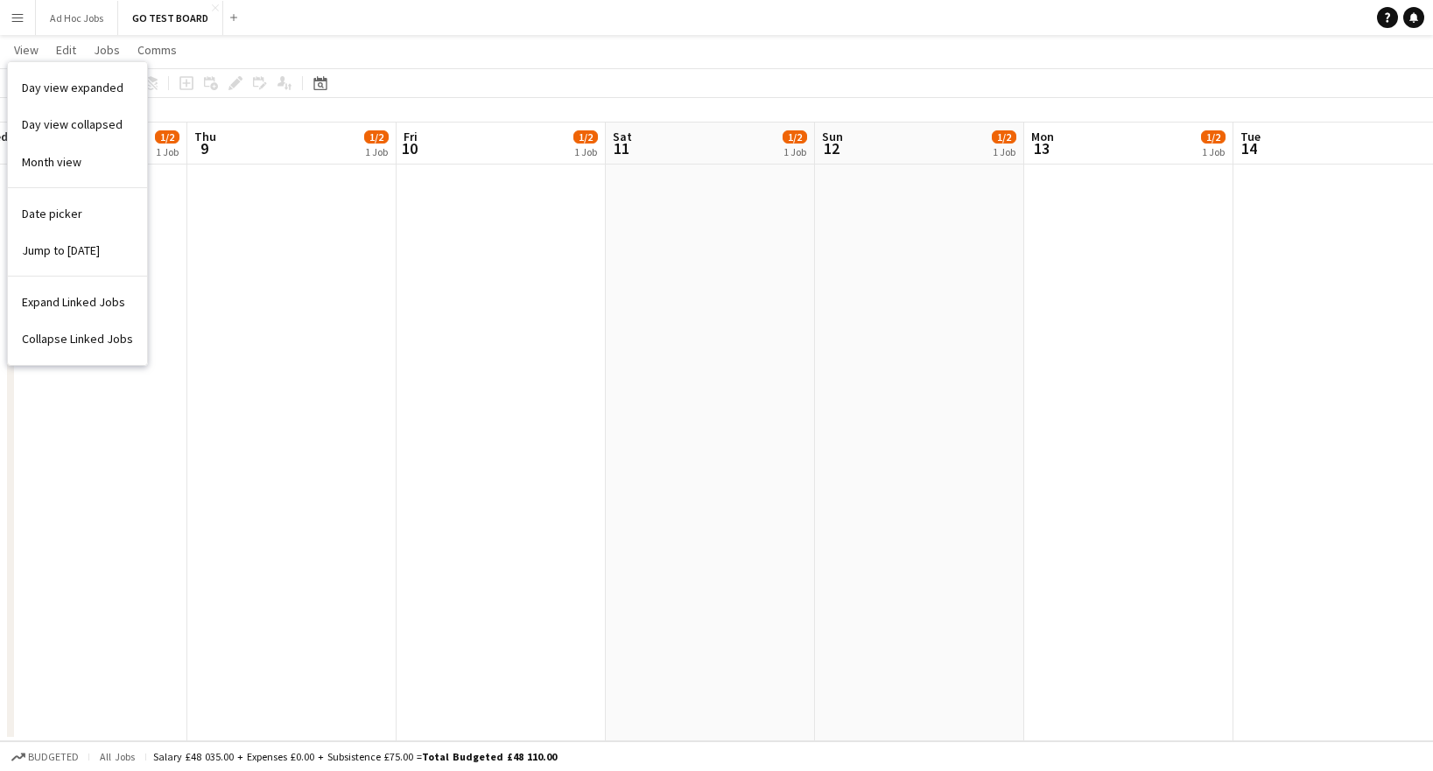
click at [329, 40] on app-page-menu "View Day view expanded Day view collapsed Month view Date picker Jump to [DATE]…" at bounding box center [716, 51] width 1433 height 33
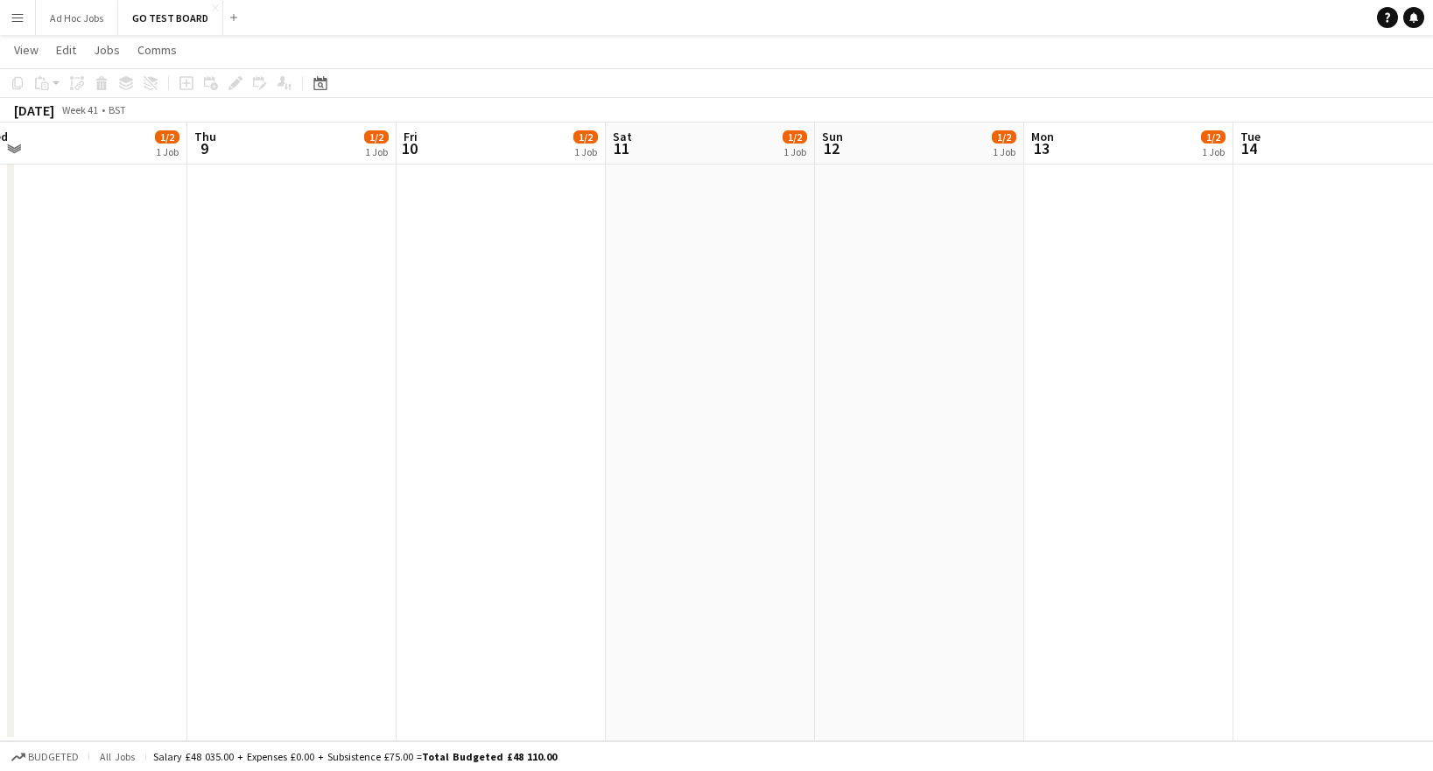
click at [15, 17] on app-icon "Menu" at bounding box center [18, 18] width 14 height 14
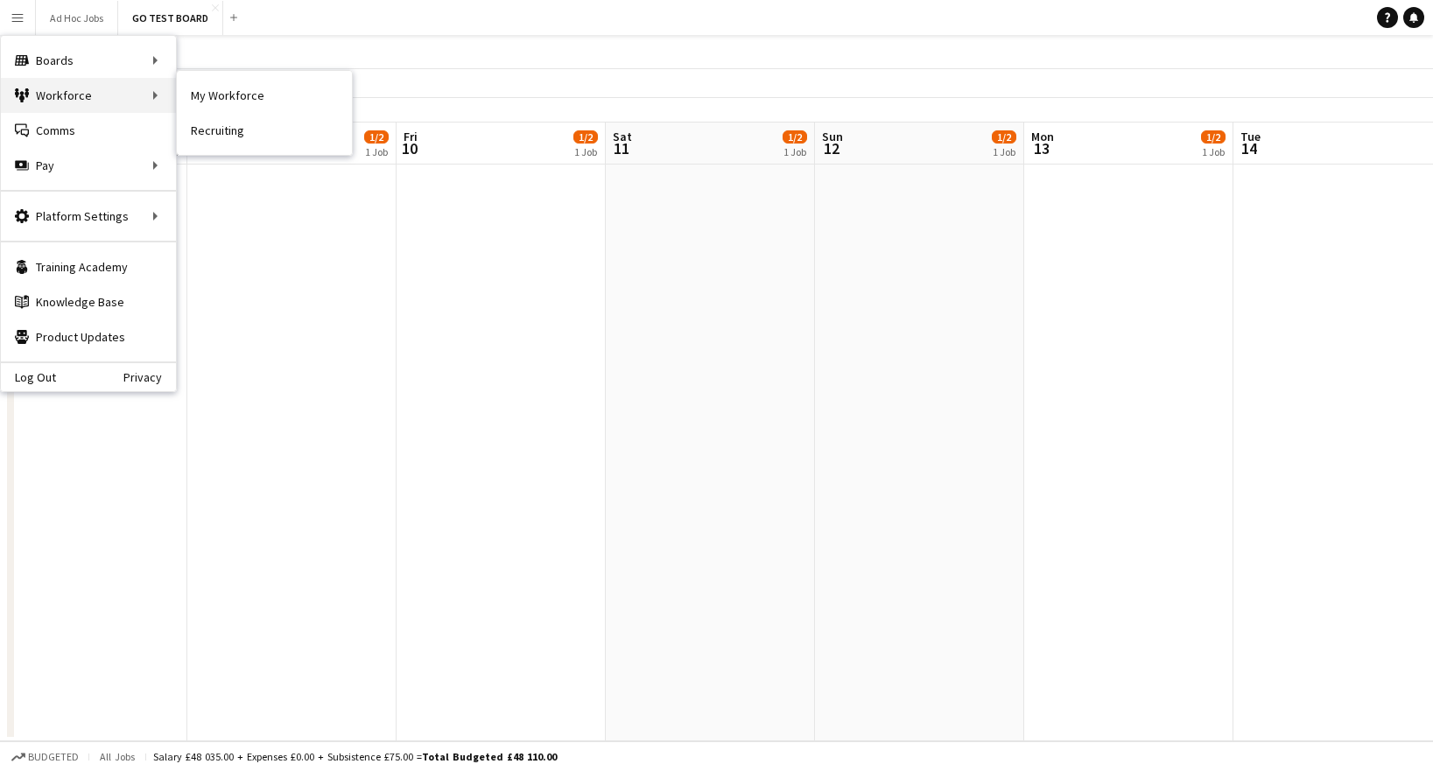
click at [84, 88] on div "Workforce Workforce" at bounding box center [88, 95] width 175 height 35
click at [228, 98] on link "My Workforce" at bounding box center [264, 95] width 175 height 35
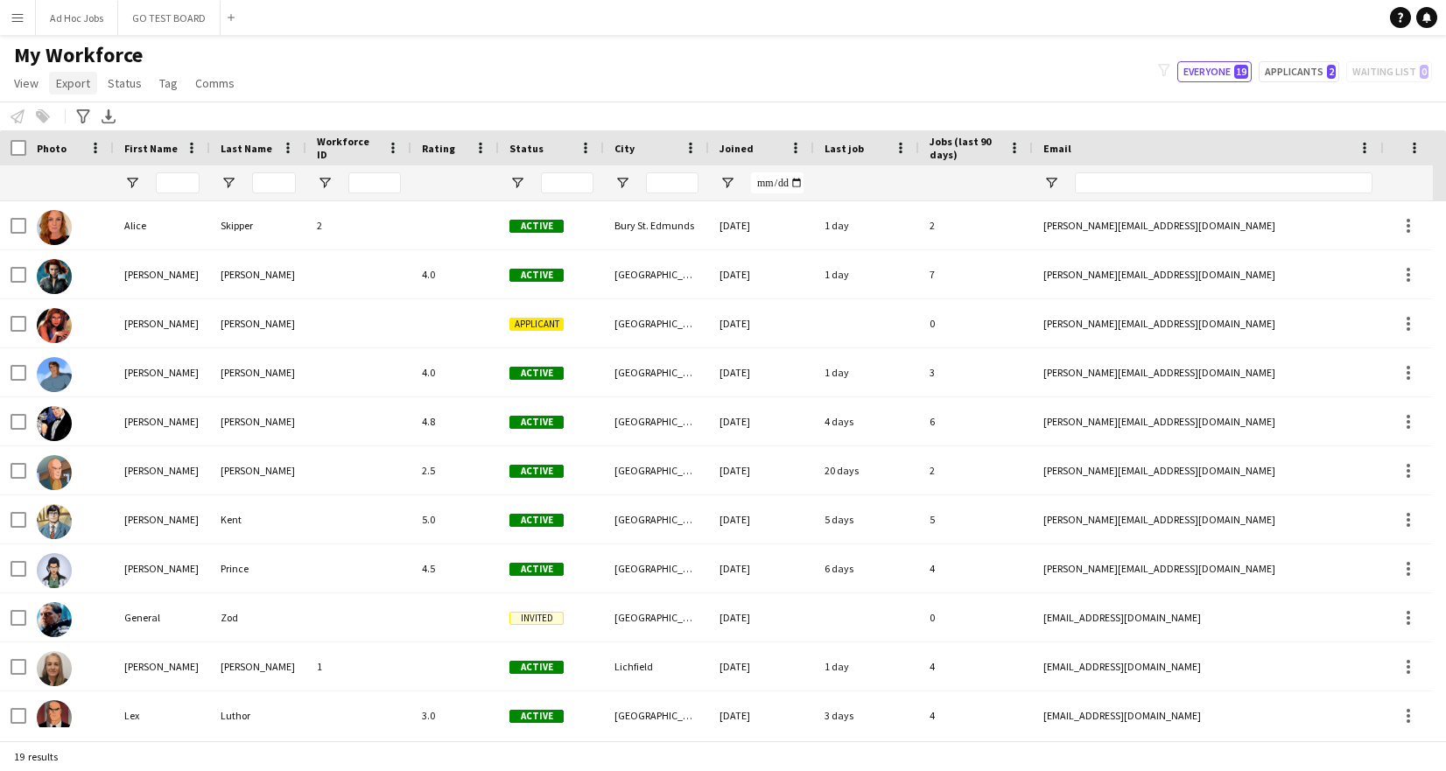
click at [74, 88] on span "Export" at bounding box center [73, 83] width 34 height 16
click at [360, 74] on div "My Workforce View Views Default view New view Update view Delete view Edit name…" at bounding box center [723, 72] width 1446 height 60
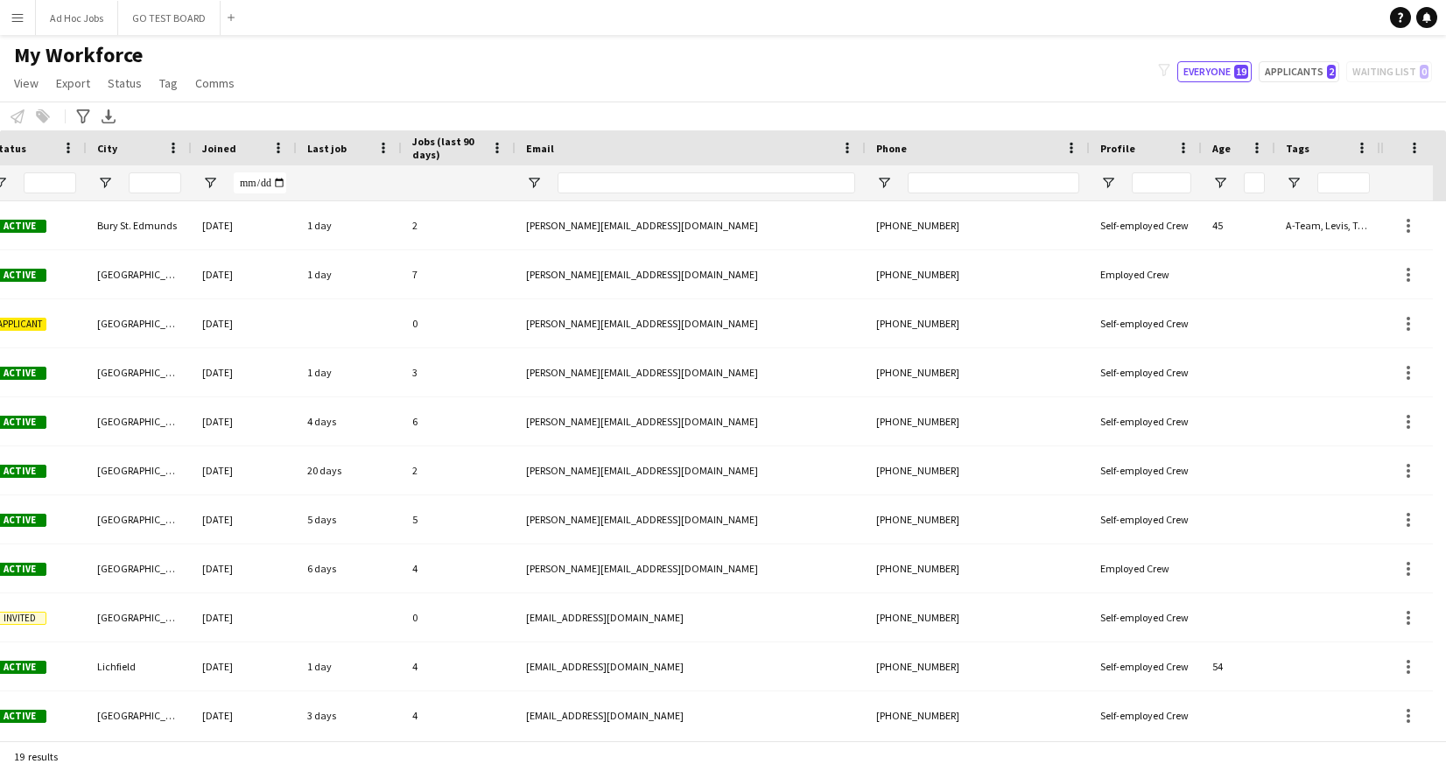
scroll to position [0, 354]
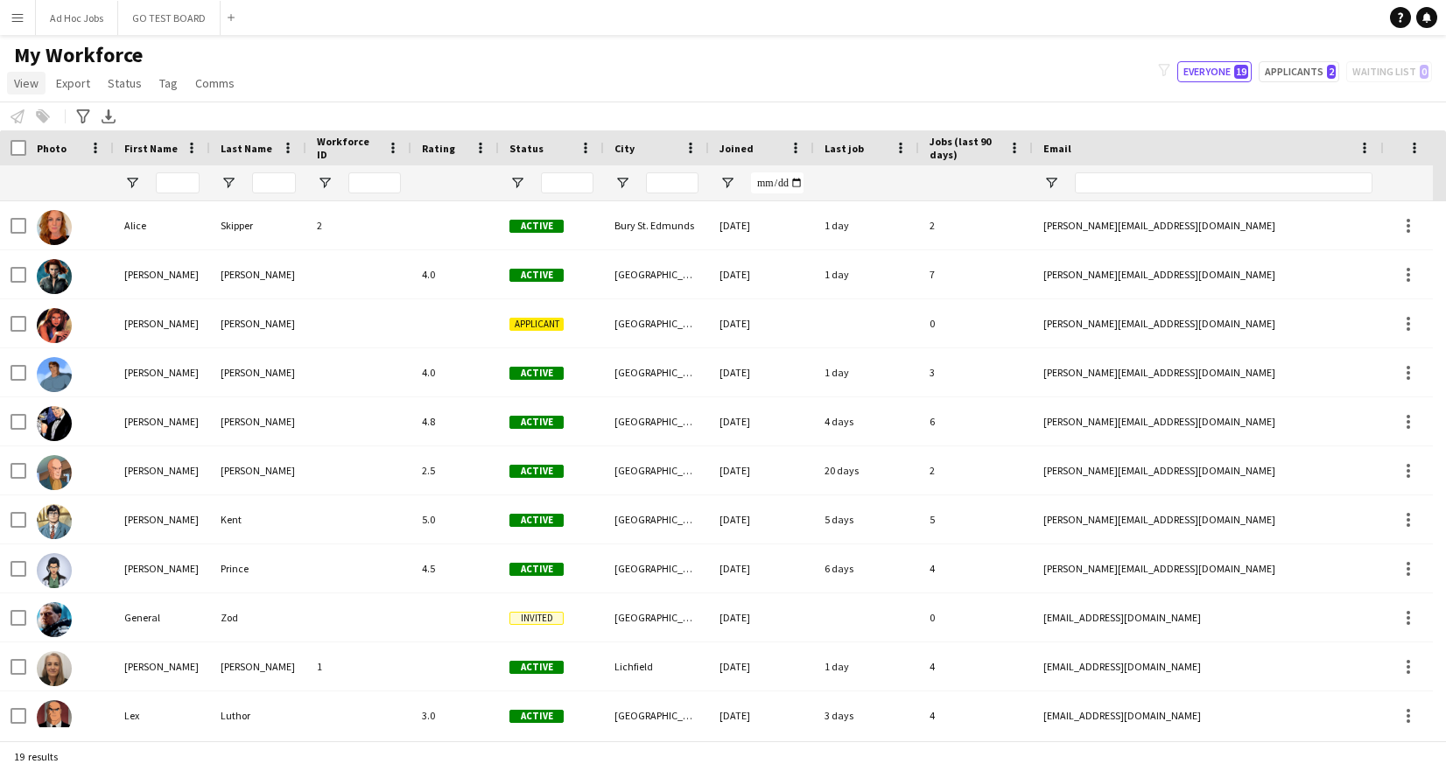
click at [38, 87] on span "View" at bounding box center [26, 83] width 25 height 16
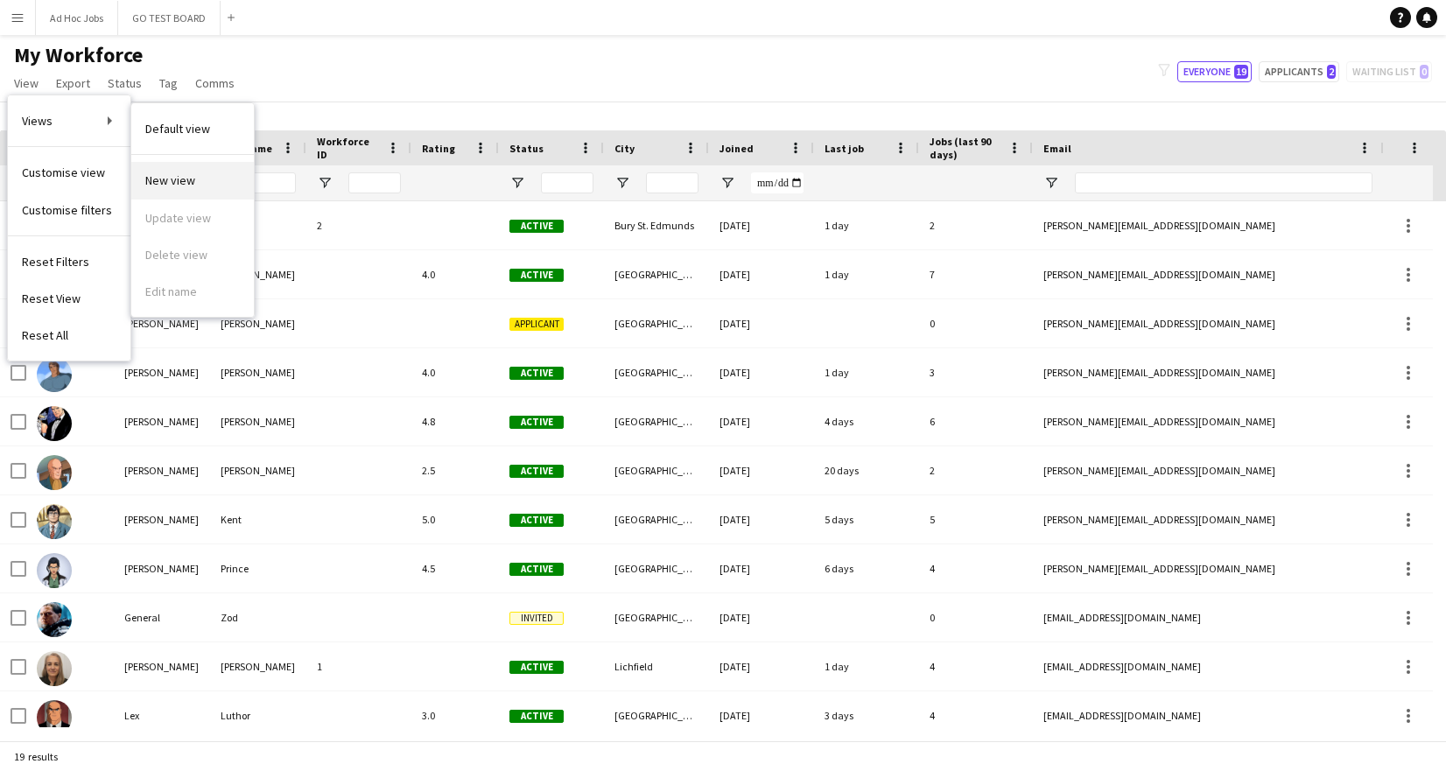
click at [183, 184] on span "New view" at bounding box center [170, 180] width 50 height 16
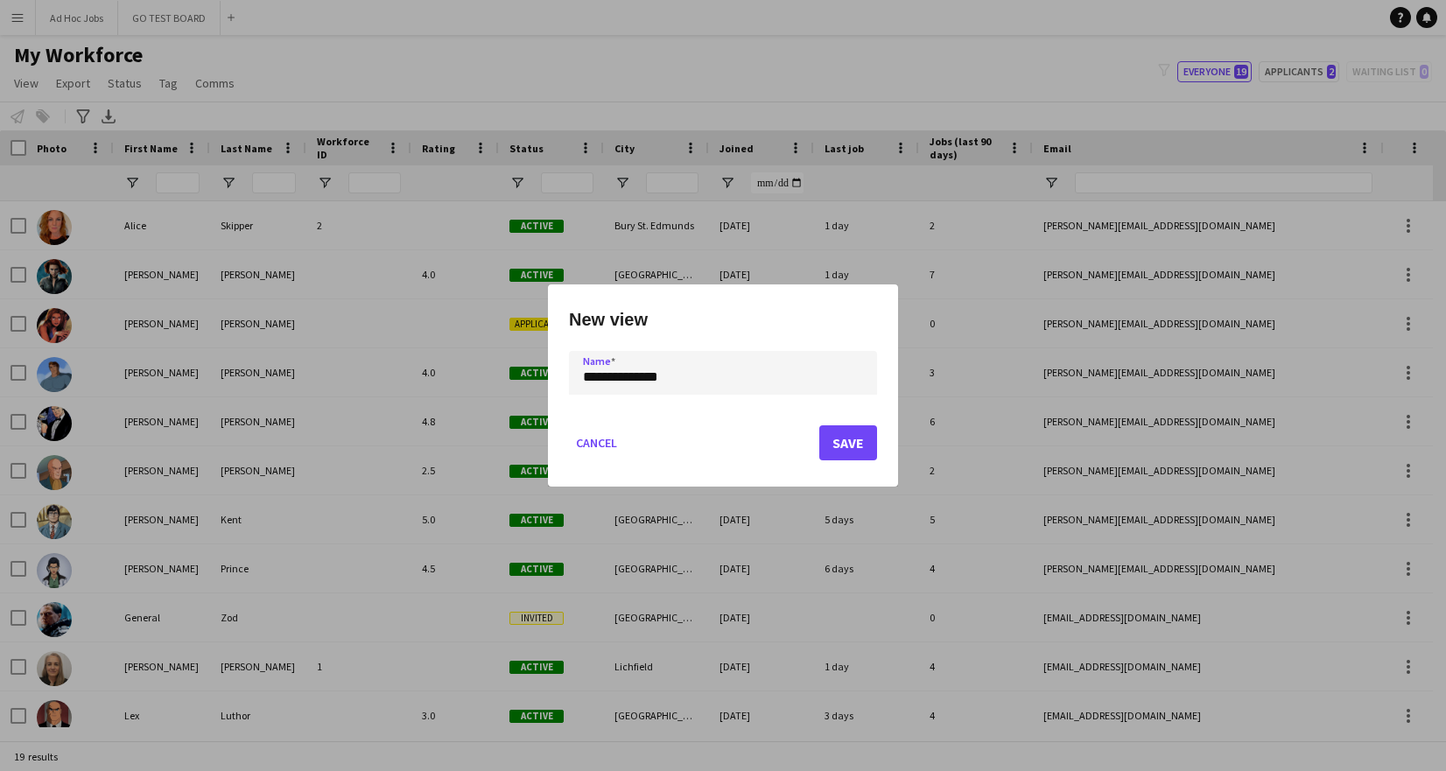
type input "**********"
click at [846, 444] on button "Save" at bounding box center [848, 442] width 58 height 35
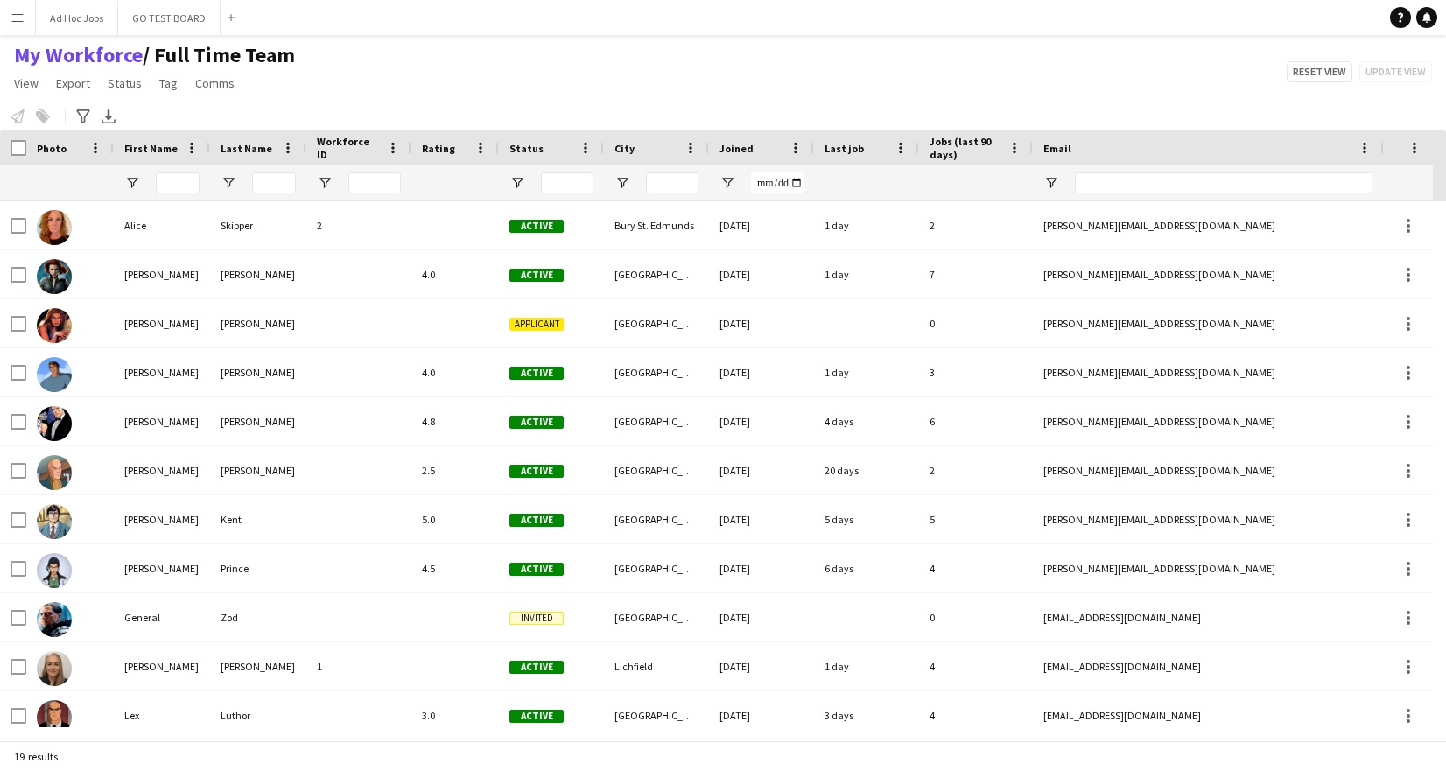
click at [235, 57] on span "/ Full Time Team" at bounding box center [219, 55] width 152 height 26
click at [27, 84] on span "View" at bounding box center [26, 83] width 25 height 16
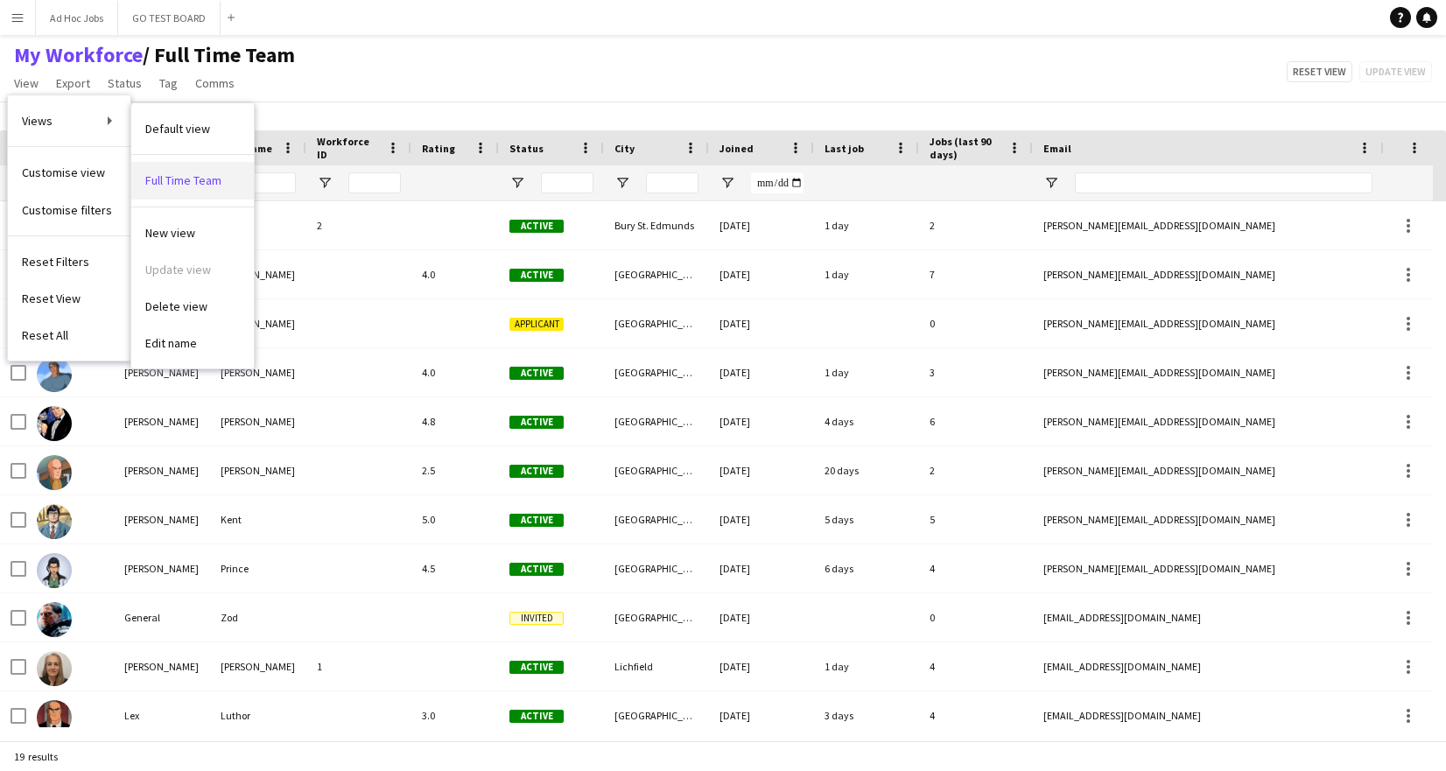
click at [218, 186] on span "Full Time Team" at bounding box center [183, 180] width 76 height 16
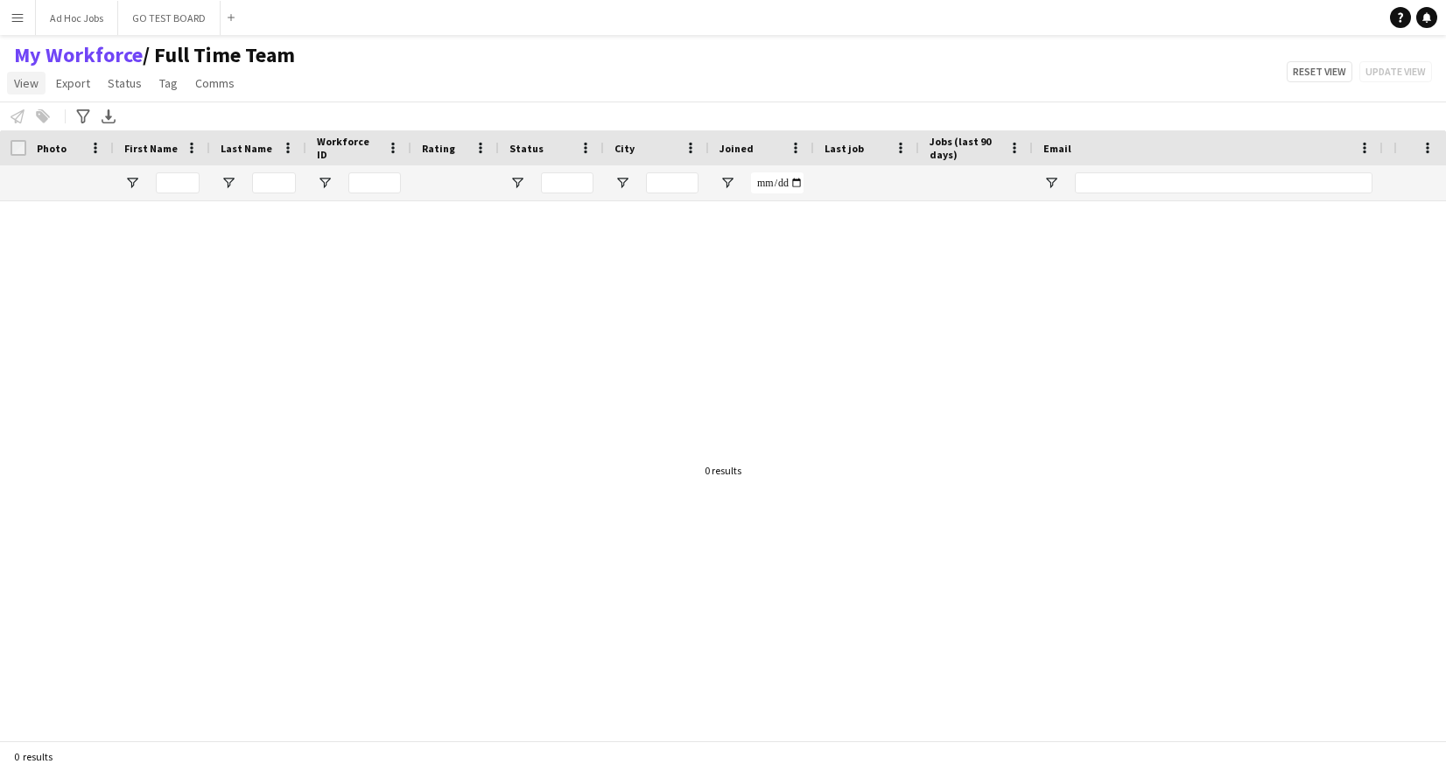
click at [24, 84] on span "View" at bounding box center [26, 83] width 25 height 16
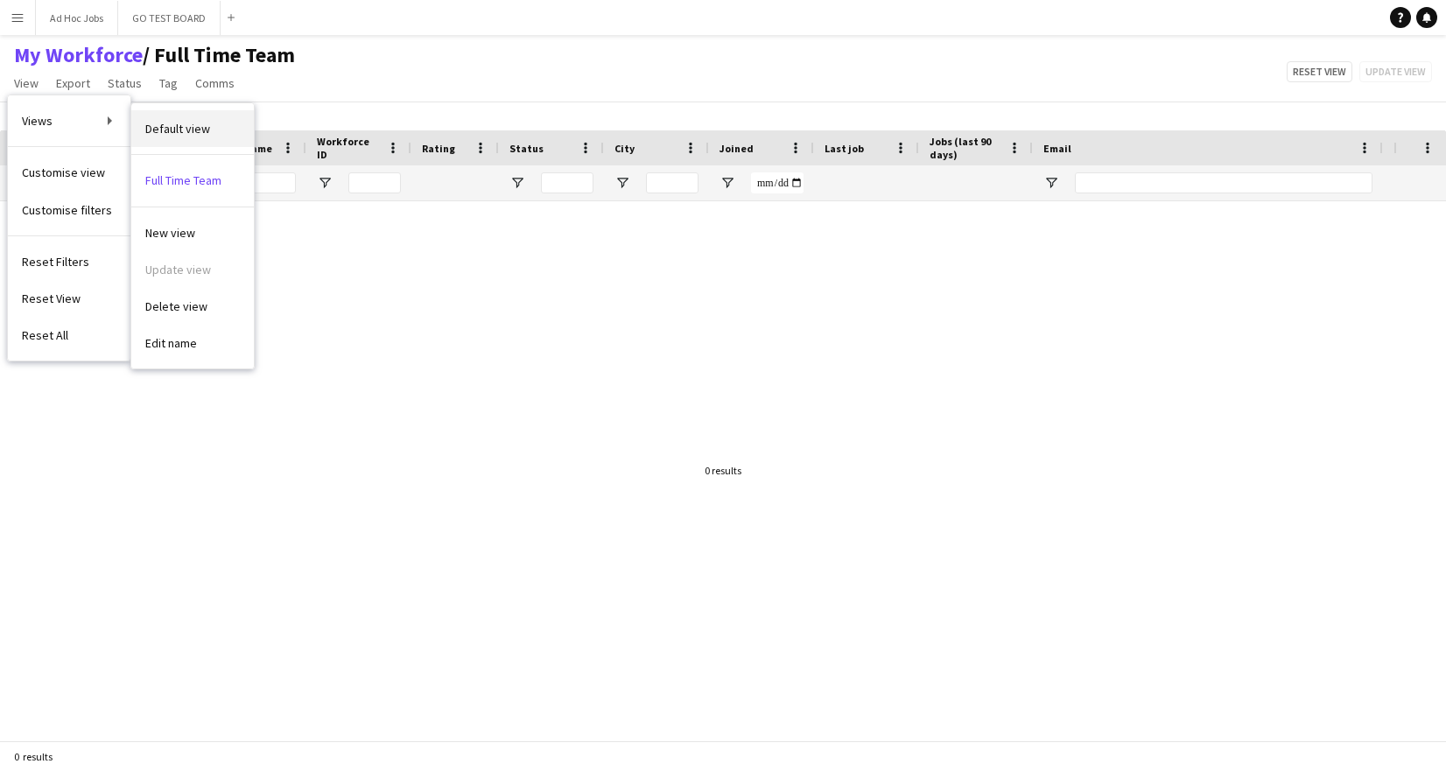
click at [213, 130] on link "Default view" at bounding box center [192, 128] width 123 height 37
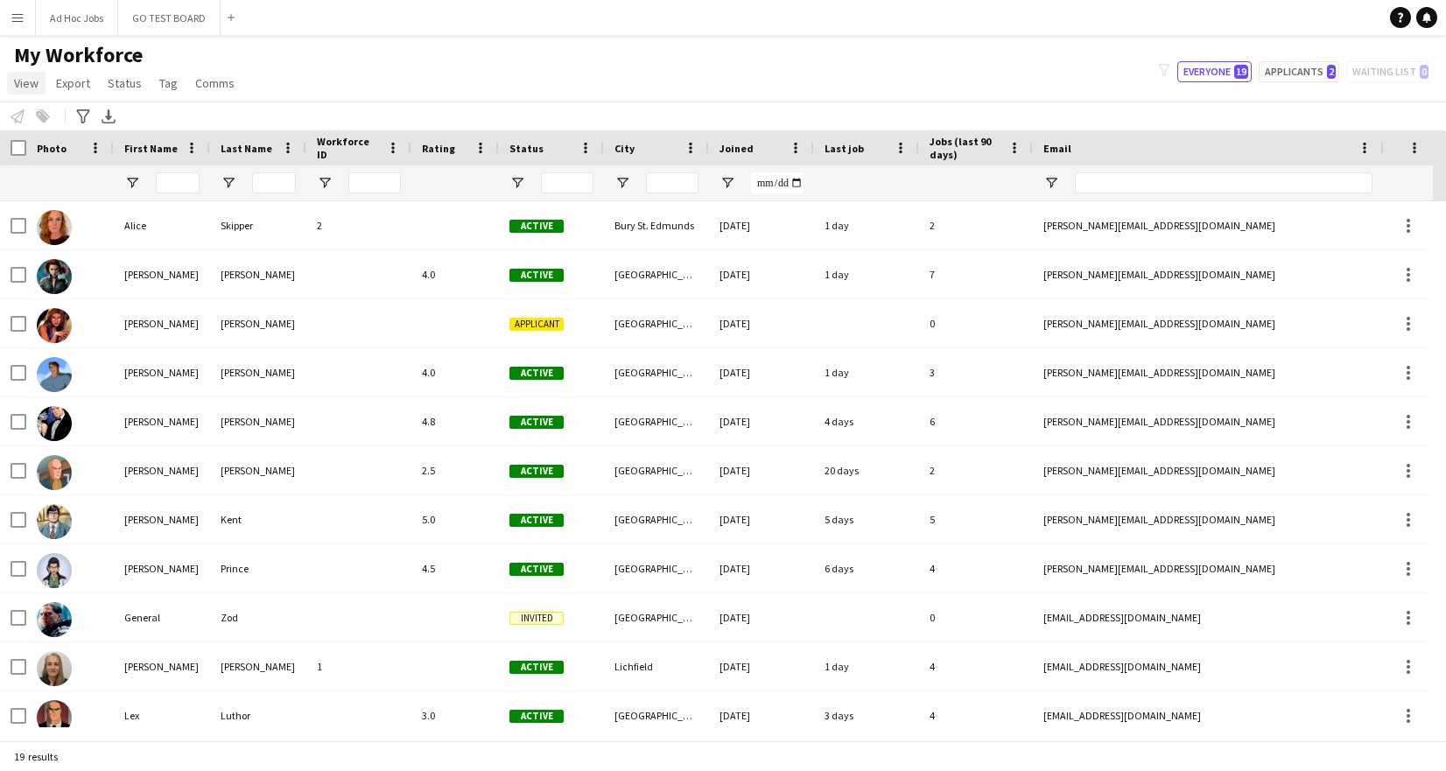
click at [25, 82] on span "View" at bounding box center [26, 83] width 25 height 16
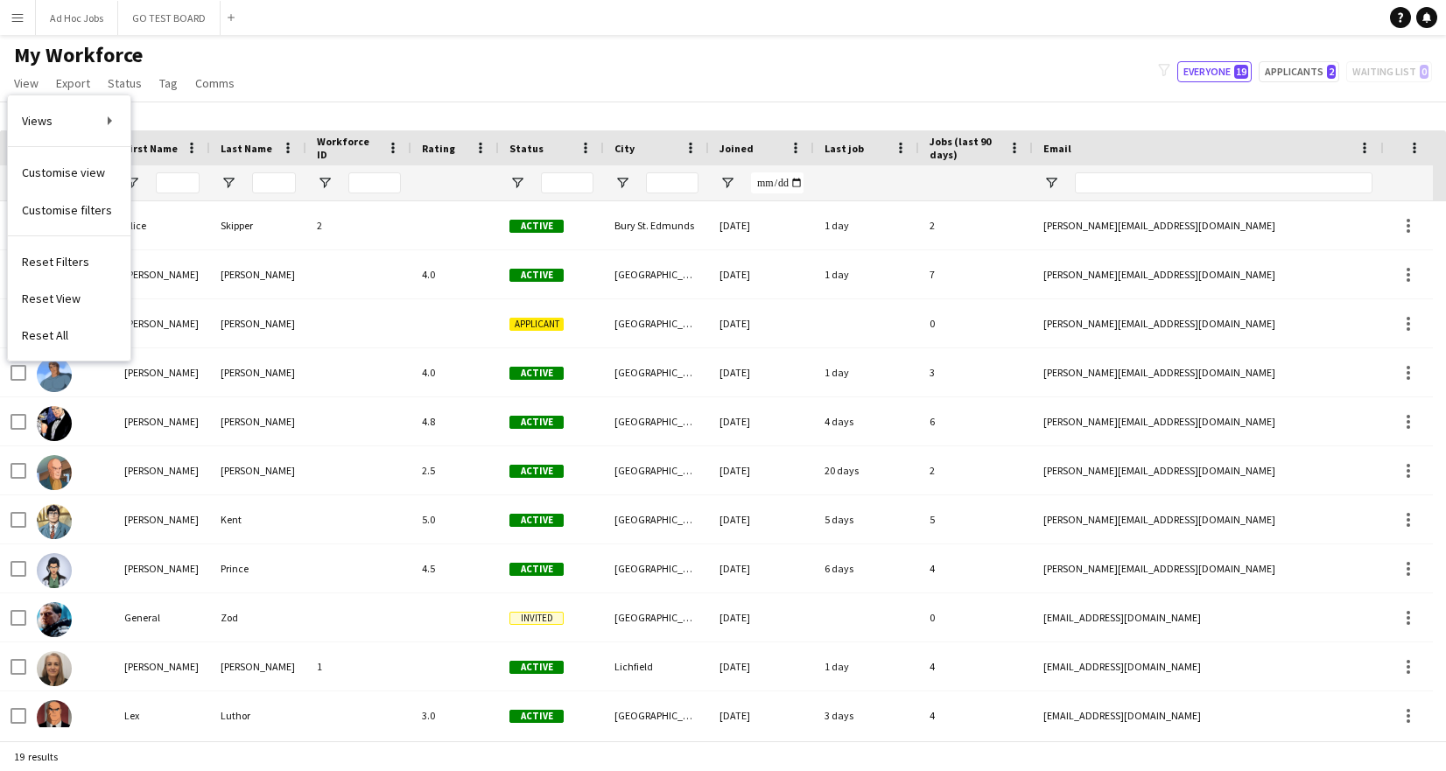
click at [263, 48] on div "My Workforce View Views Default view Full Time Team New view Update view Delete…" at bounding box center [723, 72] width 1446 height 60
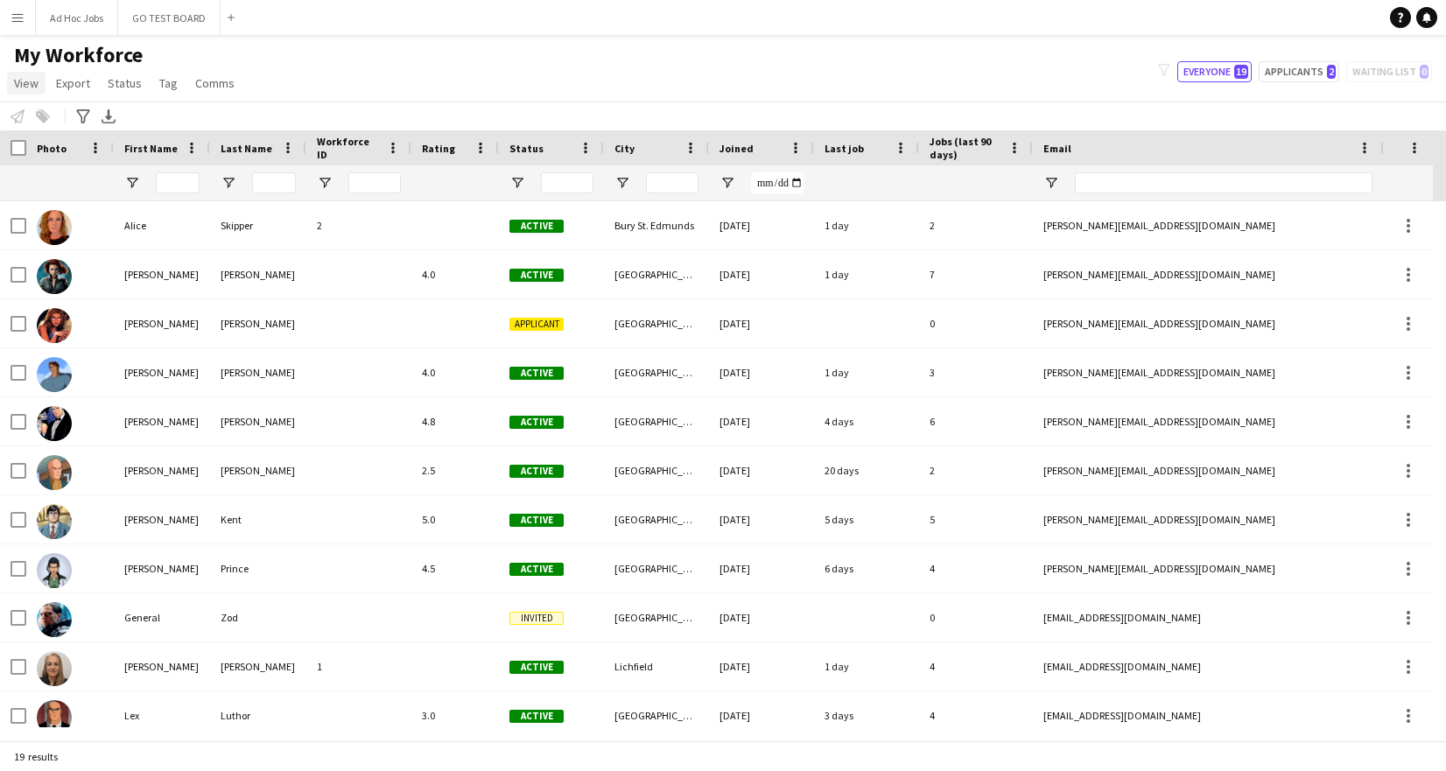
click at [30, 85] on span "View" at bounding box center [26, 83] width 25 height 16
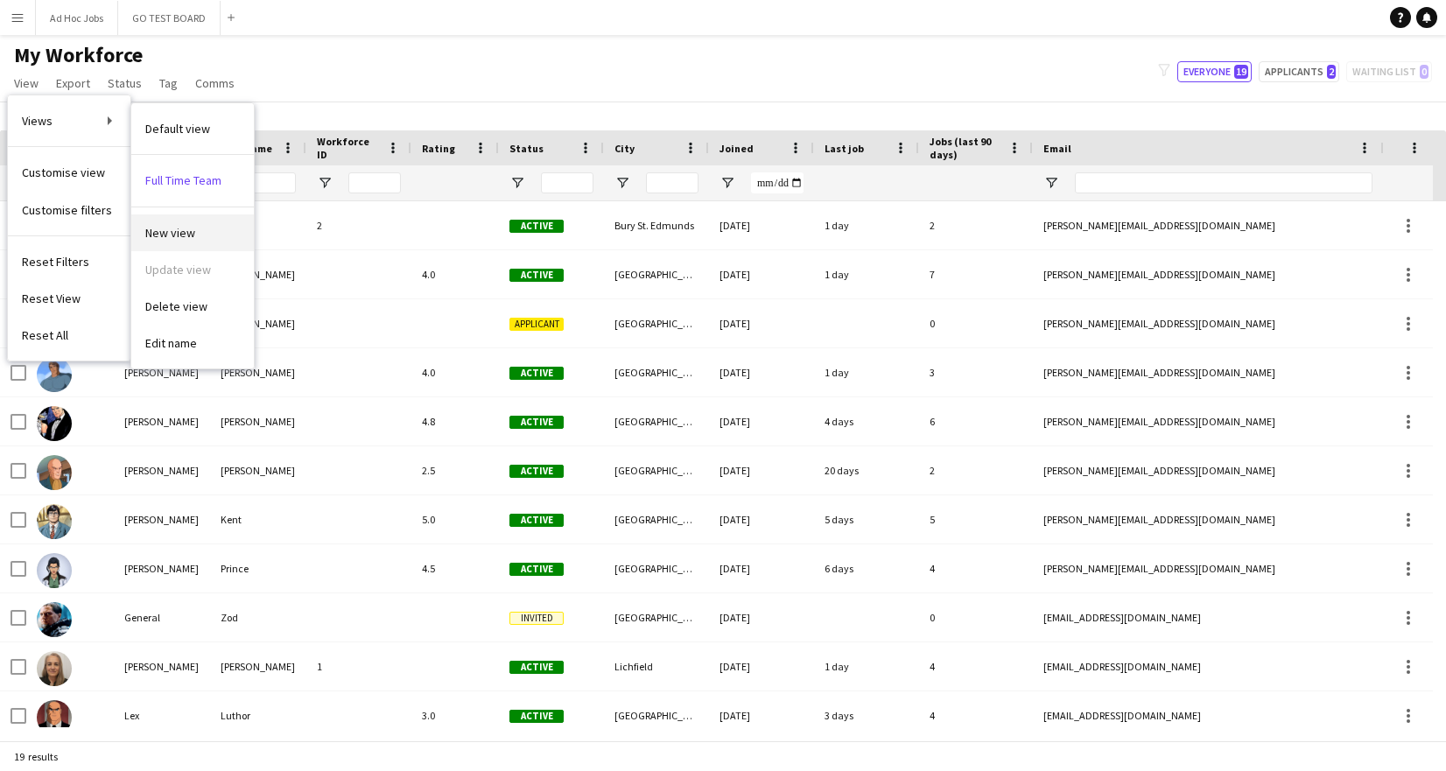
click at [177, 239] on span "New view" at bounding box center [170, 233] width 50 height 16
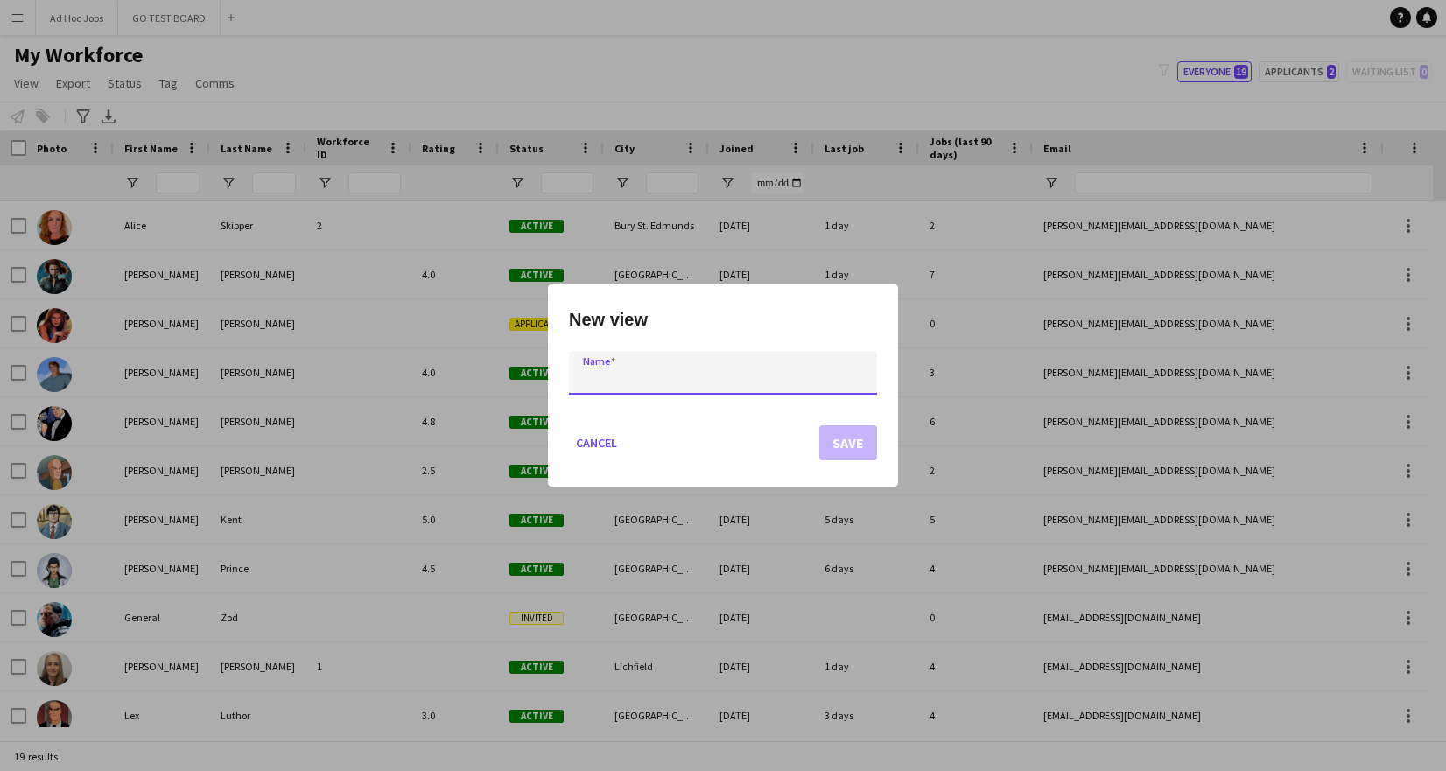
click at [627, 389] on input at bounding box center [723, 373] width 308 height 44
type input "**********"
click at [858, 445] on button "Save" at bounding box center [848, 442] width 58 height 35
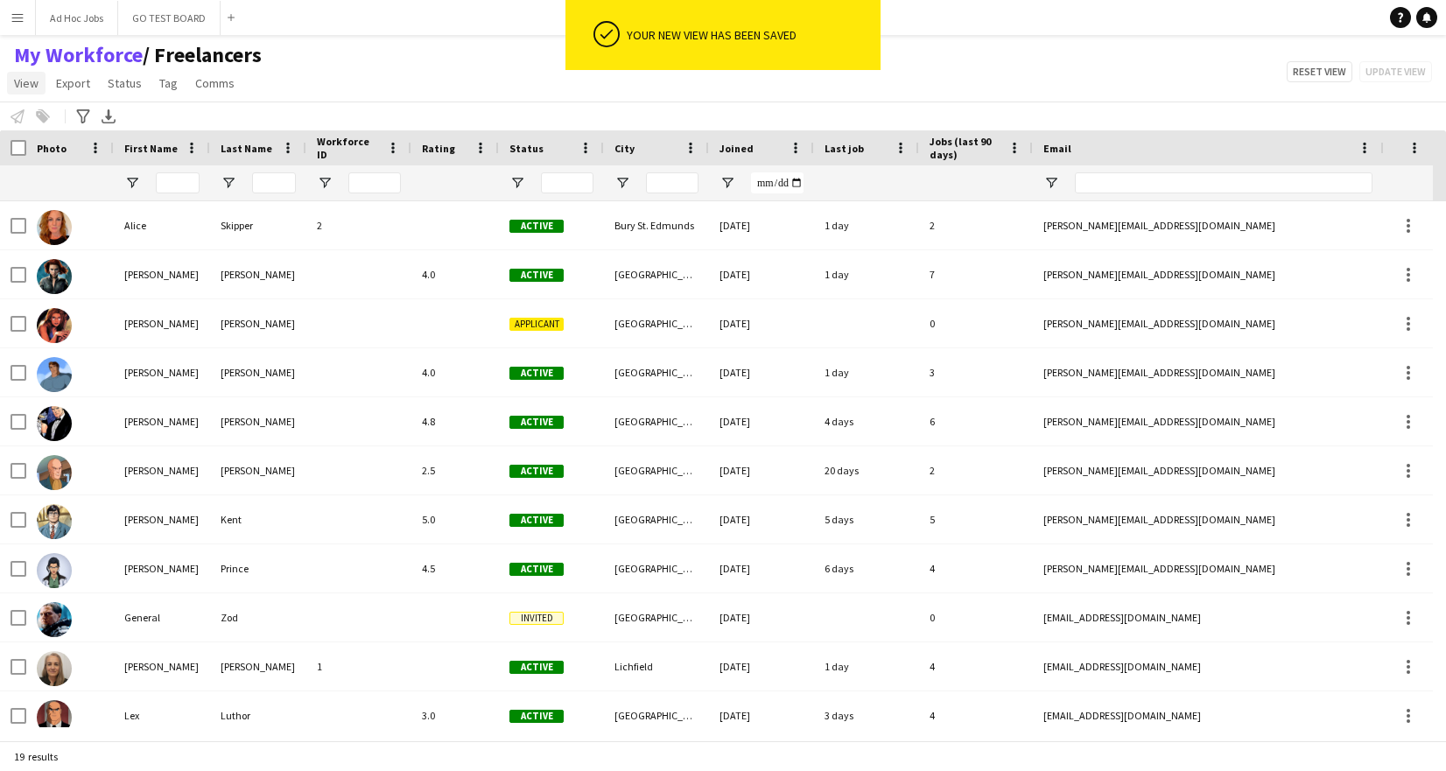
click at [28, 83] on span "View" at bounding box center [26, 83] width 25 height 16
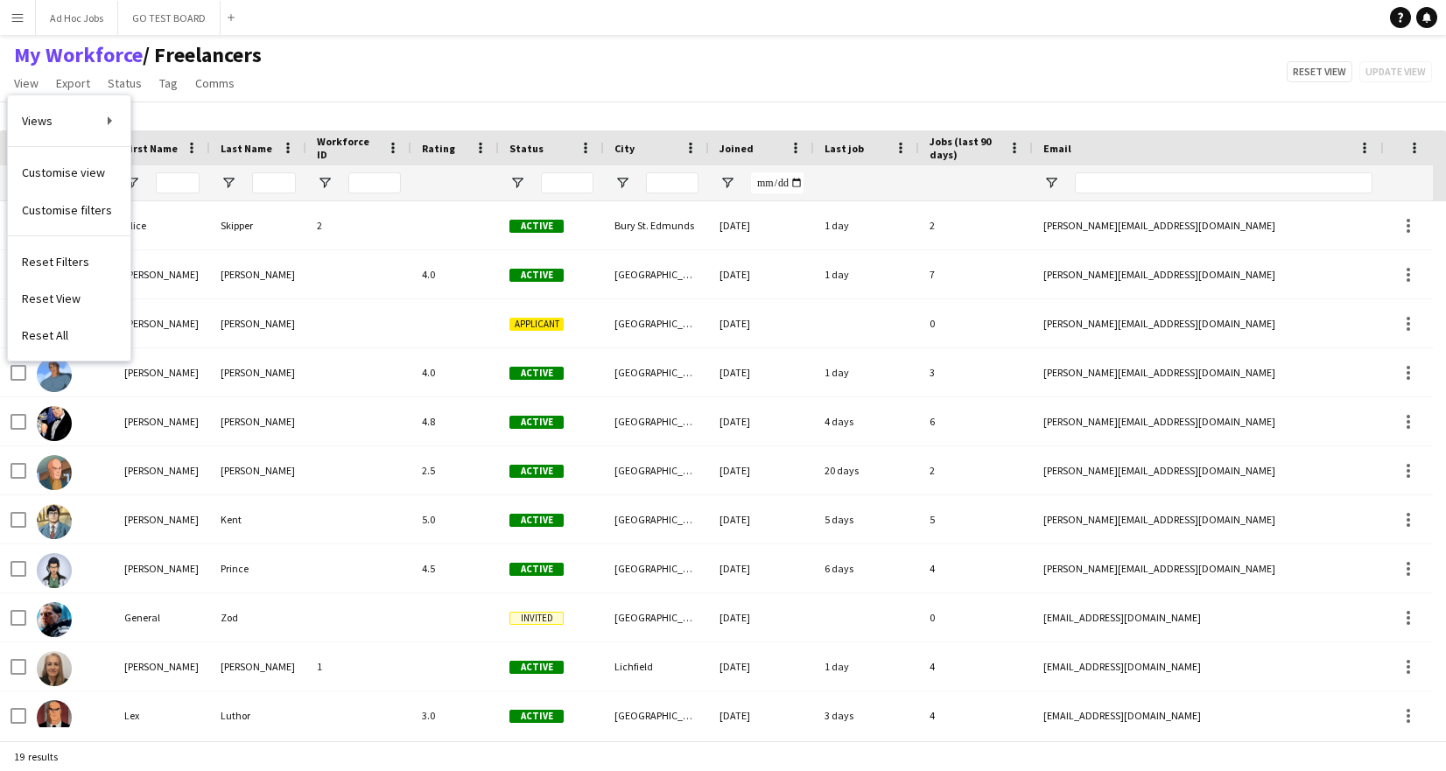
click at [1006, 22] on app-navbar "Menu Boards Boards Boards All jobs Status Workforce Workforce My Workforce Recr…" at bounding box center [723, 17] width 1446 height 35
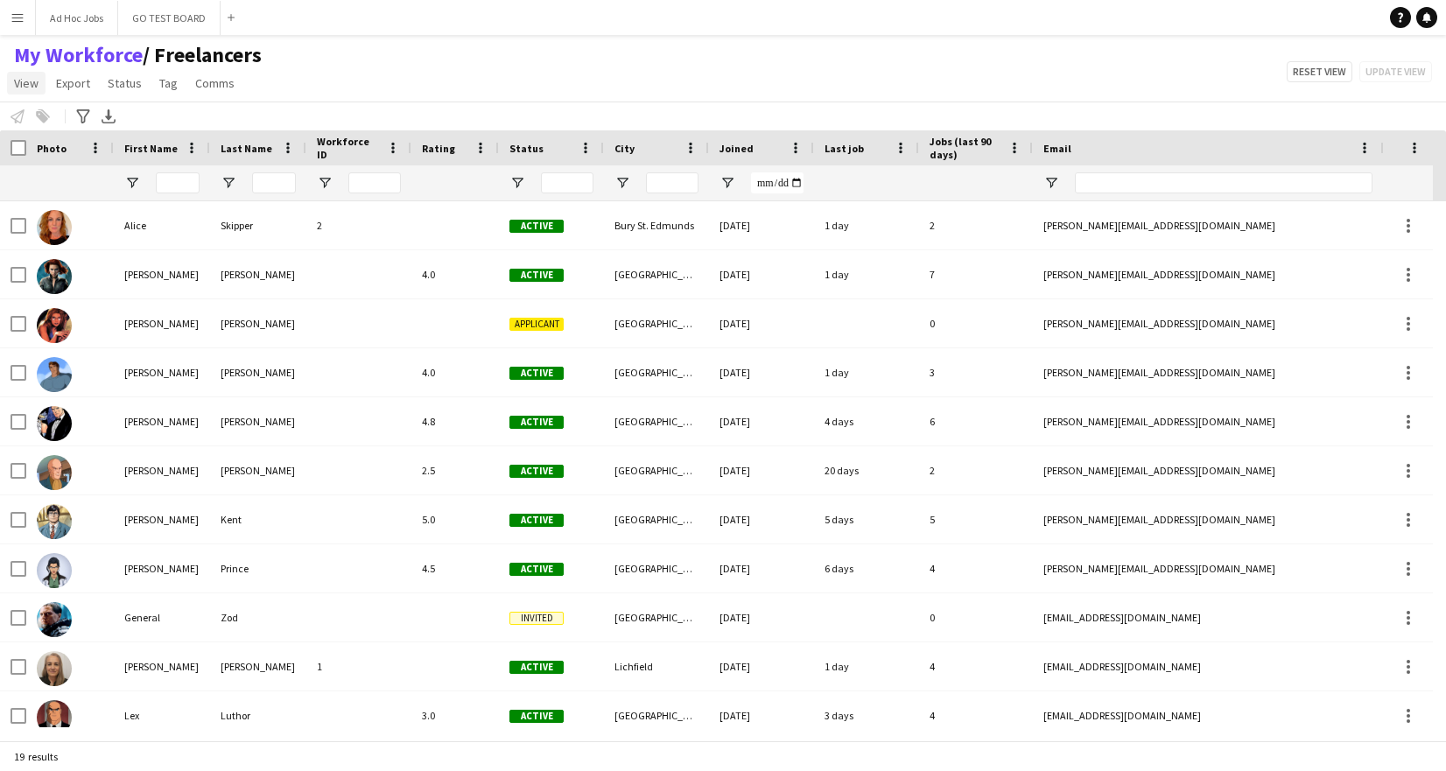
click at [20, 82] on span "View" at bounding box center [26, 83] width 25 height 16
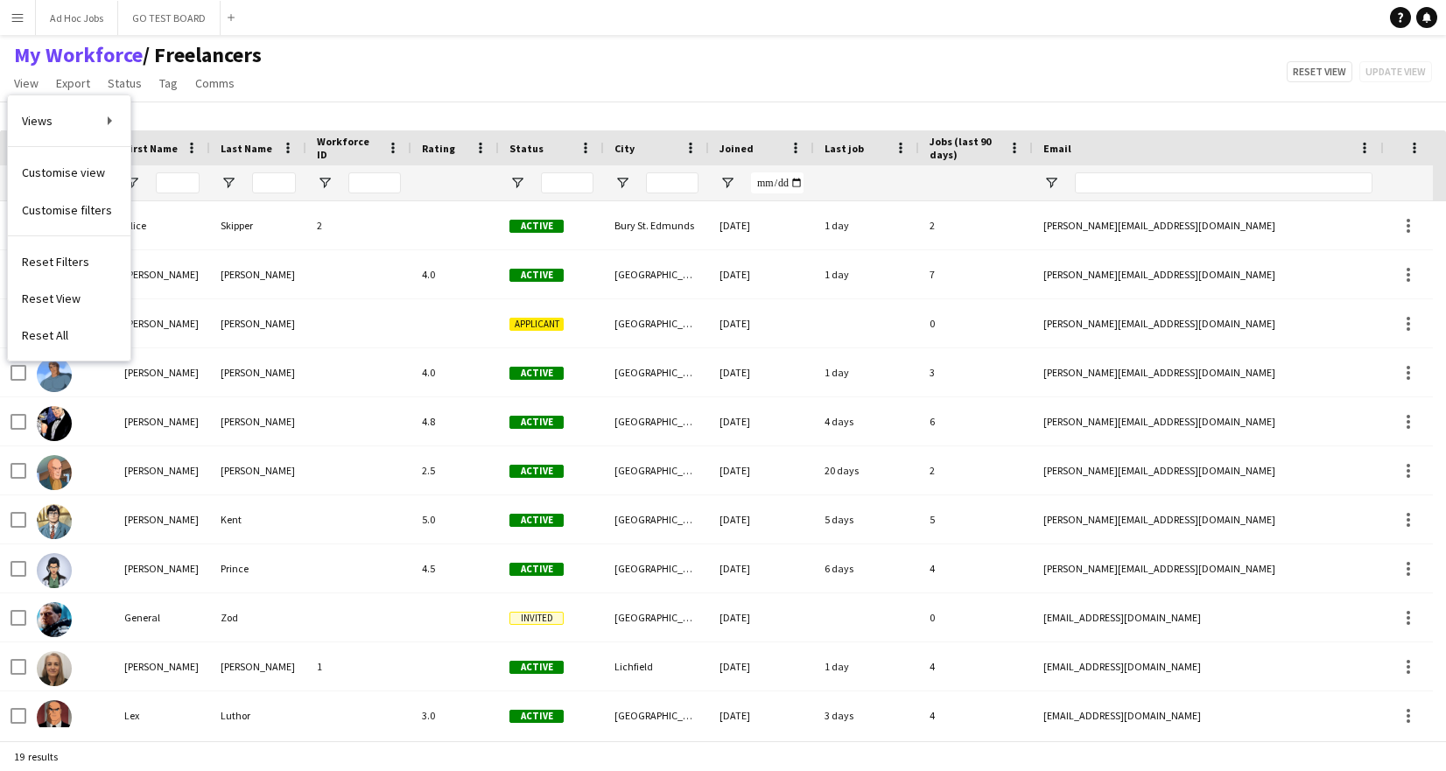
click at [365, 69] on div "My Workforce / Freelancers View Views Default view Freelancers Full Time Team N…" at bounding box center [723, 72] width 1446 height 60
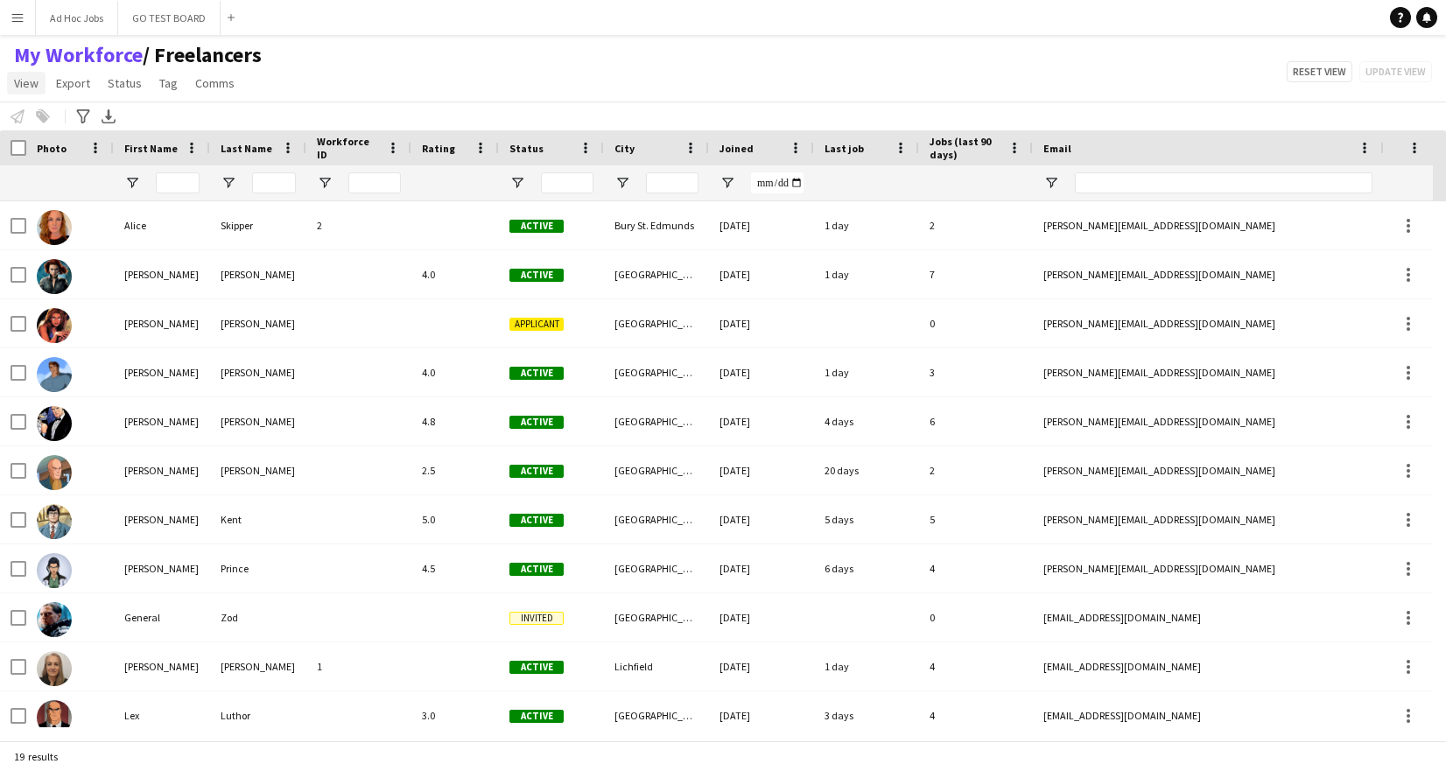
click at [32, 86] on span "View" at bounding box center [26, 83] width 25 height 16
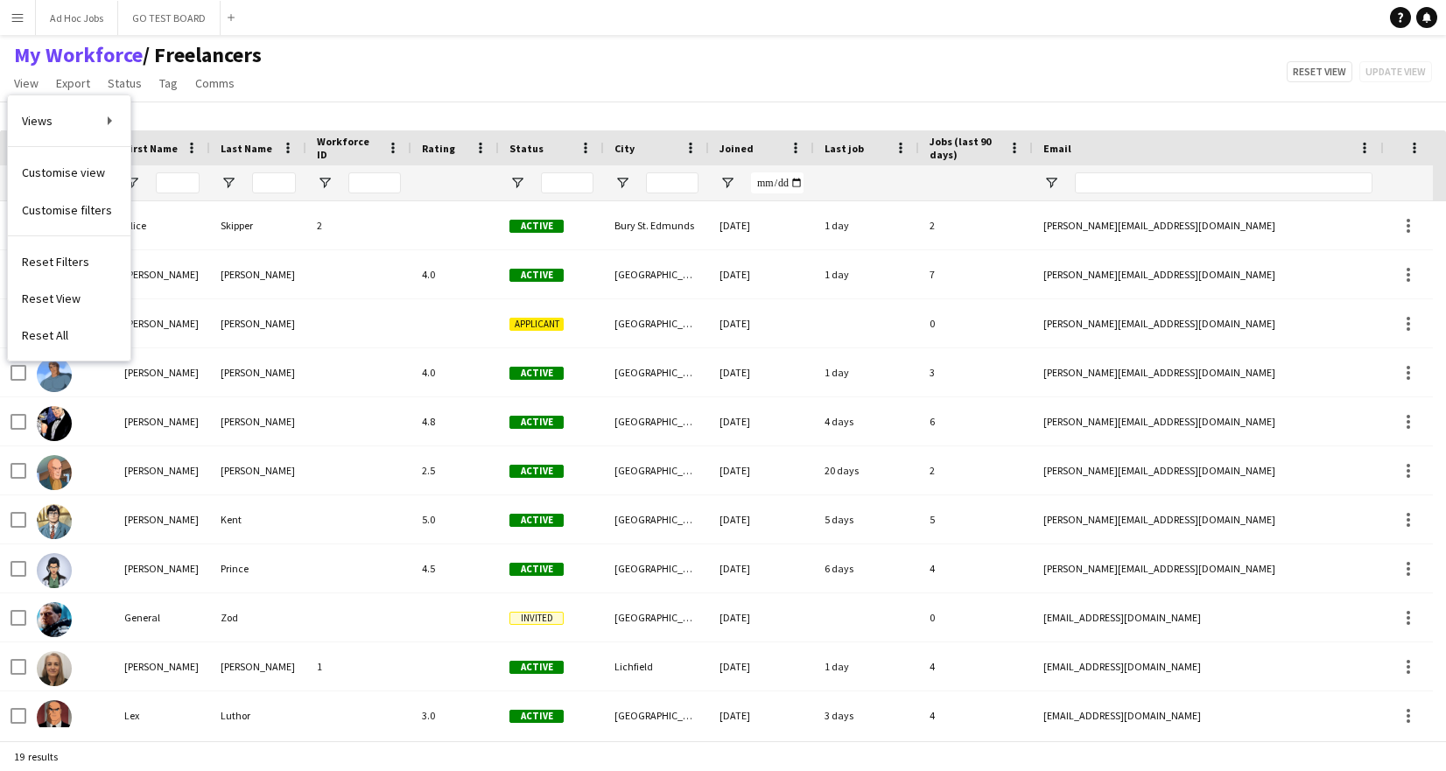
click at [580, 74] on div "My Workforce / Freelancers View Views Default view Freelancers Full Time Team N…" at bounding box center [723, 72] width 1446 height 60
